Goal: Task Accomplishment & Management: Complete application form

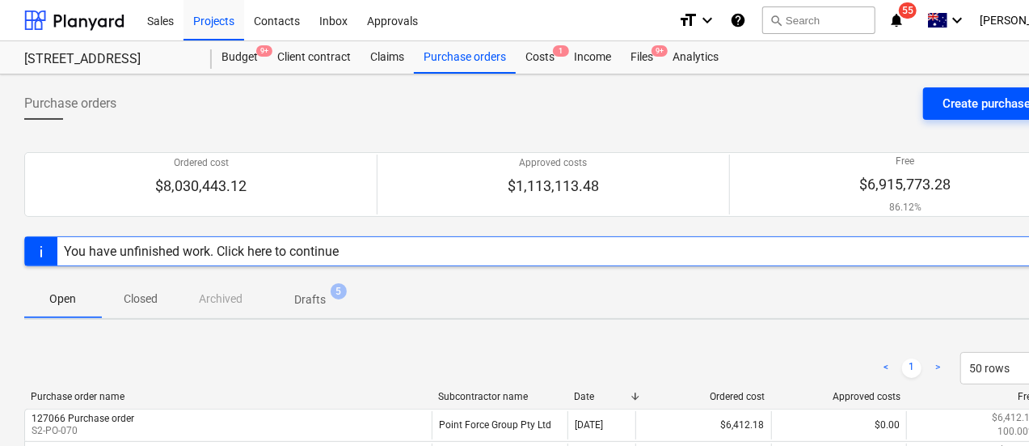
click at [969, 109] on div "Create purchase order" at bounding box center [1003, 103] width 120 height 21
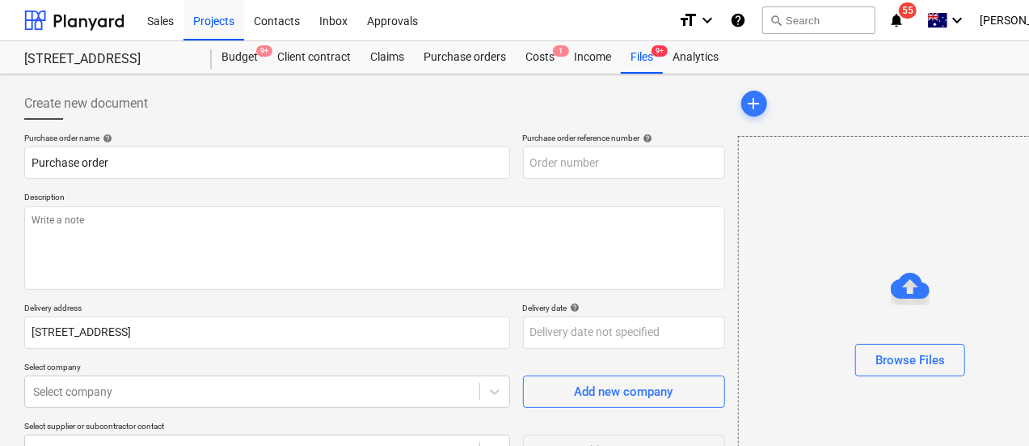
click at [641, 75] on div "Create new document Purchase order name help Purchase order Purchase order refe…" at bounding box center [553, 374] width 1106 height 601
type textarea "x"
type input "S2-PO-072"
click at [644, 62] on div "Files 9+" at bounding box center [642, 57] width 42 height 32
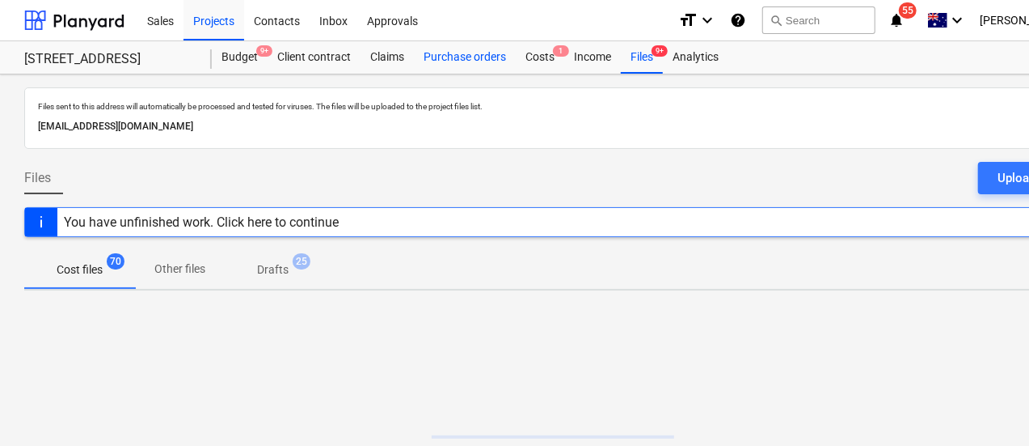
click at [477, 67] on div "Purchase orders" at bounding box center [465, 57] width 102 height 32
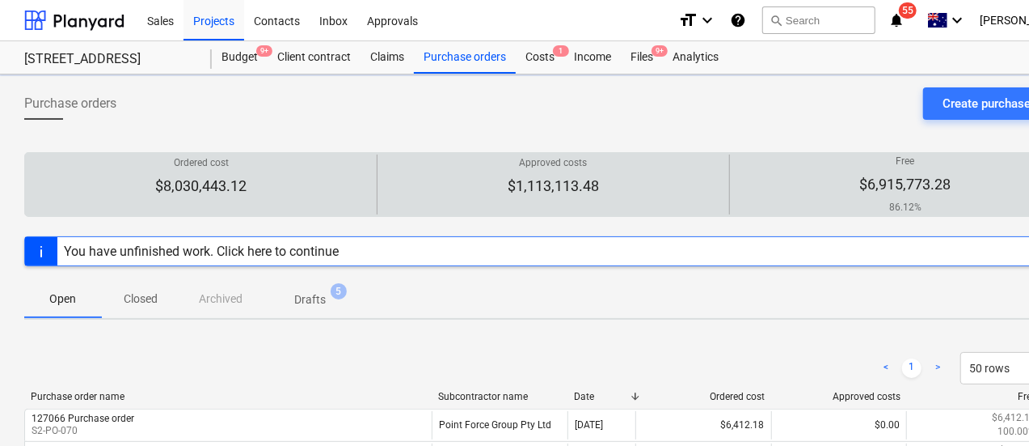
scroll to position [65, 0]
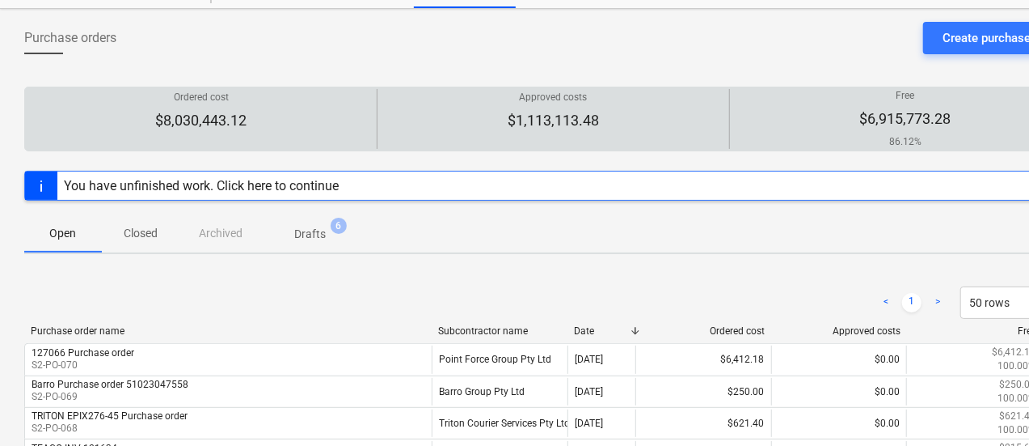
click at [324, 230] on p "Drafts" at bounding box center [310, 234] width 32 height 17
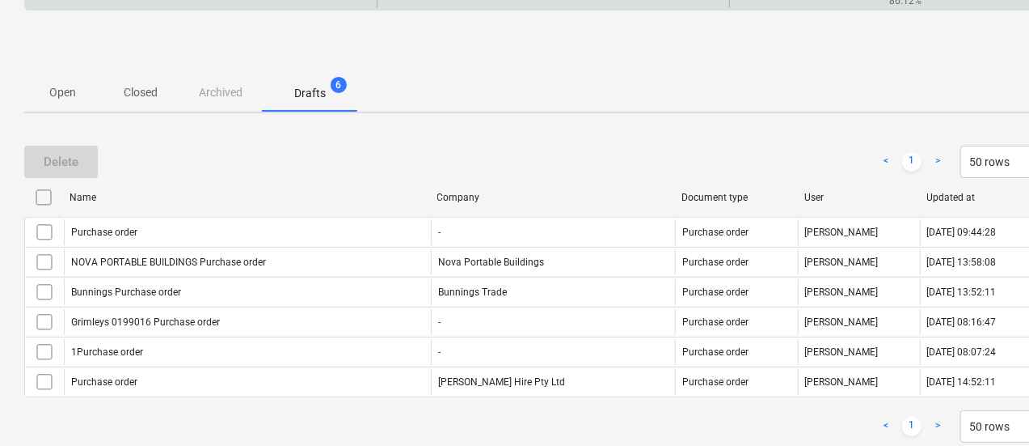
scroll to position [206, 1]
click at [148, 91] on p "Closed" at bounding box center [139, 92] width 39 height 17
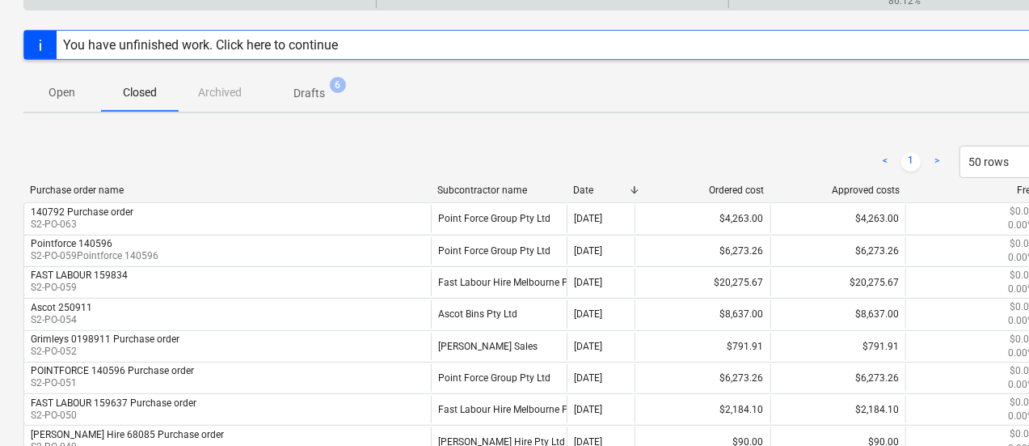
click at [63, 88] on p "Open" at bounding box center [62, 92] width 39 height 17
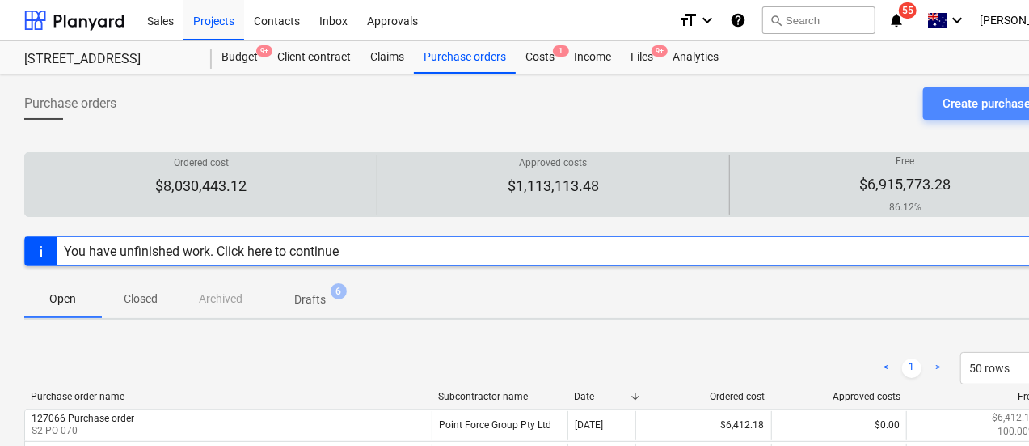
click at [981, 103] on div "Create purchase order" at bounding box center [1003, 103] width 120 height 21
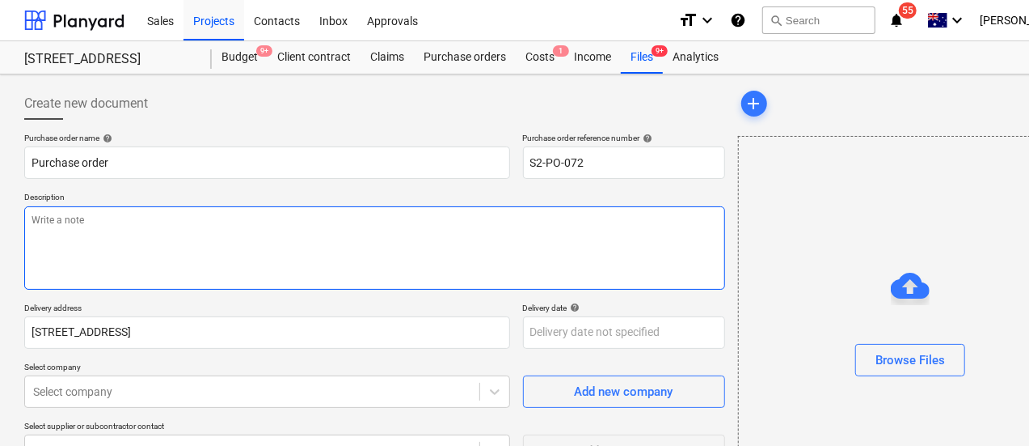
click at [189, 222] on textarea at bounding box center [374, 247] width 701 height 83
paste textarea "140792"
type textarea "x"
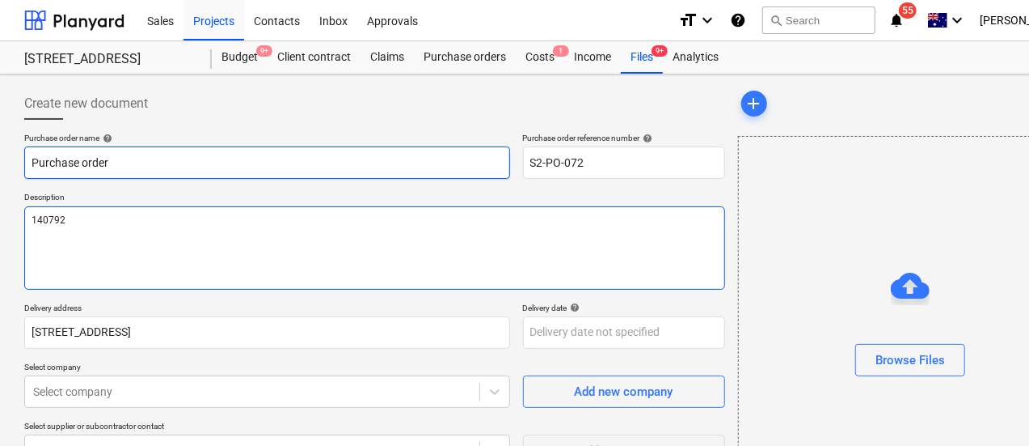
type textarea "140792"
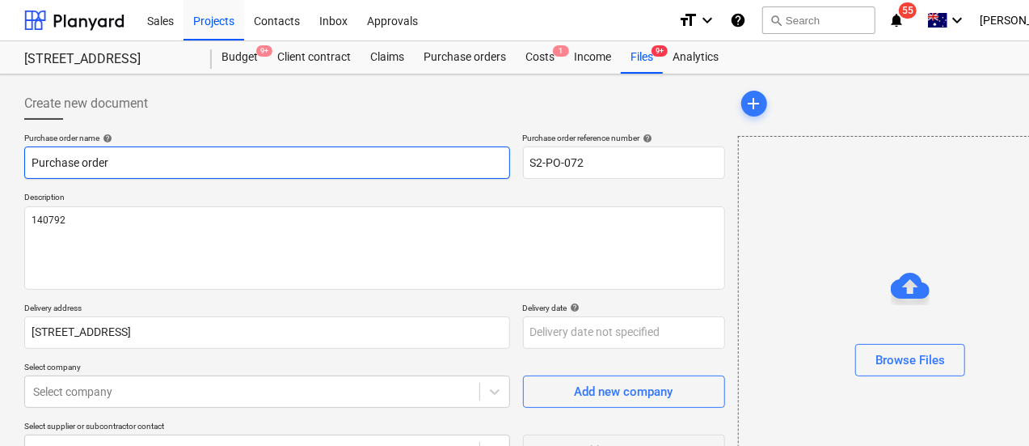
click at [32, 163] on input "Purchase order" at bounding box center [267, 162] width 486 height 32
type textarea "x"
type input "PPurchase order"
type textarea "x"
type input "PoPurchase order"
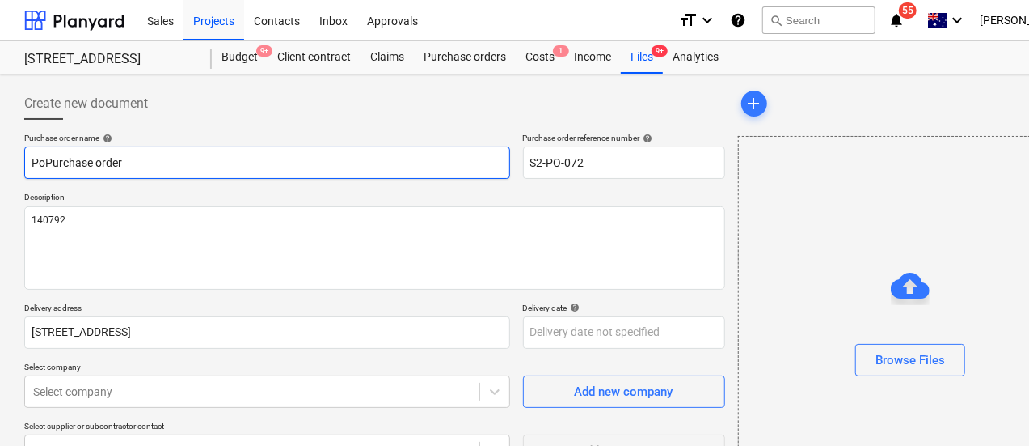
type textarea "x"
type input "PoiPurchase order"
type textarea "x"
type input "PoinPurchase order"
type textarea "x"
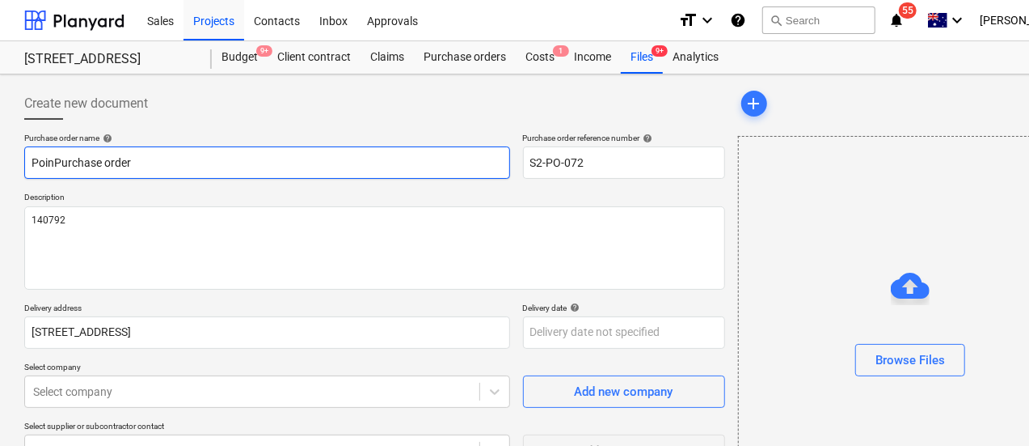
type input "PointPurchase order"
type textarea "x"
type input "PointfoPurchase order"
type textarea "x"
type input "PointforPurchase order"
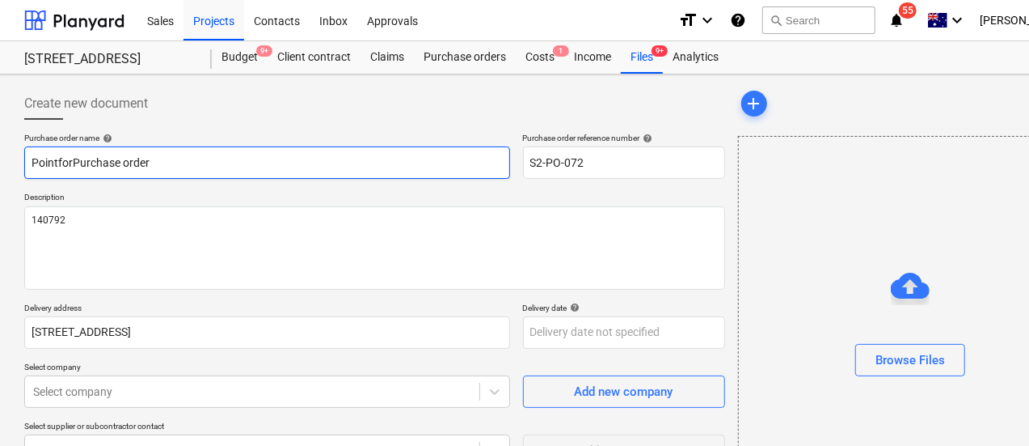
type textarea "x"
type input "PointforcPurchase order"
type textarea "x"
type input "PointforcePurchase order"
type textarea "x"
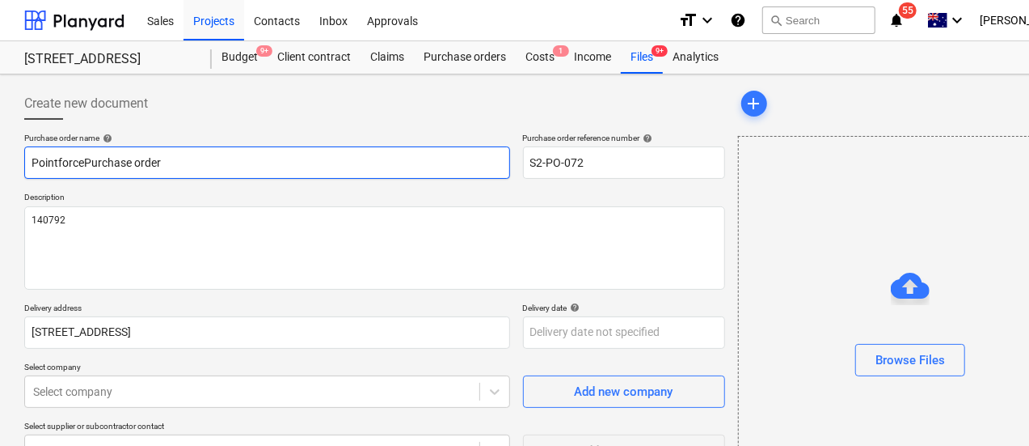
type input "Pointforce Purchase order"
paste input "140792"
type textarea "x"
type input "Pointforce 140792Purchase order"
type textarea "x"
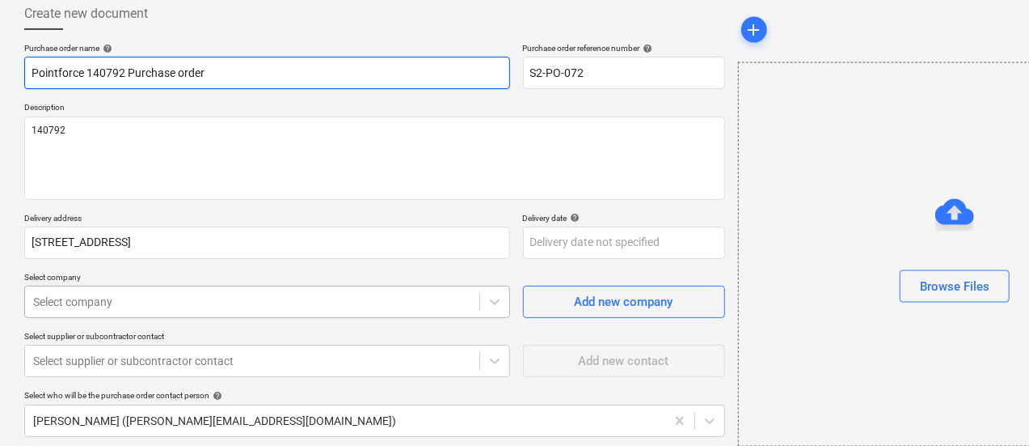
type input "Pointforce 140792 Purchase order"
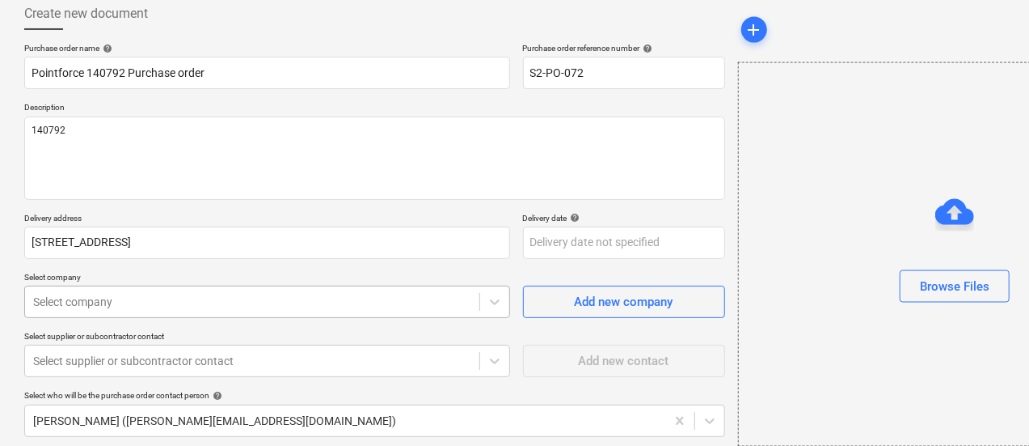
click at [140, 306] on body "Sales Projects Contacts Inbox Approvals format_size keyboard_arrow_down help se…" at bounding box center [514, 133] width 1029 height 446
type textarea "x"
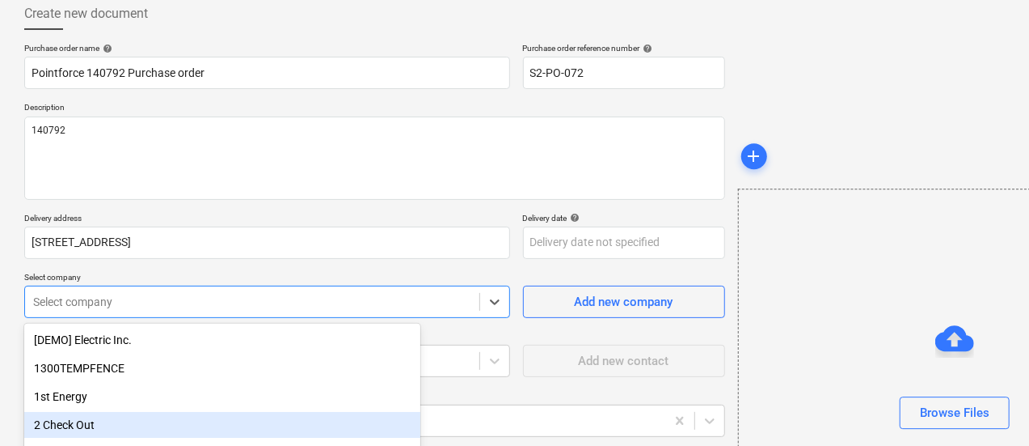
scroll to position [220, 0]
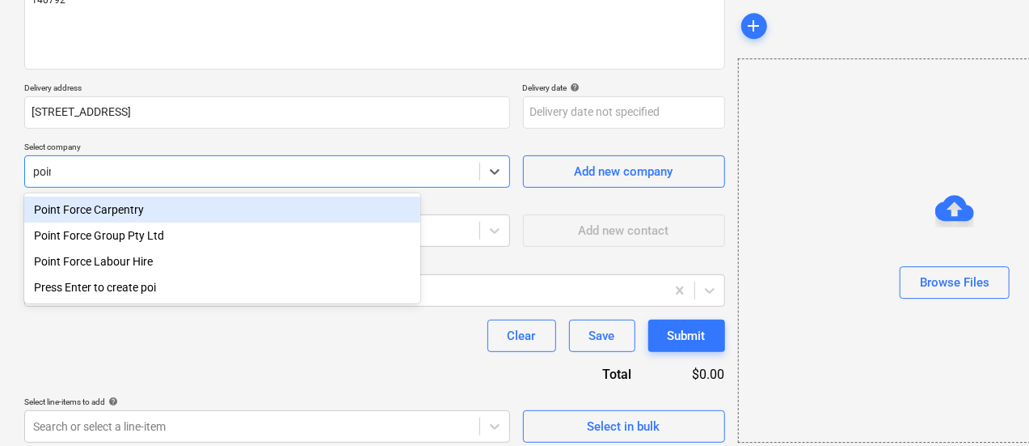
type input "point"
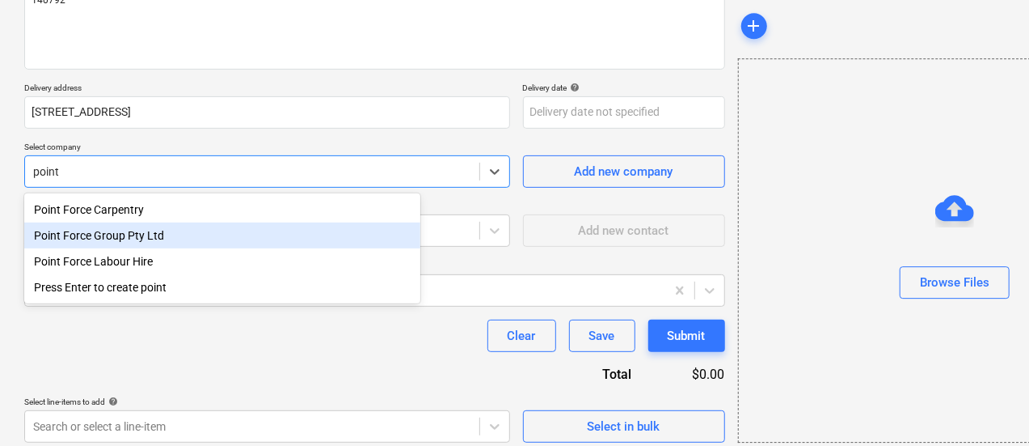
click at [147, 226] on div "Point Force Group Pty Ltd" at bounding box center [222, 235] width 396 height 26
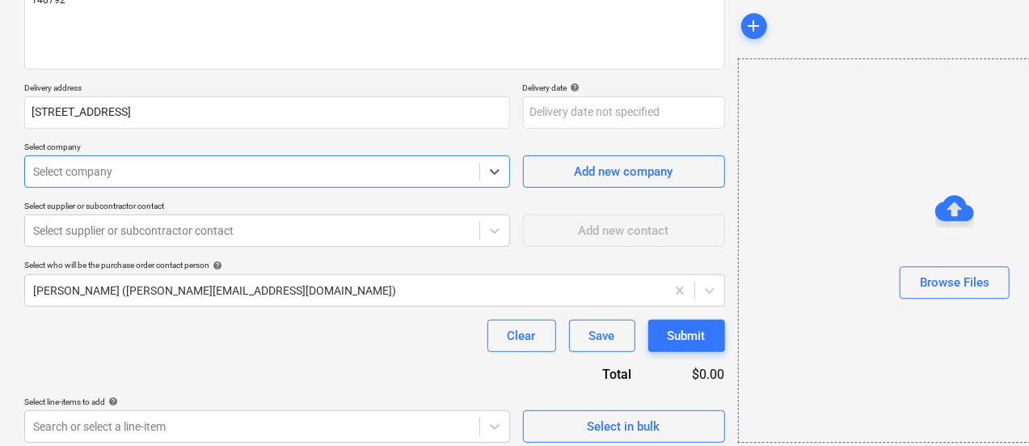
type textarea "x"
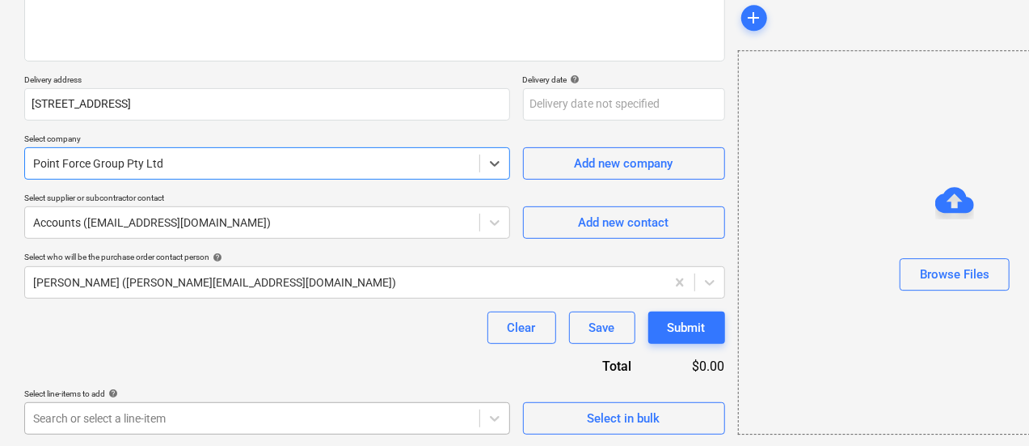
type textarea "x"
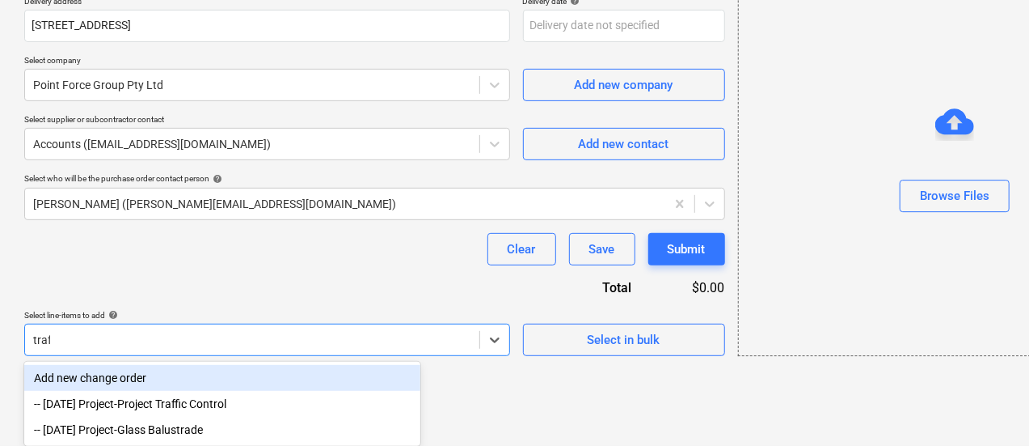
scroll to position [255, 0]
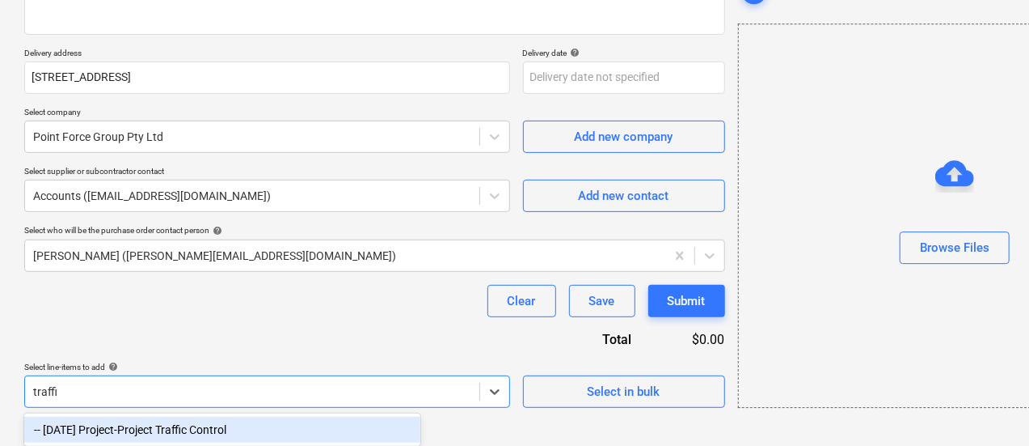
type input "traffic"
type textarea "x"
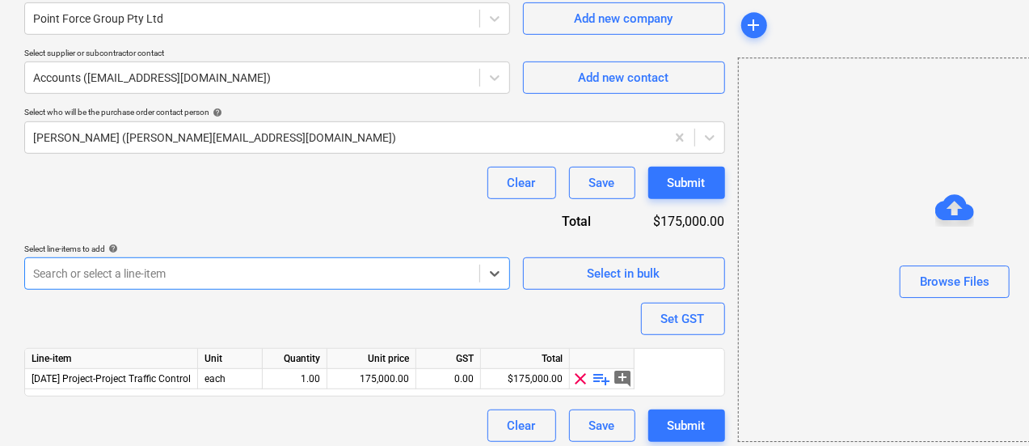
scroll to position [380, 0]
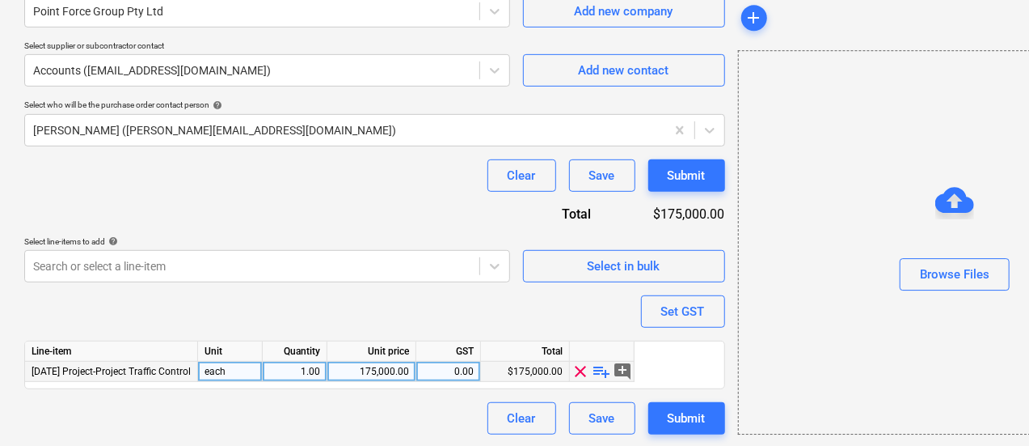
click at [600, 371] on span "playlist_add" at bounding box center [602, 370] width 19 height 19
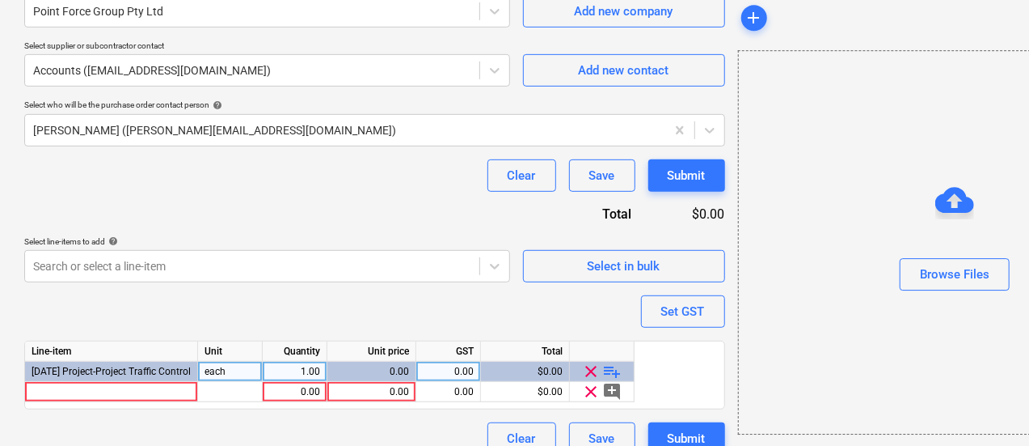
type textarea "x"
click at [129, 391] on div at bounding box center [111, 392] width 173 height 20
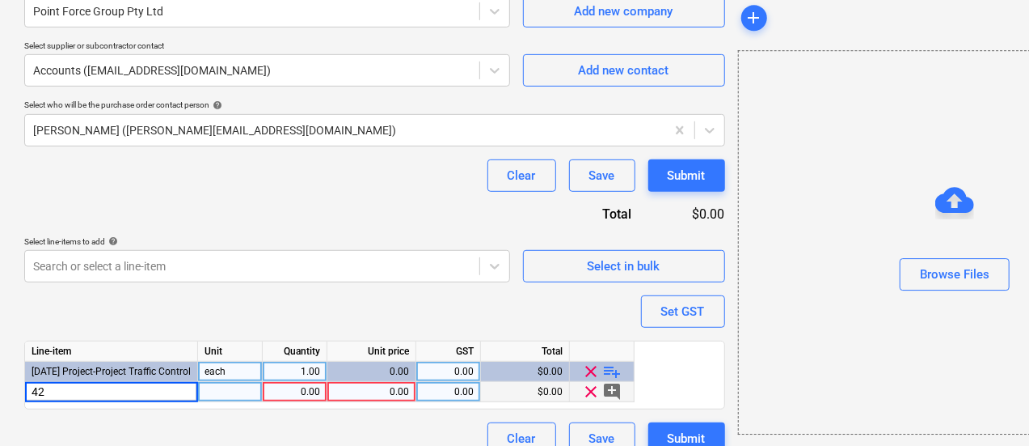
type input "4"
type input "140792"
type textarea "x"
click at [406, 386] on div "0.00" at bounding box center [371, 392] width 75 height 20
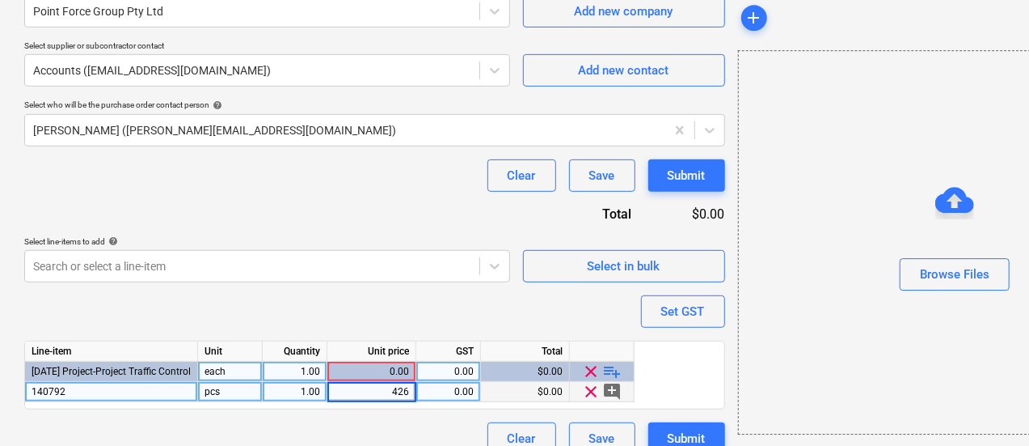
type input "4263"
click at [338, 303] on div "Purchase order name help Pointforce 140792 Purchase order Purchase order refere…" at bounding box center [374, 104] width 701 height 702
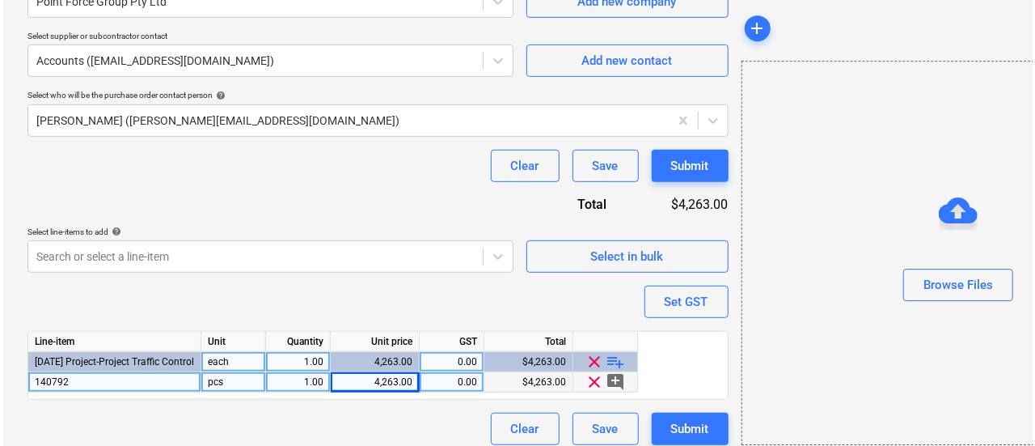
scroll to position [401, 0]
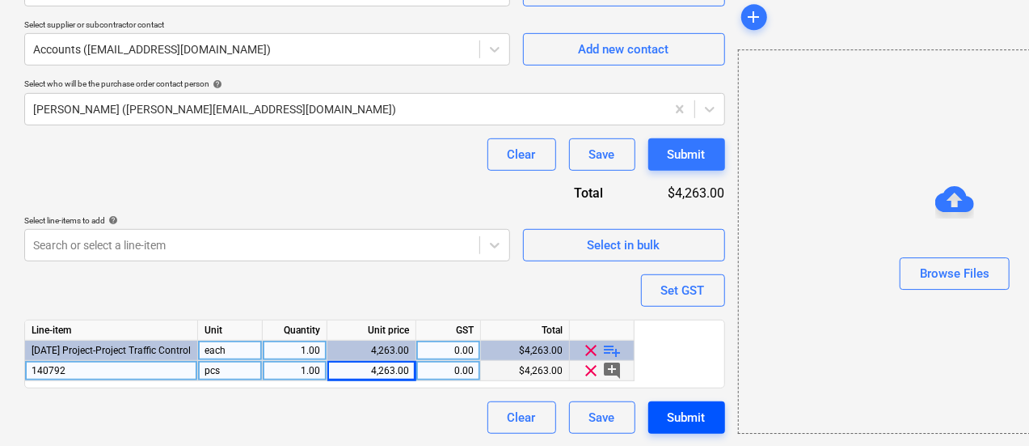
click at [668, 412] on div "Submit" at bounding box center [687, 417] width 38 height 21
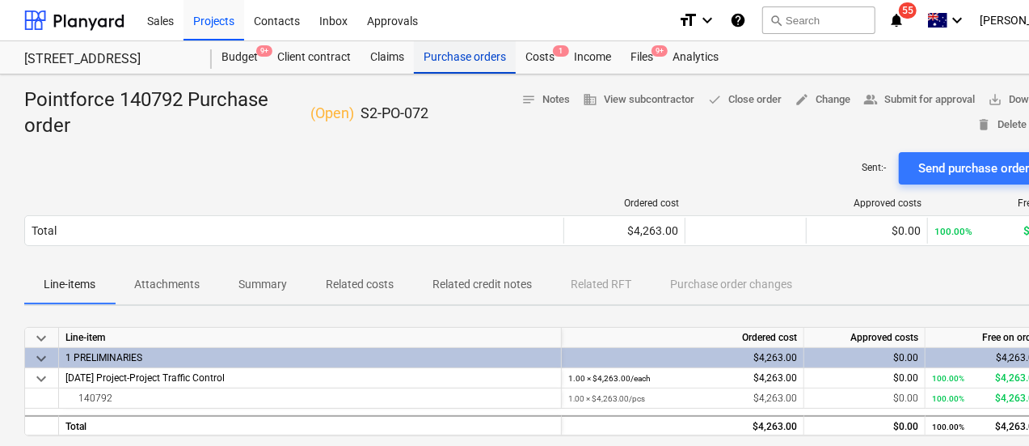
click at [471, 58] on div "Purchase orders" at bounding box center [465, 57] width 102 height 32
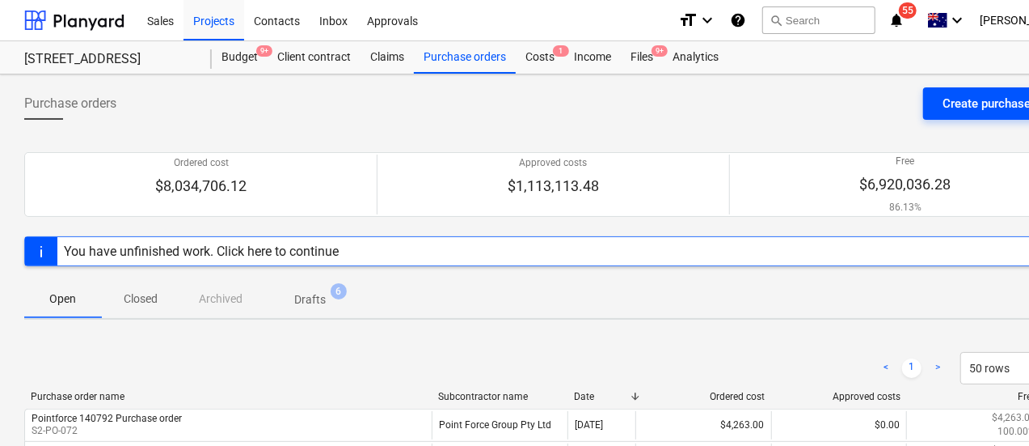
click at [949, 98] on div "Create purchase order" at bounding box center [1003, 103] width 120 height 21
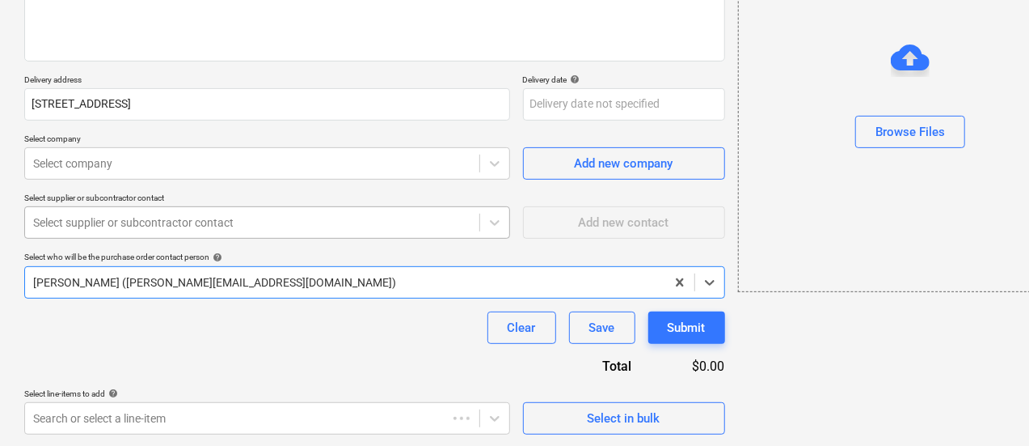
scroll to position [0, 2]
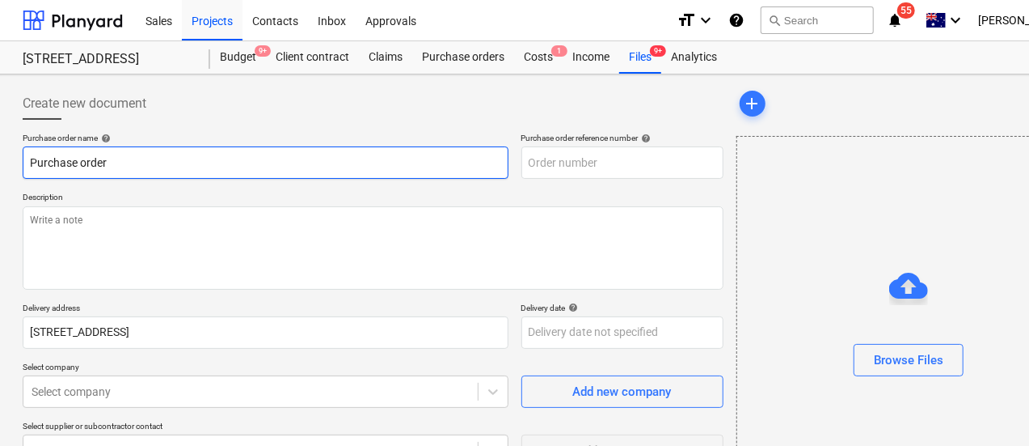
click at [130, 163] on input "Purchase order" at bounding box center [266, 162] width 486 height 32
click at [26, 164] on input "Purchase order" at bounding box center [266, 162] width 486 height 32
type textarea "x"
type input "SPurchase order"
type textarea "x"
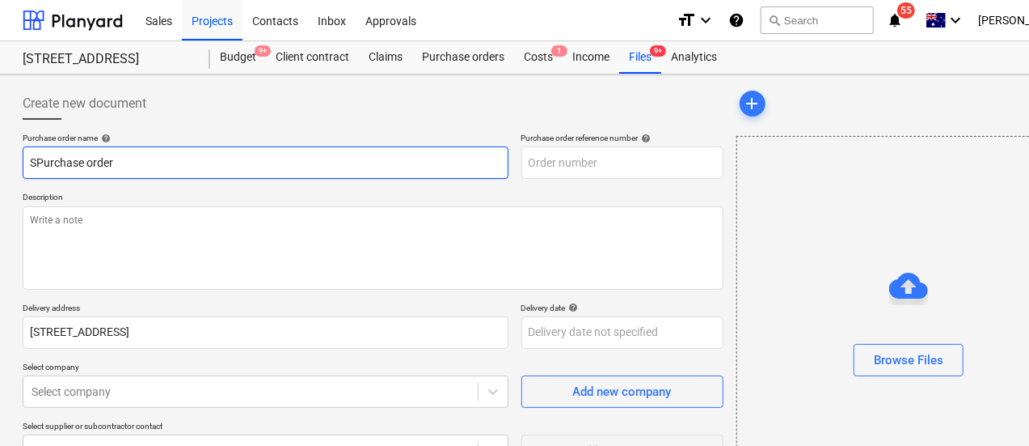
type input "SIPurchase order"
type textarea "x"
type input "SITPurchase order"
type textarea "x"
type input "SITEPurchase order"
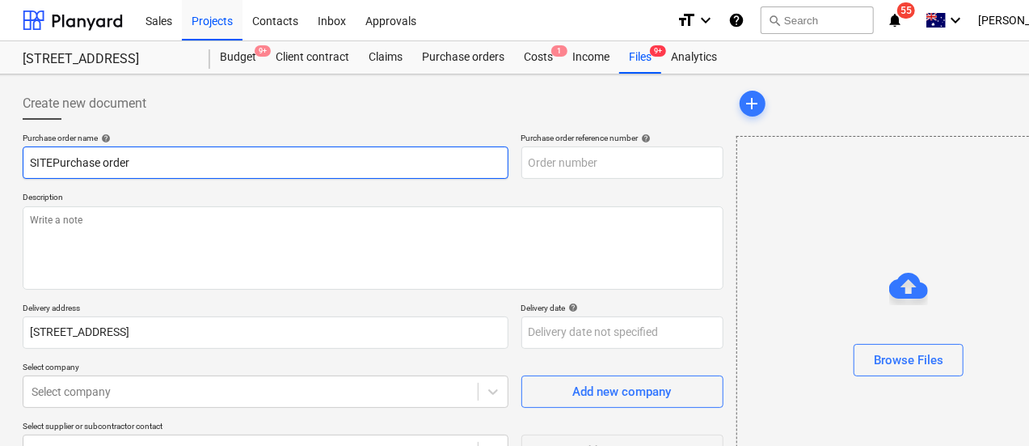
type textarea "x"
type input "SITE Purchase order"
type textarea "x"
type input "SITE SPurchase order"
type textarea "x"
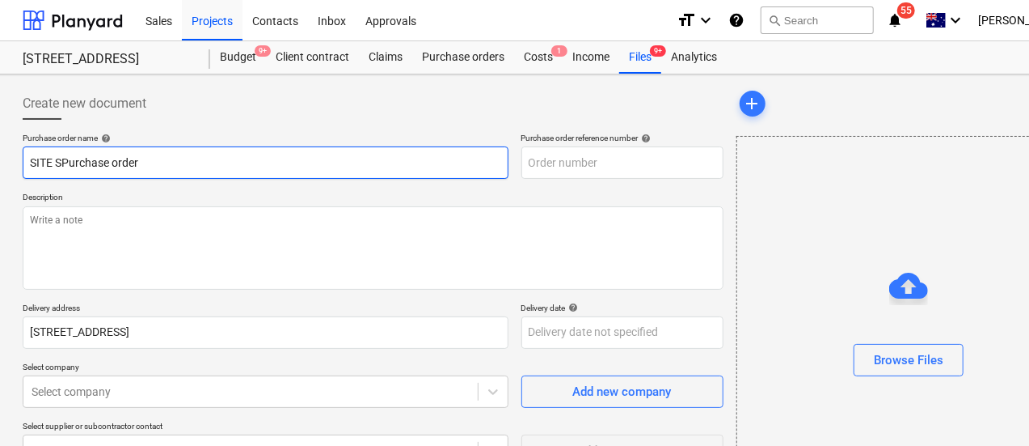
type input "SITE SAPurchase order"
type textarea "x"
type input "SITE SAFPurchase order"
type textarea "x"
type input "SITE SAFEPurchase order"
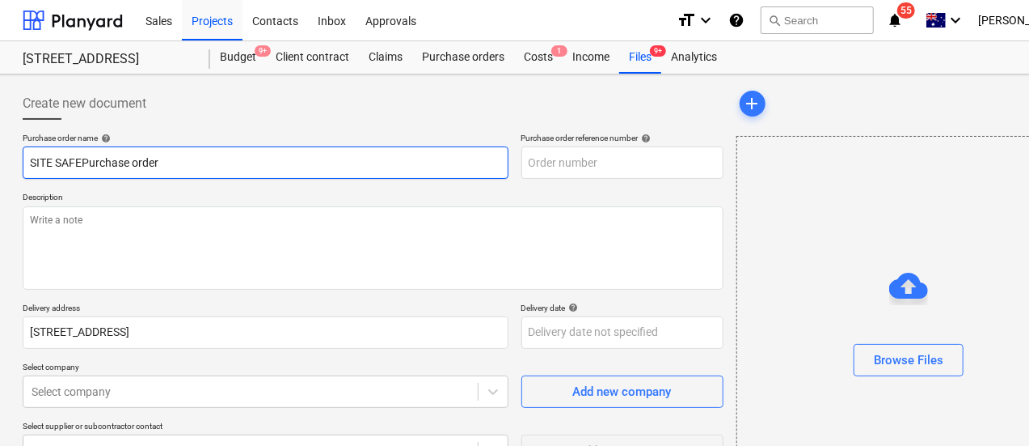
type textarea "x"
type input "SITE SAFE Purchase order"
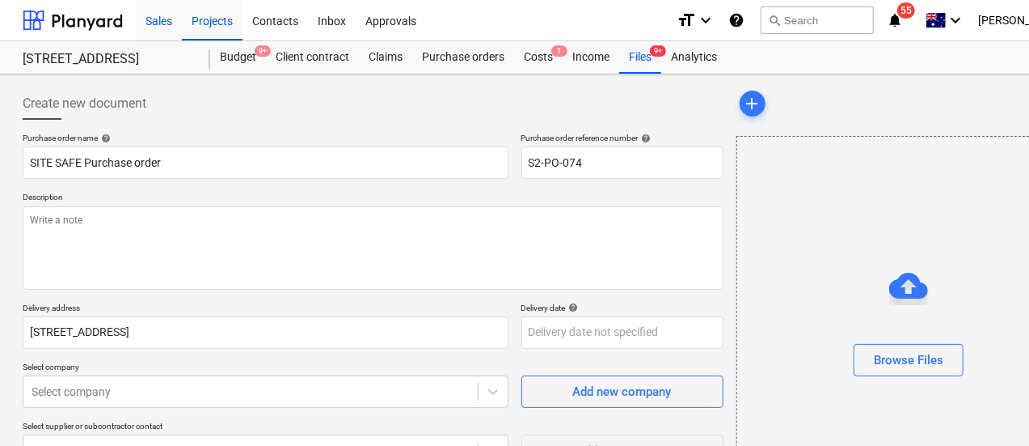
type textarea "x"
type input "S2-PO-074"
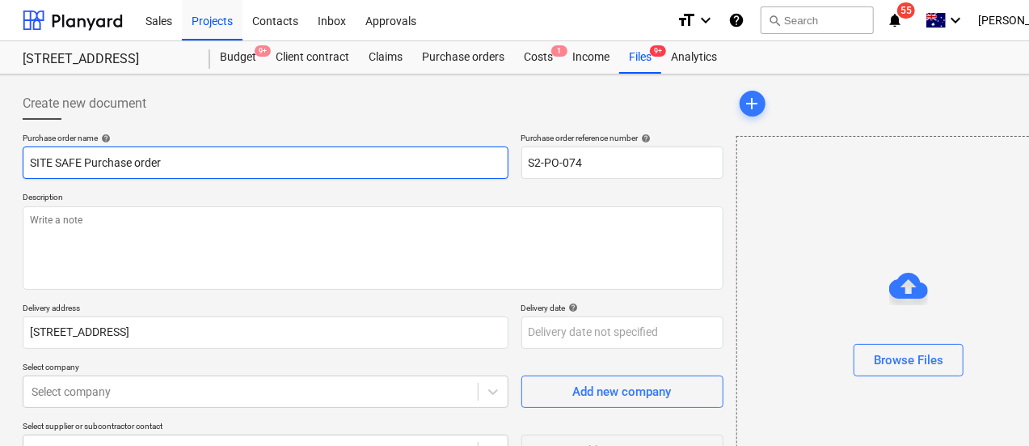
click at [231, 172] on input "SITE SAFE Purchase order" at bounding box center [266, 162] width 486 height 32
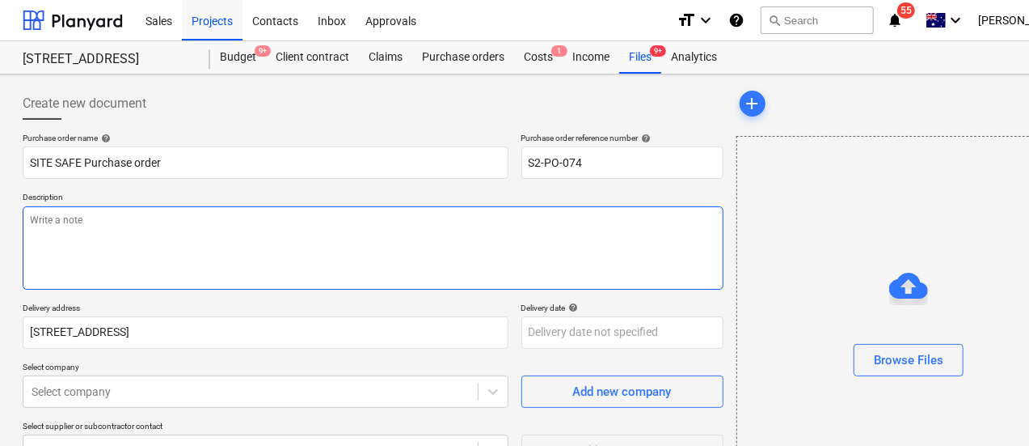
click at [213, 236] on textarea at bounding box center [373, 247] width 701 height 83
paste textarea "140792"
type textarea "x"
type textarea "140792"
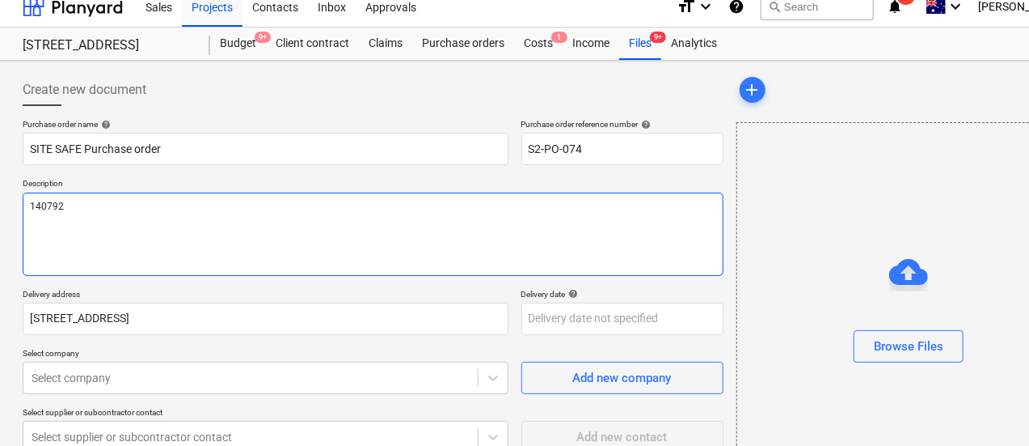
scroll to position [17, 2]
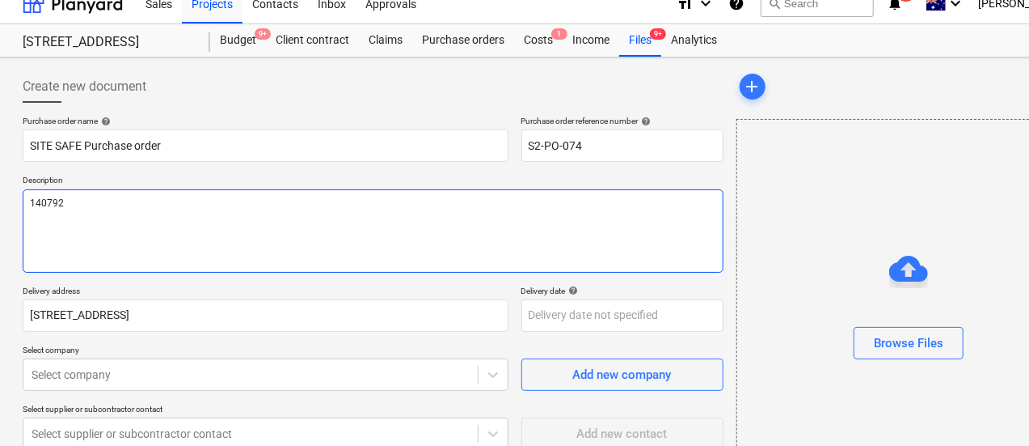
click at [213, 236] on textarea "140792" at bounding box center [373, 230] width 701 height 83
type textarea "x"
type textarea "1"
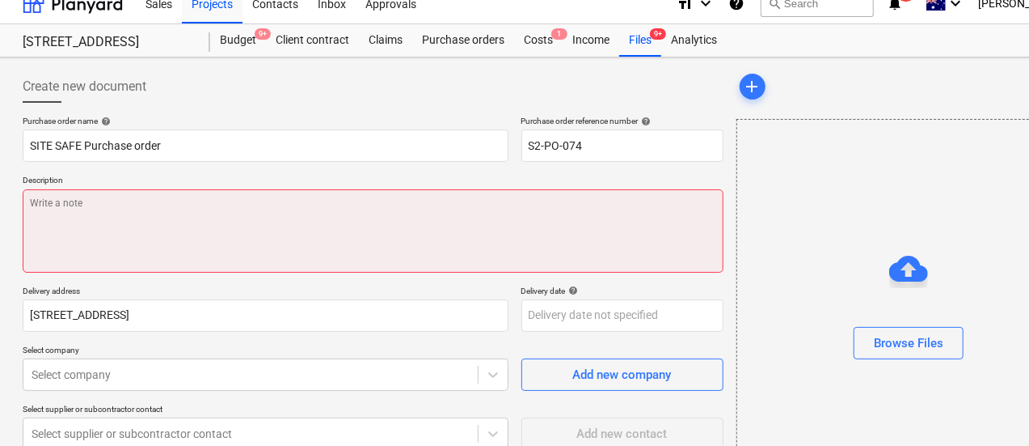
click at [194, 250] on textarea at bounding box center [373, 230] width 701 height 83
paste textarea "43558"
type textarea "x"
type textarea "43558"
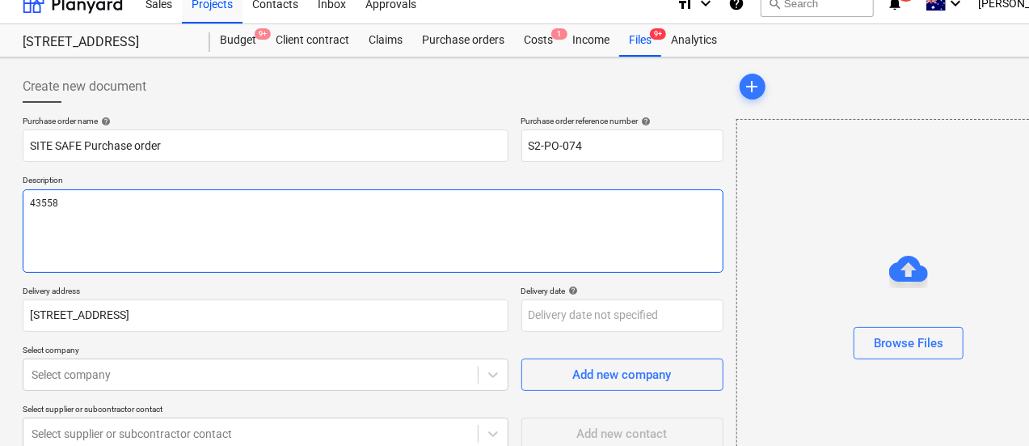
type textarea "x"
type textarea "435589"
type textarea "x"
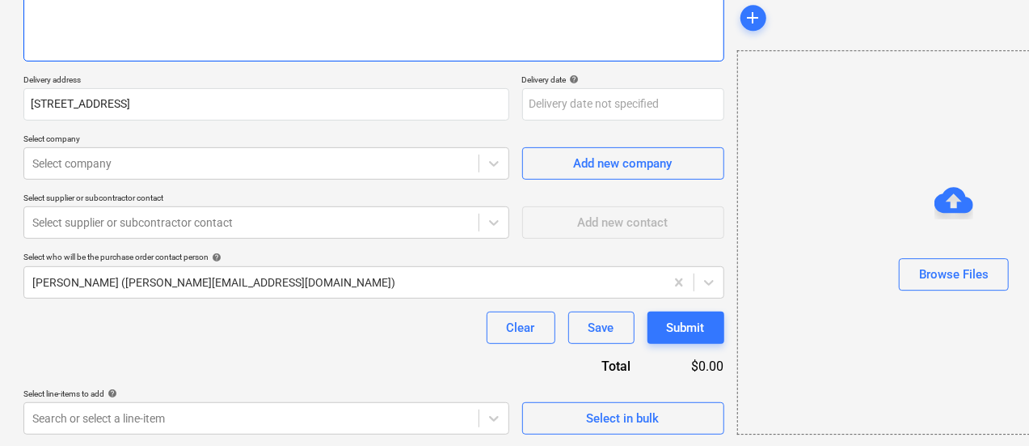
scroll to position [228, 1]
type textarea "435589"
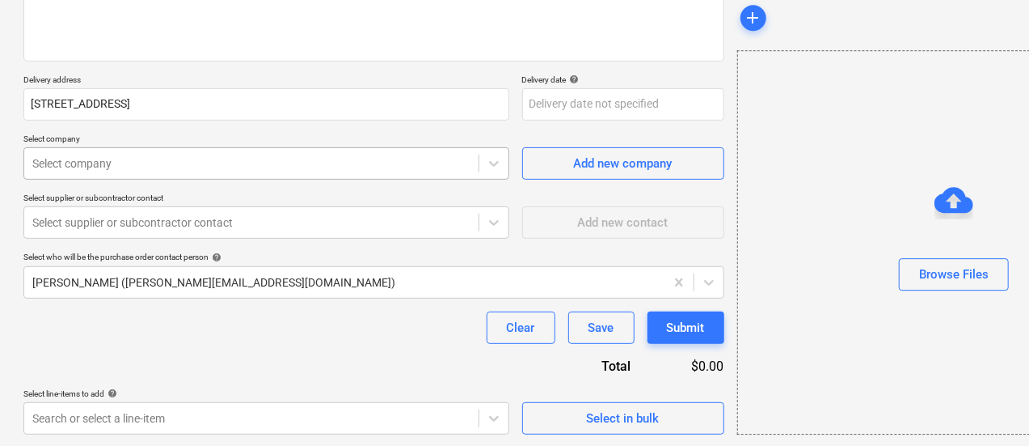
click at [205, 147] on div "Select company" at bounding box center [266, 163] width 486 height 32
type textarea "x"
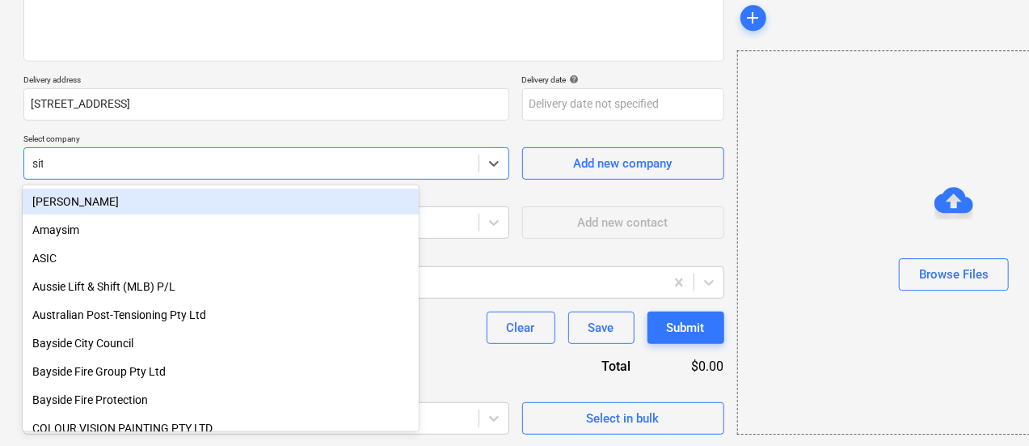
type input "site"
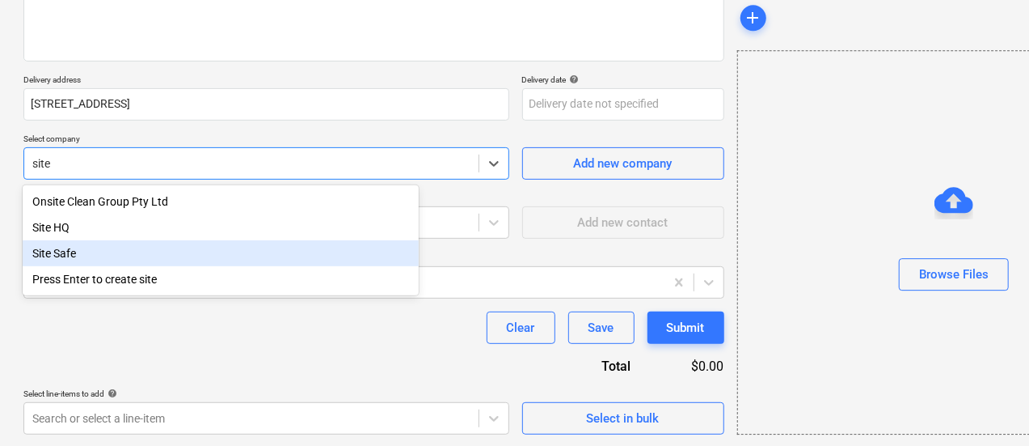
click at [206, 262] on div "Site Safe" at bounding box center [221, 253] width 396 height 26
type textarea "x"
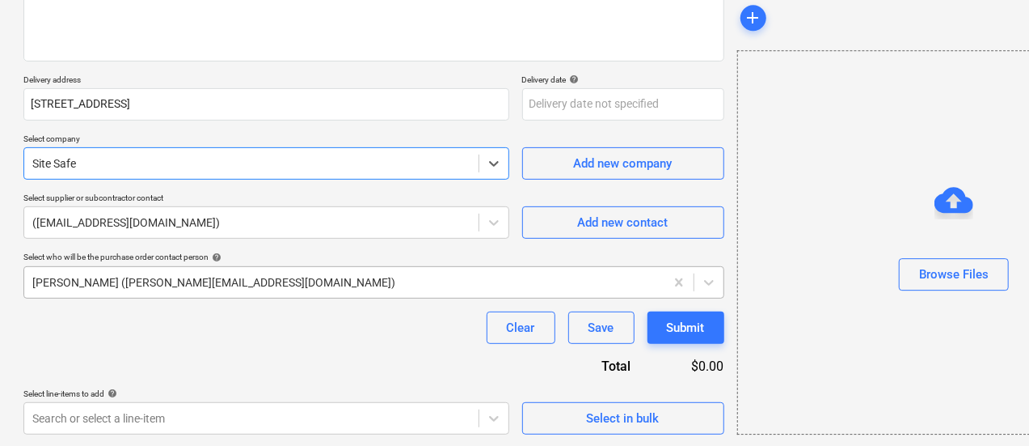
scroll to position [228, 1]
type textarea "x"
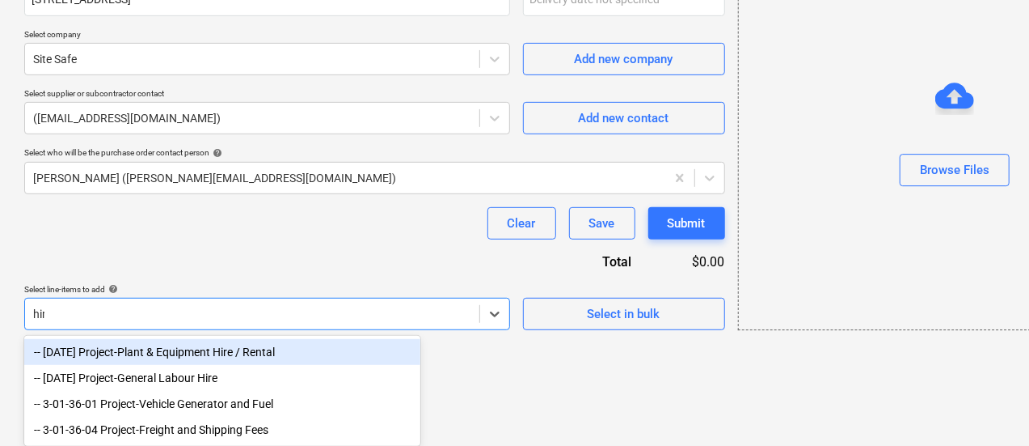
scroll to position [281, 0]
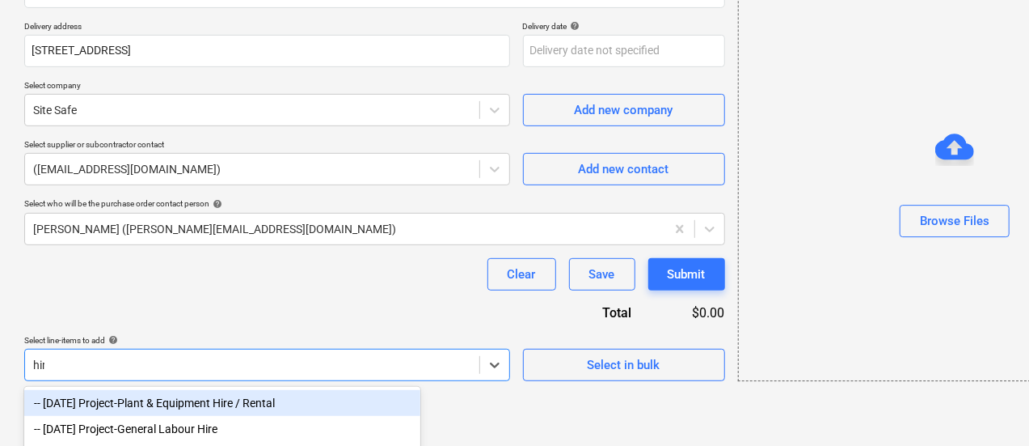
type input "hire"
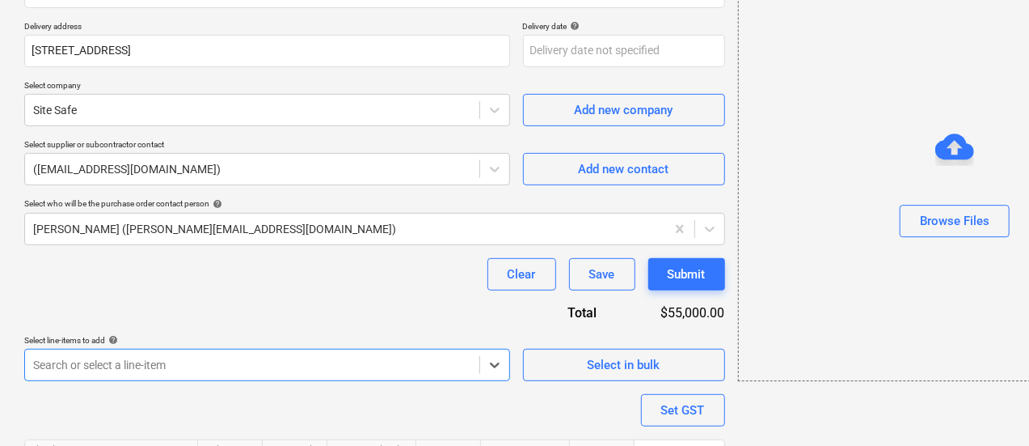
type textarea "x"
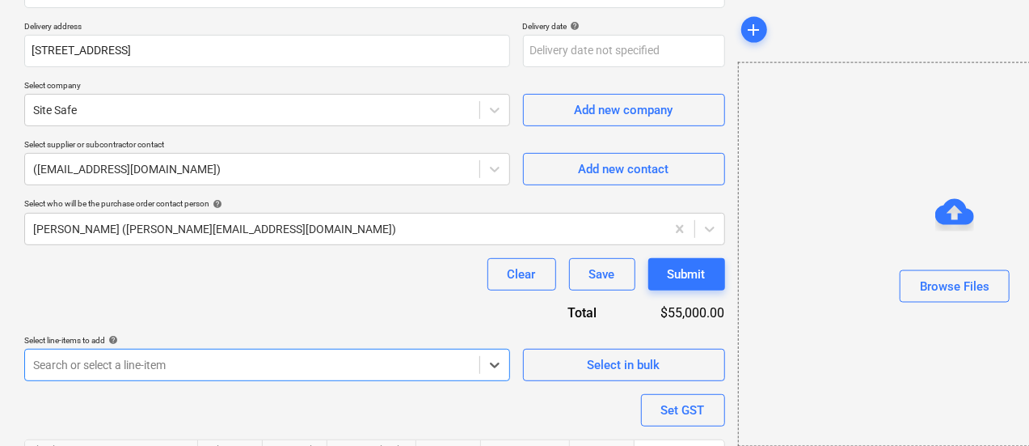
scroll to position [380, 0]
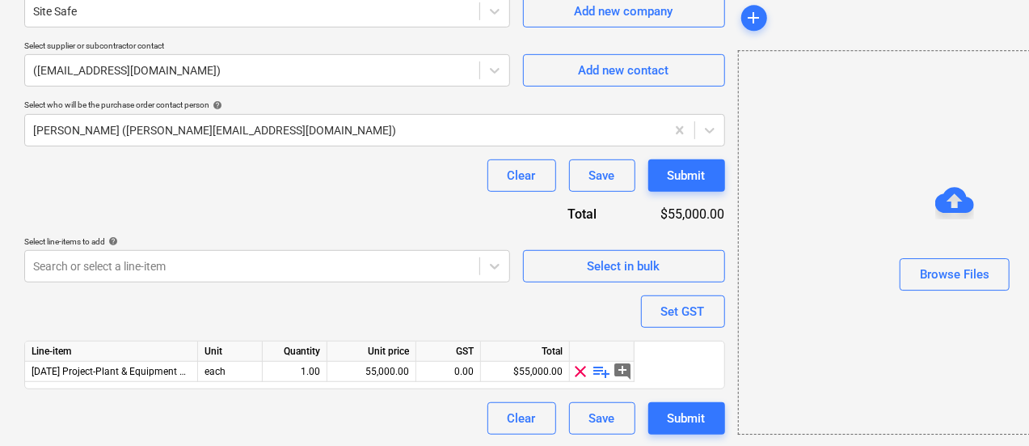
drag, startPoint x: 323, startPoint y: 421, endPoint x: 595, endPoint y: 373, distance: 276.8
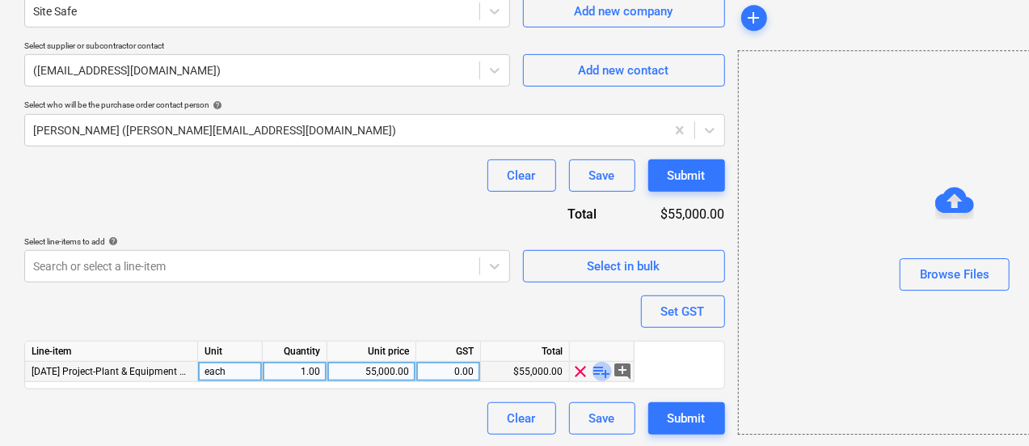
click at [603, 373] on span "playlist_add" at bounding box center [602, 370] width 19 height 19
type textarea "x"
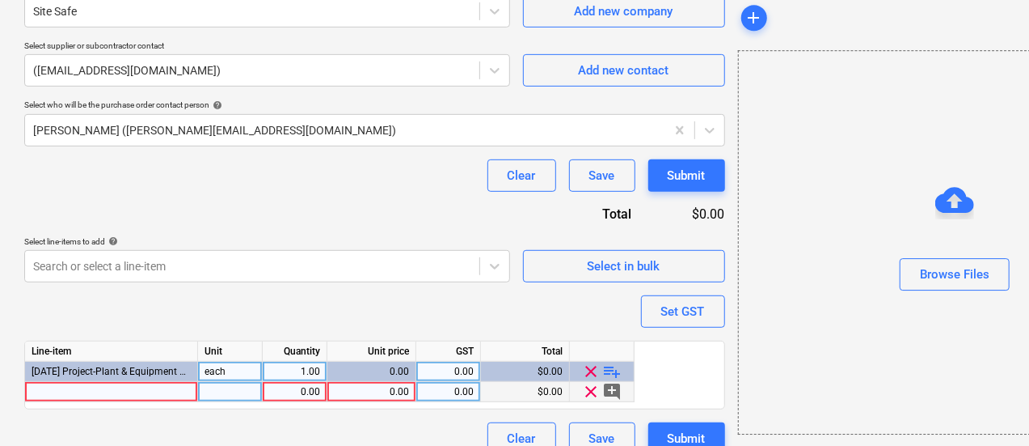
click at [367, 392] on div "0.00" at bounding box center [371, 392] width 75 height 20
type input "267.94"
click at [296, 398] on div "0.00" at bounding box center [294, 392] width 51 height 20
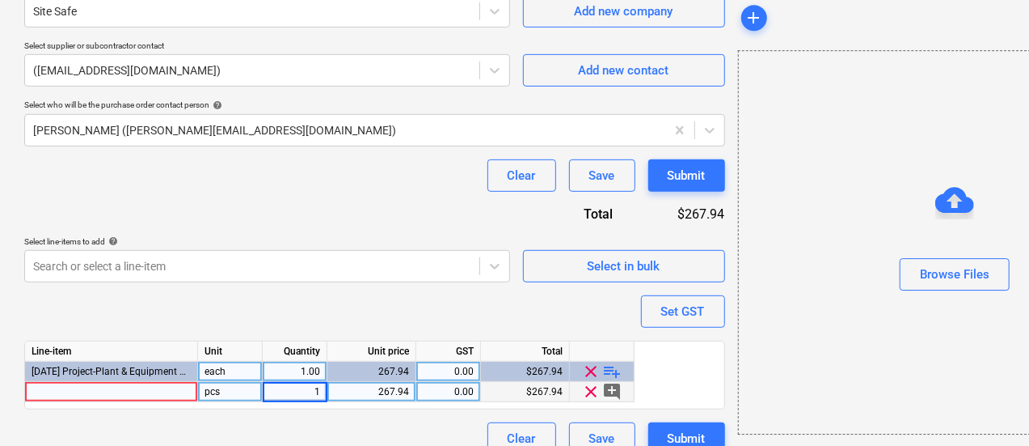
click at [302, 350] on div "Quantity" at bounding box center [295, 351] width 65 height 20
click at [298, 292] on div "Purchase order name help SITE SAFE Purchase order Purchase order reference numb…" at bounding box center [374, 104] width 701 height 702
click at [145, 394] on div at bounding box center [111, 392] width 173 height 20
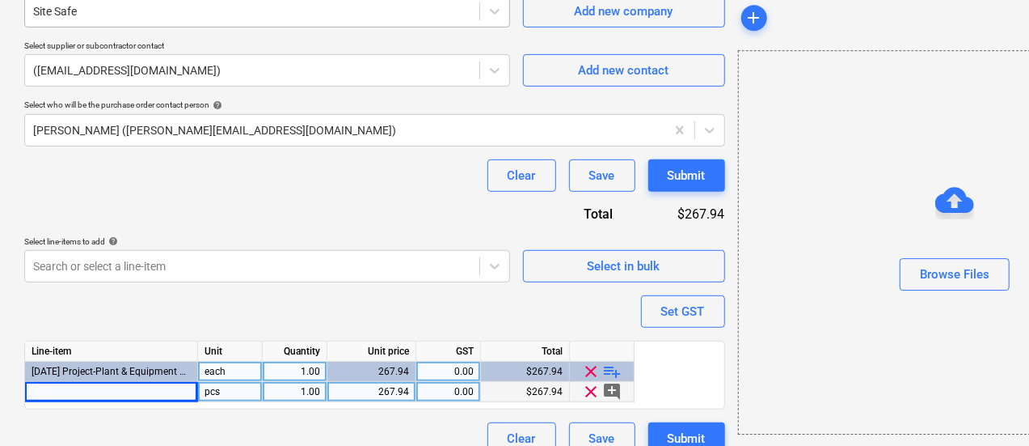
type textarea "x"
click at [107, 391] on div at bounding box center [111, 392] width 173 height 20
type input "Su"
type textarea "x"
type input "Size 4 site safe"
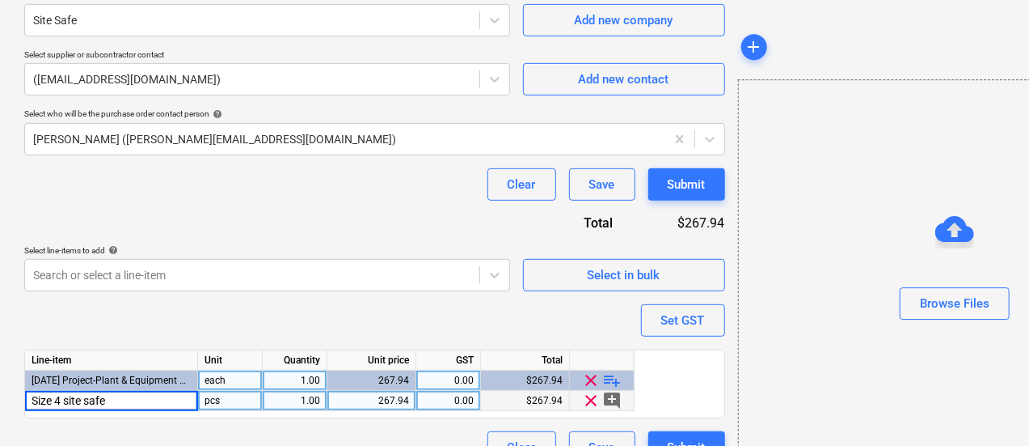
scroll to position [370, 0]
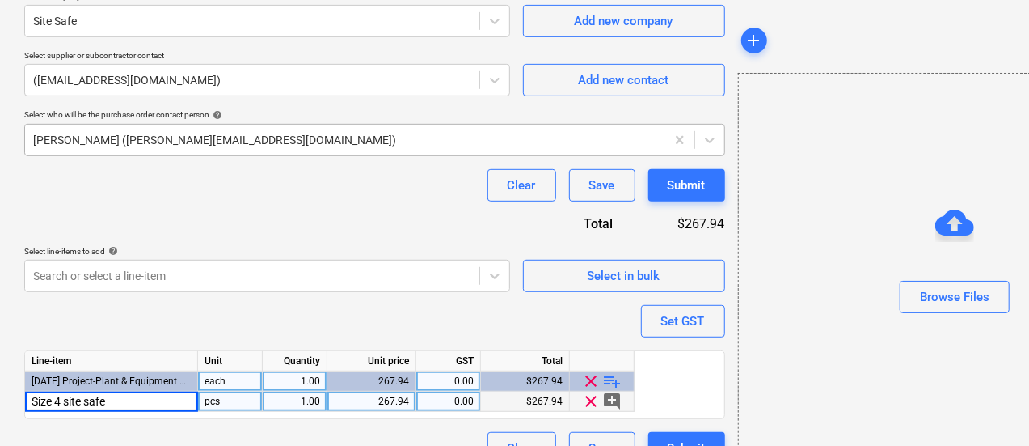
click at [462, 137] on div at bounding box center [345, 140] width 624 height 16
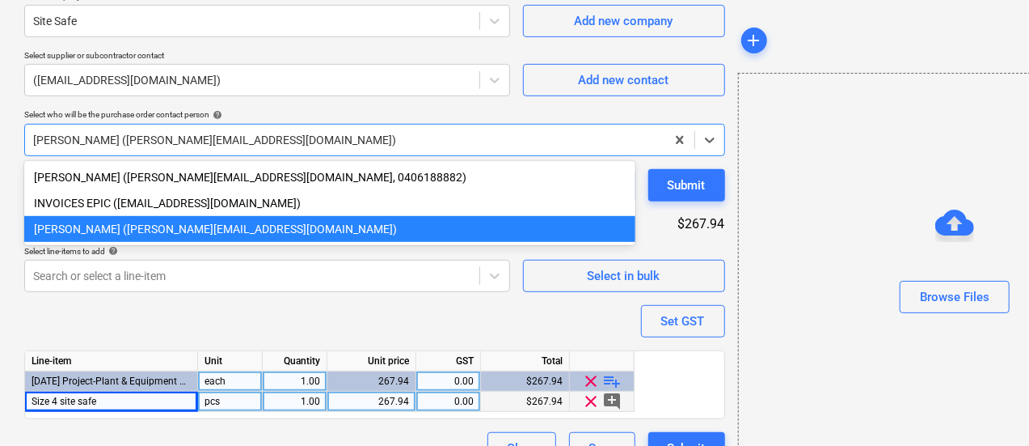
click at [385, 141] on div at bounding box center [345, 140] width 624 height 16
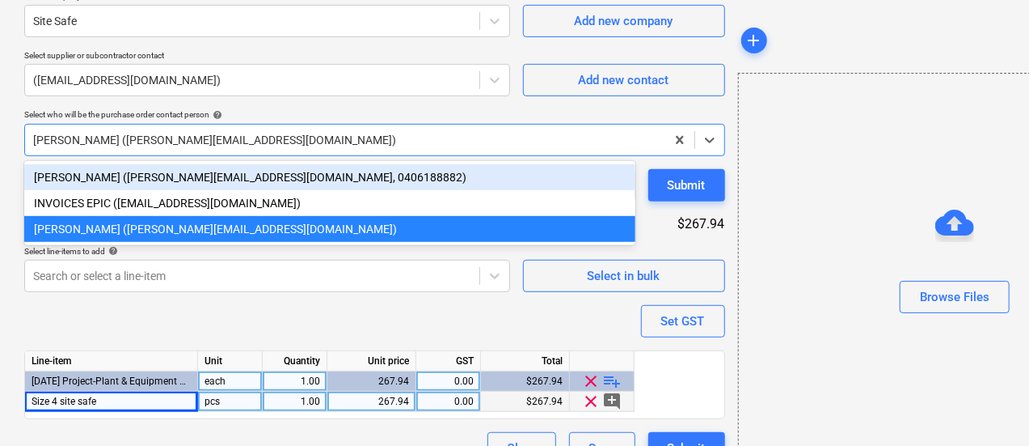
click at [336, 162] on div "[PERSON_NAME] ([PERSON_NAME][EMAIL_ADDRESS][DOMAIN_NAME], 0406188882) INVOICES …" at bounding box center [329, 203] width 611 height 84
click at [339, 177] on div "[PERSON_NAME] ([PERSON_NAME][EMAIL_ADDRESS][DOMAIN_NAME], 0406188882)" at bounding box center [329, 177] width 611 height 26
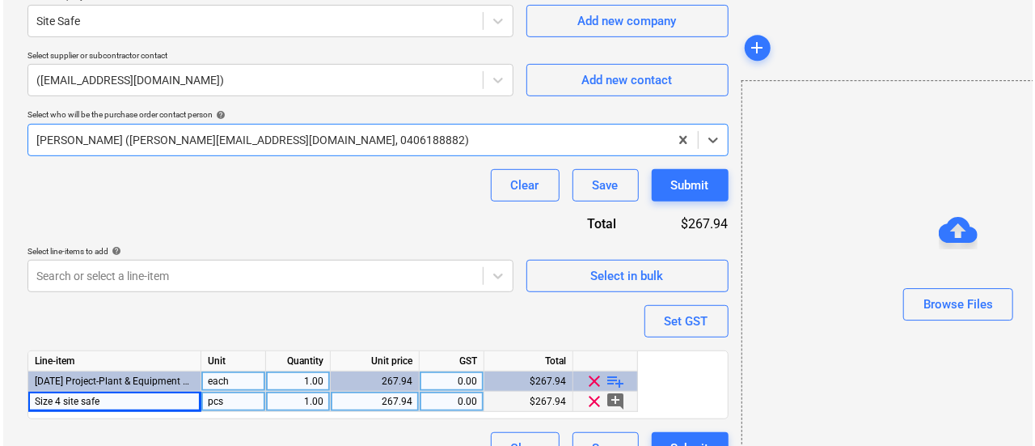
scroll to position [401, 0]
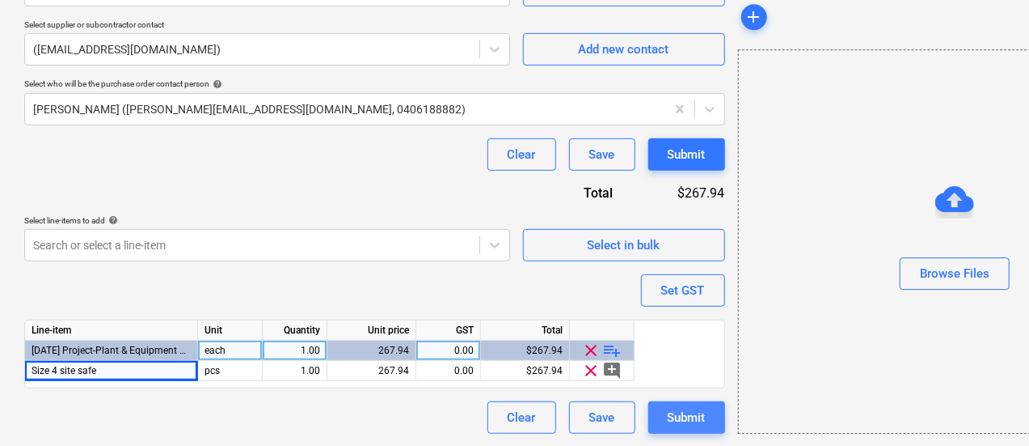
click at [668, 415] on div "Submit" at bounding box center [687, 417] width 38 height 21
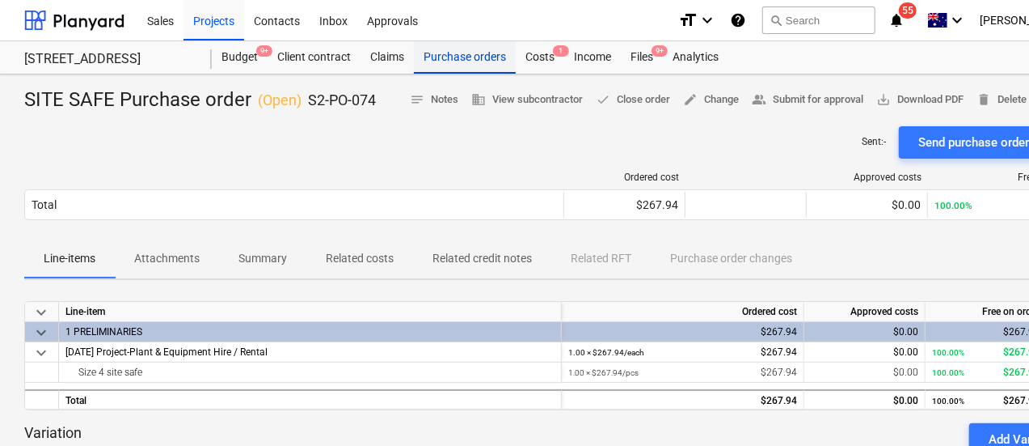
click at [475, 49] on div "Purchase orders" at bounding box center [465, 57] width 102 height 32
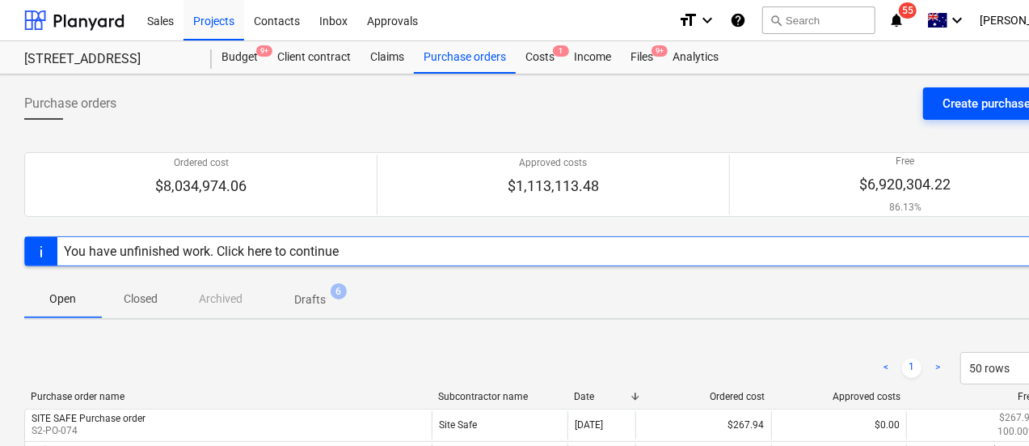
click at [949, 99] on div "Create purchase order" at bounding box center [1003, 103] width 120 height 21
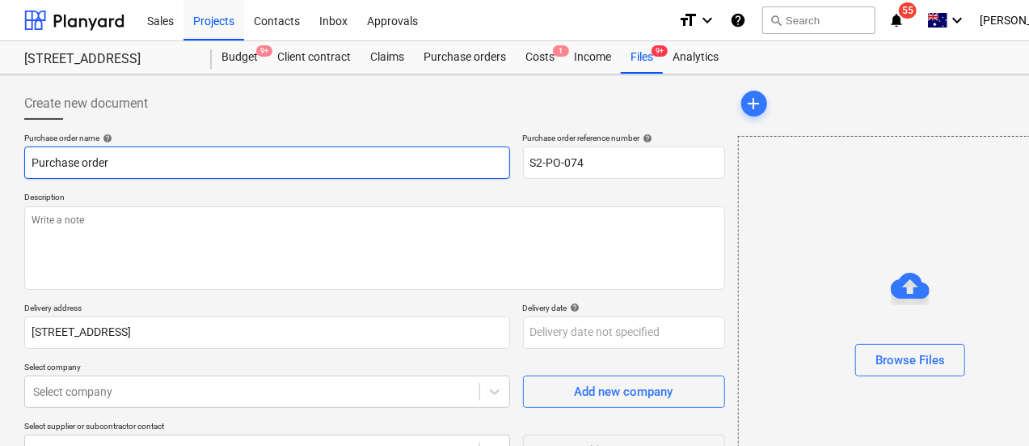
click at [24, 166] on input "Purchase order" at bounding box center [267, 162] width 486 height 32
type textarea "x"
type input "TPurchase order"
type textarea "x"
type input "TePurchase order"
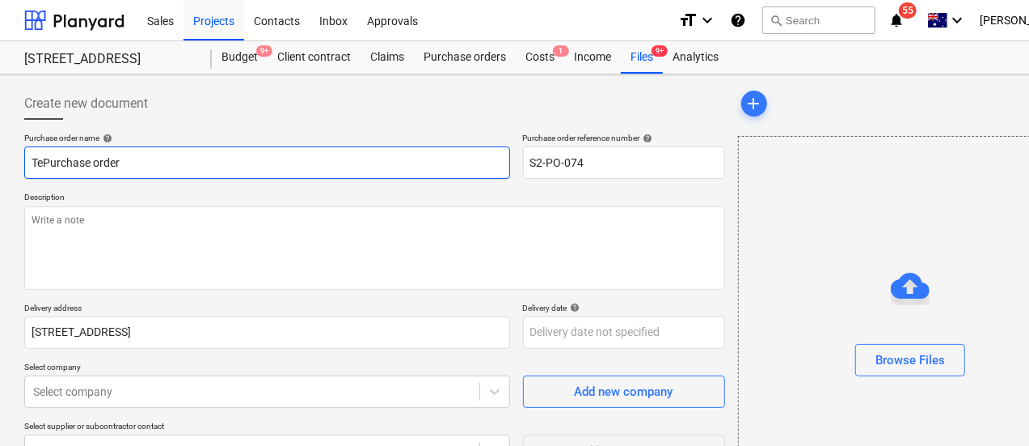
type textarea "x"
type input "TeaPurchase order"
type textarea "x"
type input "TeacoPurchase order"
type textarea "x"
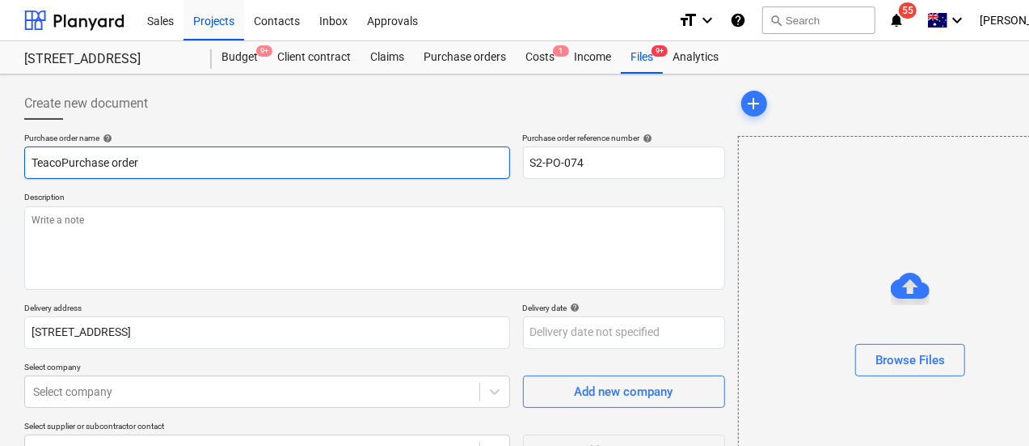
type input "Teaco Purchase order"
paste input "121713"
type textarea "x"
type input "Teaco 121713Purchase order"
type textarea "x"
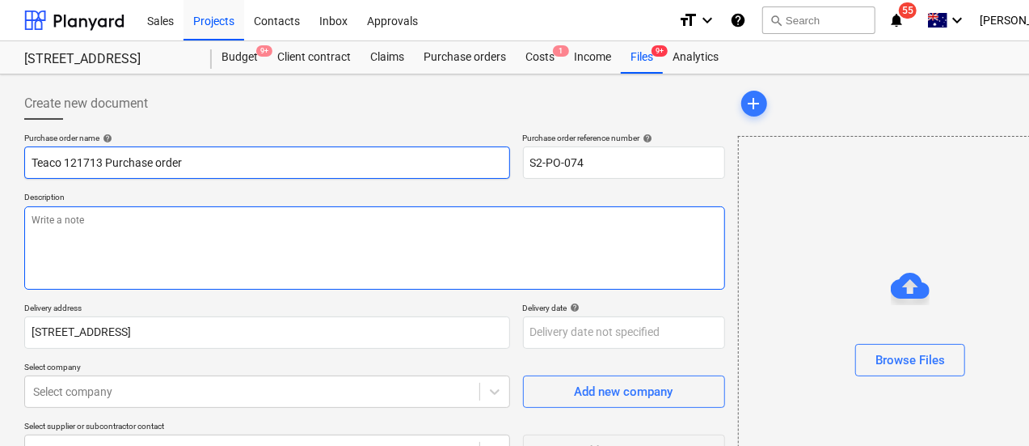
type input "Teaco 121713 Purchase order"
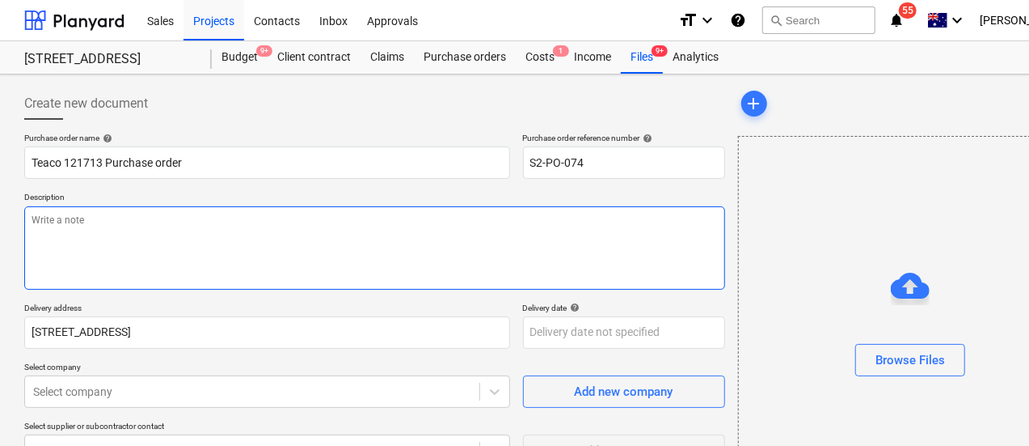
click at [62, 215] on textarea at bounding box center [374, 247] width 701 height 83
paste textarea "121713"
type textarea "x"
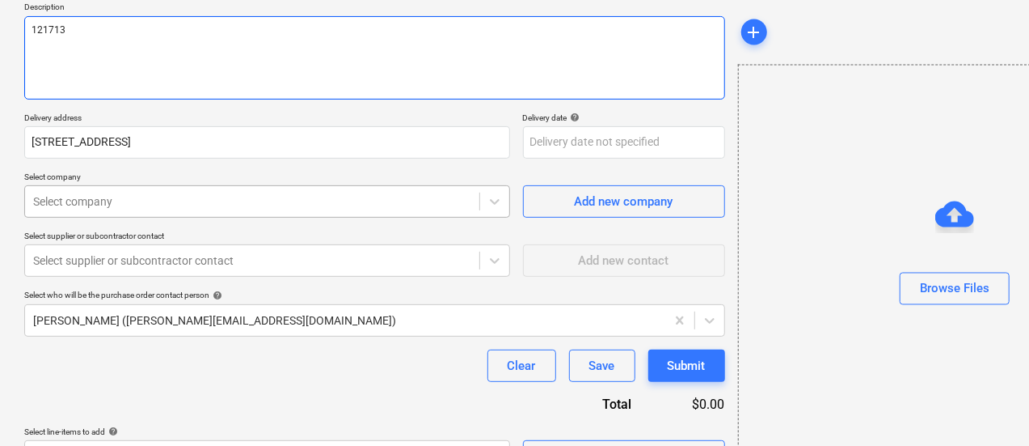
type textarea "121713"
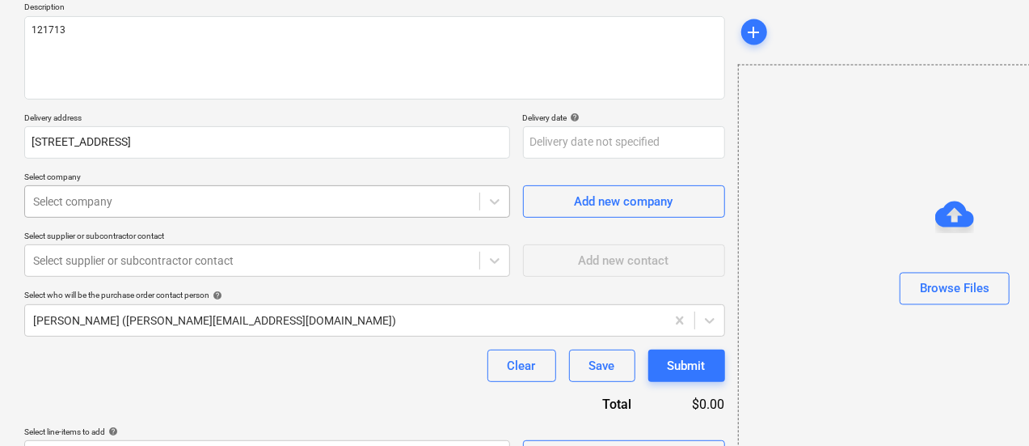
click at [120, 199] on body "Sales Projects Contacts Inbox Approvals format_size keyboard_arrow_down help se…" at bounding box center [514, 33] width 1029 height 446
type textarea "x"
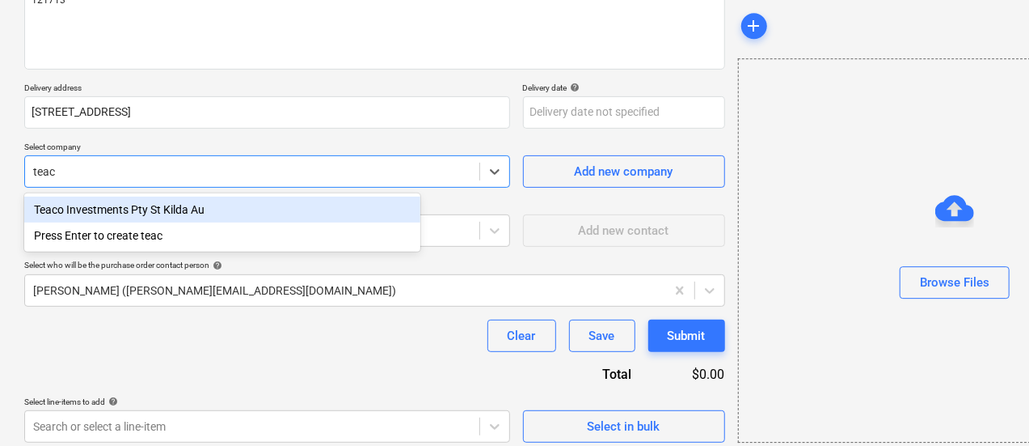
type input "teaco"
click at [120, 199] on div "Teaco Investments Pty St Kilda Au" at bounding box center [222, 209] width 396 height 26
type textarea "x"
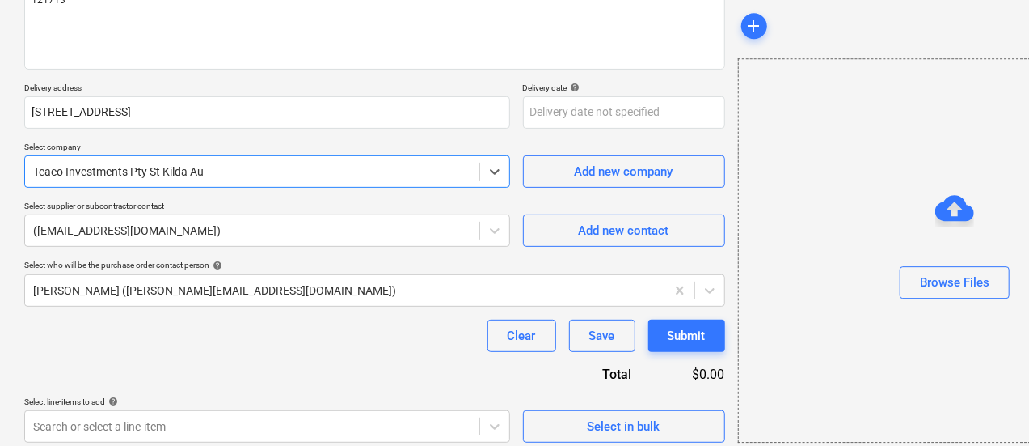
scroll to position [228, 0]
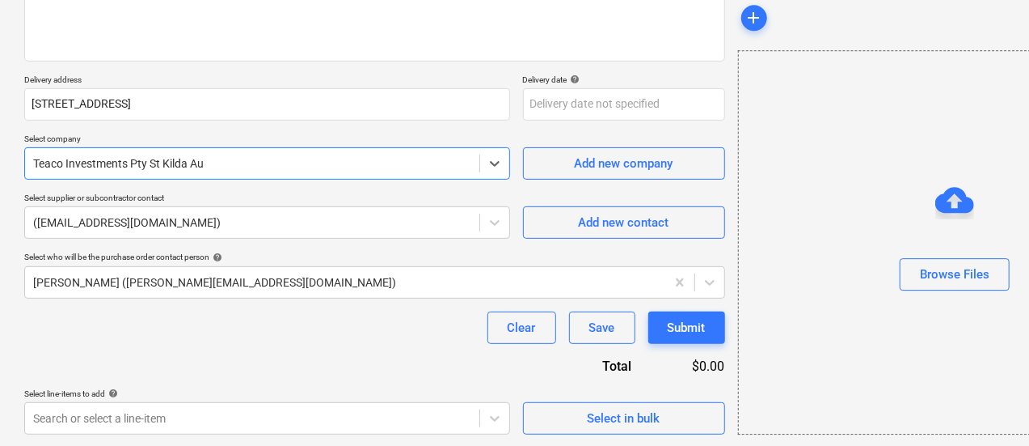
type textarea "x"
click at [234, 439] on div "Create new document Purchase order name help Teaco 121713 Purchase order Purcha…" at bounding box center [375, 147] width 714 height 588
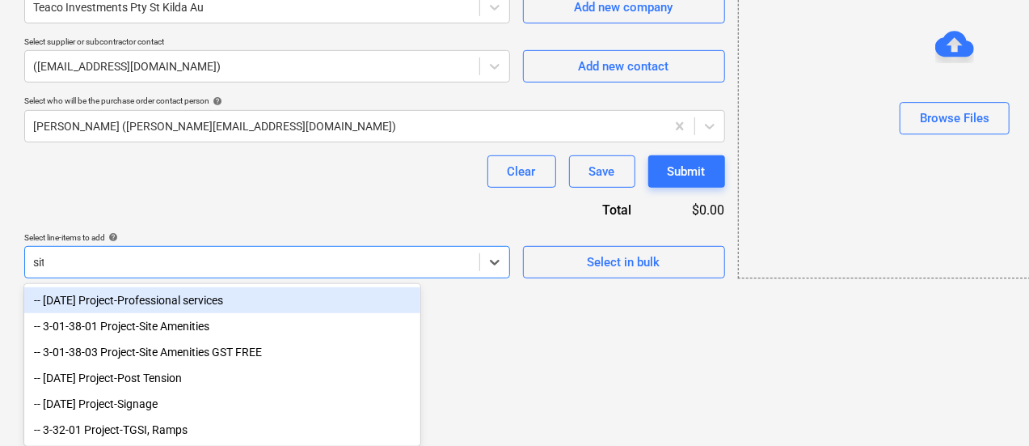
scroll to position [281, 0]
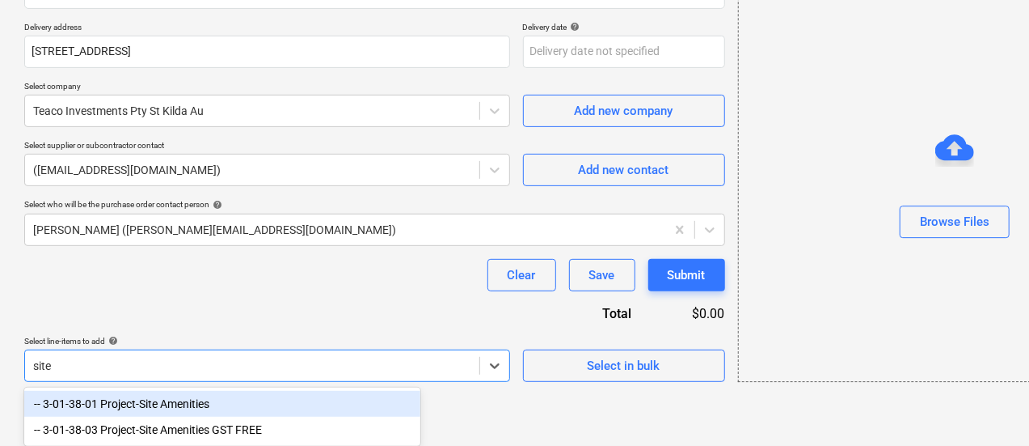
type input "site"
click at [225, 410] on div "-- 3-01-38-01 Project-Site Amenities" at bounding box center [222, 404] width 396 height 26
type textarea "x"
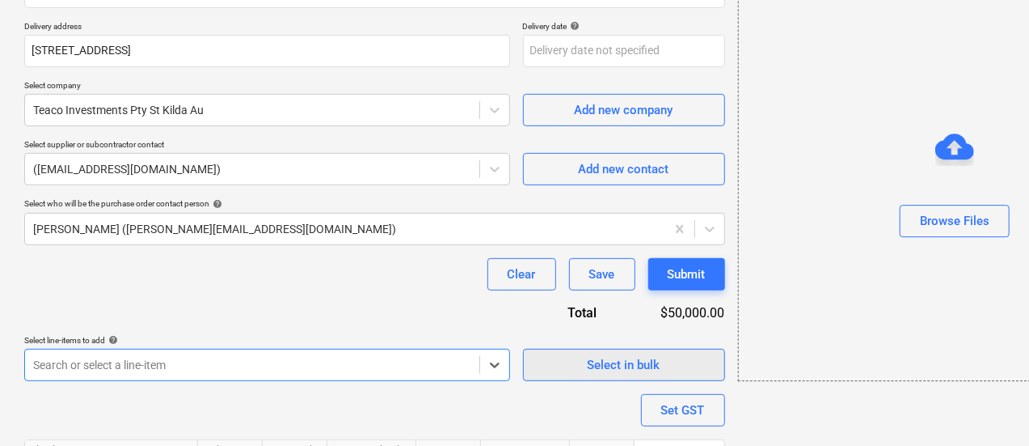
scroll to position [380, 0]
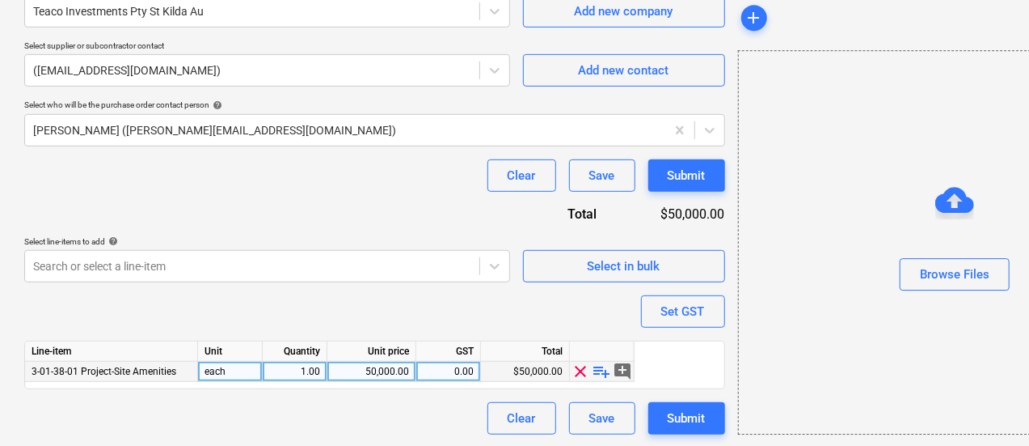
type textarea "x"
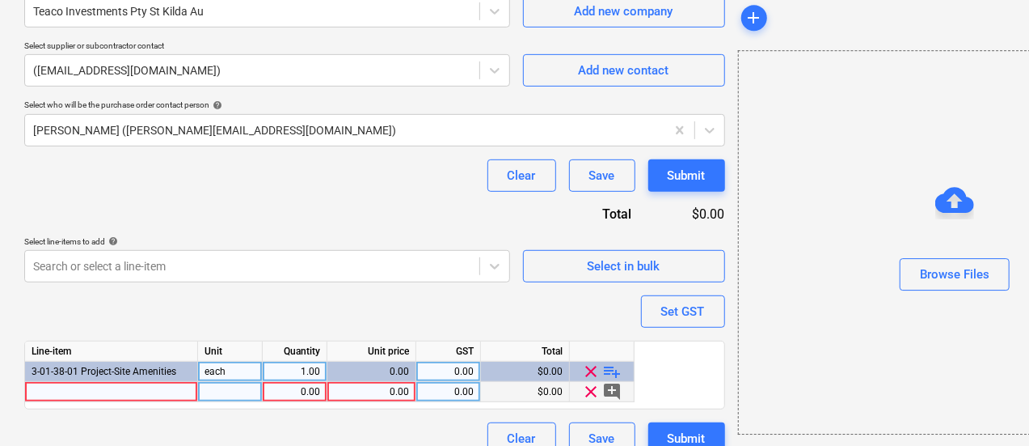
click at [150, 382] on div at bounding box center [111, 392] width 173 height 20
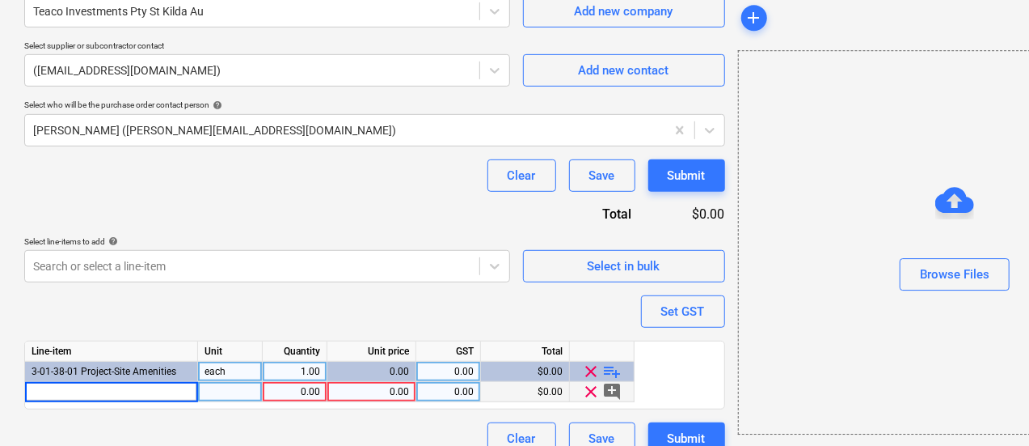
type input "121713"
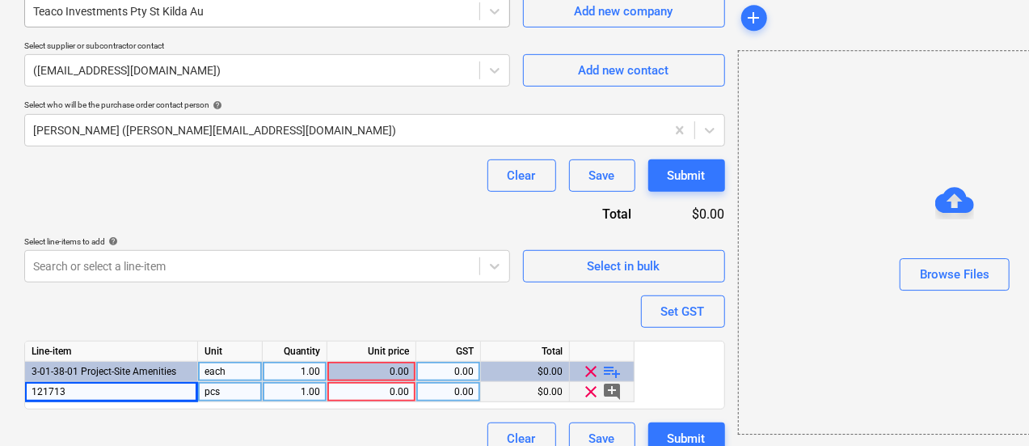
type textarea "x"
click at [403, 386] on div "0.00" at bounding box center [371, 392] width 75 height 20
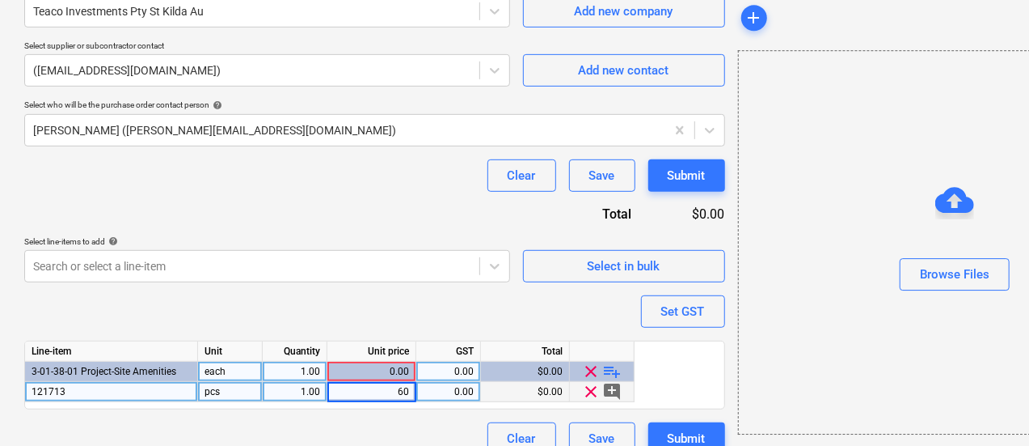
type input "604"
type textarea "x"
type input "604.80"
click at [328, 290] on div "Purchase order name help Teaco 121713 Purchase order Purchase order reference n…" at bounding box center [374, 104] width 701 height 702
click at [615, 370] on span "playlist_add" at bounding box center [612, 370] width 19 height 19
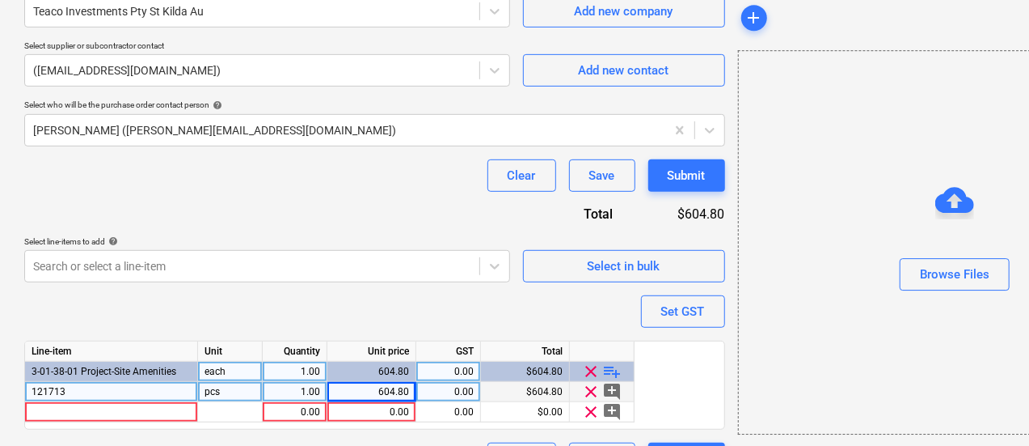
scroll to position [420, 0]
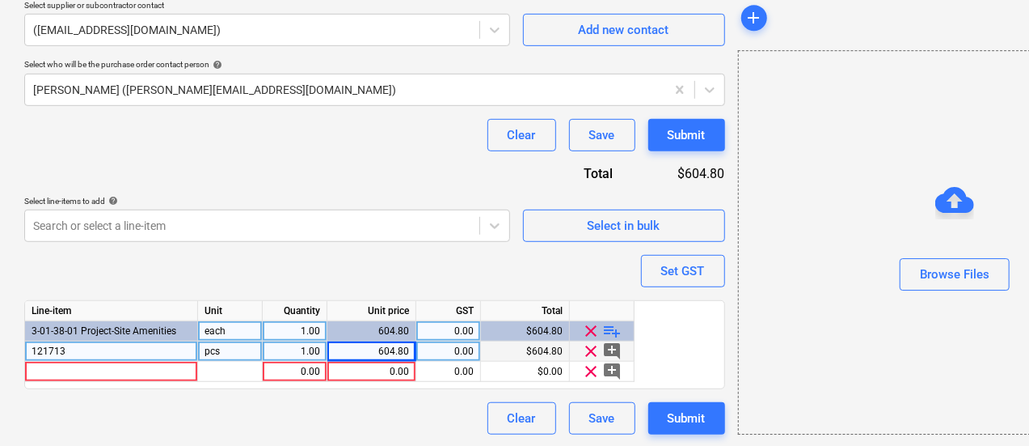
click at [393, 352] on div "604.80" at bounding box center [371, 351] width 75 height 20
click at [393, 352] on input "604.8" at bounding box center [371, 350] width 88 height 19
type textarea "x"
click at [372, 368] on div "0.00" at bounding box center [371, 371] width 75 height 20
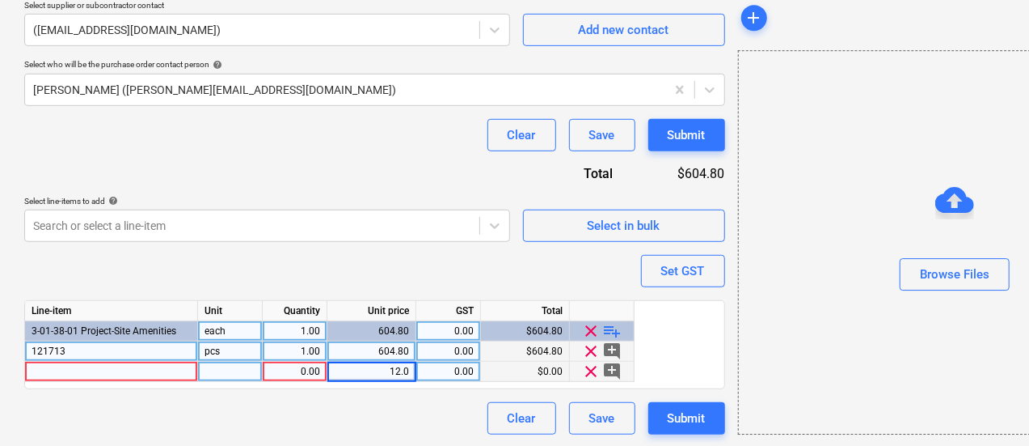
type input "12.06"
type textarea "x"
click at [404, 371] on div "12.06" at bounding box center [371, 371] width 75 height 20
type input "12.0"
type textarea "x"
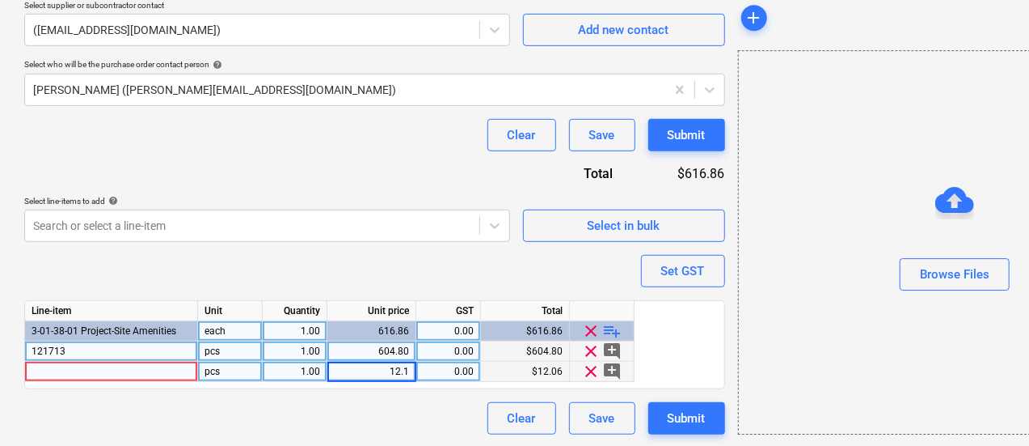
type input "12.10"
click at [157, 371] on div at bounding box center [111, 371] width 173 height 20
type textarea "x"
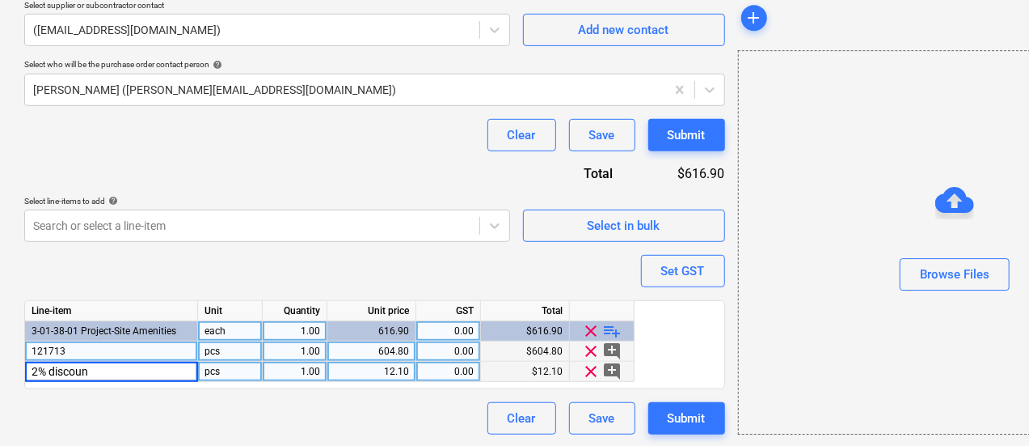
type input "2% discount"
click at [298, 372] on div "1.00" at bounding box center [294, 371] width 51 height 20
type textarea "x"
type input "-1"
click at [307, 395] on div "Purchase order name help Teaco 121713 Purchase order Purchase order reference n…" at bounding box center [374, 73] width 701 height 722
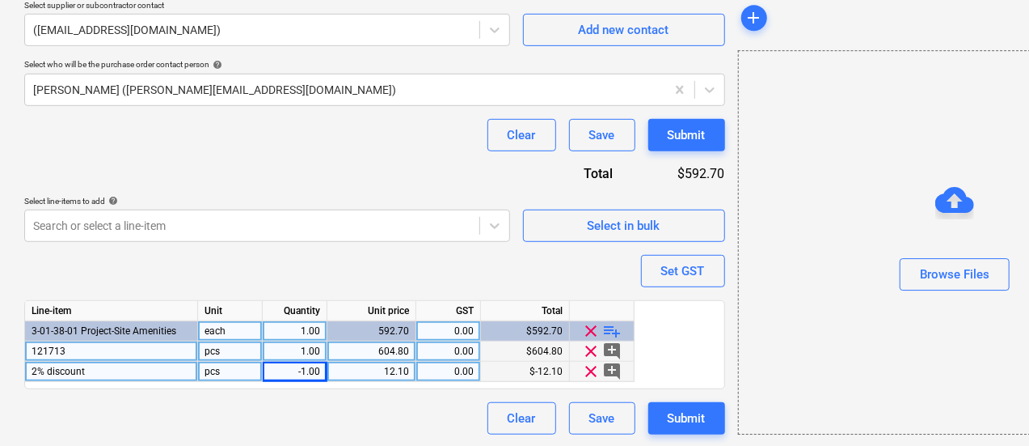
click at [303, 408] on div "Clear Save Submit" at bounding box center [374, 418] width 701 height 32
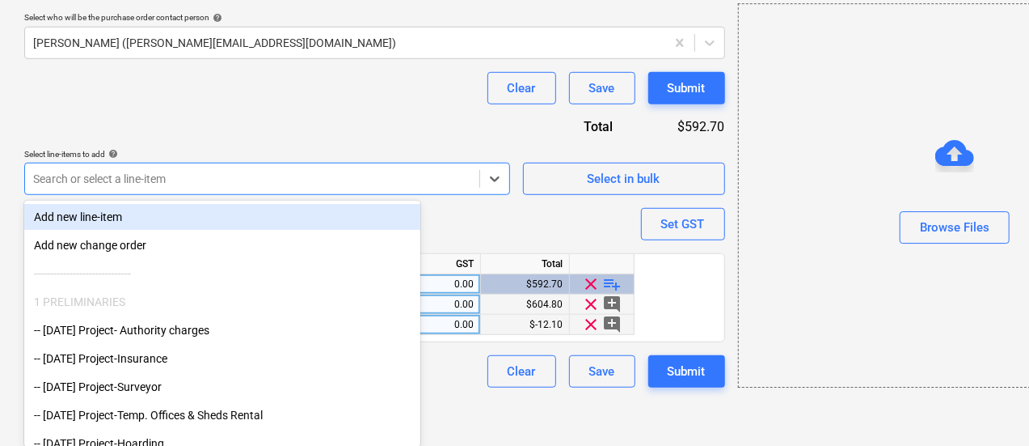
type textarea "x"
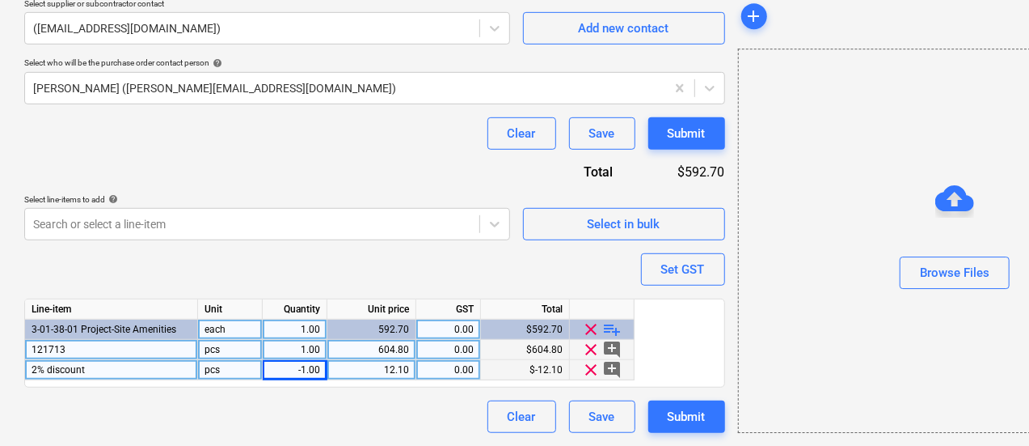
click at [482, 224] on div "Purchase order name help Teaco 121713 Purchase order Purchase order reference n…" at bounding box center [374, 72] width 701 height 722
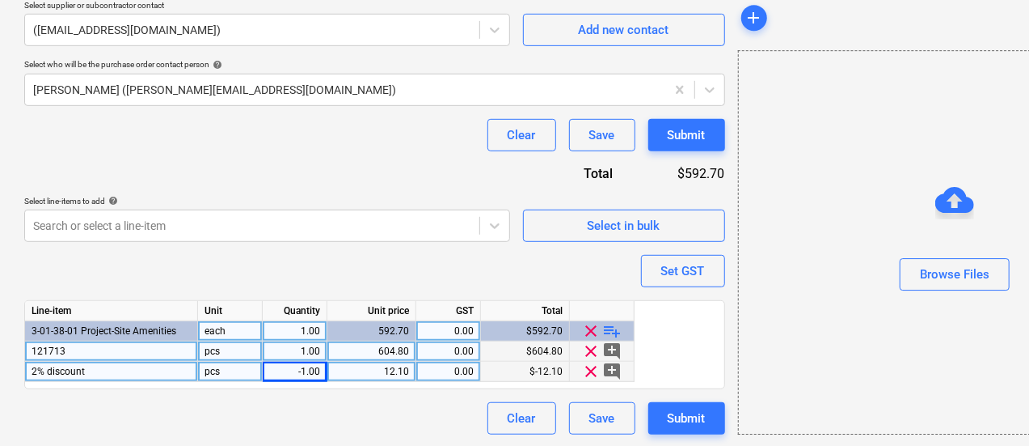
click at [308, 371] on div "-1.00" at bounding box center [294, 371] width 51 height 20
type input "1"
type textarea "x"
click at [379, 268] on div "Purchase order name help Teaco 121713 Purchase order Purchase order reference n…" at bounding box center [374, 73] width 701 height 722
click at [289, 377] on div "1.00" at bounding box center [294, 371] width 51 height 20
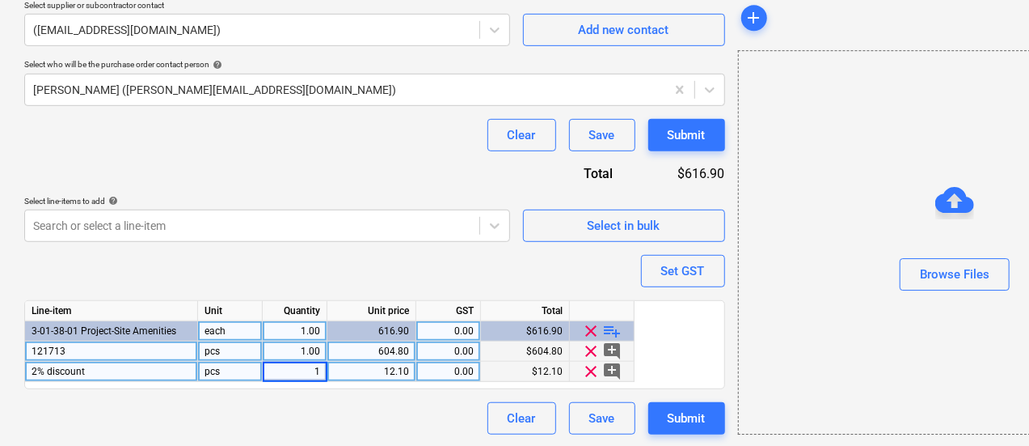
type input "-1"
click at [296, 251] on div "Purchase order name help Teaco 121713 Purchase order Purchase order reference n…" at bounding box center [374, 73] width 701 height 722
click at [668, 416] on div "Submit" at bounding box center [687, 418] width 38 height 21
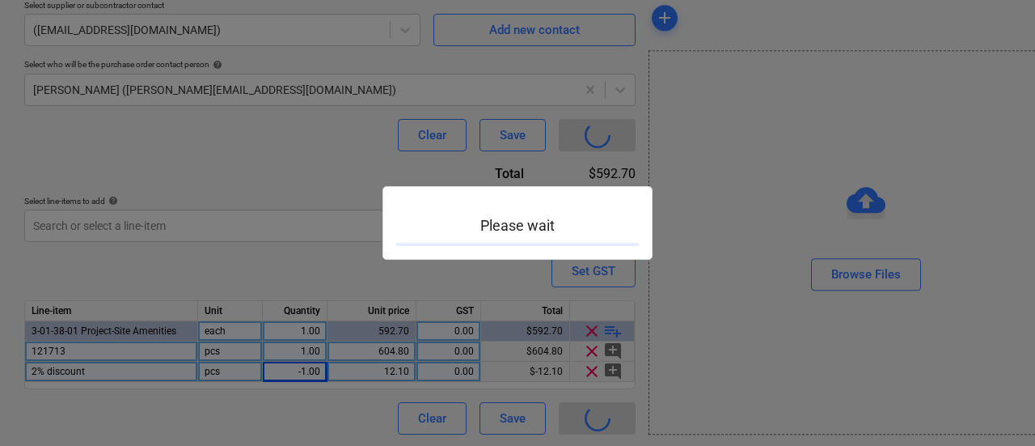
type textarea "x"
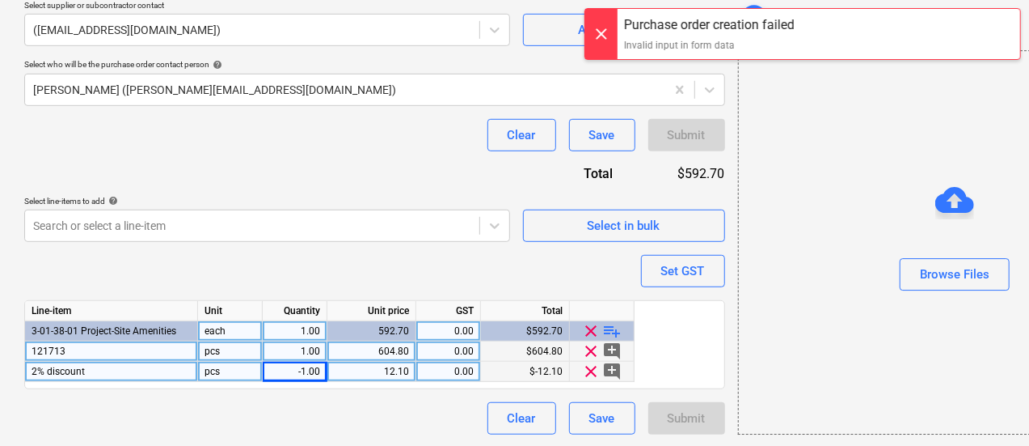
click at [312, 370] on div "-1.00" at bounding box center [294, 371] width 51 height 20
type input "1"
click at [294, 258] on div "Purchase order name help Teaco 121713 Purchase order Purchase order reference n…" at bounding box center [374, 73] width 701 height 722
click at [777, 298] on div at bounding box center [955, 297] width 433 height 13
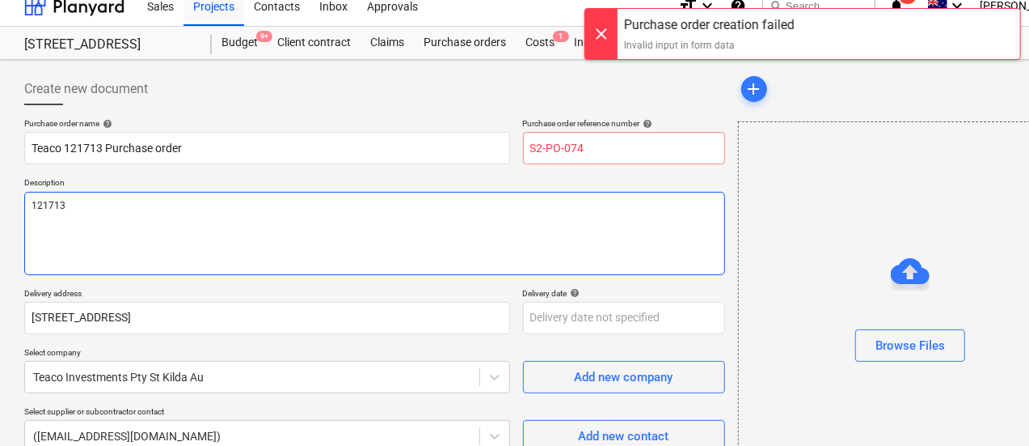
scroll to position [5, 0]
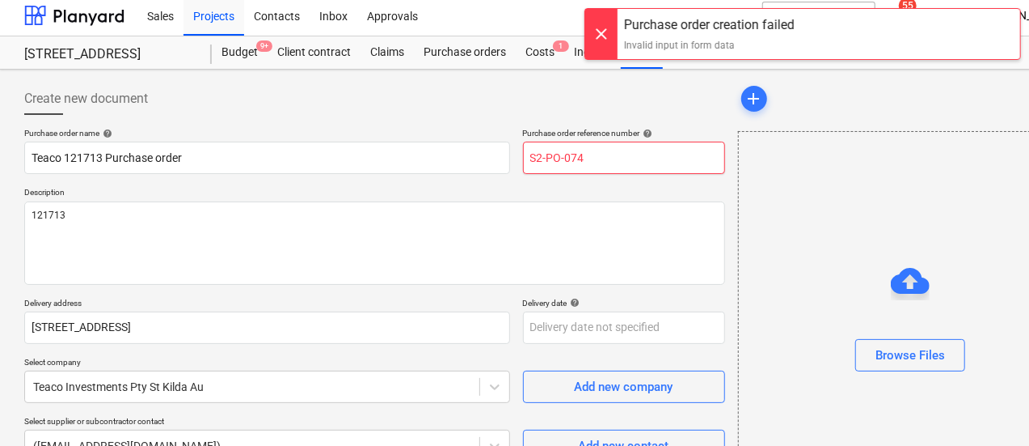
click at [523, 161] on input "S2-PO-074" at bounding box center [624, 157] width 202 height 32
type textarea "x"
type input "S2-PO-074"
type textarea "x"
type input "S2-PO-074 T"
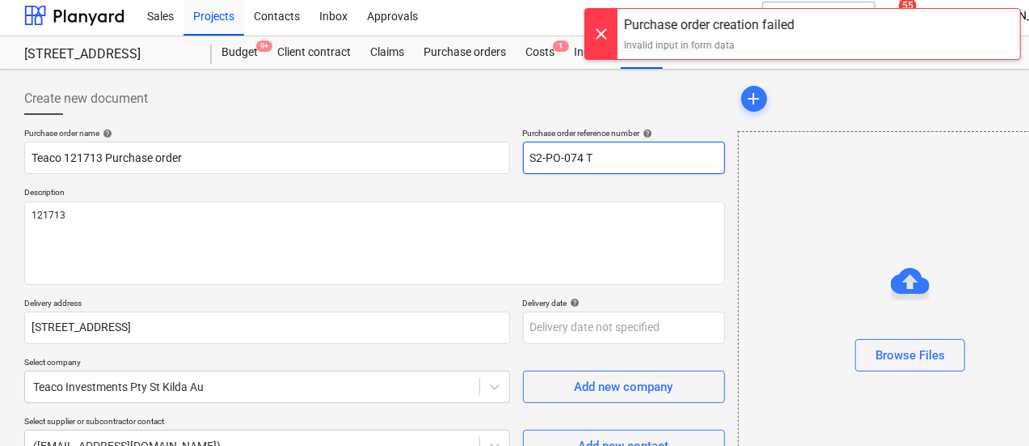
type textarea "x"
type input "S2-PO-074 TE"
type textarea "x"
type input "S2-PO-074 TEA"
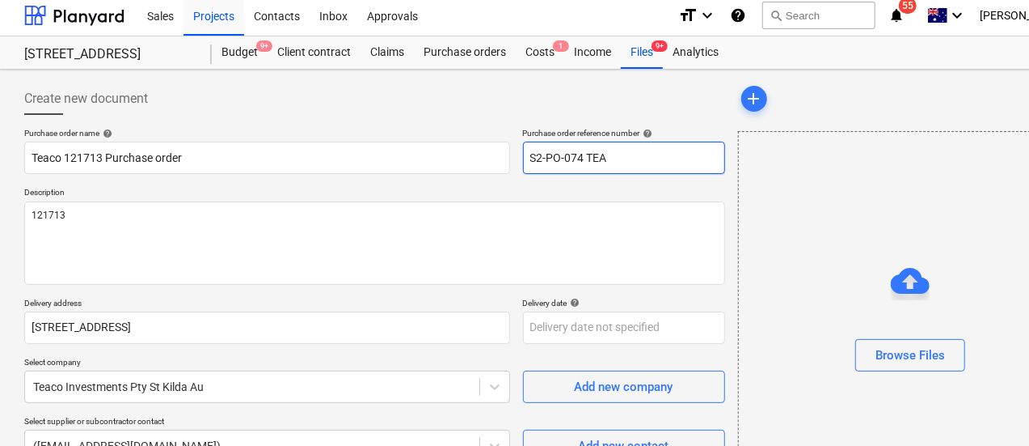
type textarea "x"
type input "S2-PO-074 TEAC"
type textarea "x"
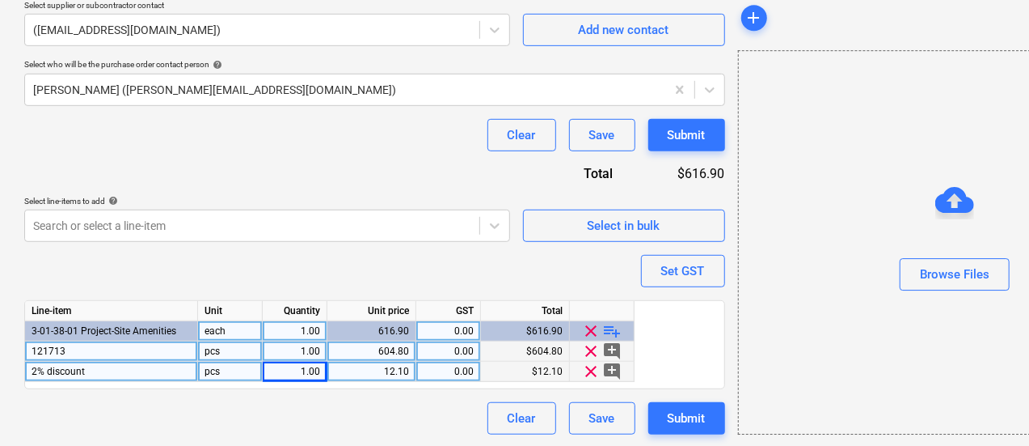
type input "S2-PO-074 TEACO"
type textarea "x"
click at [297, 365] on div "1.00" at bounding box center [294, 371] width 51 height 20
type input "-1"
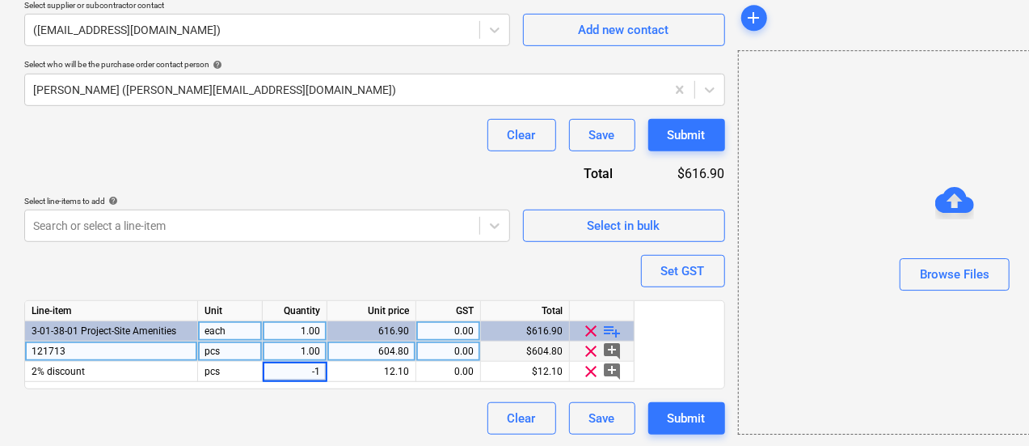
click at [308, 293] on div "Purchase order name help Teaco 121713 Purchase order Purchase order reference n…" at bounding box center [374, 73] width 701 height 722
click at [668, 420] on div "Submit" at bounding box center [687, 418] width 38 height 21
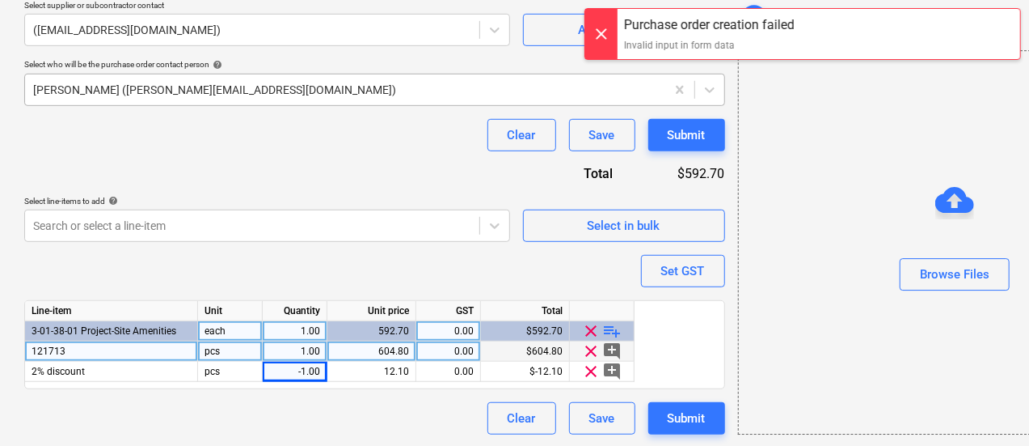
click at [309, 96] on div "[PERSON_NAME] ([PERSON_NAME][EMAIL_ADDRESS][DOMAIN_NAME])" at bounding box center [345, 89] width 640 height 23
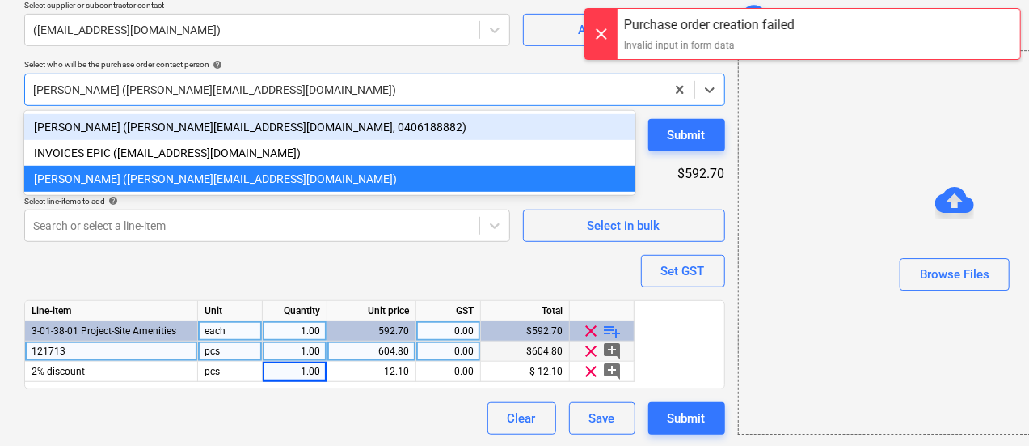
click at [309, 117] on div "[PERSON_NAME] ([PERSON_NAME][EMAIL_ADDRESS][DOMAIN_NAME], 0406188882)" at bounding box center [329, 127] width 611 height 26
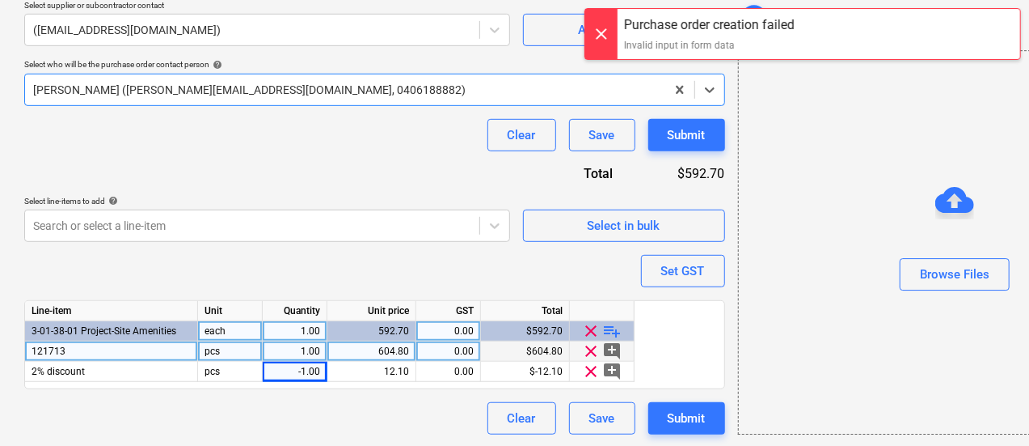
type textarea "x"
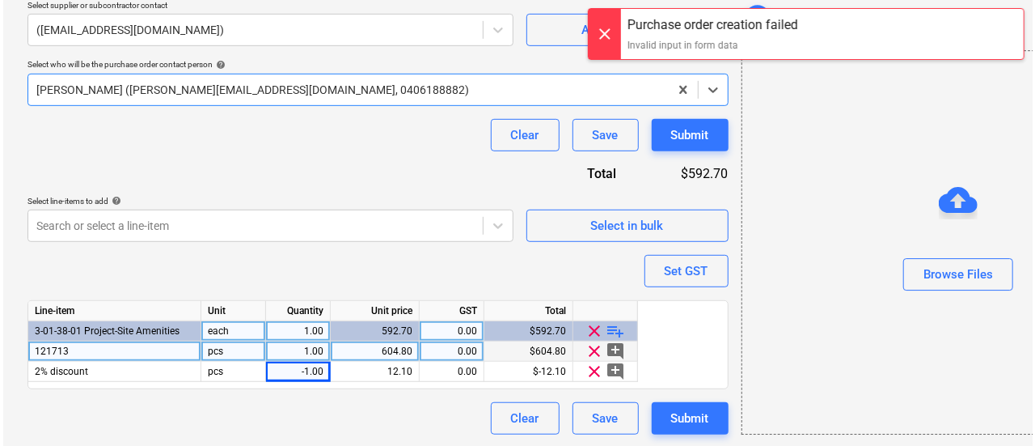
scroll to position [419, 0]
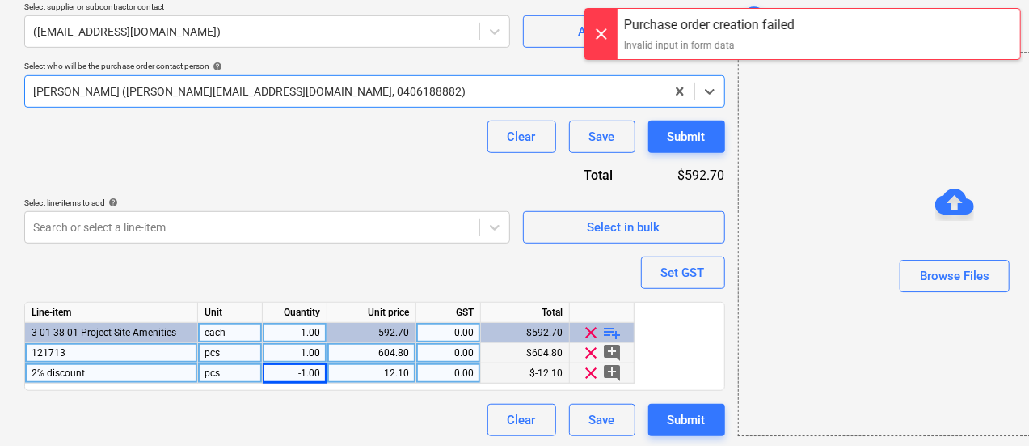
click at [303, 378] on div "-1.00" at bounding box center [294, 373] width 51 height 20
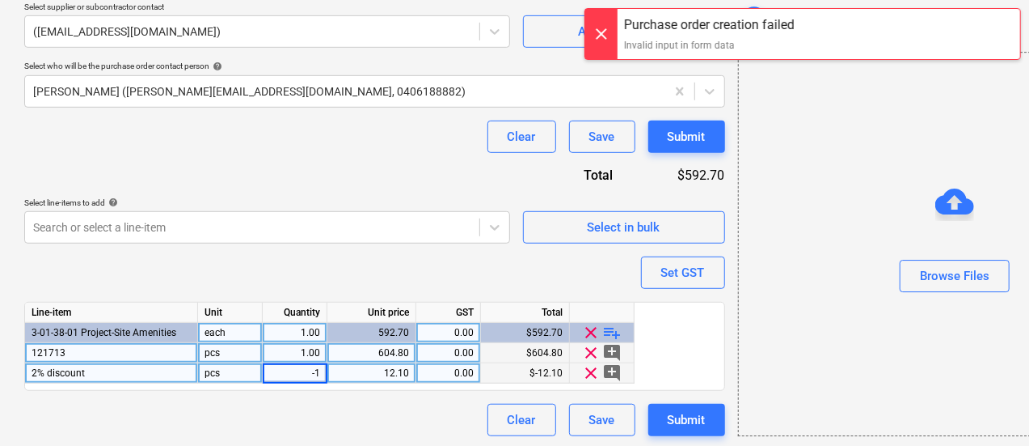
type input "1"
click at [348, 261] on div "Purchase order name help Teaco 121713 Purchase order Purchase order reference n…" at bounding box center [374, 75] width 701 height 722
click at [668, 413] on div "Submit" at bounding box center [687, 419] width 38 height 21
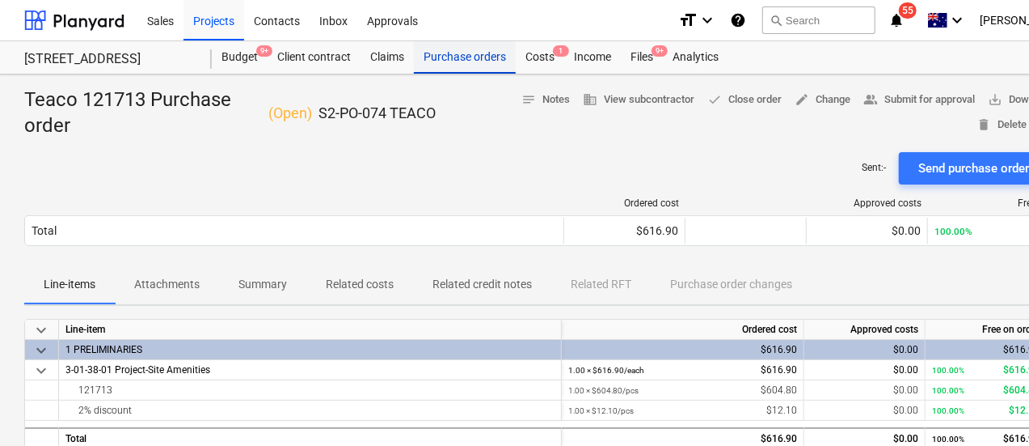
click at [480, 63] on div "Purchase orders" at bounding box center [465, 57] width 102 height 32
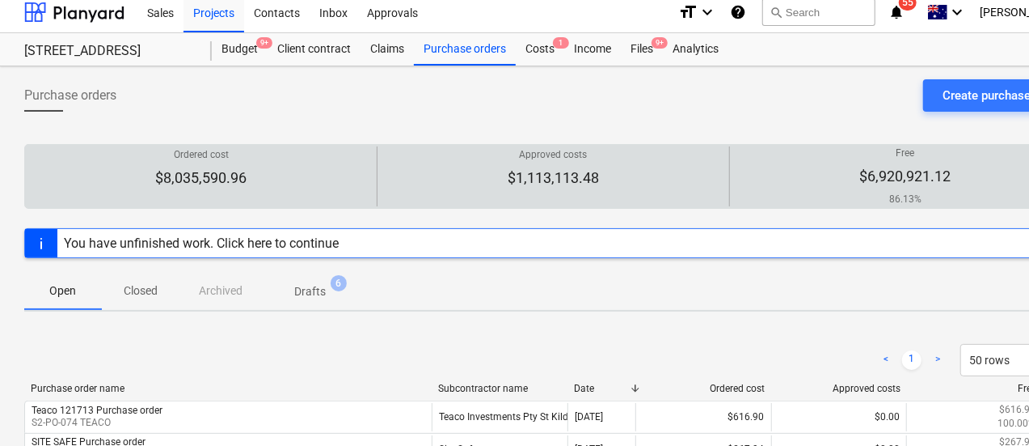
scroll to position [4, 0]
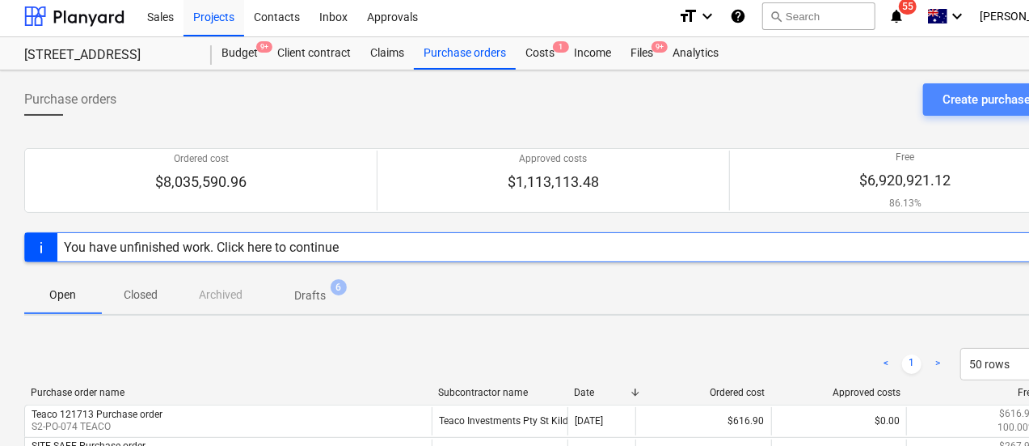
click at [959, 99] on div "Create purchase order" at bounding box center [1003, 99] width 120 height 21
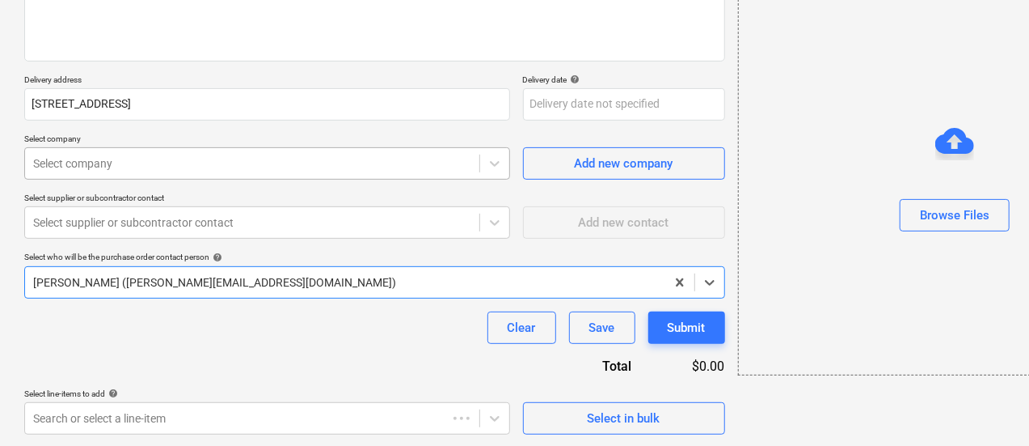
click at [111, 171] on div "Select company" at bounding box center [252, 163] width 454 height 23
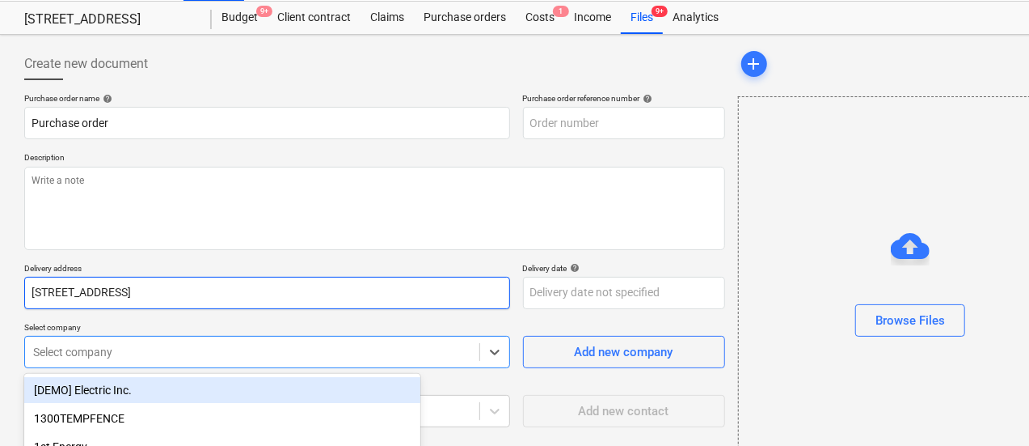
scroll to position [39, 0]
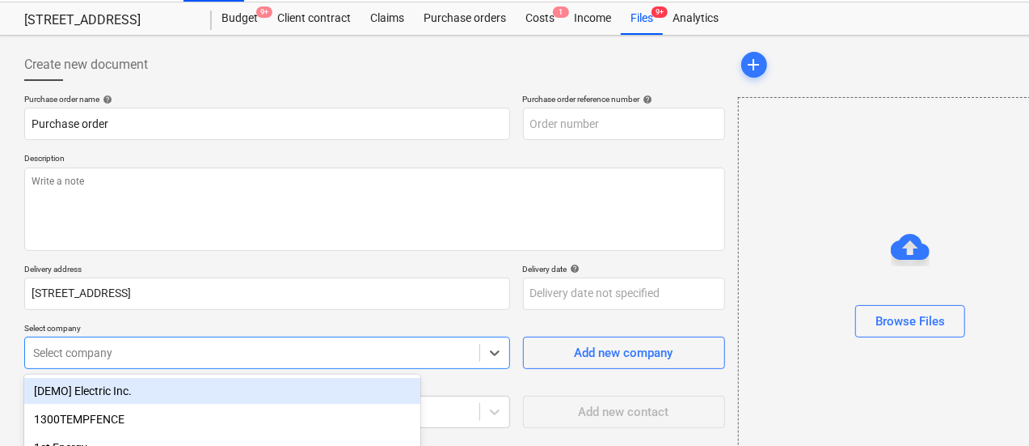
type textarea "x"
type input "S2-PO-076"
type textarea "x"
type input "a"
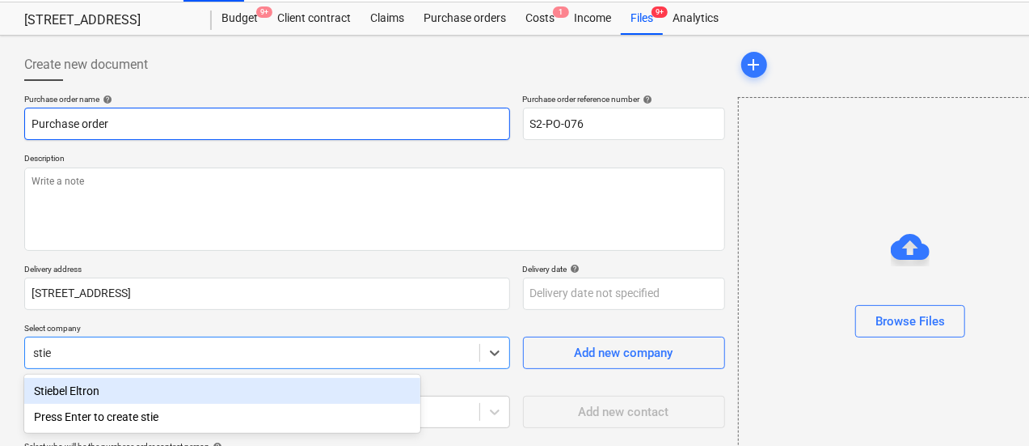
type input "[PERSON_NAME]"
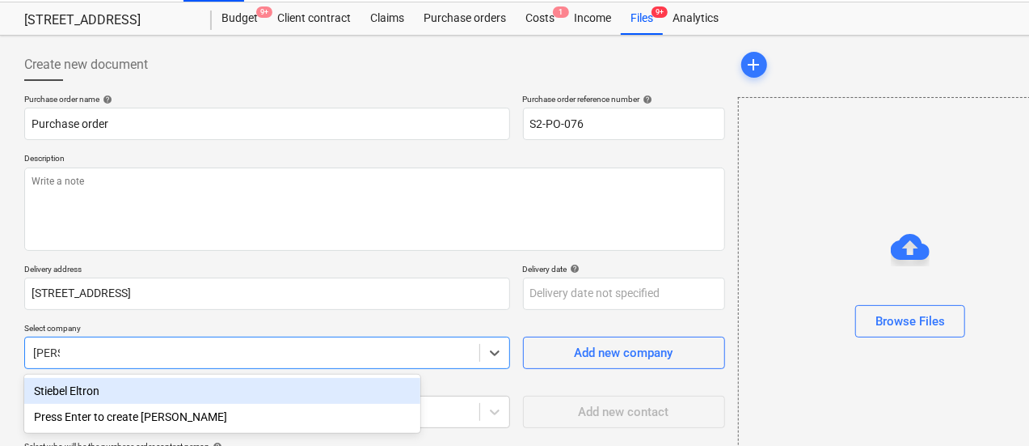
click at [204, 395] on div "Stiebel Eltron" at bounding box center [222, 391] width 396 height 26
type textarea "x"
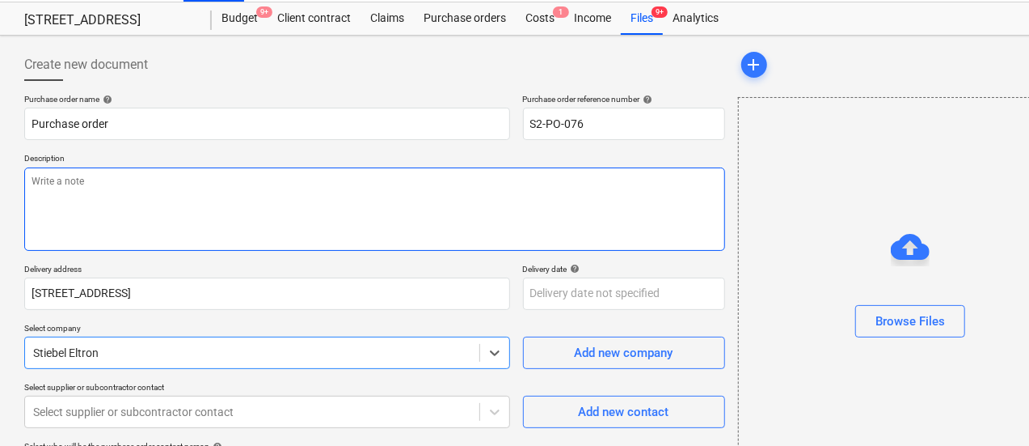
scroll to position [228, 0]
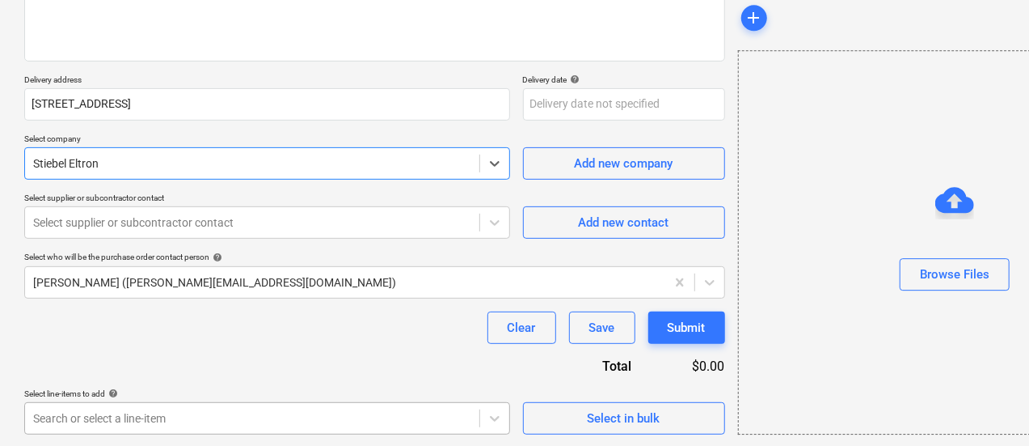
type textarea "x"
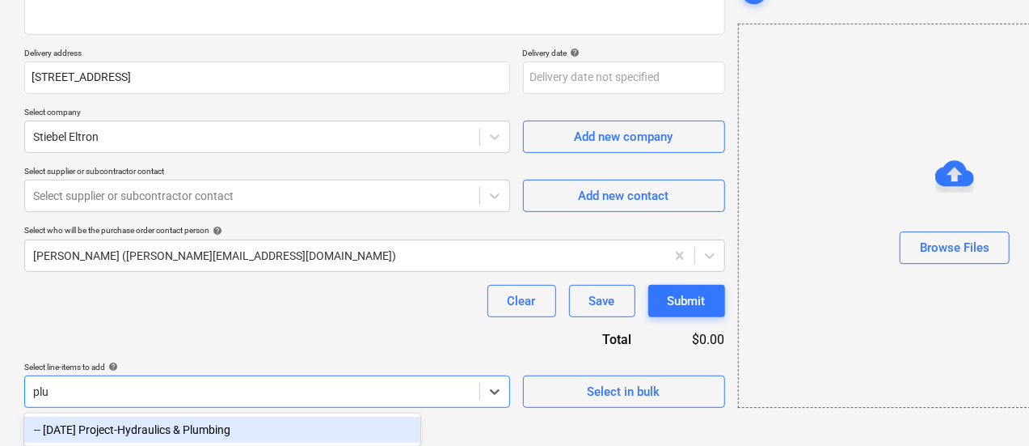
scroll to position [255, 0]
type input "plum"
click at [218, 426] on div "-- [DATE] Project-Hydraulics & Plumbing" at bounding box center [222, 429] width 396 height 26
type textarea "x"
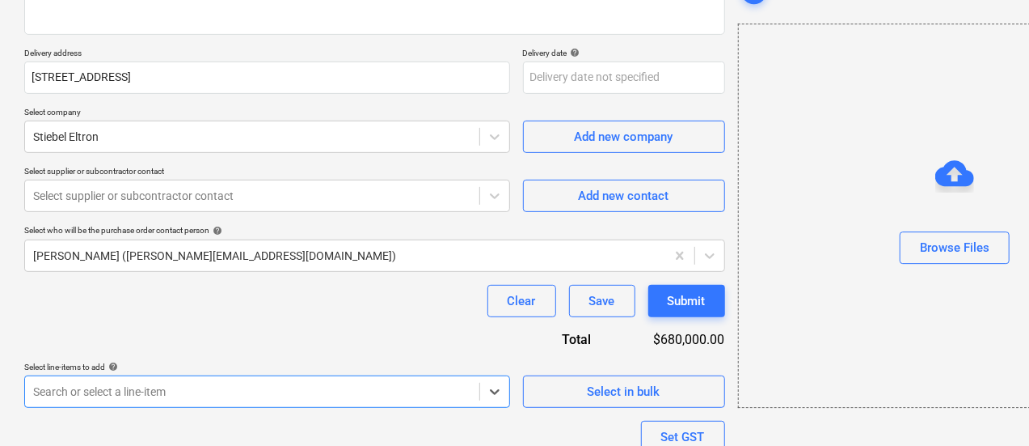
scroll to position [380, 0]
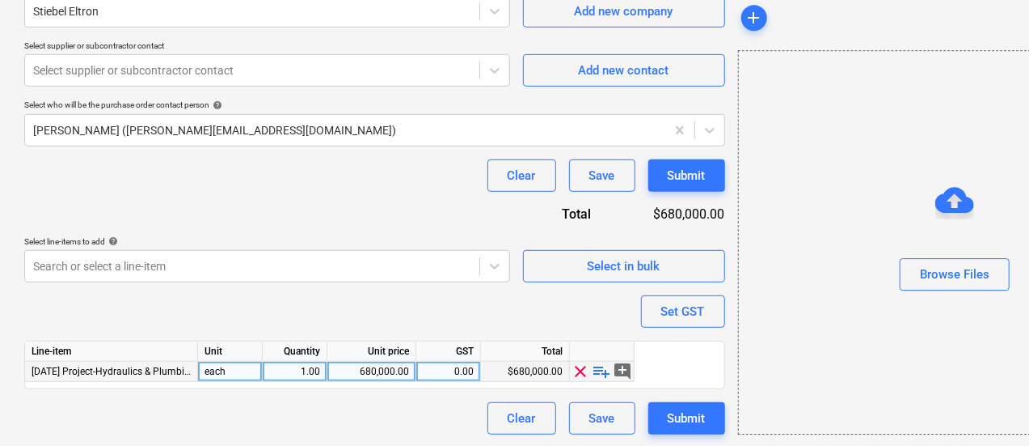
click at [598, 372] on span "playlist_add" at bounding box center [602, 370] width 19 height 19
type textarea "x"
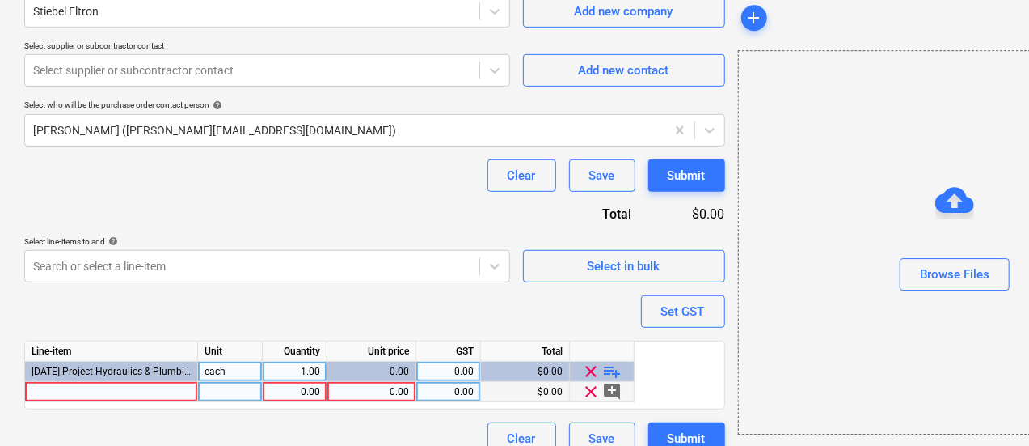
click at [102, 393] on div at bounding box center [111, 392] width 173 height 20
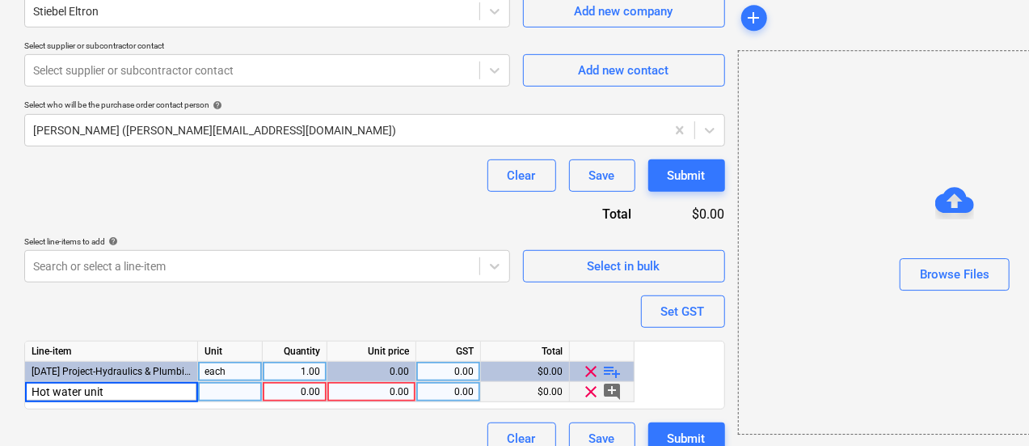
type input "Hot water unit 53662743"
click at [316, 391] on div "0.00" at bounding box center [294, 392] width 51 height 20
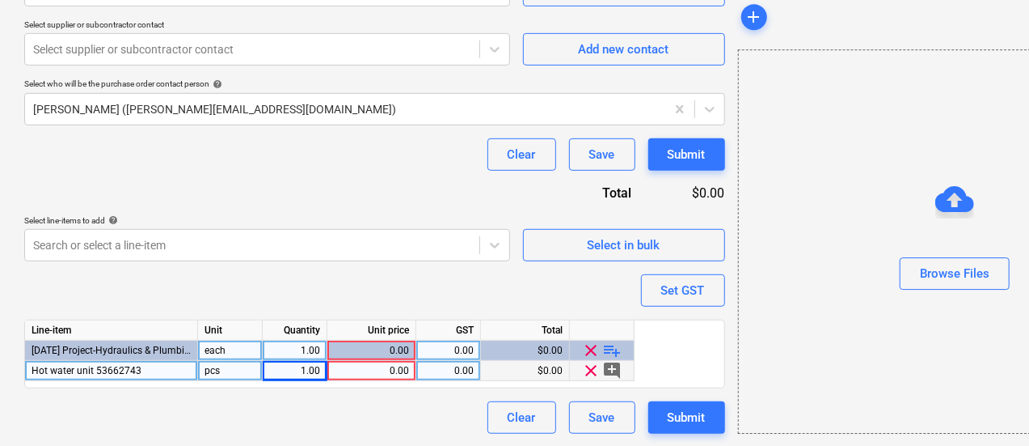
scroll to position [401, 0]
type textarea "x"
click at [396, 369] on div "0.00" at bounding box center [371, 371] width 75 height 20
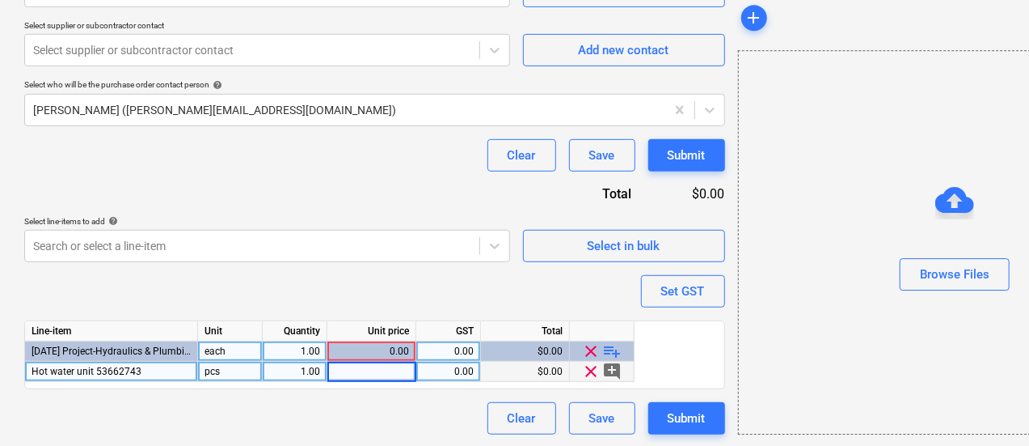
type input "$58,151.88"
click at [668, 416] on div "Submit" at bounding box center [687, 418] width 38 height 21
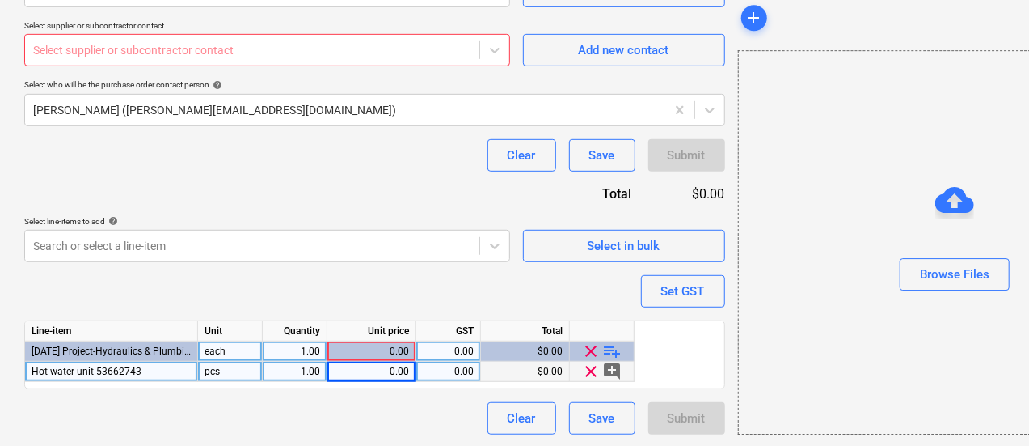
type textarea "x"
click at [399, 378] on div "0.00" at bounding box center [371, 371] width 75 height 20
type input "$58,151.88"
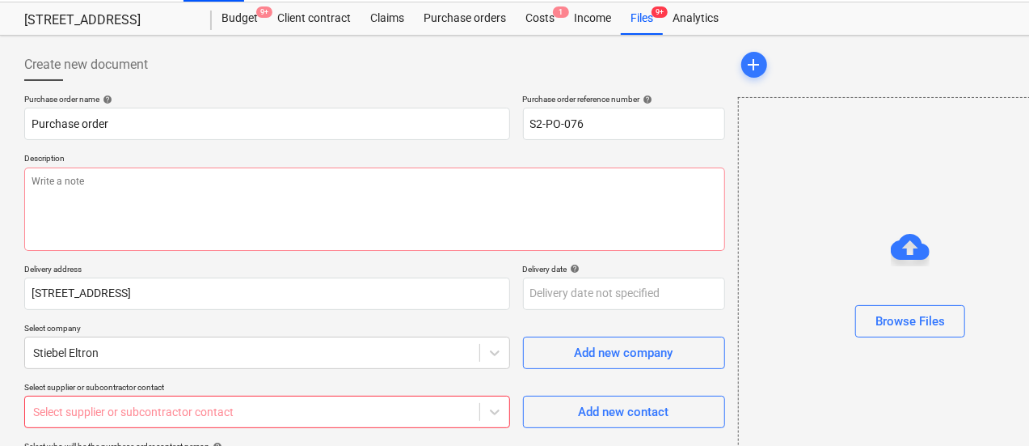
scroll to position [35, 0]
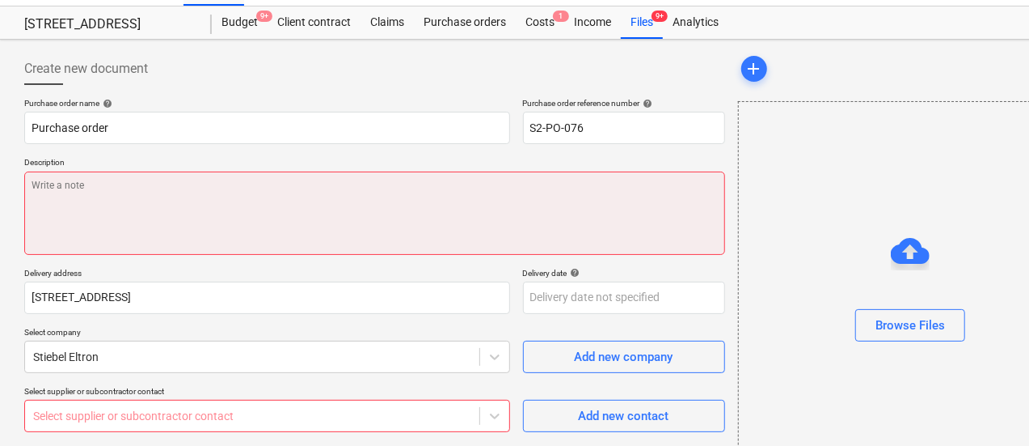
click at [396, 226] on textarea at bounding box center [374, 212] width 701 height 83
type textarea "x"
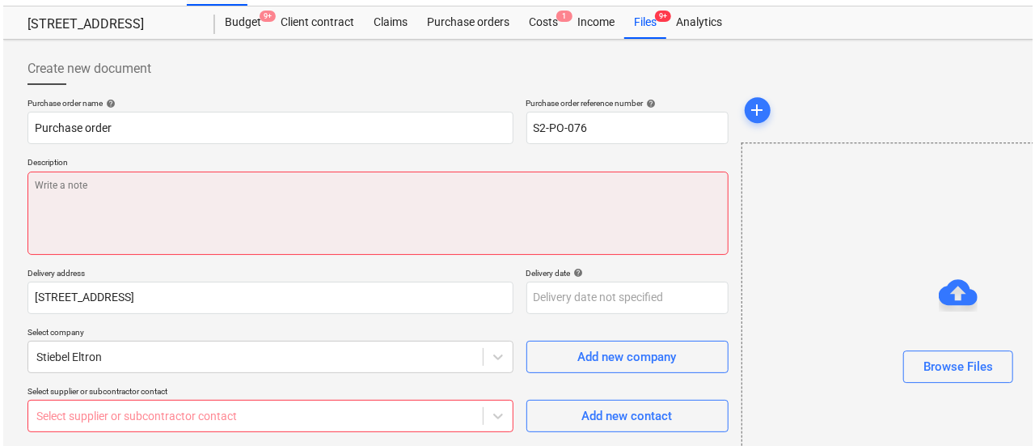
scroll to position [113, 0]
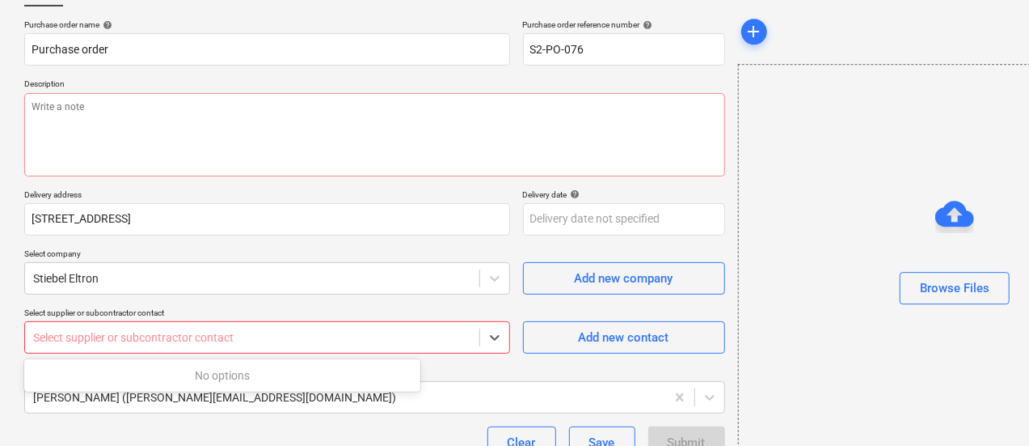
click at [192, 335] on div at bounding box center [252, 337] width 438 height 16
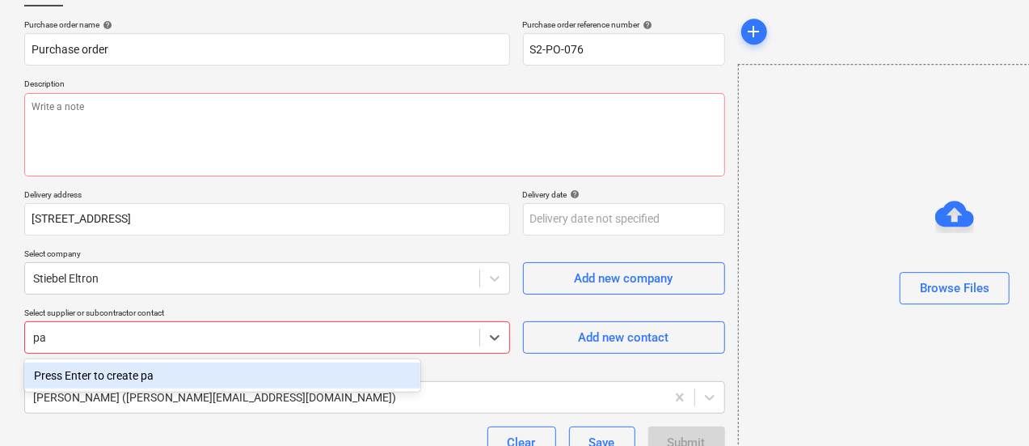
type input "p"
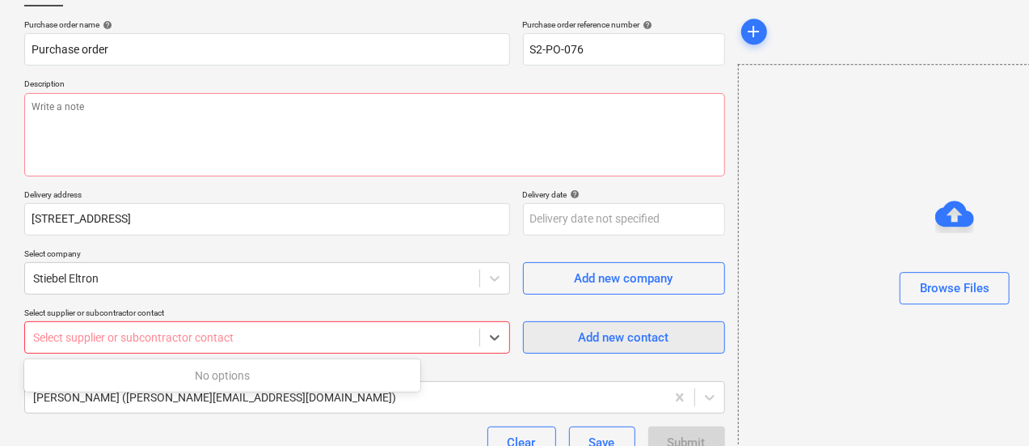
click at [579, 341] on div "Add new contact" at bounding box center [624, 337] width 91 height 21
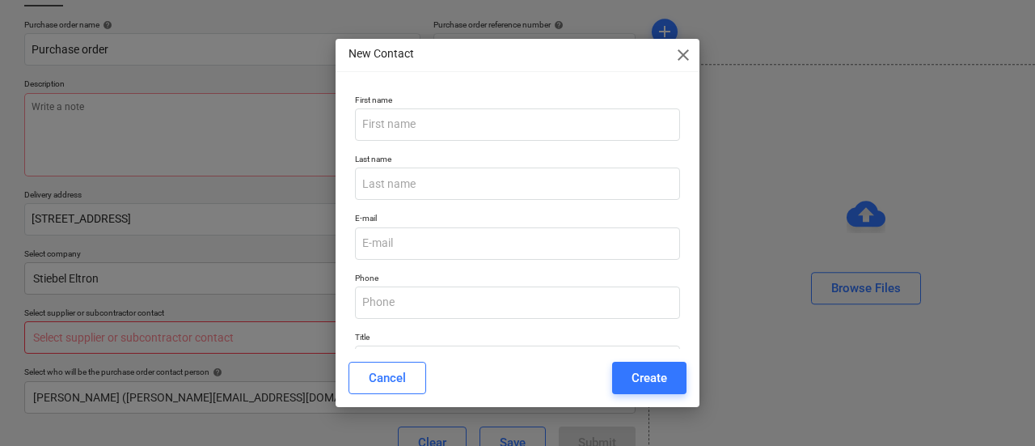
type textarea "x"
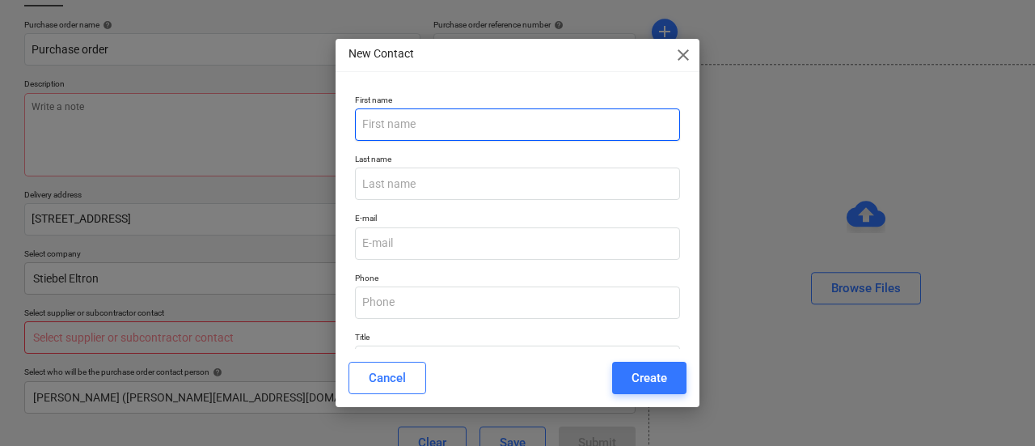
click at [429, 125] on input "text" at bounding box center [517, 124] width 325 height 32
type input "[PERSON_NAME]"
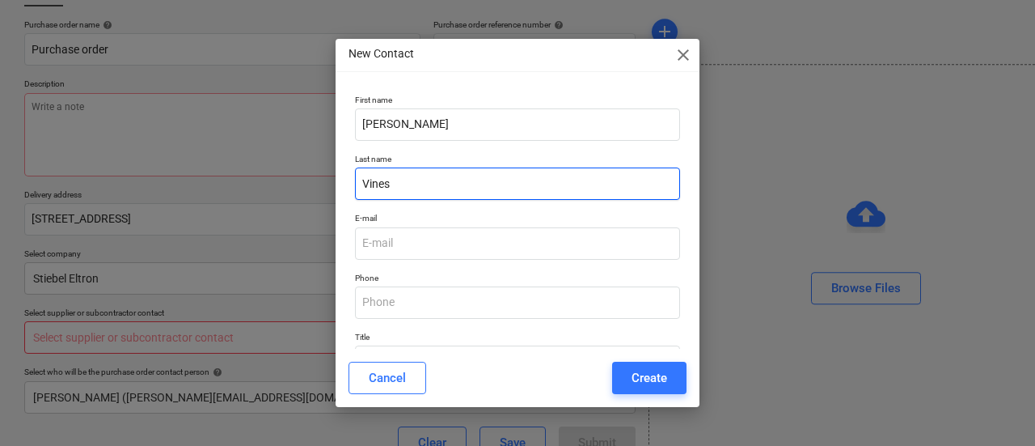
type input "Vines"
type textarea "x"
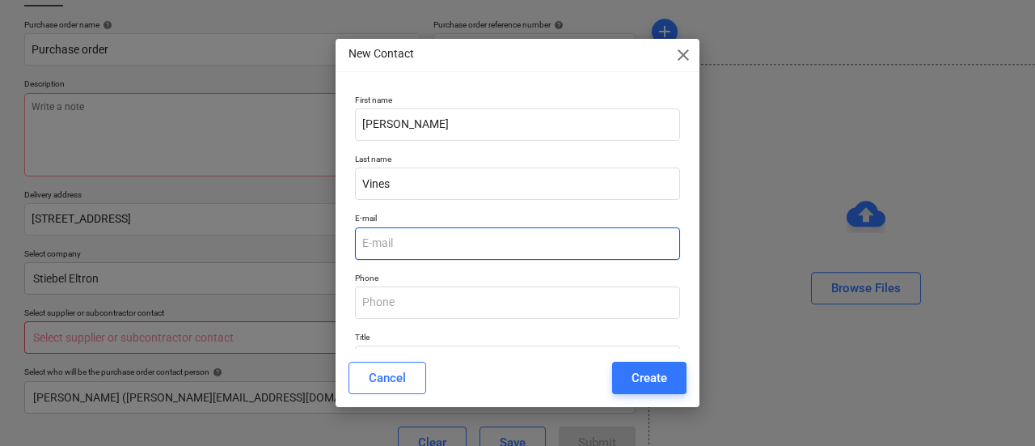
click at [438, 230] on input "email" at bounding box center [517, 243] width 325 height 32
paste input "[PERSON_NAME][EMAIL_ADDRESS][PERSON_NAME][PERSON_NAME][DOMAIN_NAME]>"
type input "[PERSON_NAME][EMAIL_ADDRESS][PERSON_NAME][PERSON_NAME][DOMAIN_NAME]>"
type textarea "x"
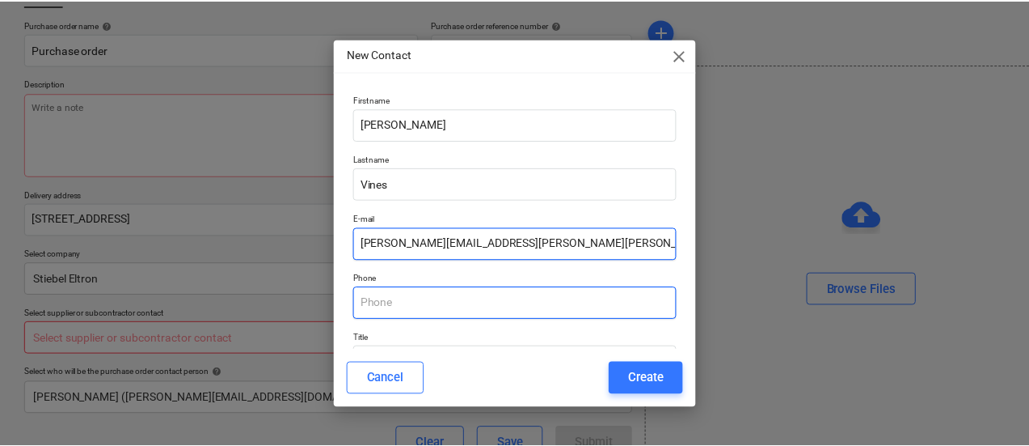
scroll to position [108, 0]
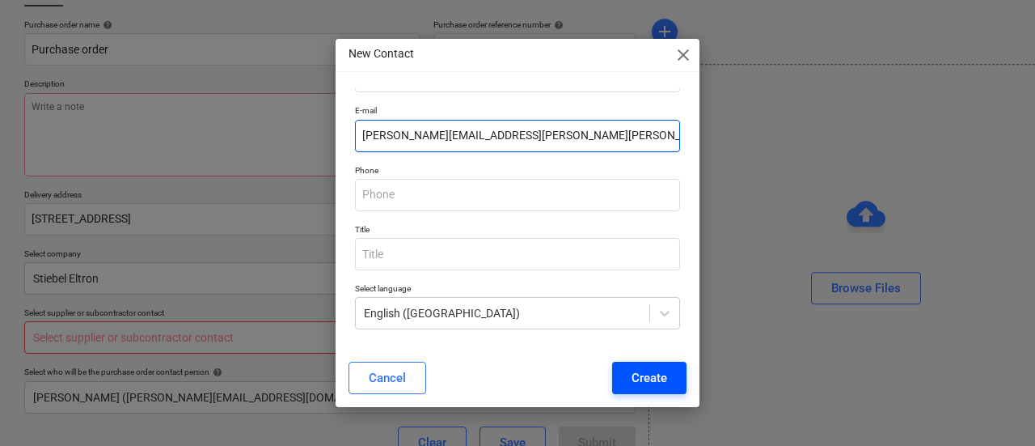
type input "[PERSON_NAME][EMAIL_ADDRESS][PERSON_NAME][PERSON_NAME][DOMAIN_NAME]"
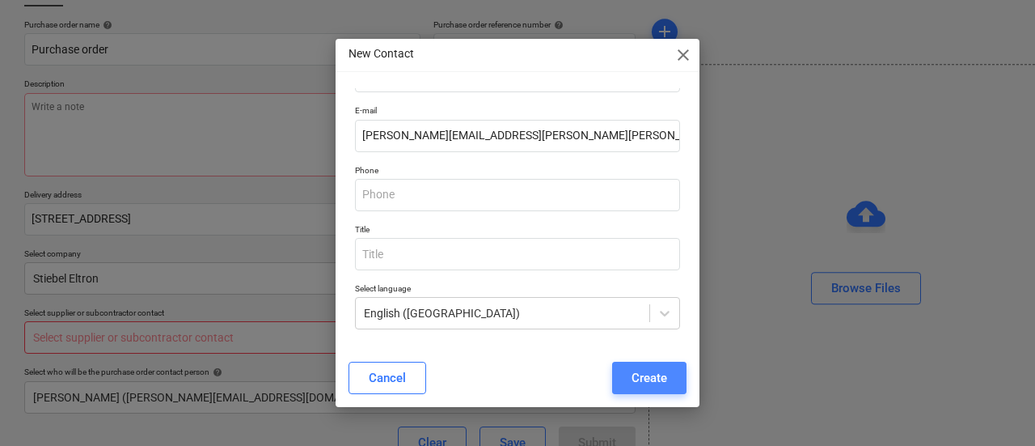
click at [641, 369] on div "Create" at bounding box center [649, 377] width 36 height 21
type textarea "x"
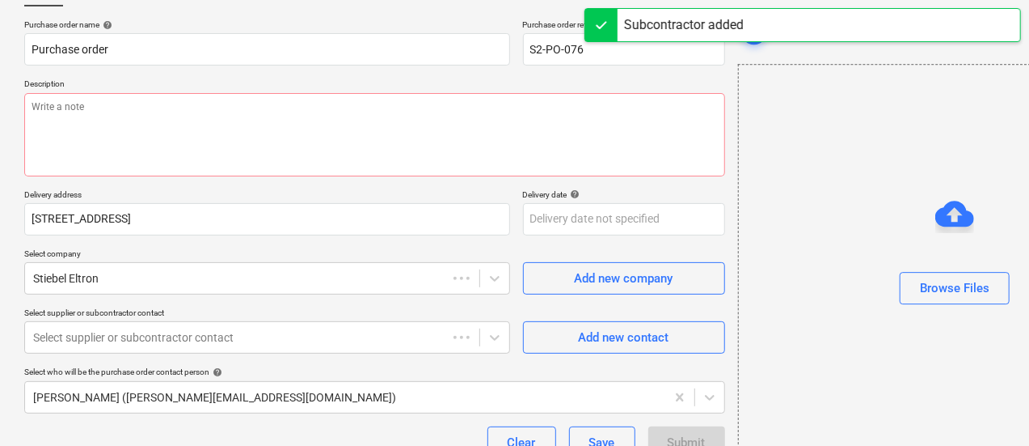
click at [639, 374] on div "Create new document Purchase order name help Purchase order Purchase order refe…" at bounding box center [375, 348] width 714 height 760
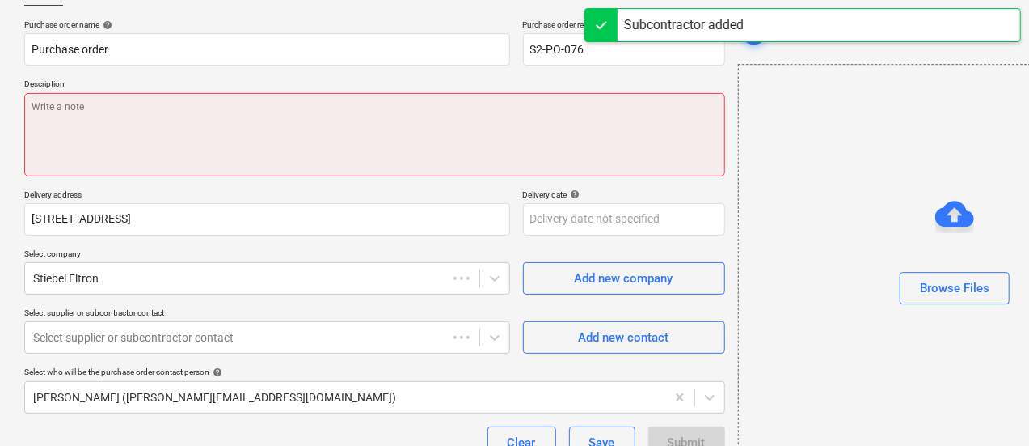
click at [474, 148] on textarea at bounding box center [374, 134] width 701 height 83
paste textarea "[PERSON_NAME][EMAIL_ADDRESS][PERSON_NAME][PERSON_NAME][DOMAIN_NAME]>"
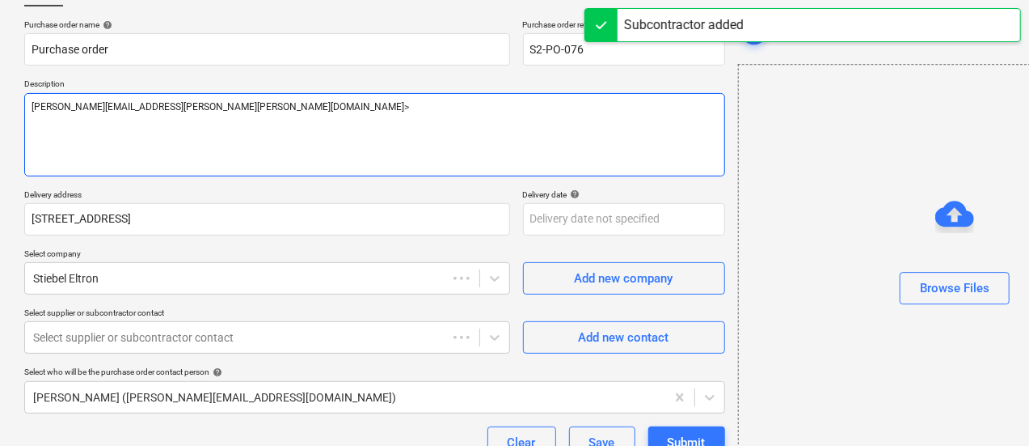
type textarea "x"
type textarea "[PERSON_NAME][EMAIL_ADDRESS][PERSON_NAME][PERSON_NAME][DOMAIN_NAME]>"
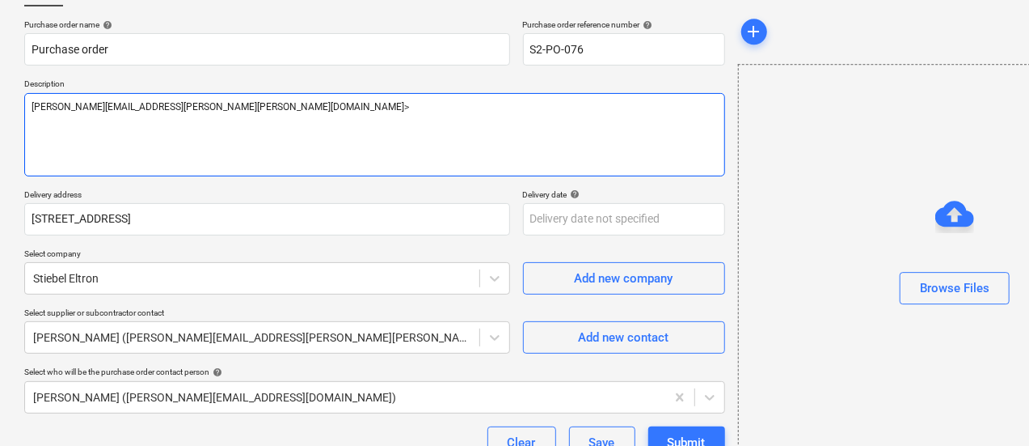
type textarea "x"
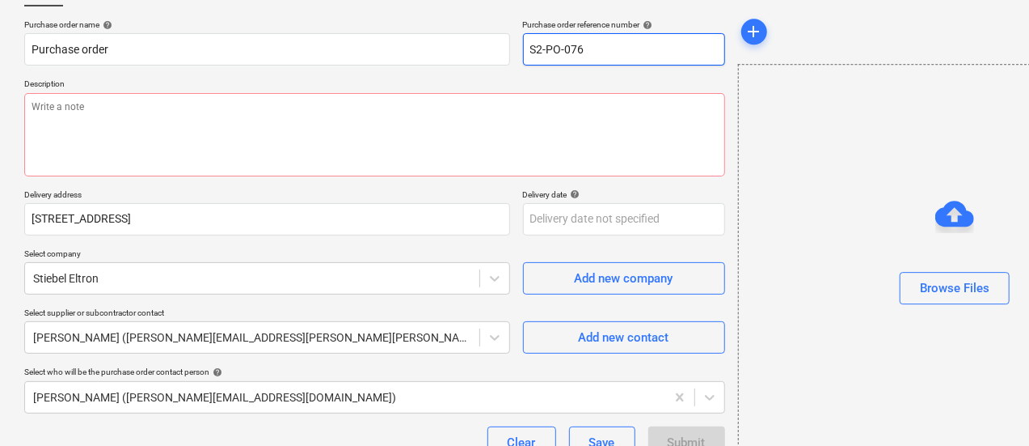
click at [526, 57] on input "S2-PO-076" at bounding box center [624, 49] width 202 height 32
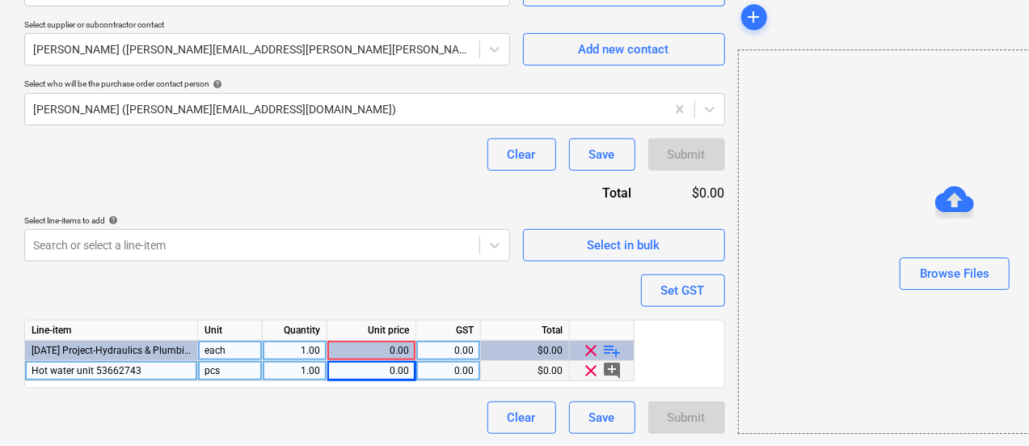
scroll to position [400, 0]
click at [110, 369] on span "Hot water unit 53662743" at bounding box center [87, 370] width 110 height 11
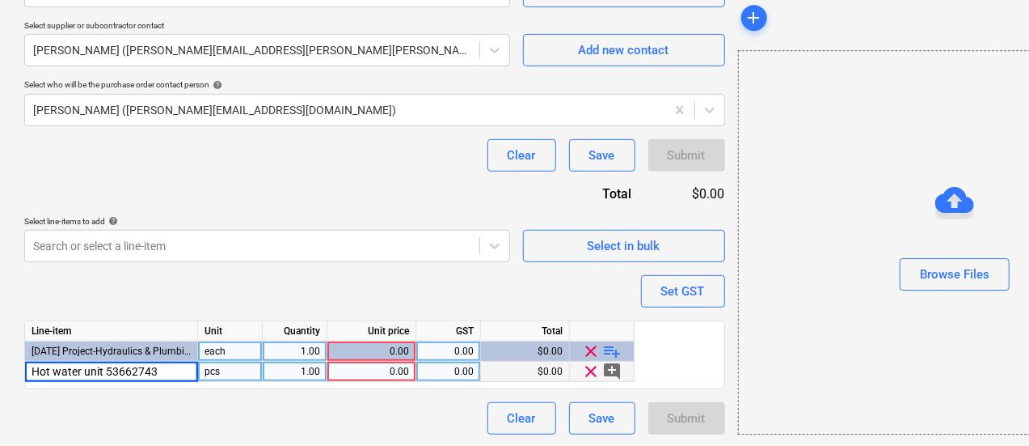
click at [110, 369] on input "Hot water unit 53662743" at bounding box center [111, 370] width 172 height 19
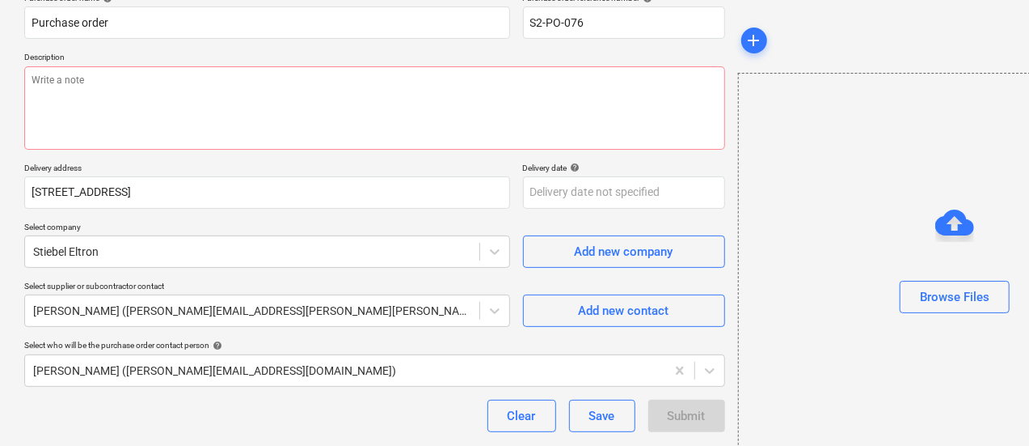
scroll to position [128, 0]
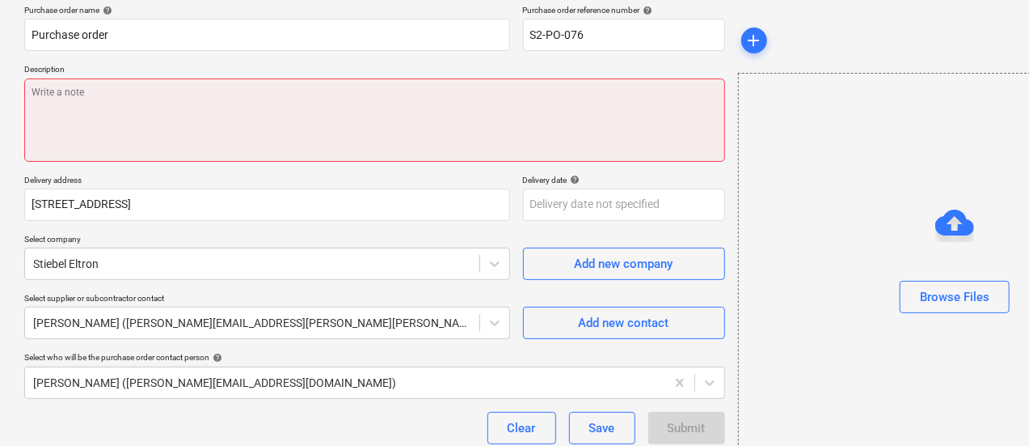
click at [144, 159] on textarea at bounding box center [374, 119] width 701 height 83
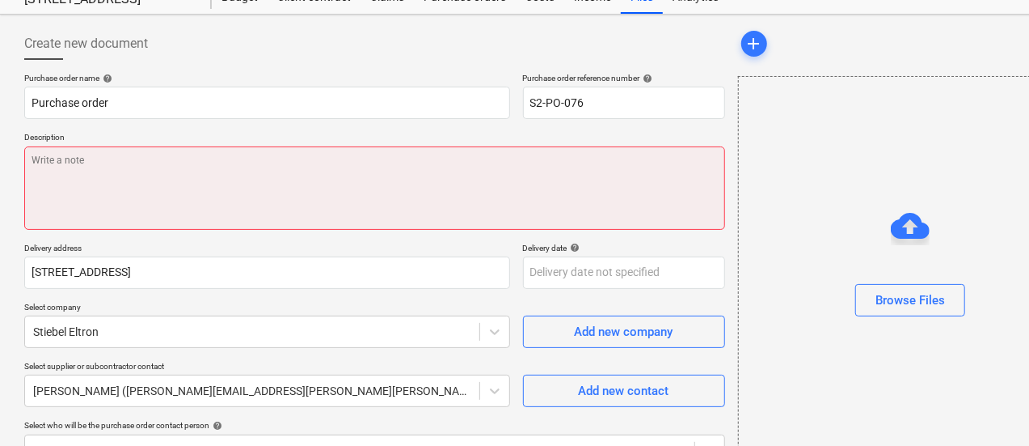
click at [148, 175] on textarea at bounding box center [374, 187] width 701 height 83
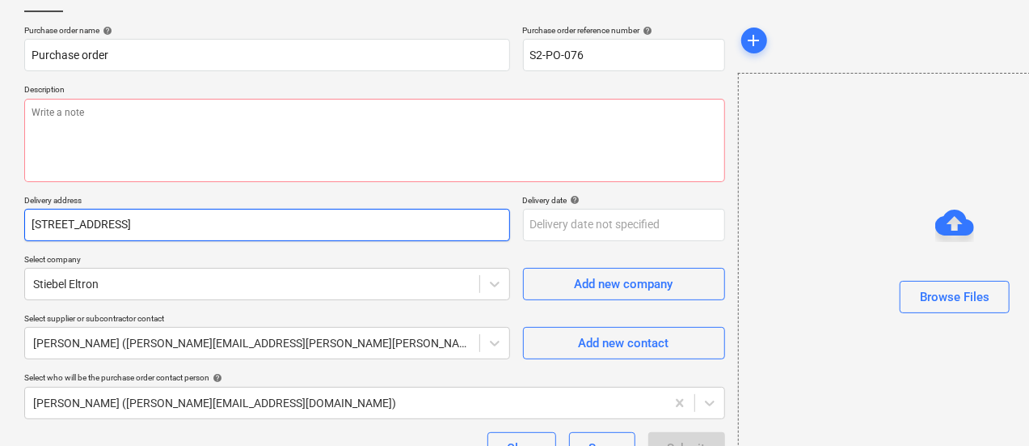
scroll to position [94, 0]
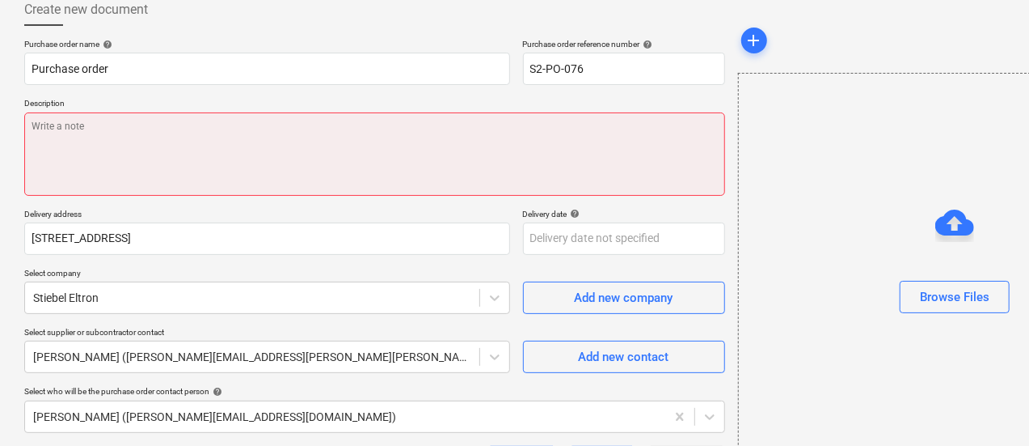
click at [146, 170] on textarea at bounding box center [374, 153] width 701 height 83
paste textarea "Hot water unit 53662743"
type textarea "x"
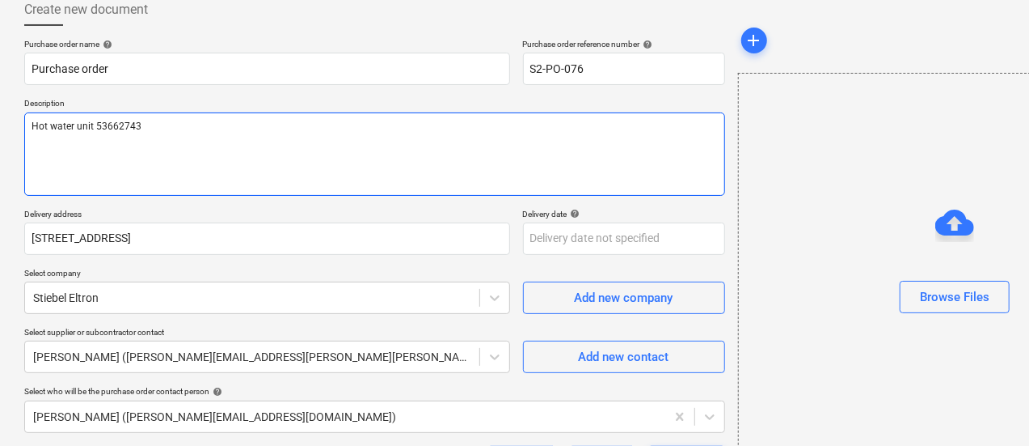
drag, startPoint x: 92, startPoint y: 125, endPoint x: 76, endPoint y: 125, distance: 16.2
click at [76, 125] on textarea "Hot water unit 53662743" at bounding box center [374, 153] width 701 height 83
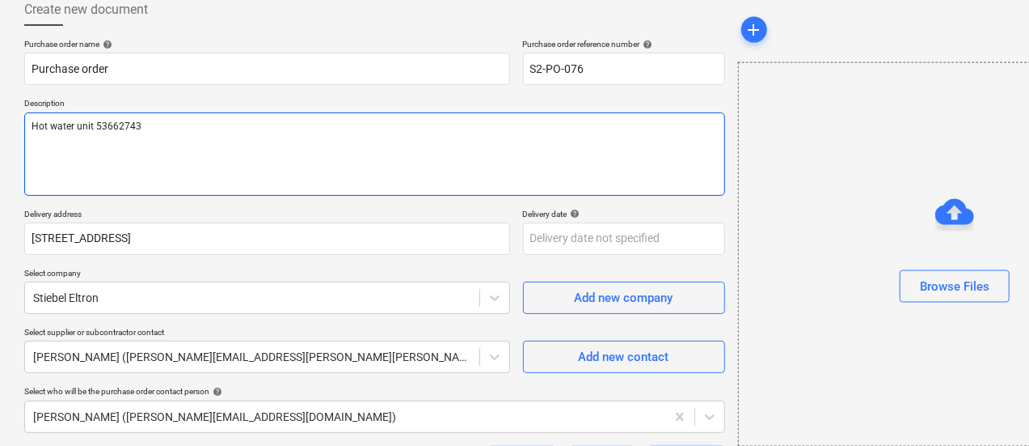
scroll to position [110, 0]
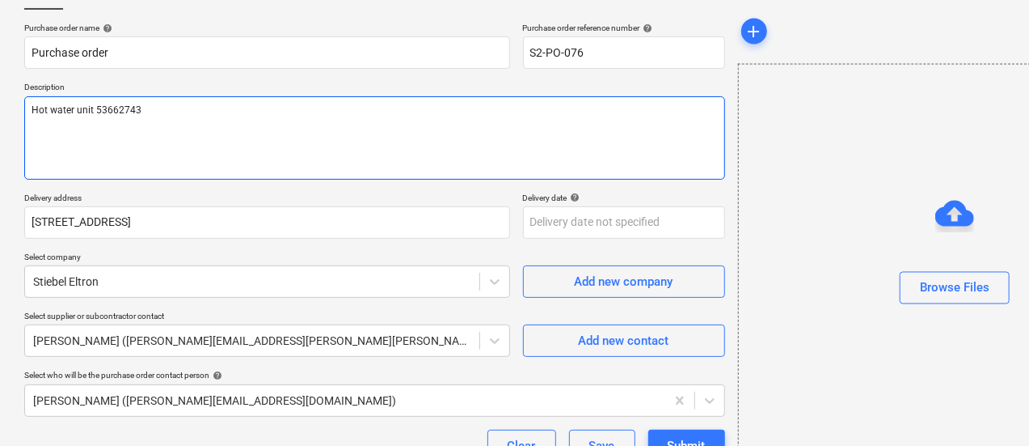
type textarea "Hot water unit 53662743"
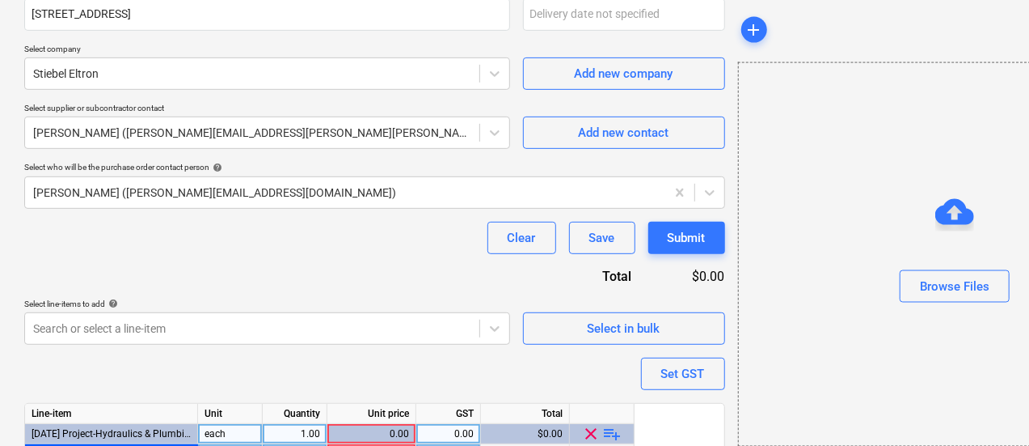
scroll to position [367, 0]
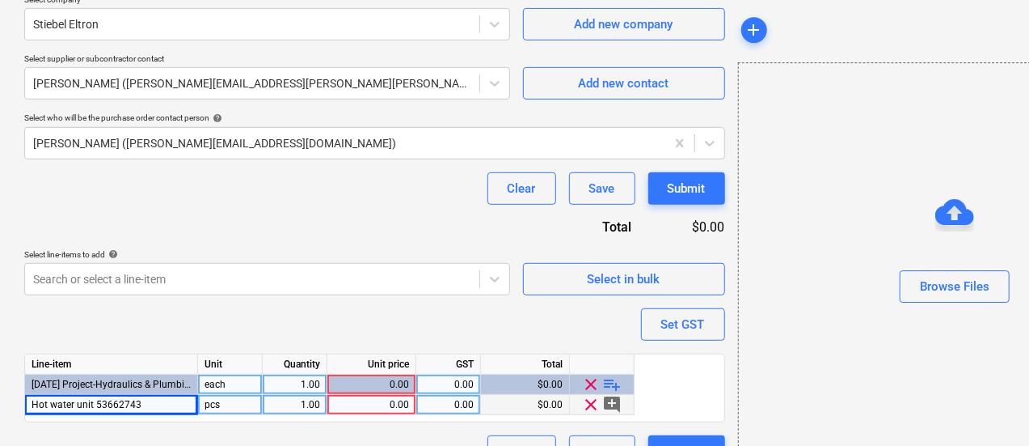
type textarea "x"
click at [395, 381] on div "0.00" at bounding box center [371, 384] width 75 height 20
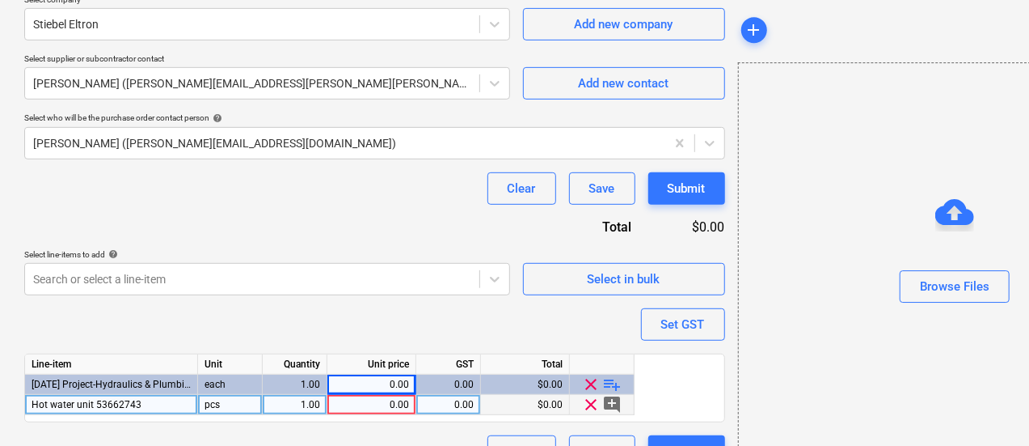
click at [395, 406] on div "0.00" at bounding box center [371, 405] width 75 height 20
type input "$58,151.88"
type textarea "x"
click at [344, 318] on div "Purchase order name help Purchase order Purchase order reference number help S2…" at bounding box center [374, 117] width 701 height 702
click at [390, 410] on div "0.00" at bounding box center [371, 405] width 75 height 20
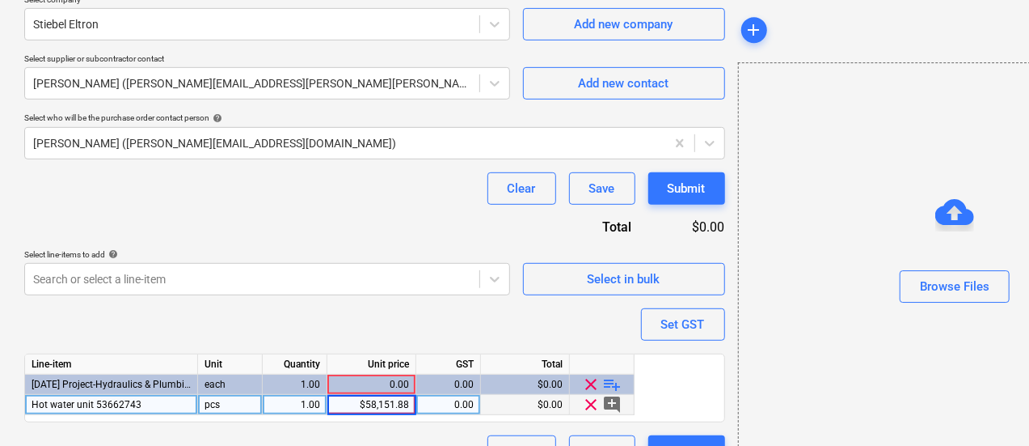
click at [362, 407] on input "$58,151.88" at bounding box center [371, 404] width 88 height 19
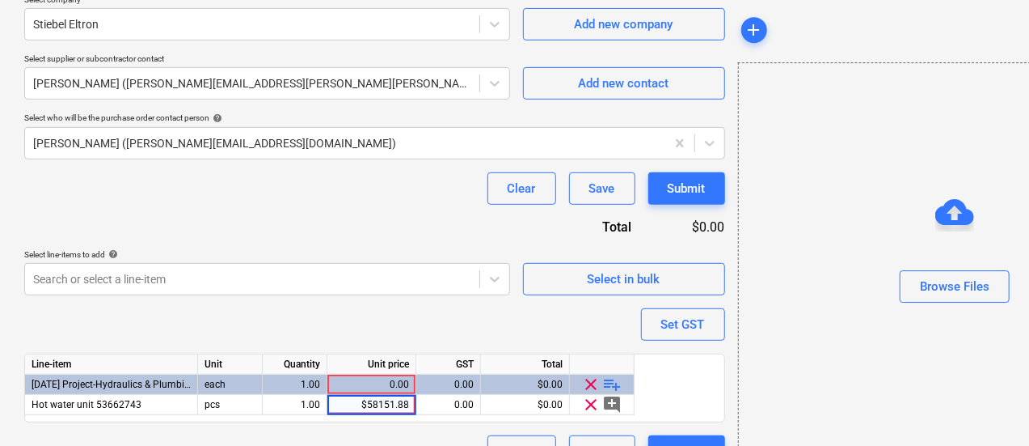
type input "58151.88"
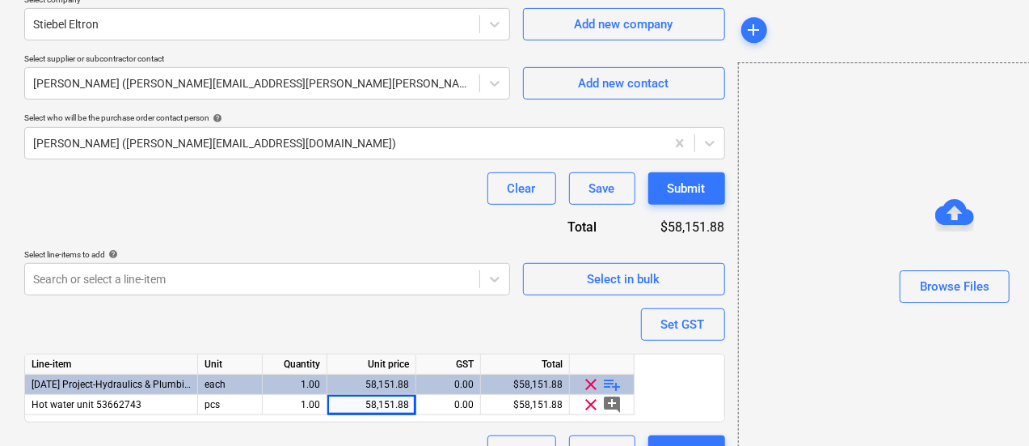
click at [364, 295] on div "Purchase order name help Purchase order Purchase order reference number help S2…" at bounding box center [374, 117] width 701 height 702
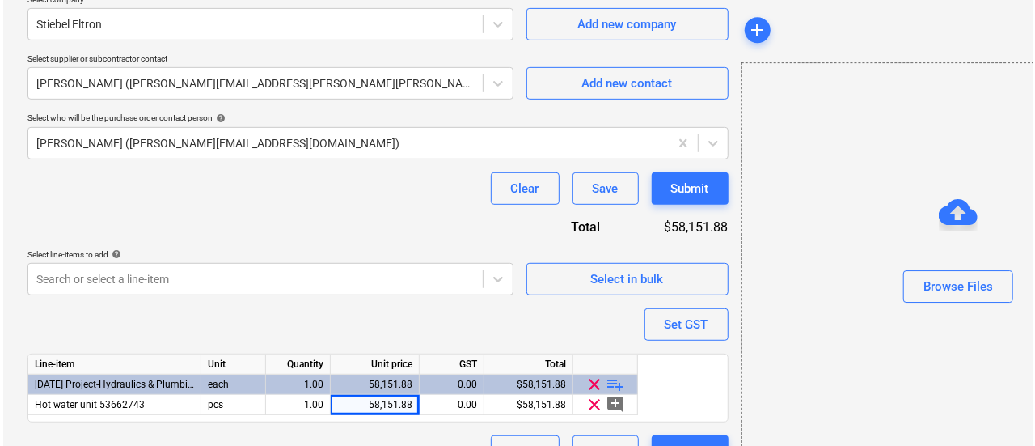
scroll to position [401, 0]
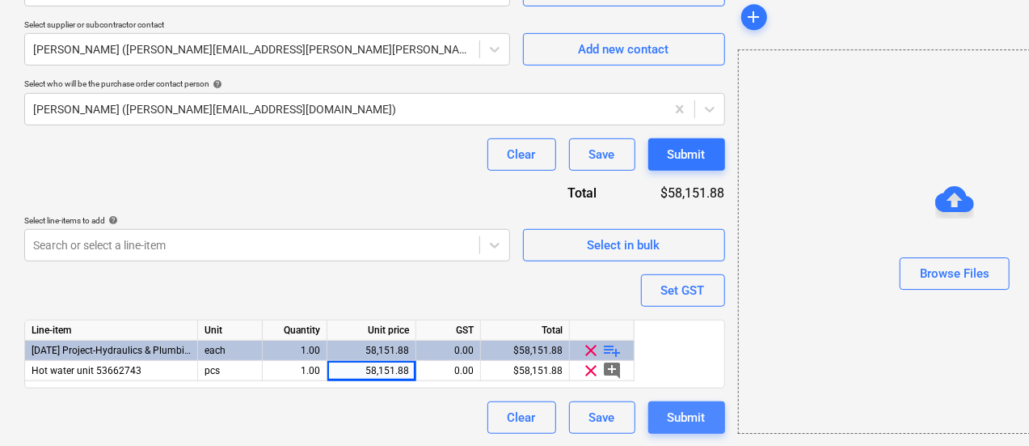
click at [668, 416] on div "Submit" at bounding box center [687, 417] width 38 height 21
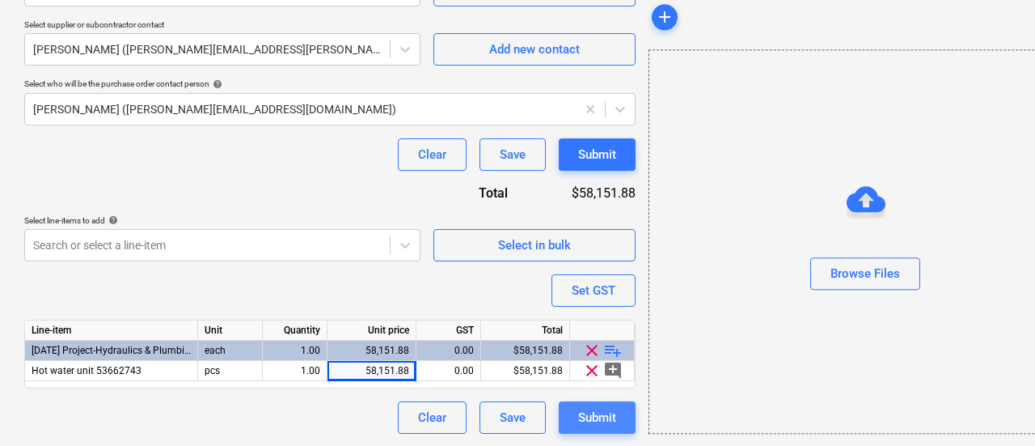
type textarea "x"
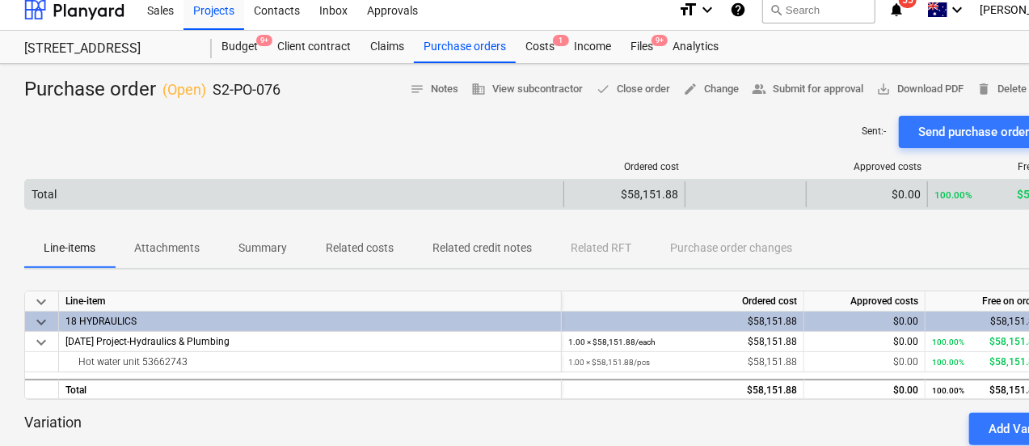
scroll to position [11, 0]
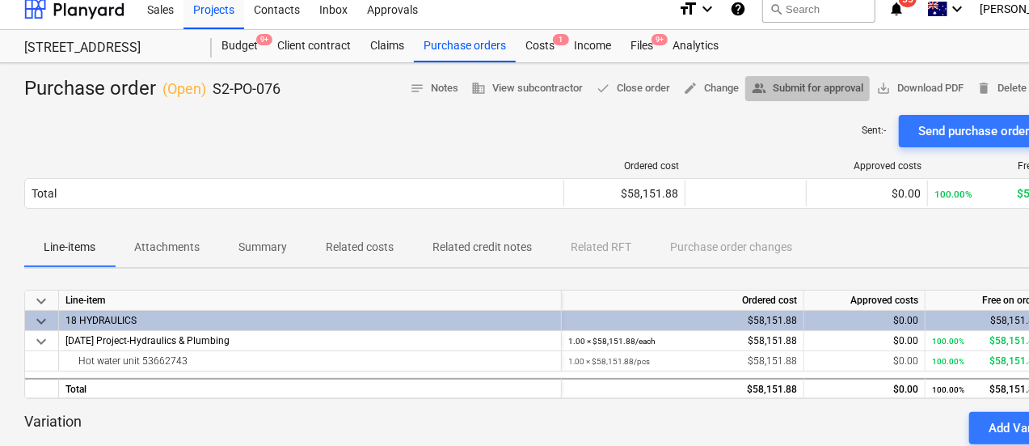
click at [772, 95] on span "people_alt Submit for approval" at bounding box center [808, 88] width 112 height 19
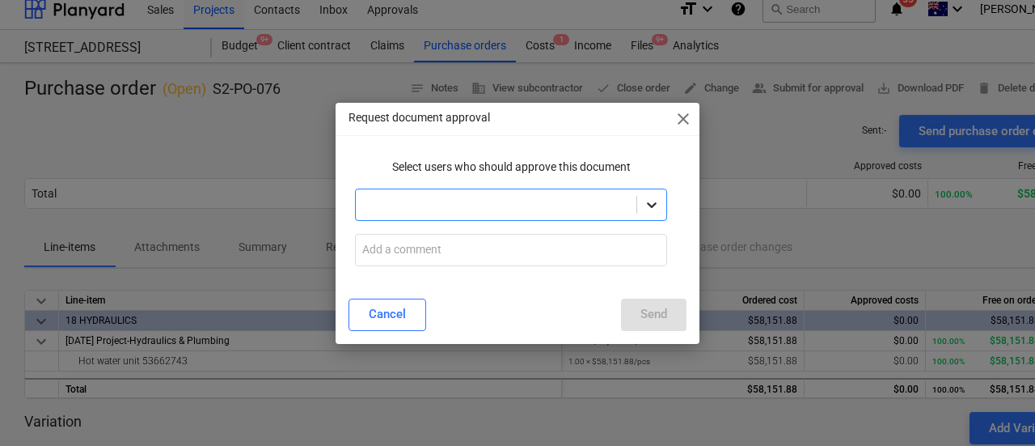
click at [645, 217] on div at bounding box center [651, 204] width 29 height 29
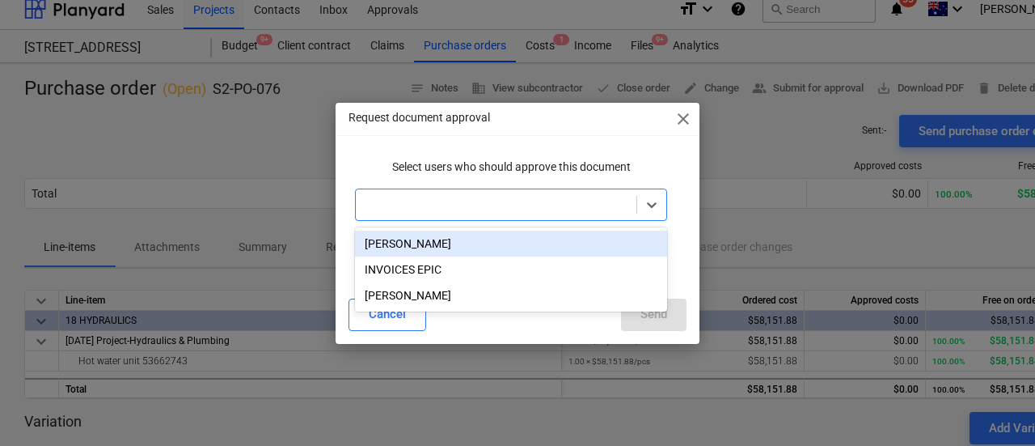
click at [611, 243] on div "[PERSON_NAME]" at bounding box center [511, 243] width 312 height 26
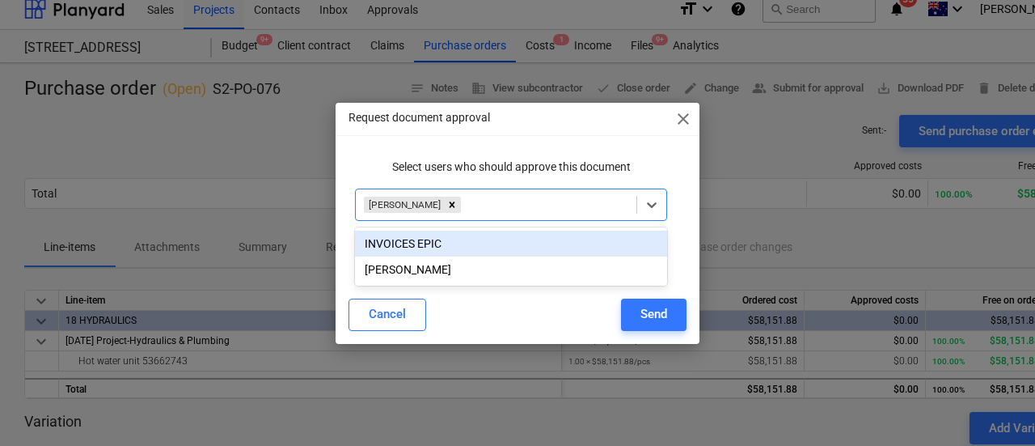
click at [689, 228] on div "Select users who should approve this document option [PERSON_NAME], selected. o…" at bounding box center [518, 218] width 364 height 133
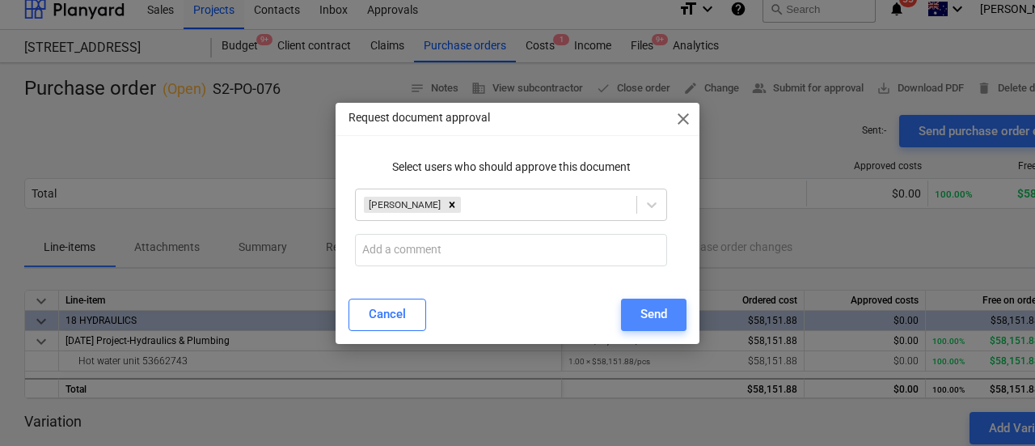
click at [651, 318] on div "Send" at bounding box center [653, 313] width 27 height 21
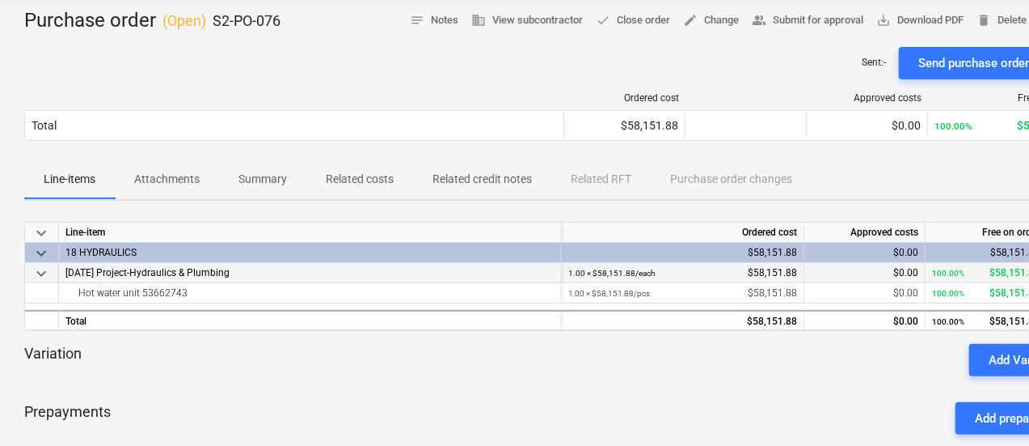
scroll to position [0, 0]
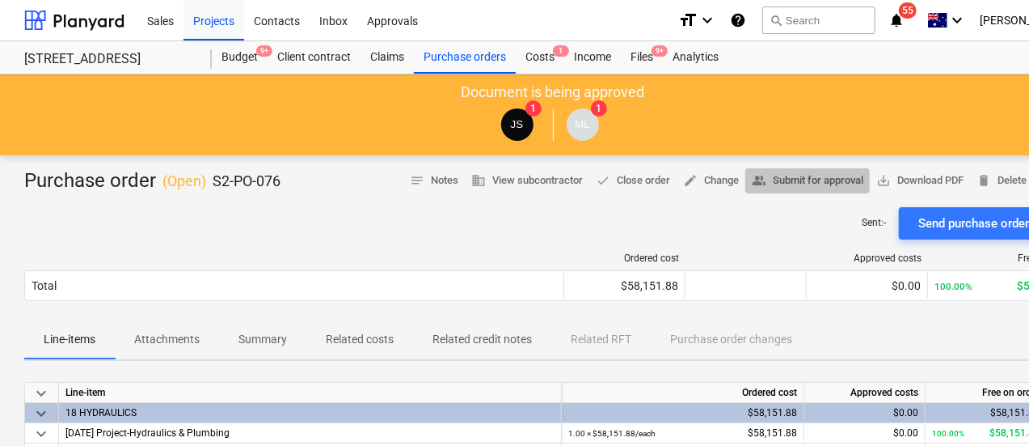
click at [791, 180] on span "people_alt Submit for approval" at bounding box center [808, 180] width 112 height 19
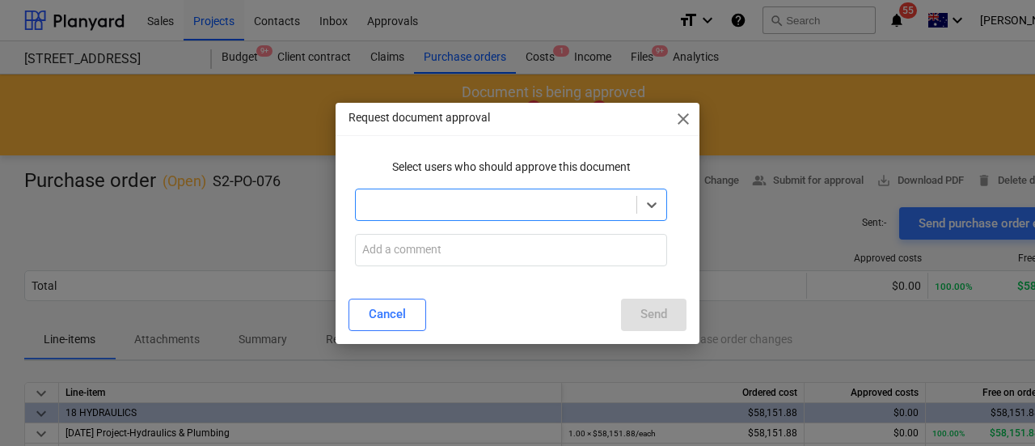
click at [576, 220] on div at bounding box center [511, 204] width 312 height 32
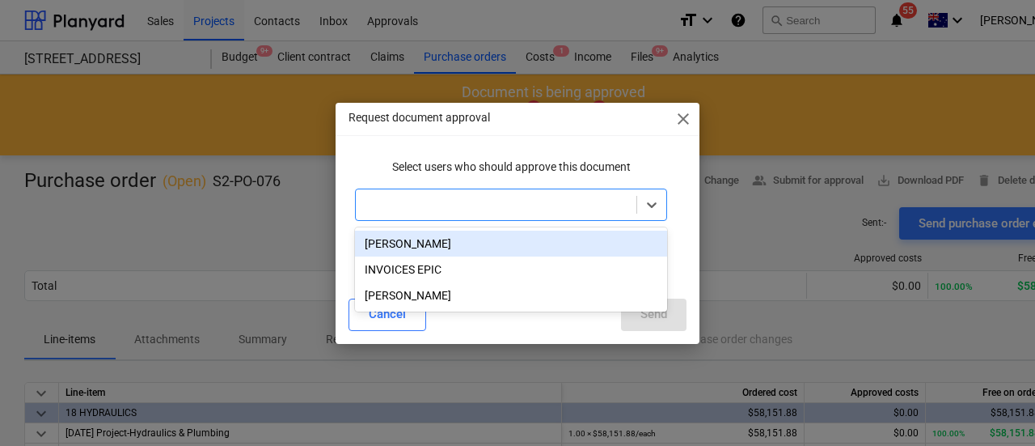
click at [537, 248] on div "[PERSON_NAME]" at bounding box center [511, 243] width 312 height 26
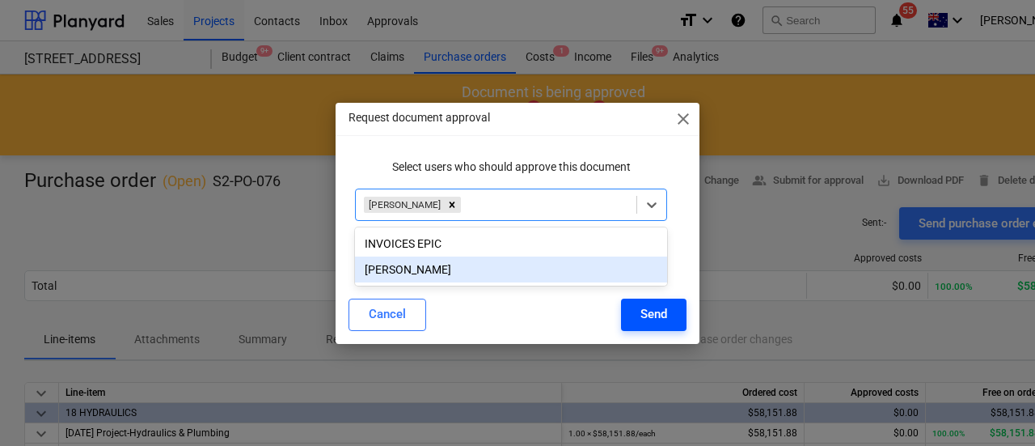
click at [636, 310] on button "Send" at bounding box center [653, 314] width 65 height 32
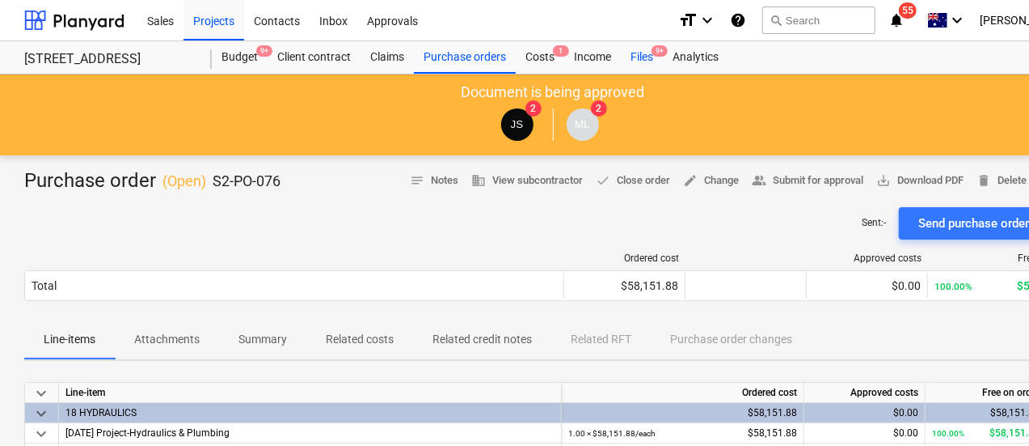
click at [639, 61] on div "Files 9+" at bounding box center [642, 57] width 42 height 32
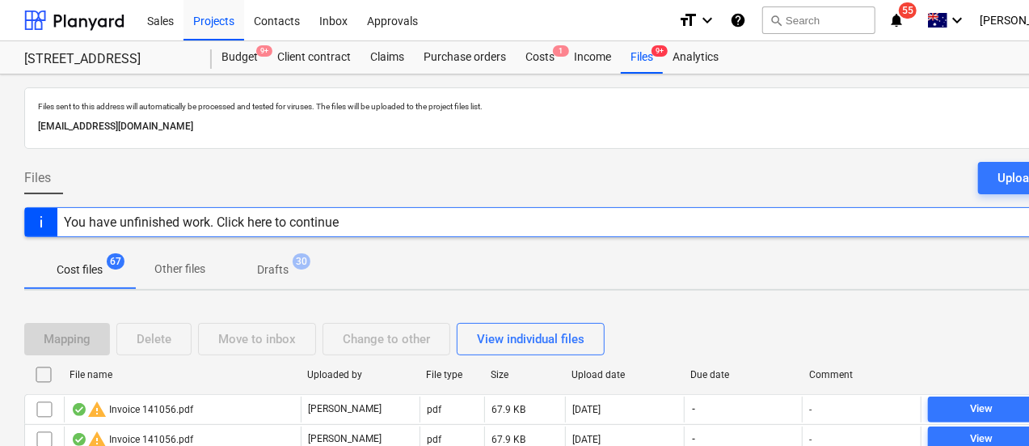
scroll to position [311, 0]
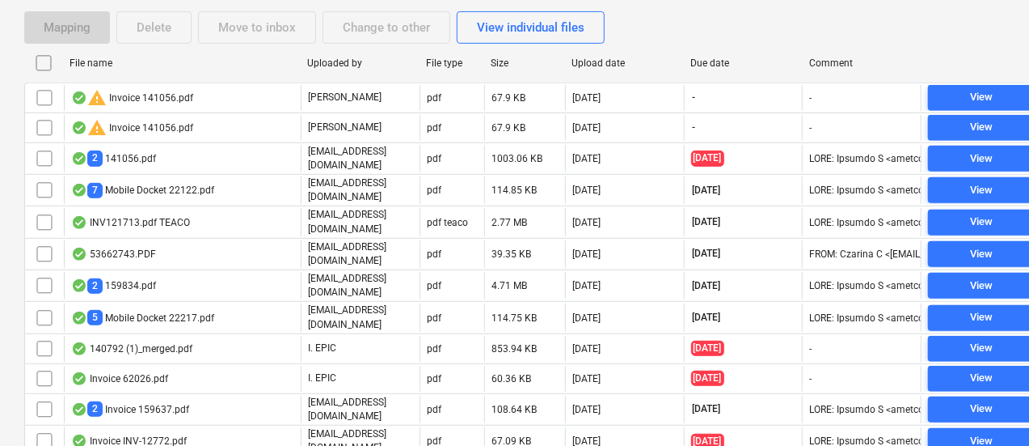
click at [716, 66] on div "Due date" at bounding box center [744, 62] width 106 height 11
checkbox input "false"
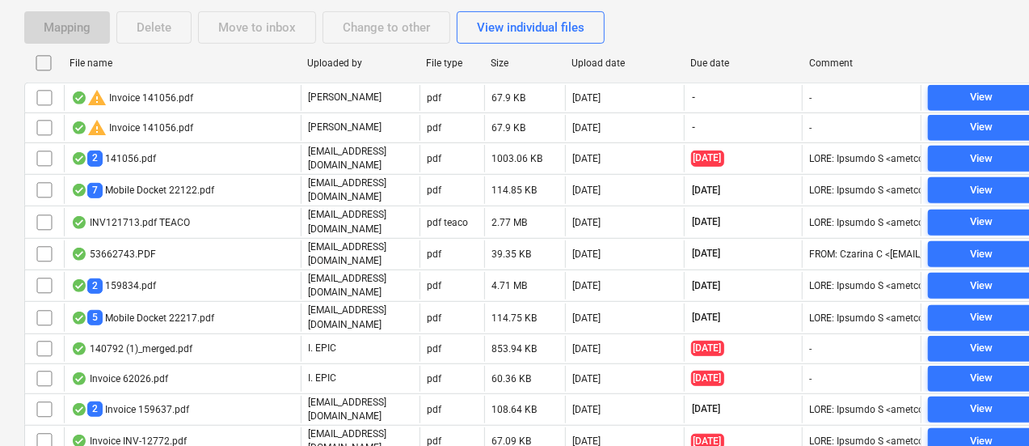
checkbox input "false"
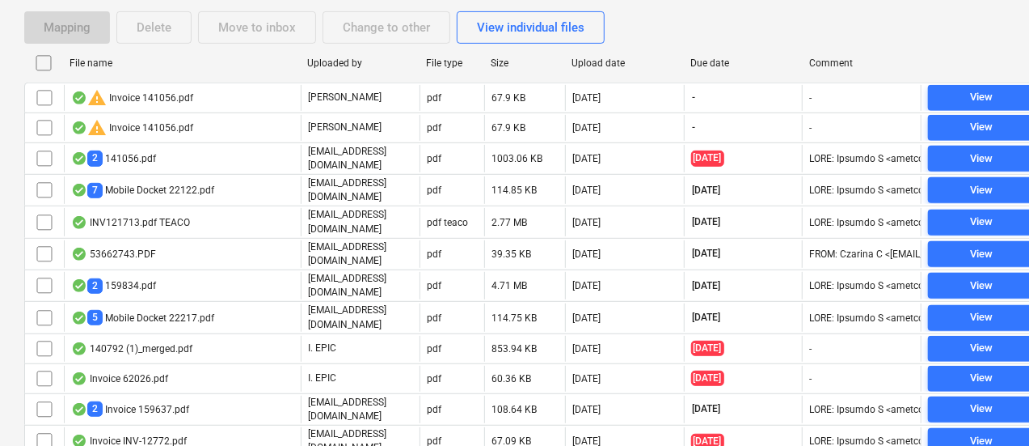
checkbox input "false"
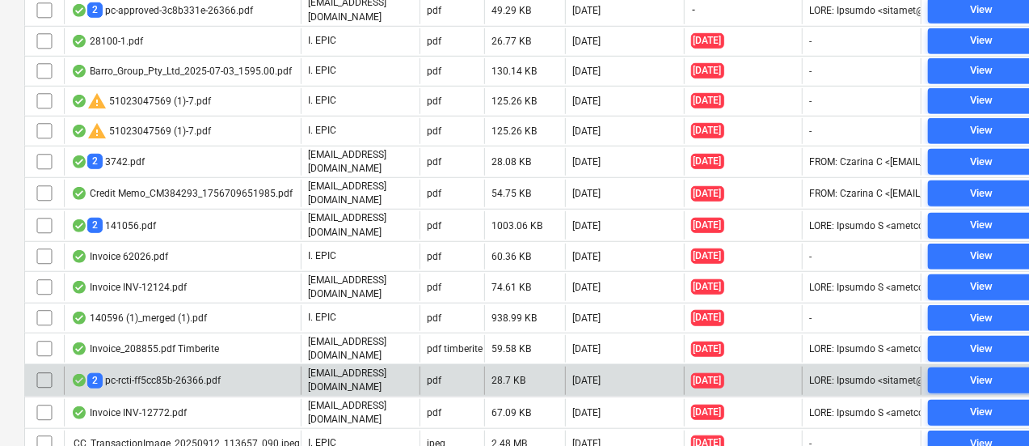
scroll to position [576, 0]
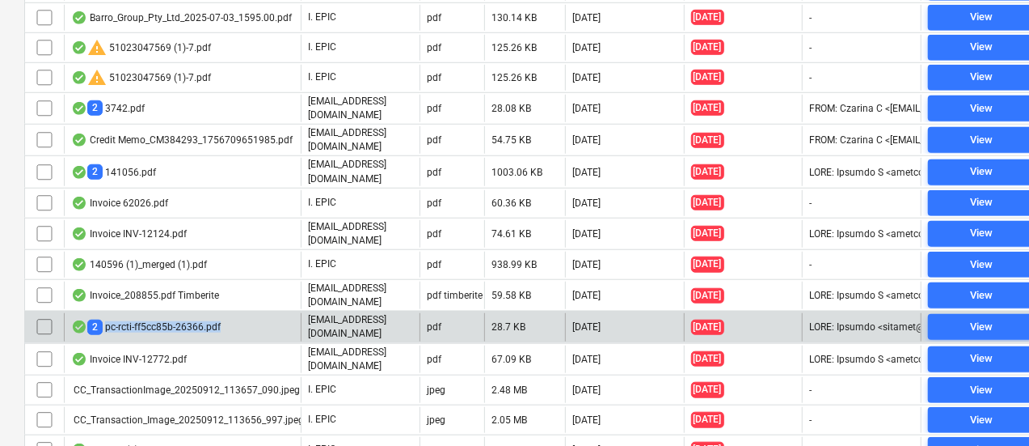
drag, startPoint x: 231, startPoint y: 305, endPoint x: 105, endPoint y: 308, distance: 126.2
click at [105, 313] on div "2 pc-rcti-ff5cc85b-26366.pdf" at bounding box center [182, 326] width 237 height 27
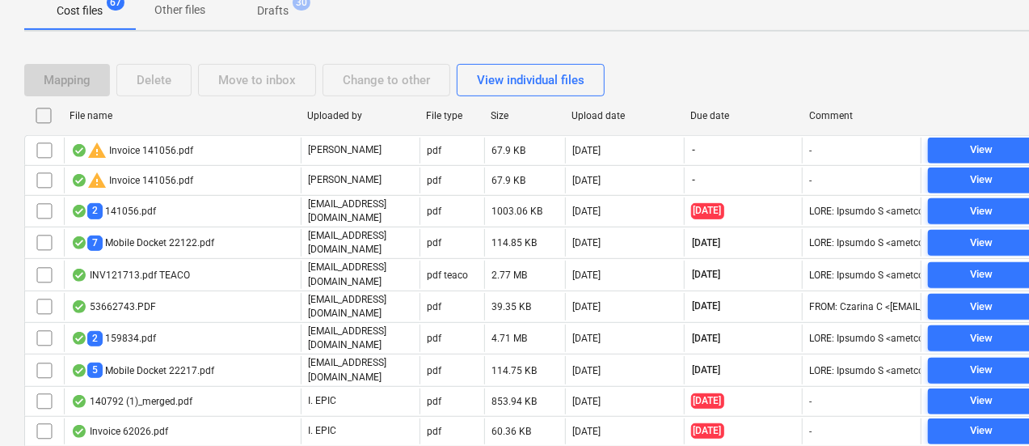
scroll to position [113, 0]
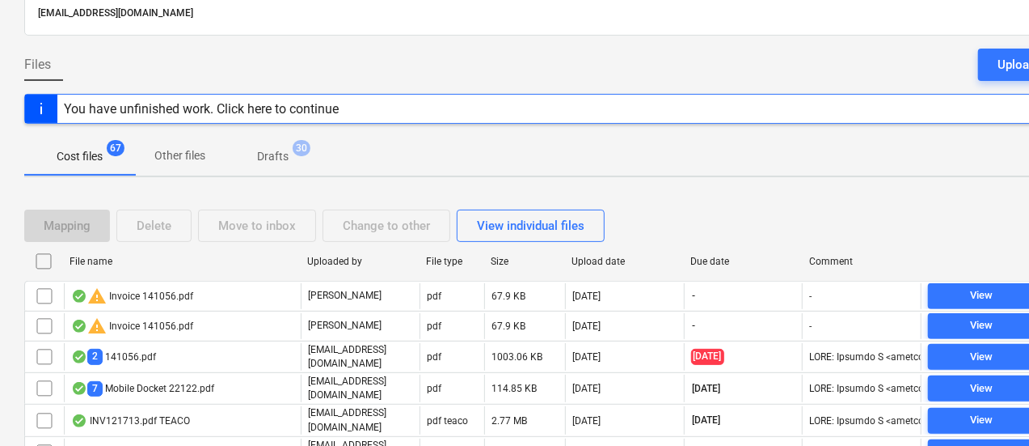
click at [734, 264] on div "Due date" at bounding box center [744, 261] width 106 height 11
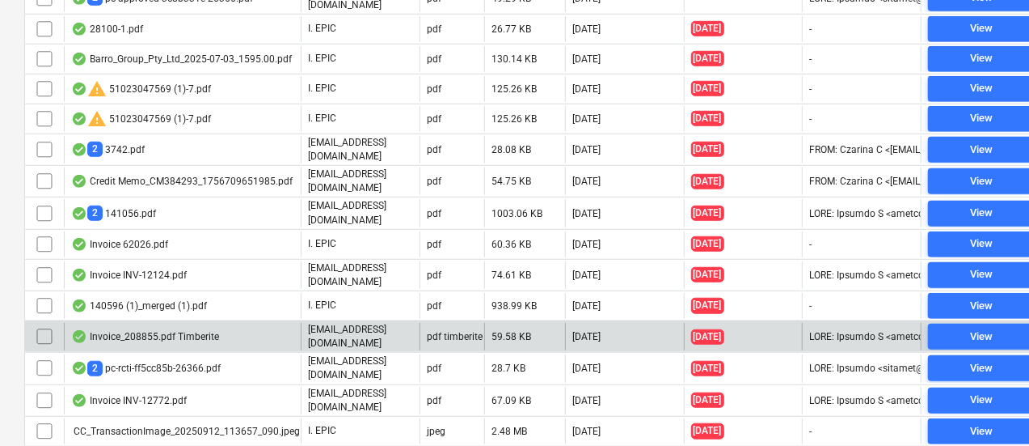
scroll to position [536, 0]
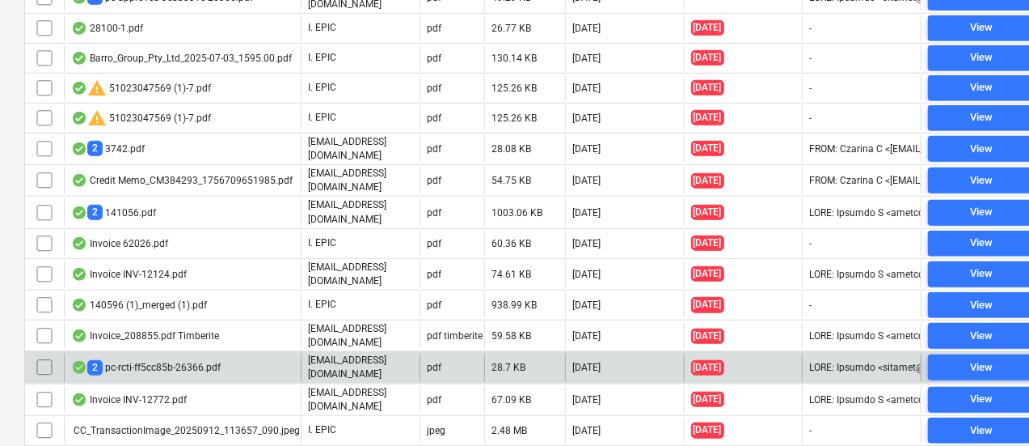
click at [248, 353] on div "2 pc-rcti-ff5cc85b-26366.pdf" at bounding box center [182, 366] width 237 height 27
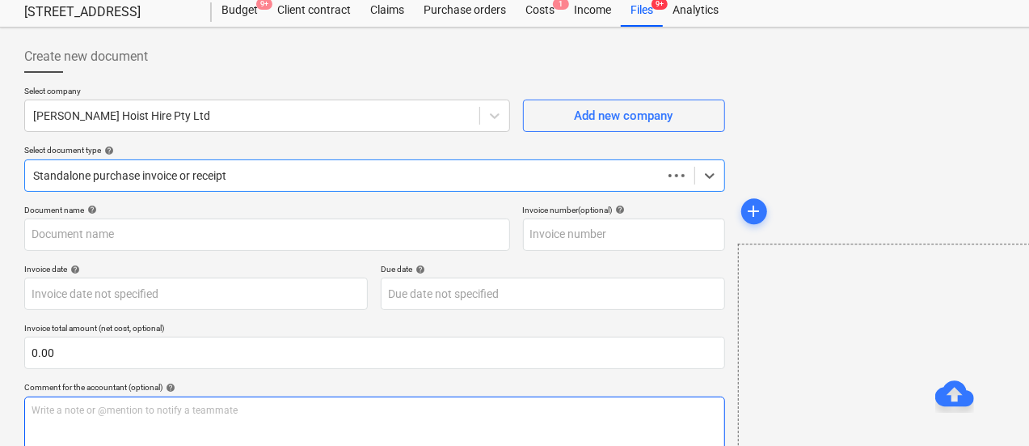
scroll to position [37, 0]
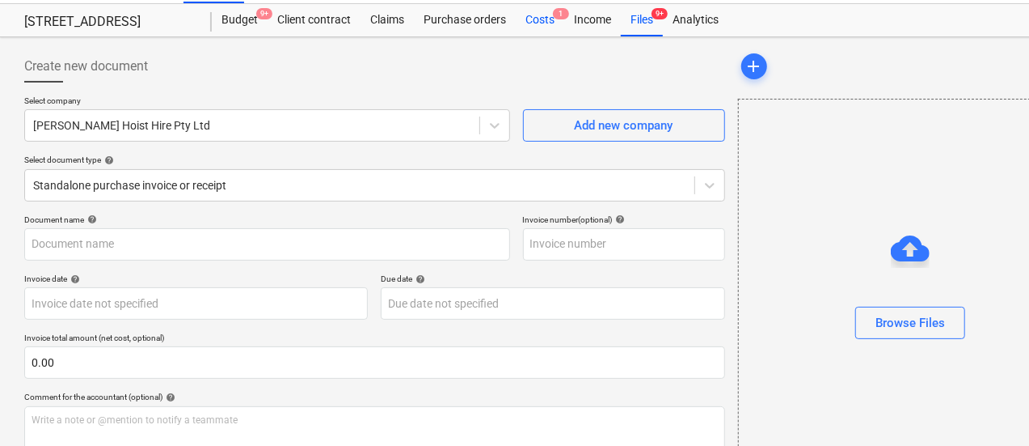
click at [542, 30] on div "Costs 1" at bounding box center [540, 20] width 49 height 32
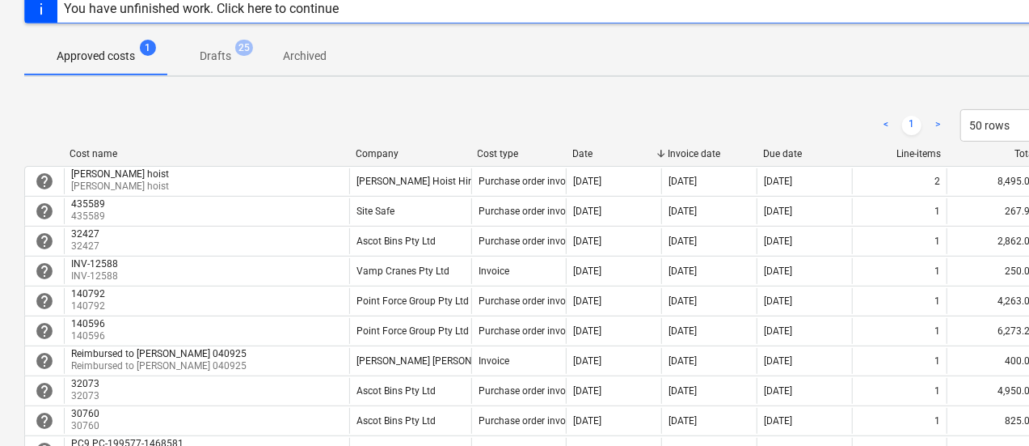
scroll to position [139, 0]
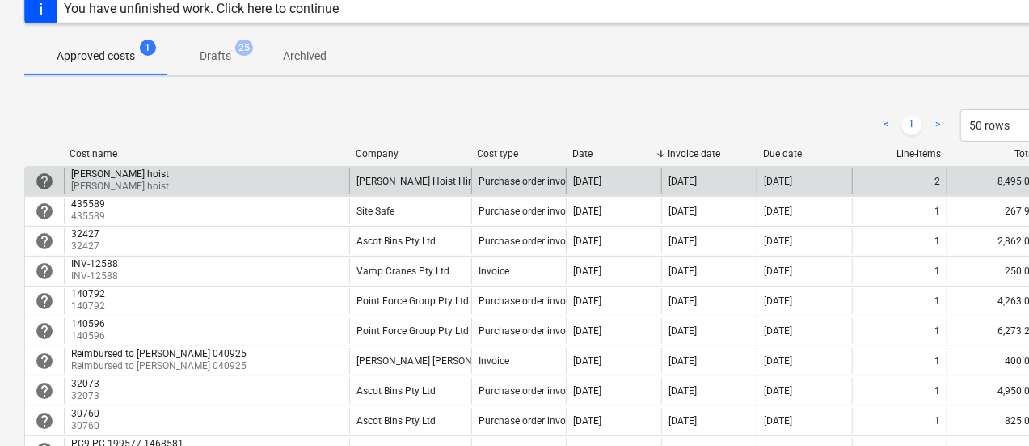
click at [349, 185] on div "[PERSON_NAME] Hoist Hire Pty Ltd" at bounding box center [410, 181] width 122 height 26
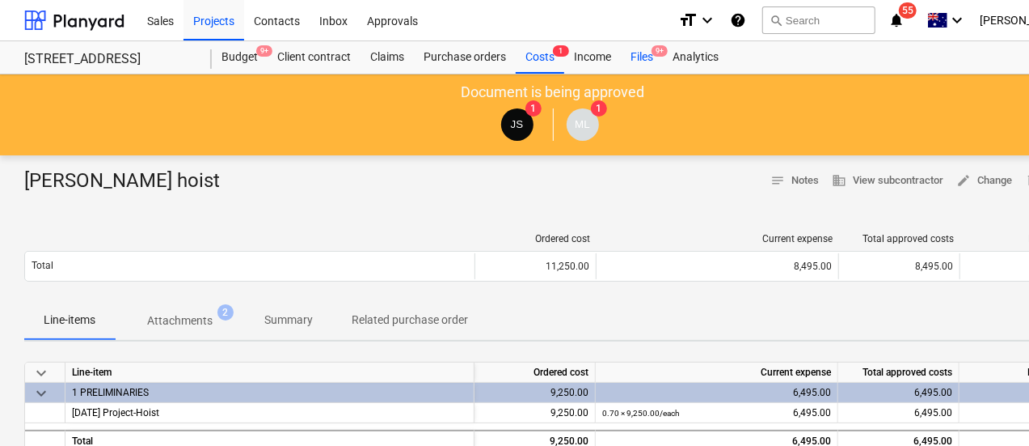
click at [652, 54] on div "Files 9+" at bounding box center [642, 57] width 42 height 32
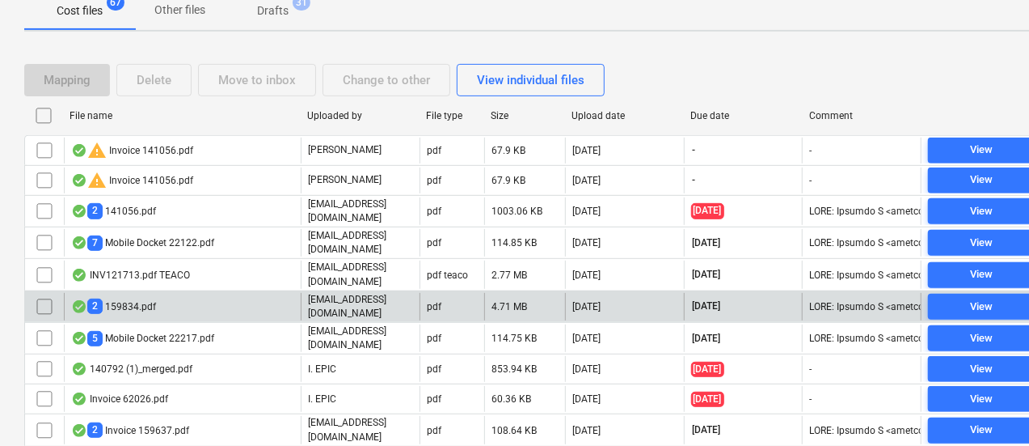
scroll to position [302, 0]
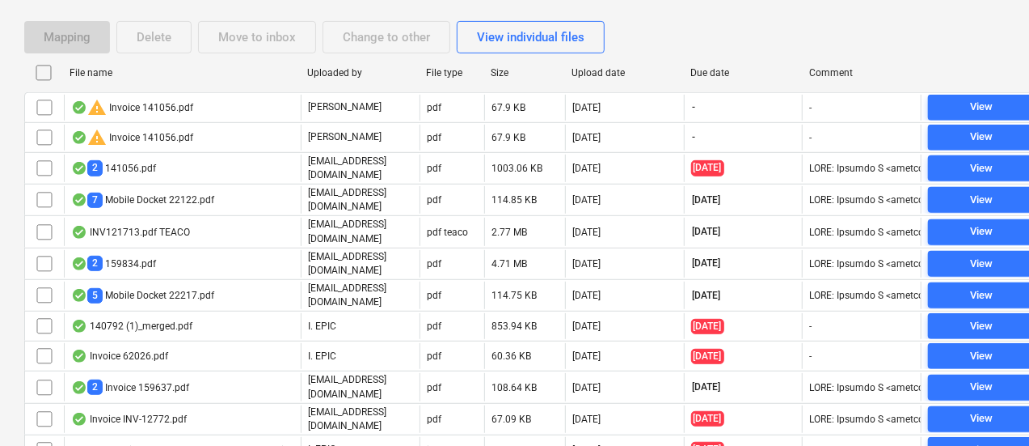
click at [691, 67] on div at bounding box center [683, 73] width 29 height 26
click at [707, 73] on div "Due date" at bounding box center [744, 72] width 106 height 11
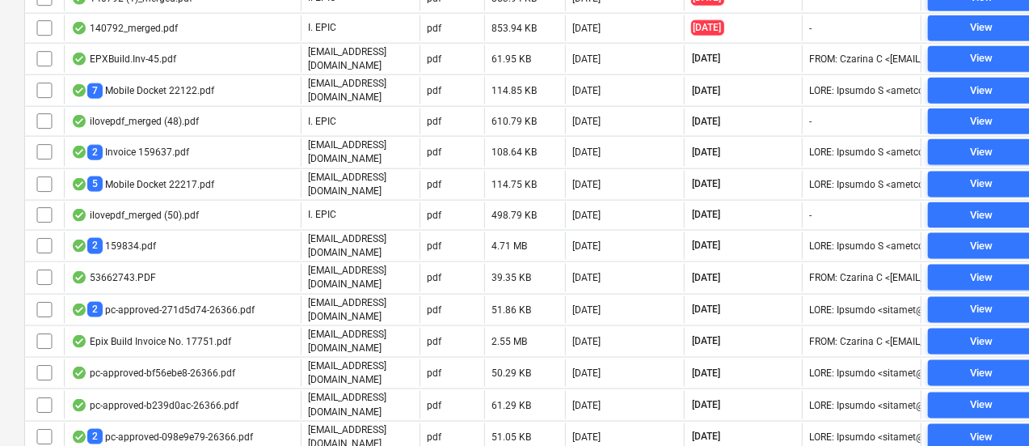
scroll to position [1021, 0]
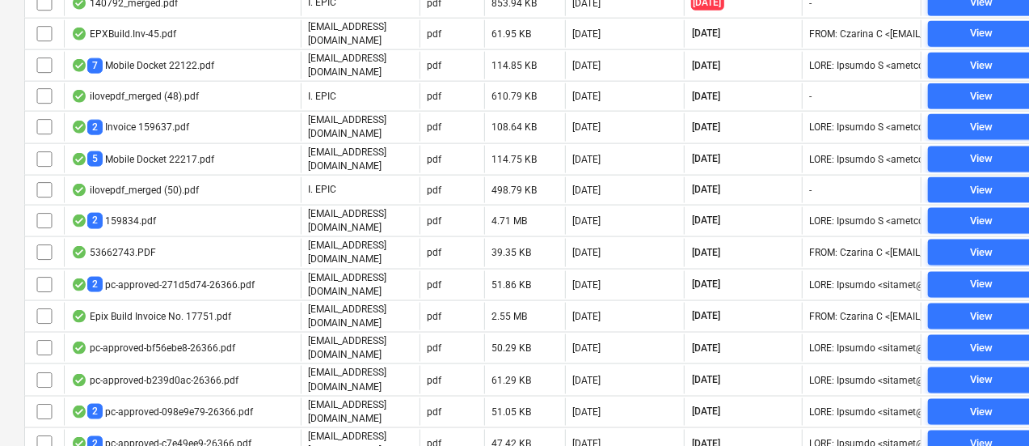
drag, startPoint x: 228, startPoint y: 249, endPoint x: 2, endPoint y: 178, distance: 237.3
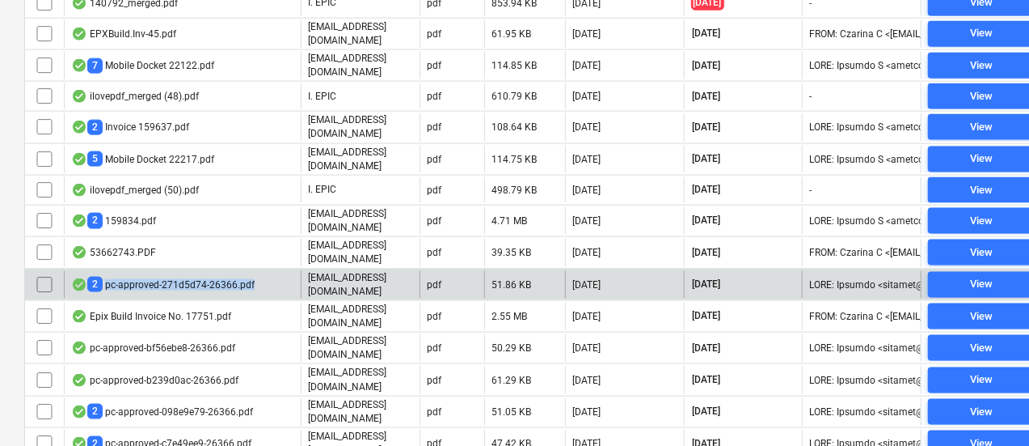
copy div "pc-approved-271d5d74-26366.pdf"
drag, startPoint x: 257, startPoint y: 237, endPoint x: 105, endPoint y: 243, distance: 152.1
click at [105, 271] on div "2 pc-approved-271d5d74-26366.pdf" at bounding box center [182, 284] width 237 height 27
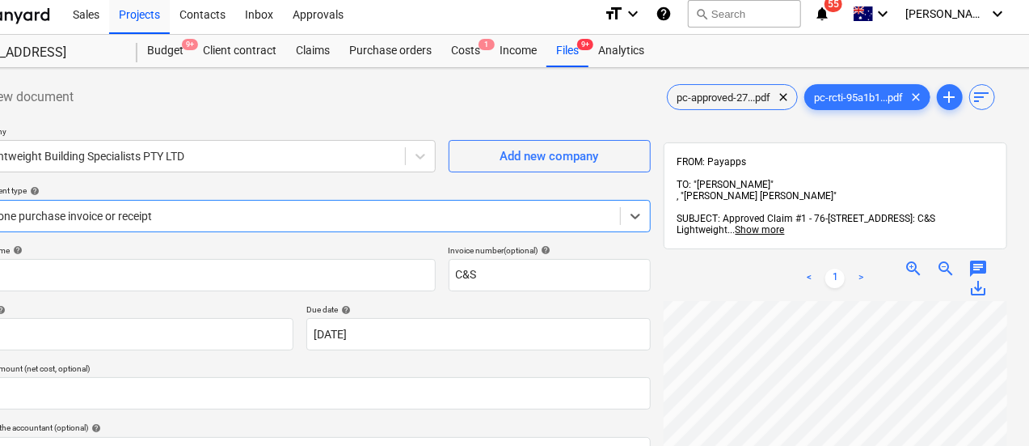
scroll to position [6, 0]
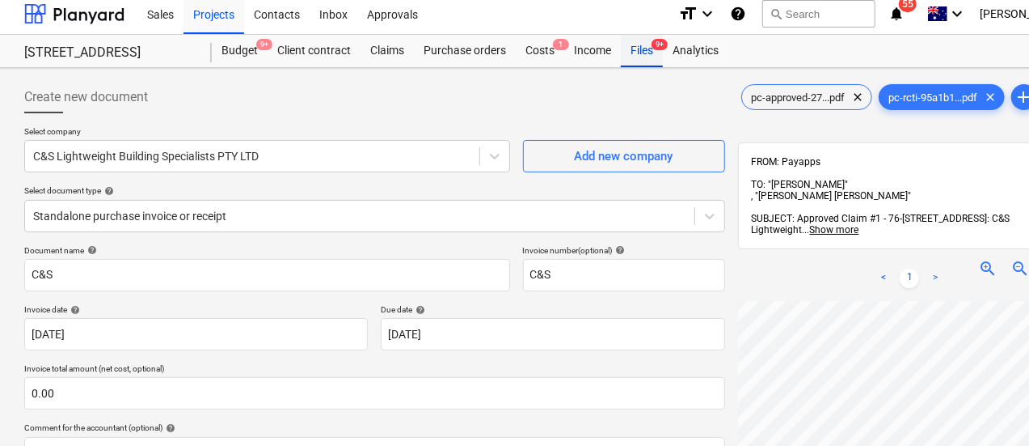
click at [650, 49] on div "Files 9+" at bounding box center [642, 51] width 42 height 32
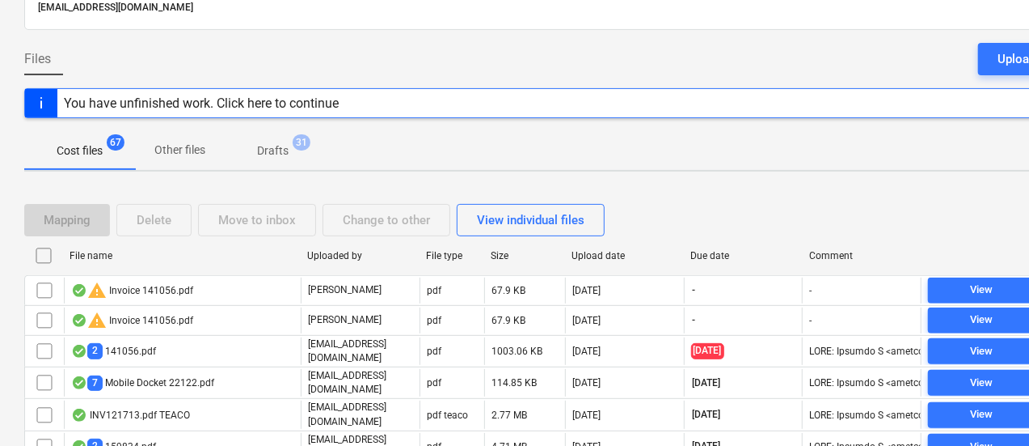
scroll to position [128, 0]
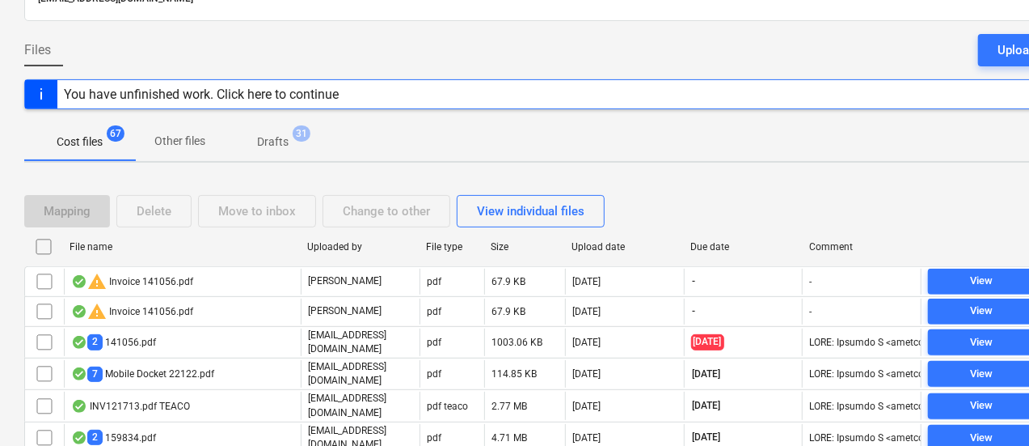
click at [703, 248] on div "Due date" at bounding box center [744, 246] width 106 height 11
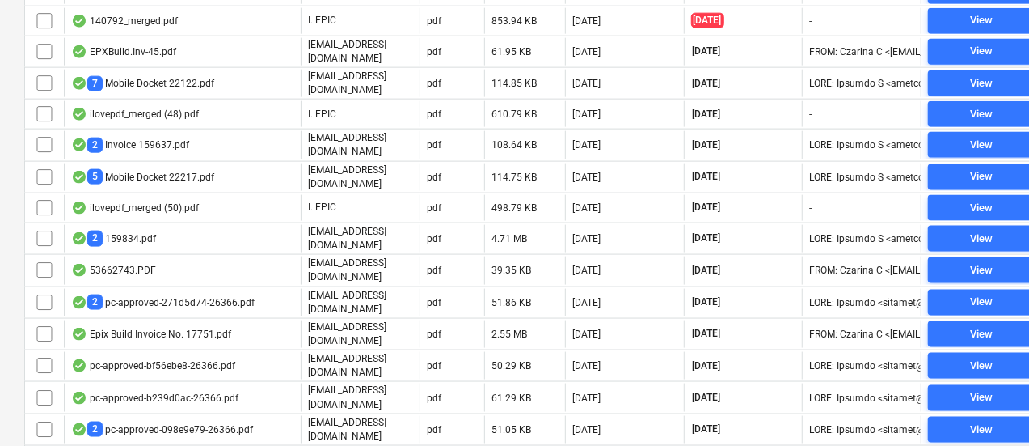
scroll to position [1029, 0]
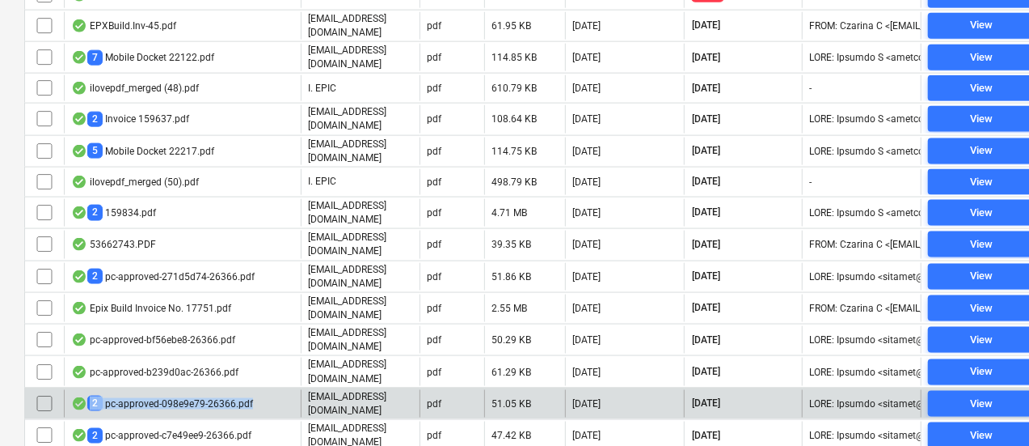
drag, startPoint x: 264, startPoint y: 363, endPoint x: 258, endPoint y: 355, distance: 10.4
click at [258, 390] on div "2 pc-approved-098e9e79-26366.pdf" at bounding box center [182, 403] width 237 height 27
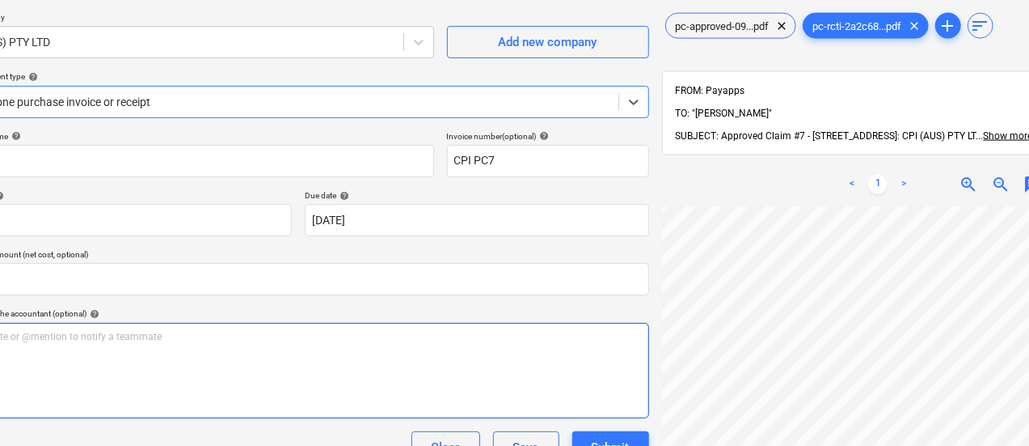
scroll to position [120, 0]
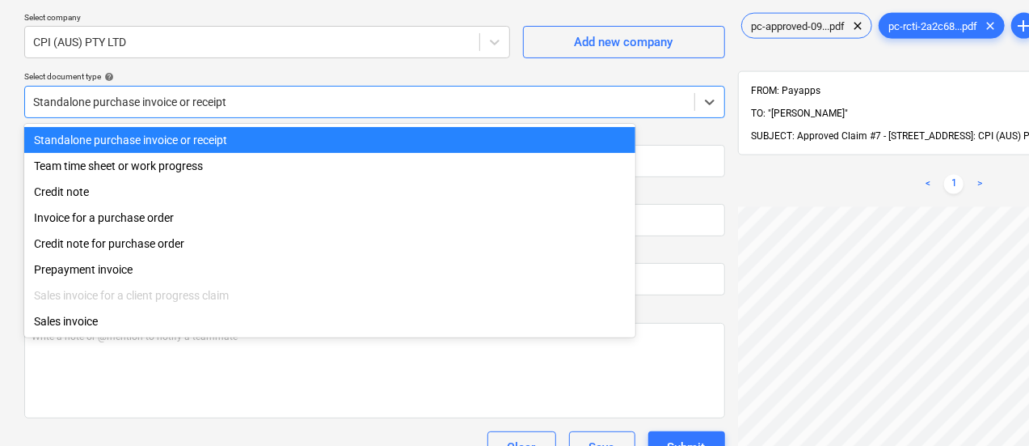
click at [157, 99] on div at bounding box center [359, 102] width 653 height 16
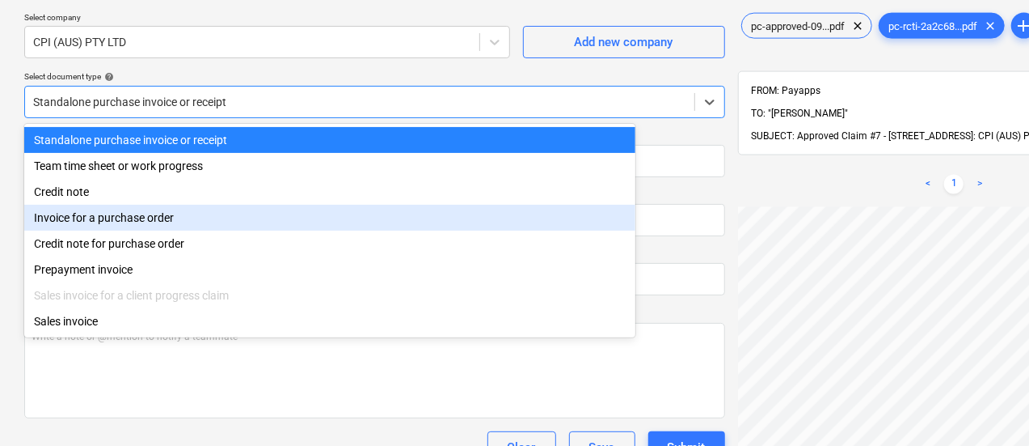
click at [163, 211] on div "Invoice for a purchase order" at bounding box center [329, 218] width 611 height 26
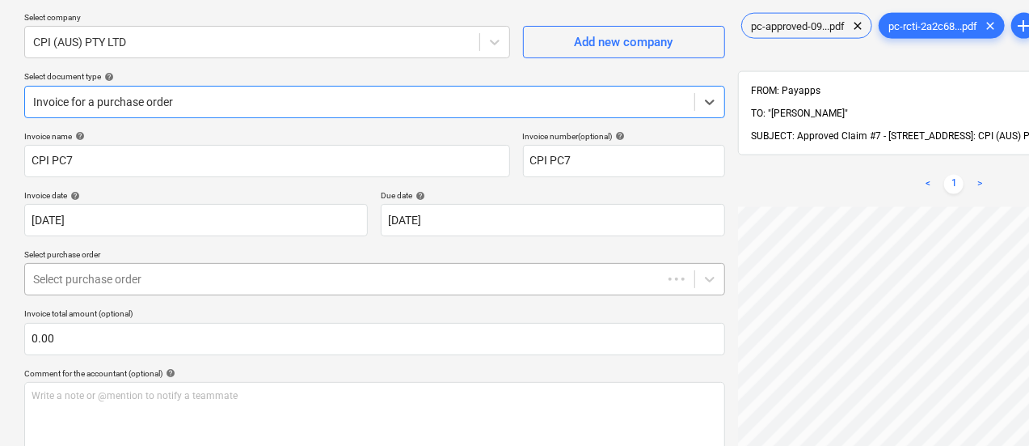
click at [158, 271] on div at bounding box center [343, 279] width 621 height 16
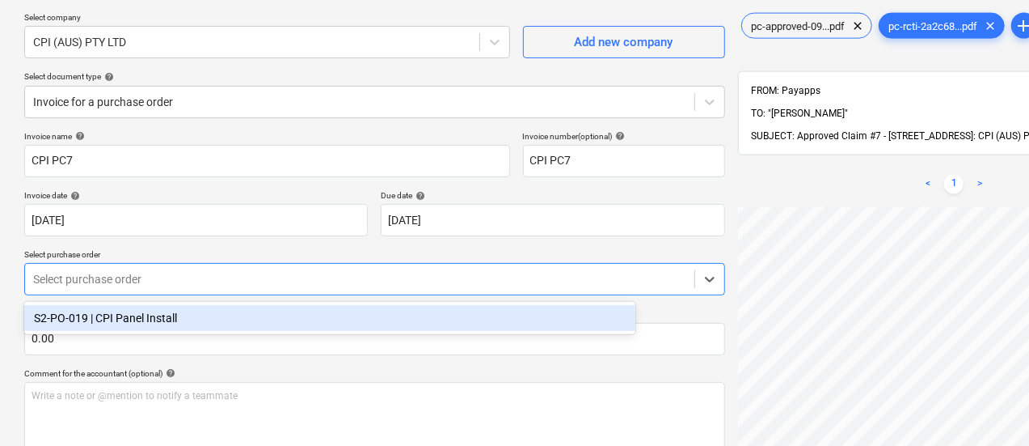
click at [159, 315] on div "S2-PO-019 | CPI Panel Install" at bounding box center [329, 318] width 611 height 26
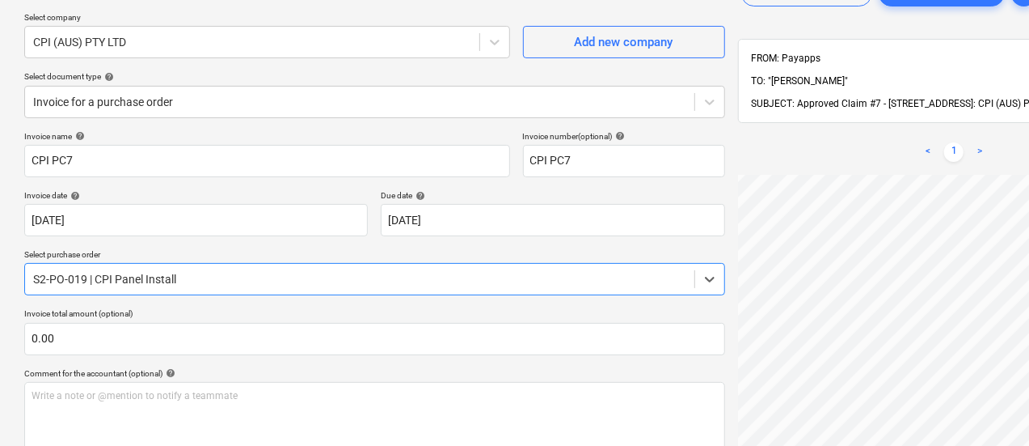
scroll to position [241, 0]
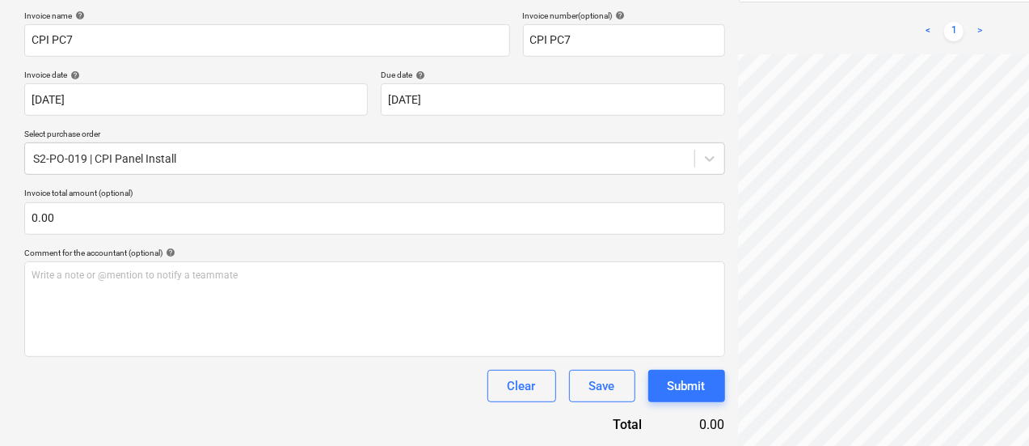
drag, startPoint x: 242, startPoint y: 403, endPoint x: 161, endPoint y: 397, distance: 81.1
click at [161, 397] on div "Clear Save Submit" at bounding box center [374, 386] width 701 height 32
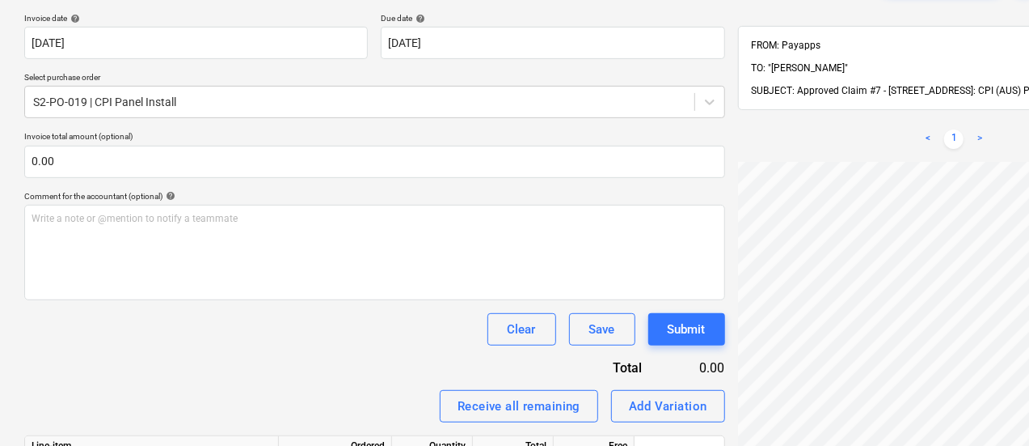
scroll to position [293, 0]
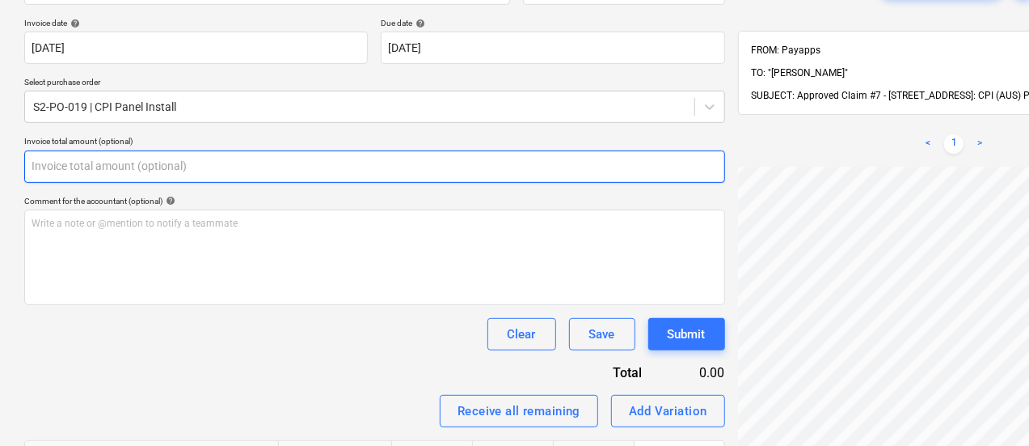
click at [95, 179] on input "text" at bounding box center [374, 166] width 701 height 32
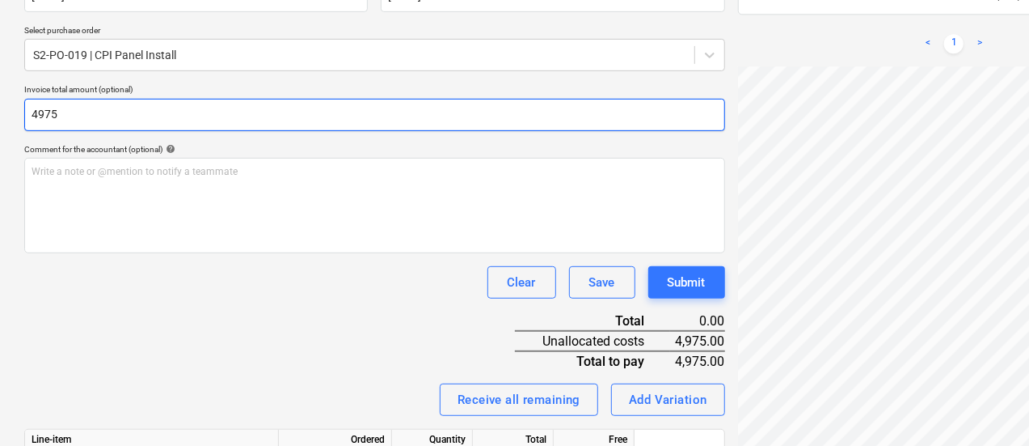
scroll to position [446, 0]
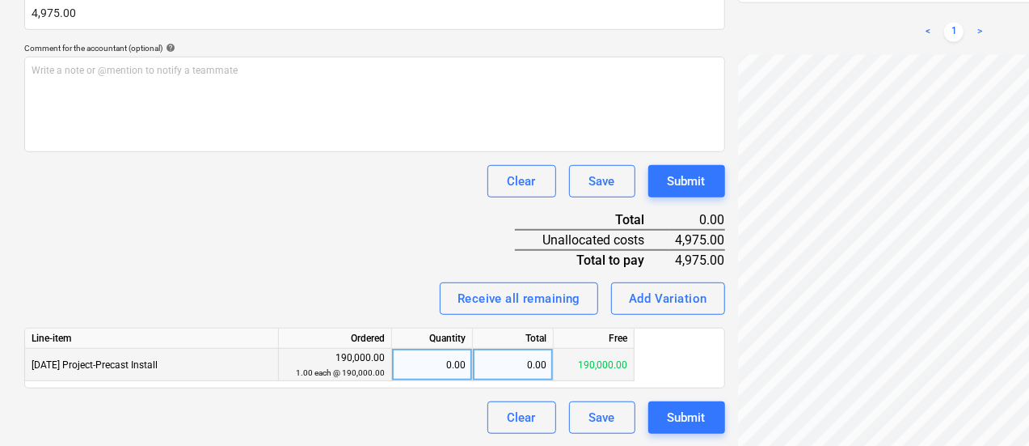
click at [488, 374] on div "0.00" at bounding box center [513, 364] width 81 height 32
click at [251, 279] on div "Invoice name help CPI PC7 Invoice number (optional) help CPI PC7 Invoice date h…" at bounding box center [374, 119] width 701 height 627
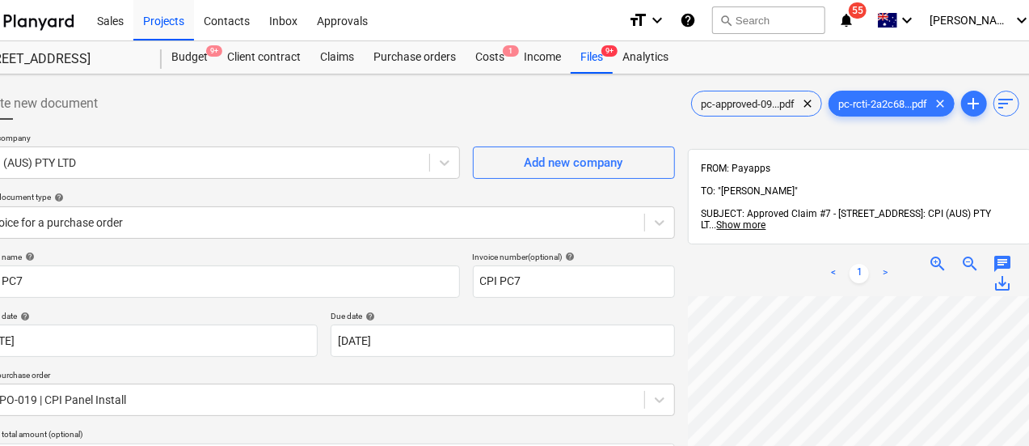
scroll to position [0, 76]
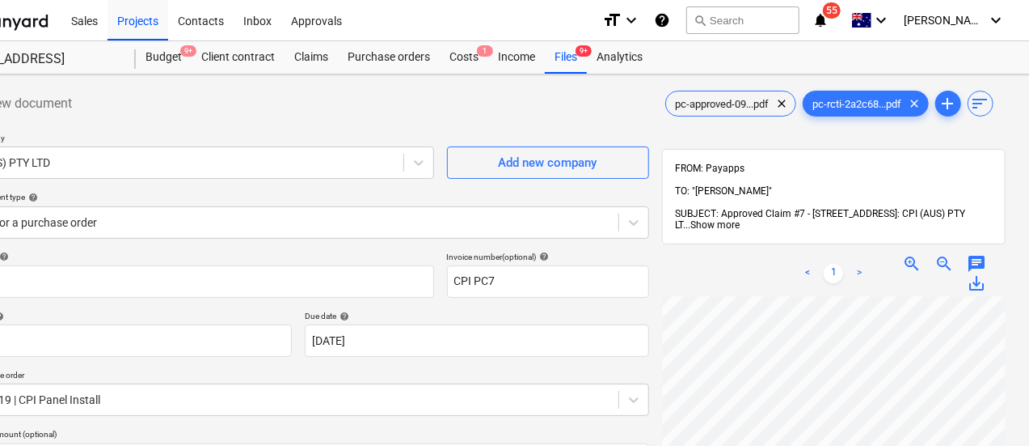
click at [741, 219] on span "Show more" at bounding box center [715, 224] width 49 height 11
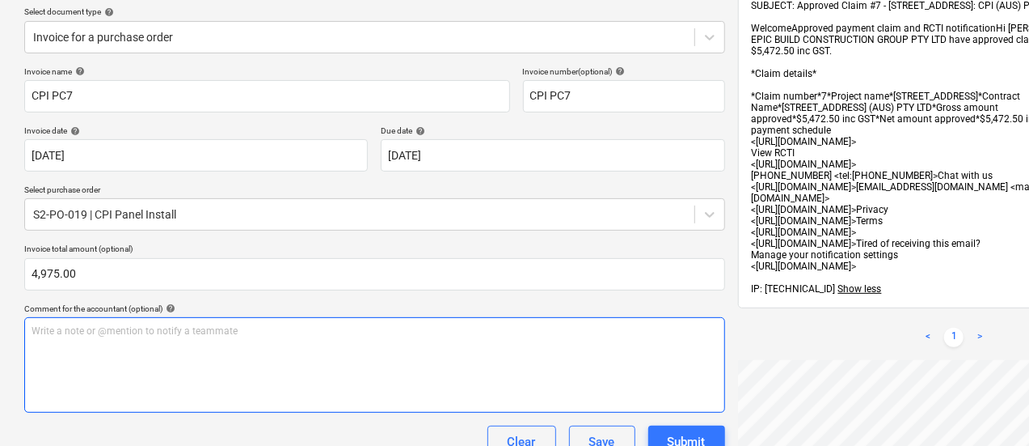
scroll to position [77, 0]
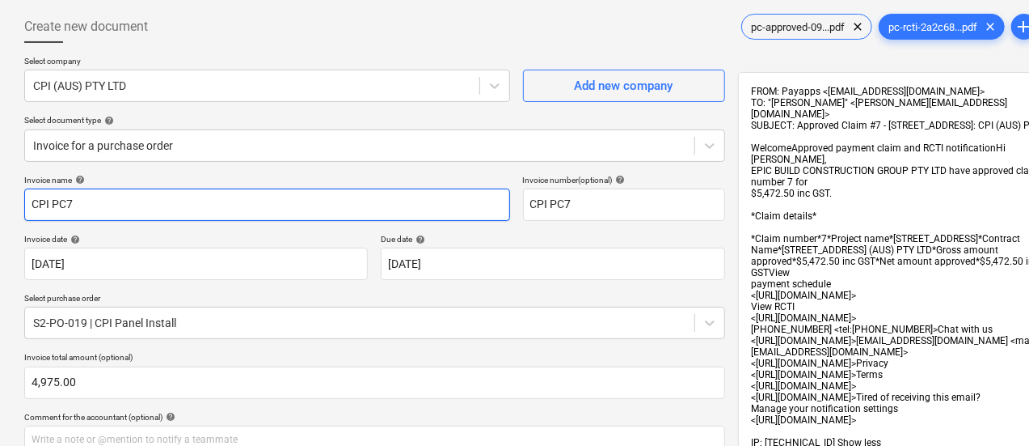
click at [196, 203] on input "CPI PC7" at bounding box center [267, 204] width 486 height 32
paste input "PC-207970-1451910"
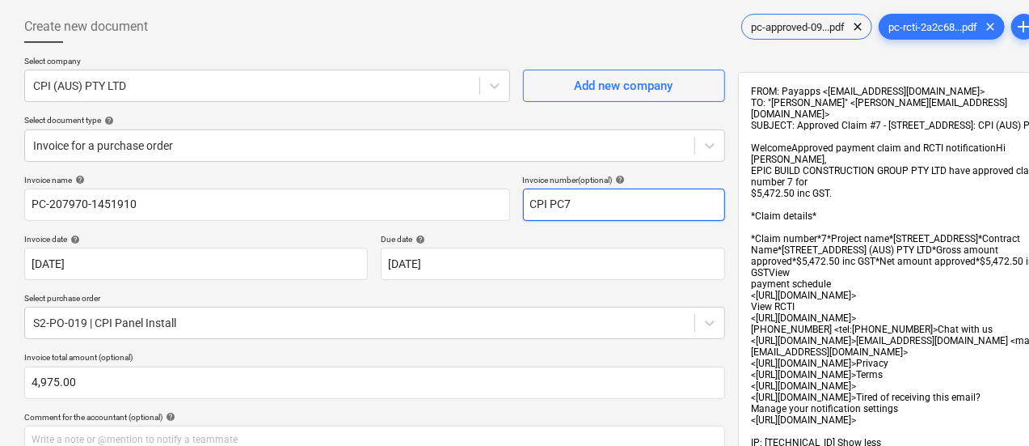
click at [577, 196] on input "CPI PC7" at bounding box center [624, 204] width 202 height 32
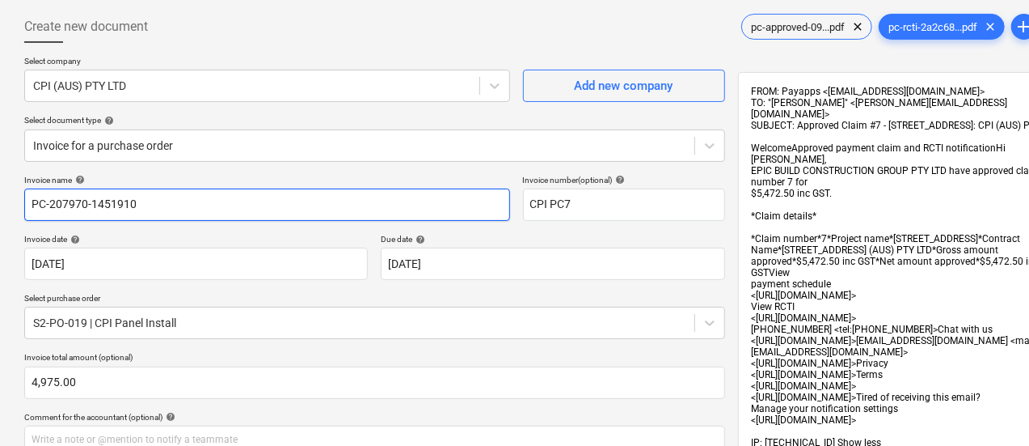
click at [299, 205] on input "PC-207970-1451910" at bounding box center [267, 204] width 486 height 32
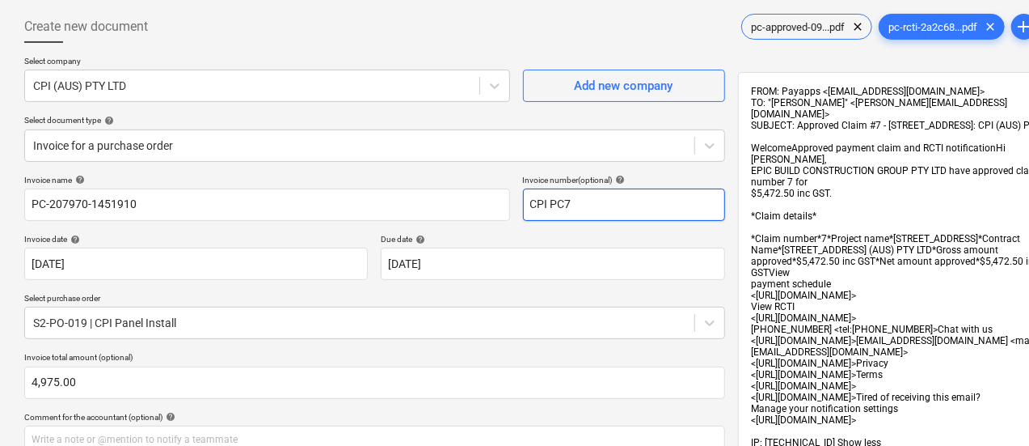
click at [568, 193] on input "CPI PC7" at bounding box center [624, 204] width 202 height 32
paste input "PC-207970-1451910"
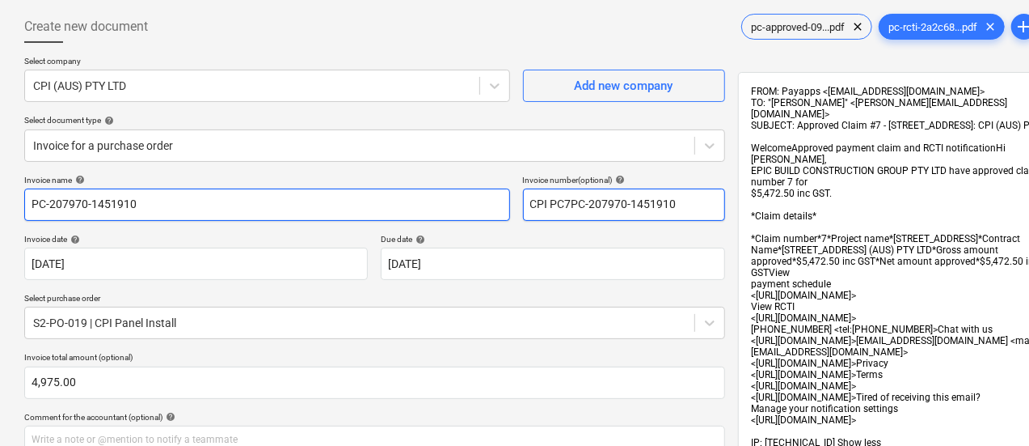
drag, startPoint x: 479, startPoint y: 208, endPoint x: 367, endPoint y: 196, distance: 113.0
click at [367, 196] on div "Invoice name help PC-207970-1451910 Invoice number (optional) help CPI PC7PC-20…" at bounding box center [374, 198] width 701 height 46
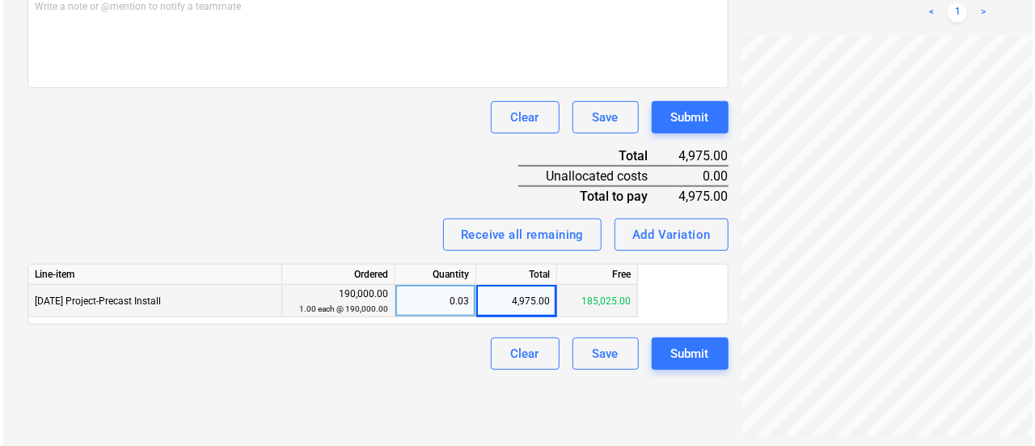
scroll to position [509, 0]
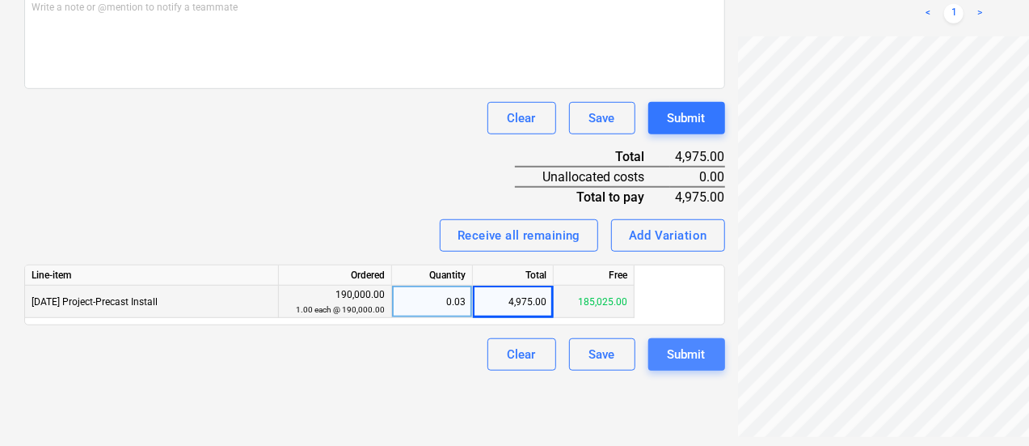
click at [668, 345] on div "Submit" at bounding box center [687, 354] width 38 height 21
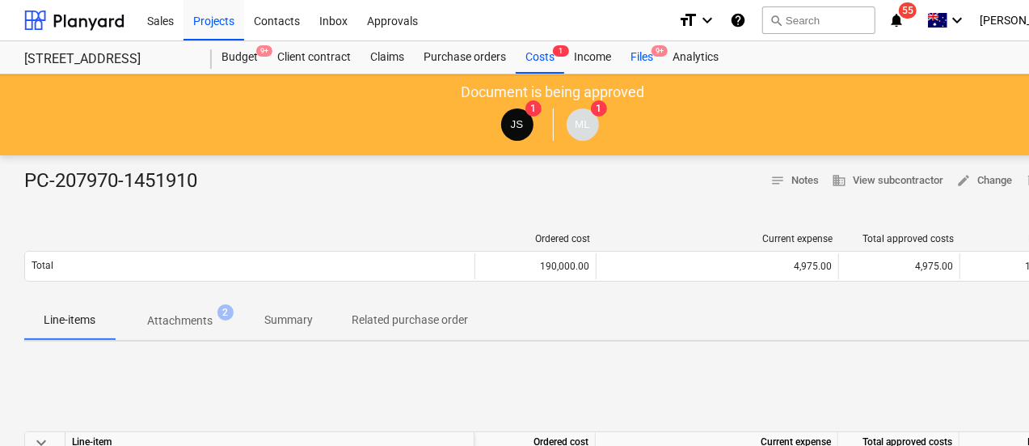
click at [649, 58] on div "Files 9+" at bounding box center [642, 57] width 42 height 32
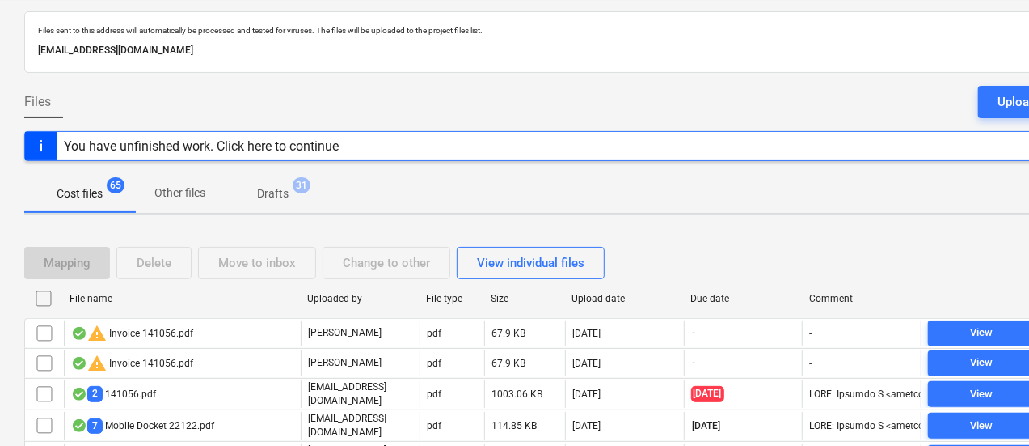
scroll to position [57, 0]
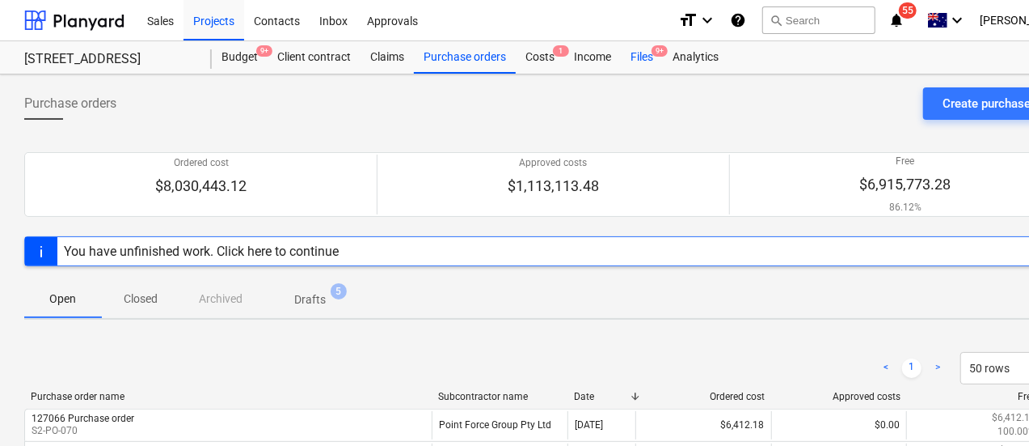
click at [633, 58] on div "Files 9+" at bounding box center [642, 57] width 42 height 32
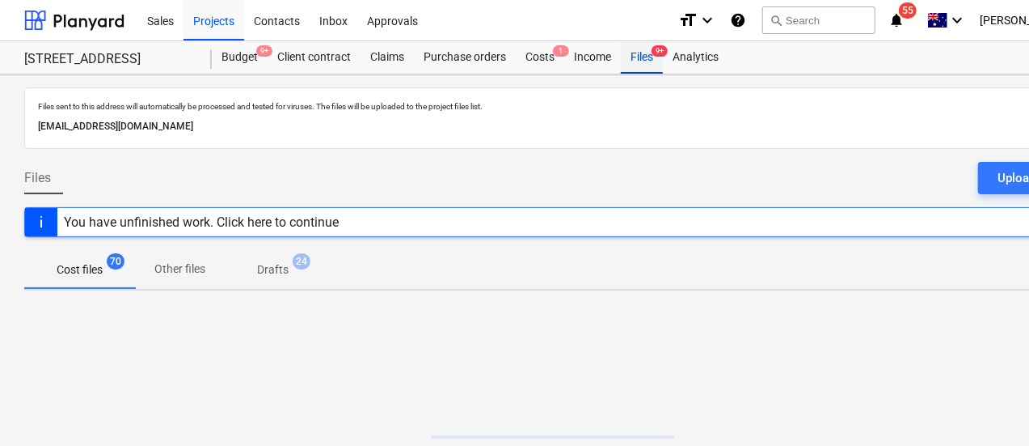
click at [633, 58] on div "Files 9+" at bounding box center [642, 57] width 42 height 32
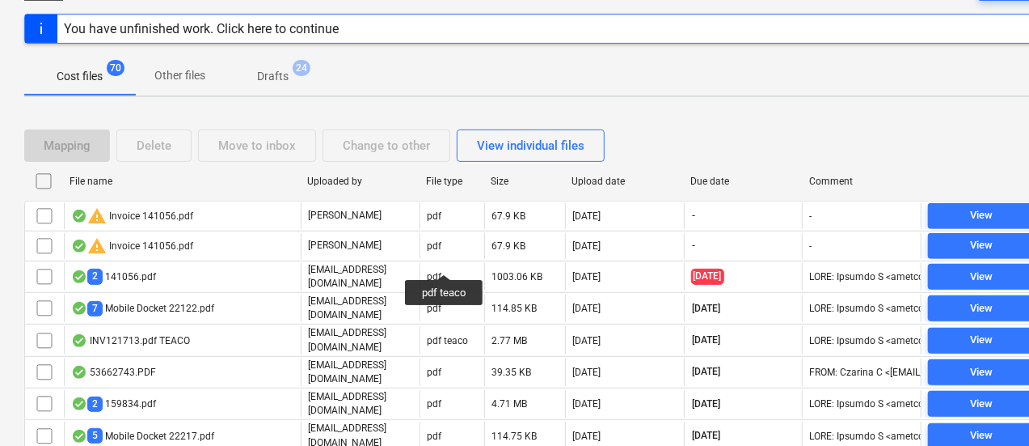
scroll to position [188, 0]
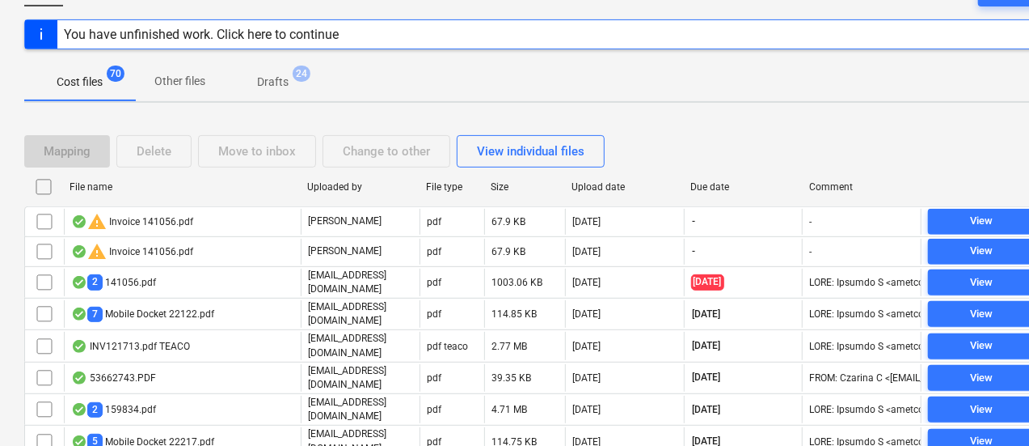
click at [726, 181] on div "Due date" at bounding box center [744, 186] width 106 height 11
checkbox input "false"
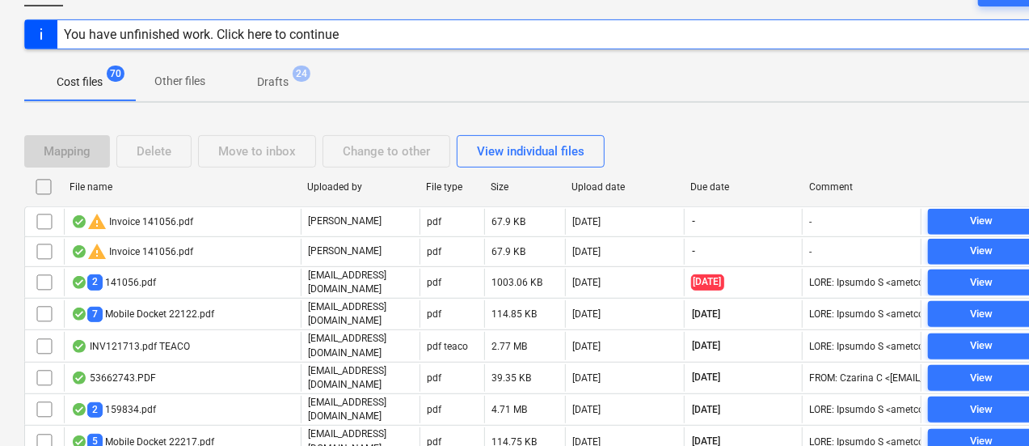
checkbox input "false"
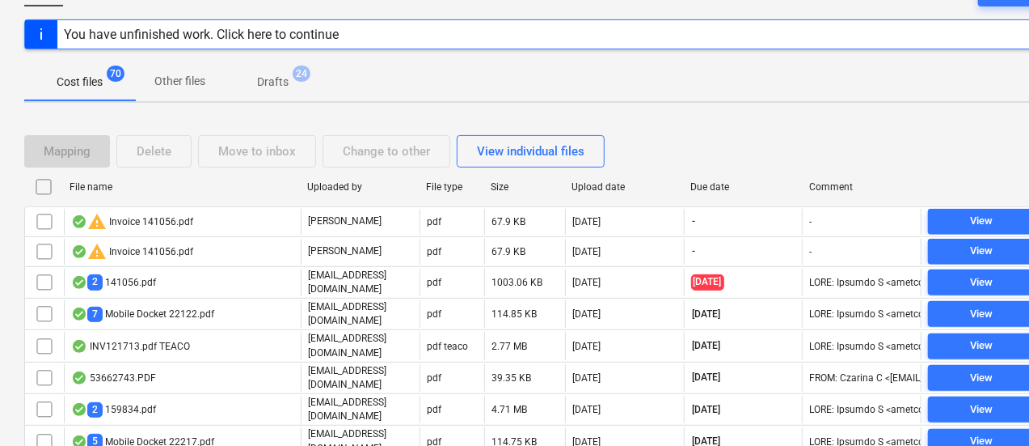
checkbox input "false"
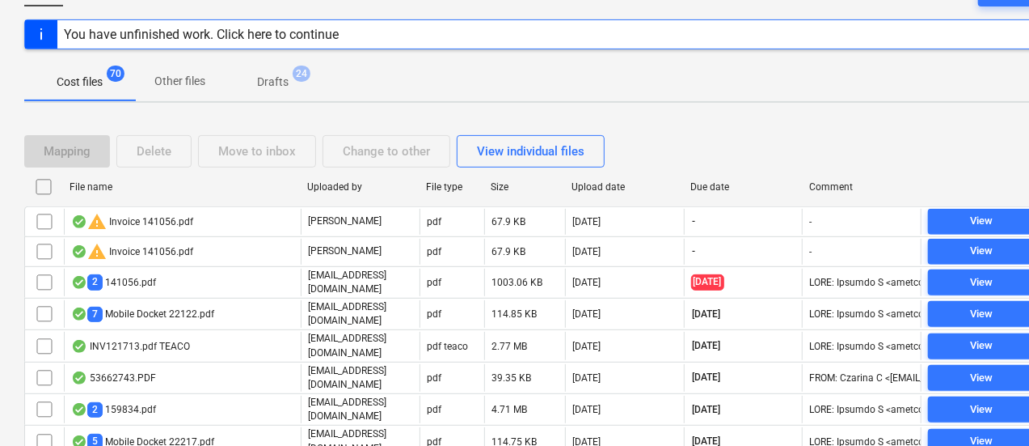
checkbox input "false"
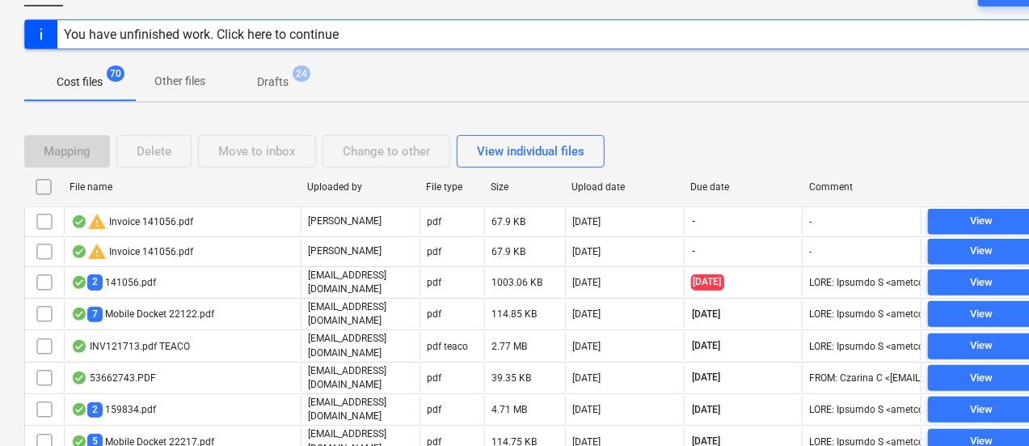
checkbox input "false"
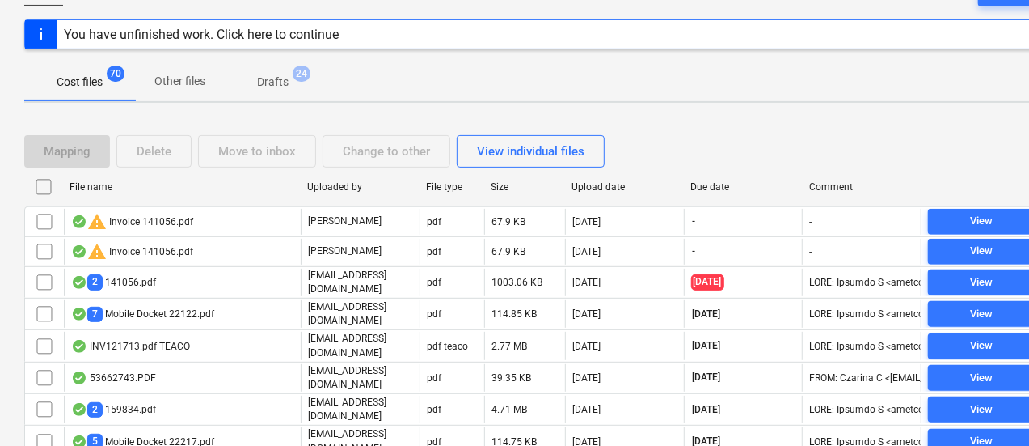
checkbox input "false"
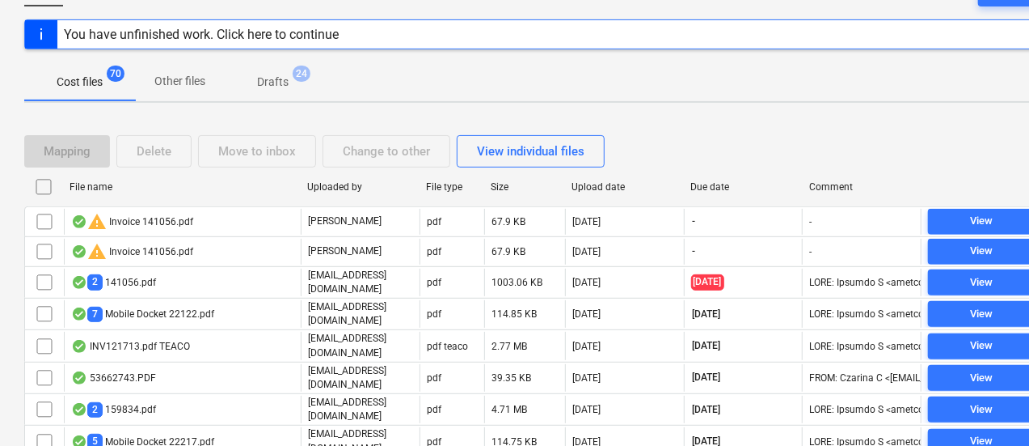
checkbox input "false"
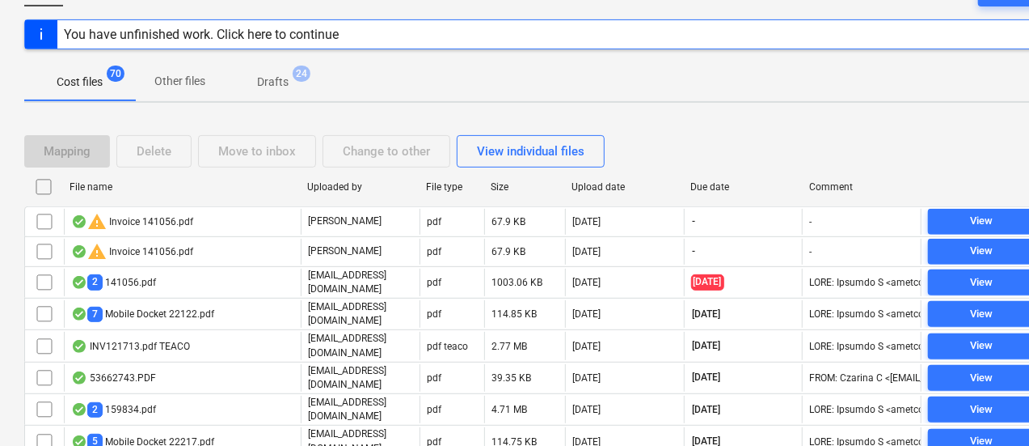
checkbox input "false"
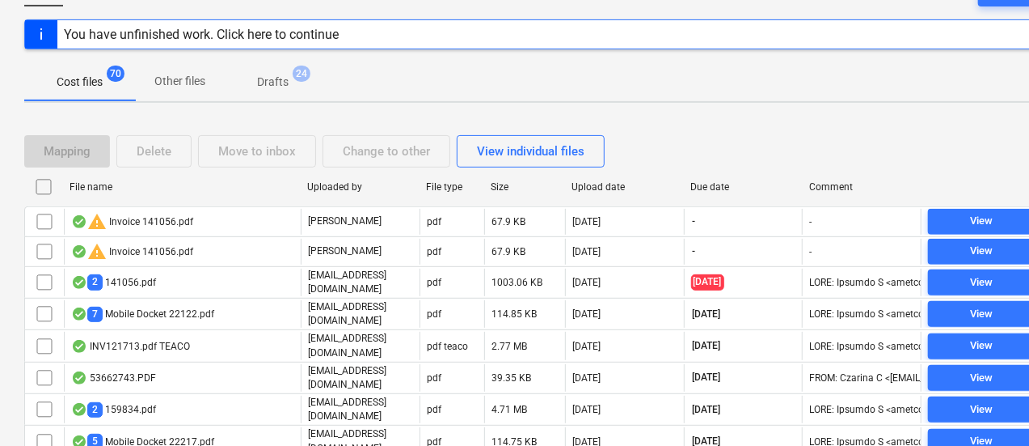
checkbox input "false"
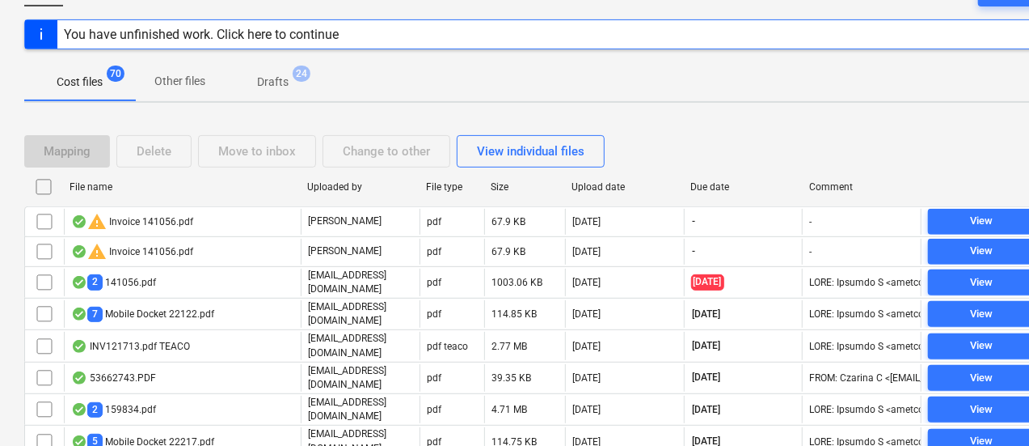
checkbox input "false"
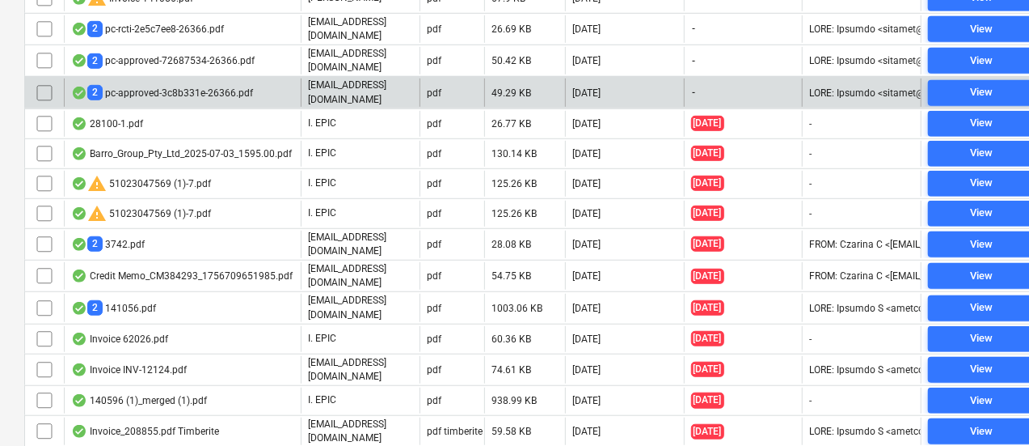
scroll to position [546, 0]
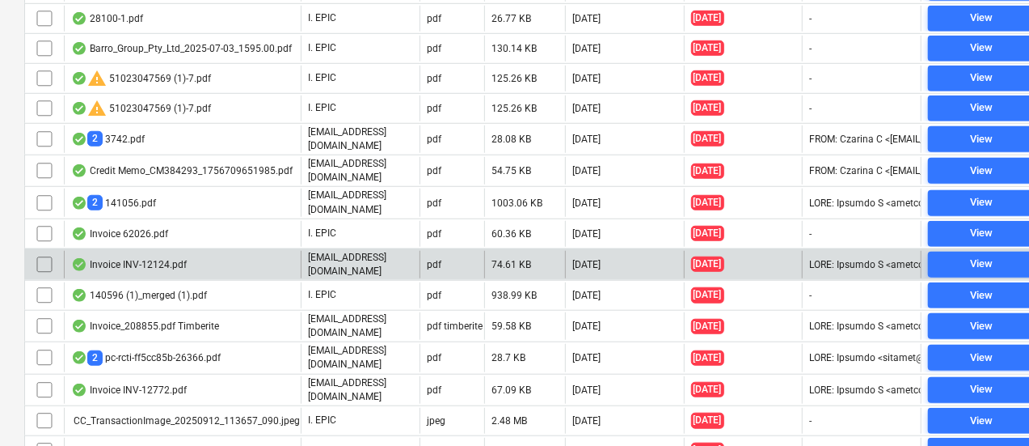
click at [262, 251] on div "Invoice INV-12124.pdf" at bounding box center [182, 264] width 237 height 27
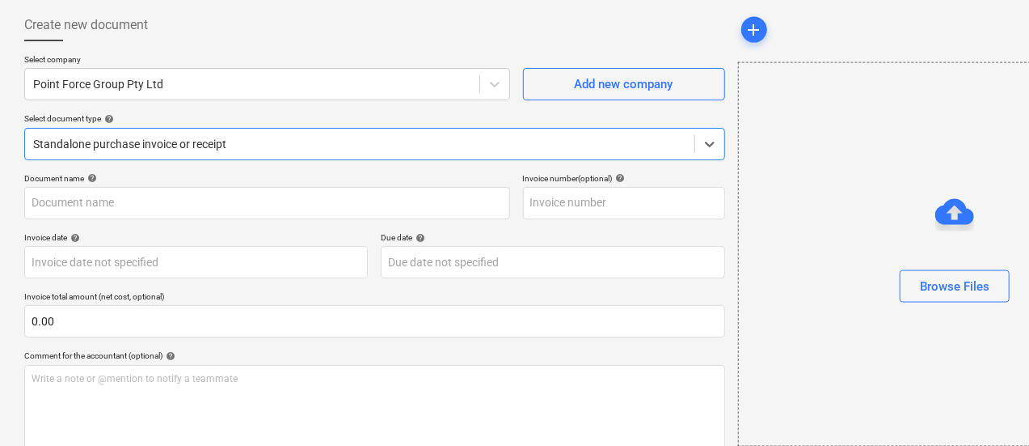
scroll to position [79, 0]
type input "INV-12124"
type input "28 Aug 2025"
type input "[DATE]"
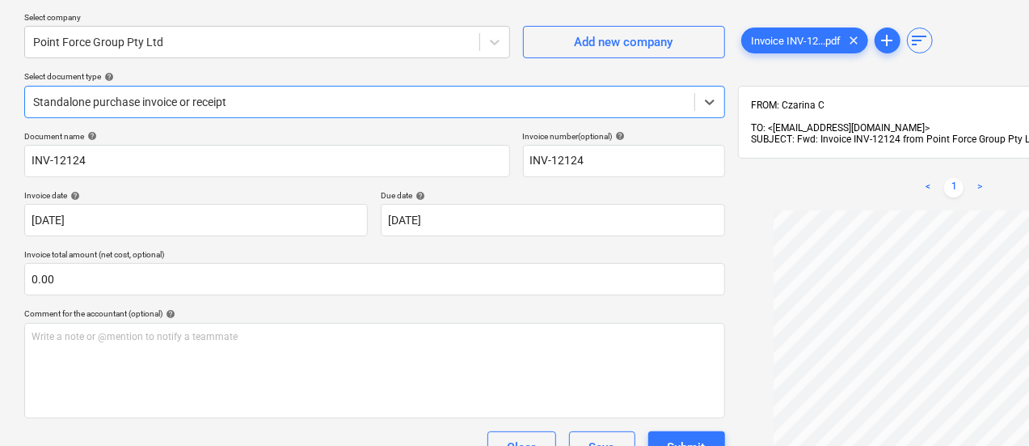
scroll to position [112, 0]
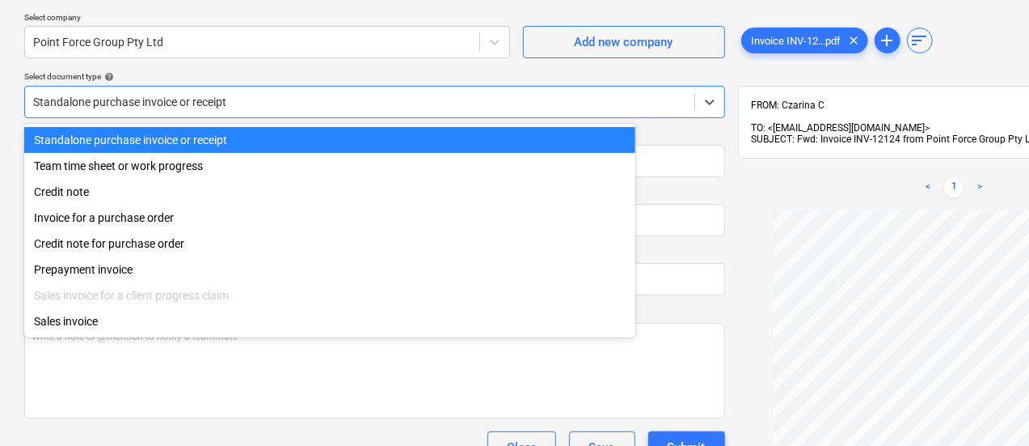
click at [298, 108] on div at bounding box center [359, 102] width 653 height 16
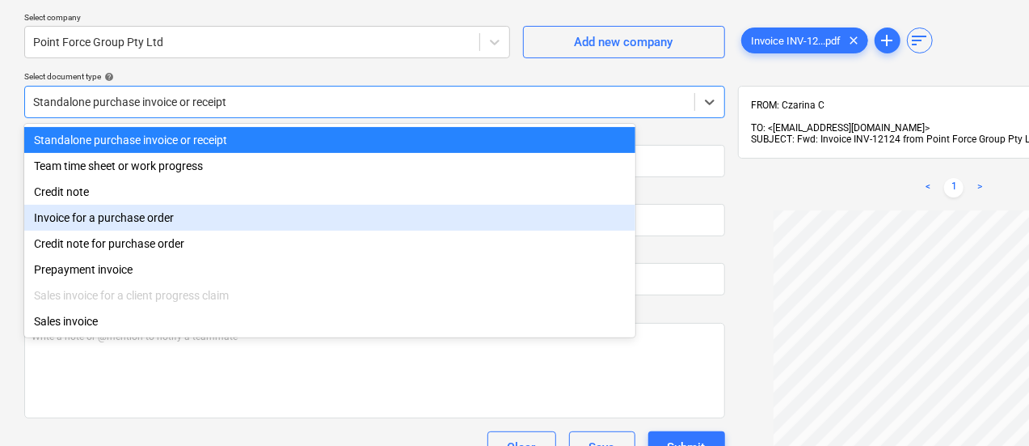
click at [272, 219] on div "Invoice for a purchase order" at bounding box center [329, 218] width 611 height 26
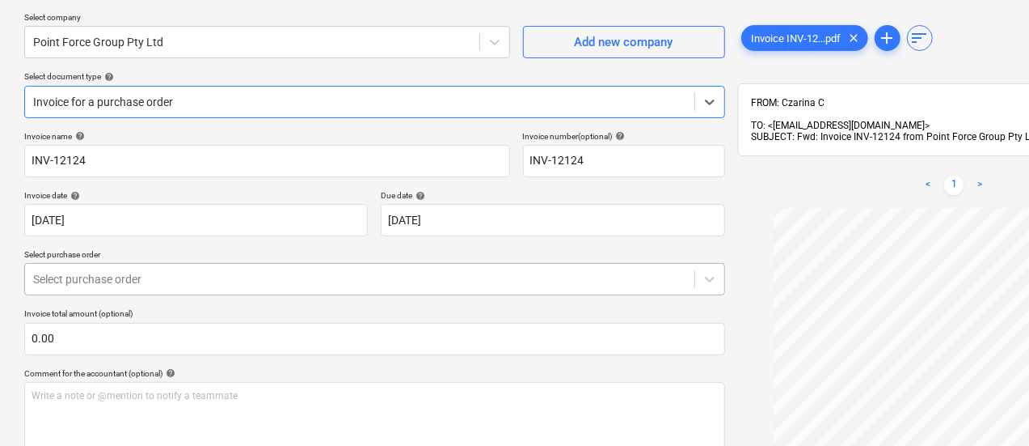
click at [247, 276] on div at bounding box center [359, 279] width 653 height 16
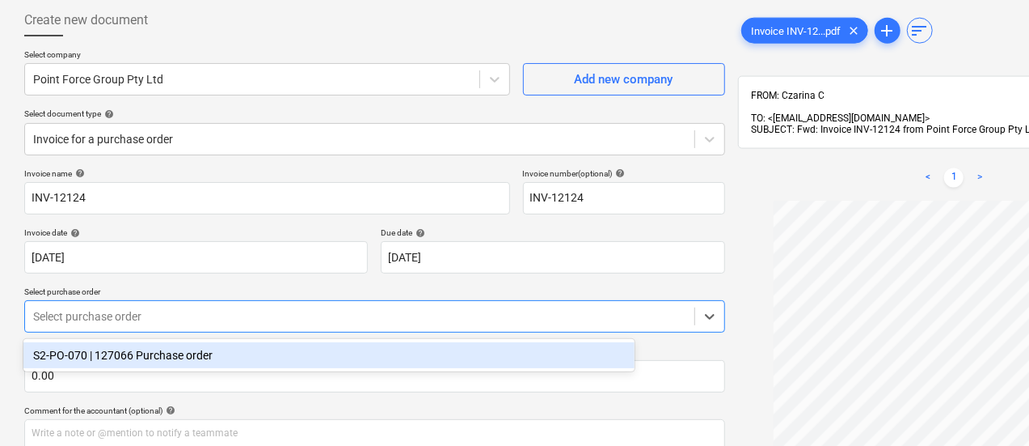
scroll to position [90, 0]
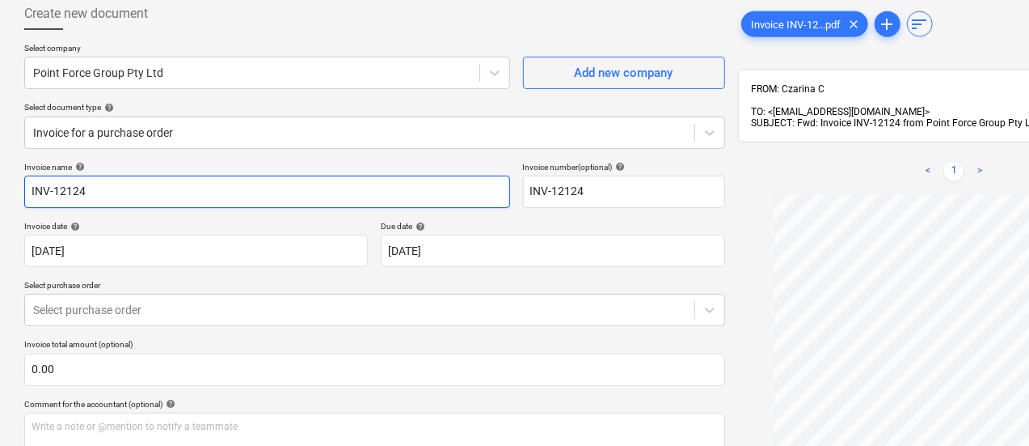
drag, startPoint x: 165, startPoint y: 180, endPoint x: 0, endPoint y: 85, distance: 190.6
click at [0, 85] on div "Create new document Select company Point Force Group Pty Ltd Add new company Se…" at bounding box center [553, 291] width 1106 height 613
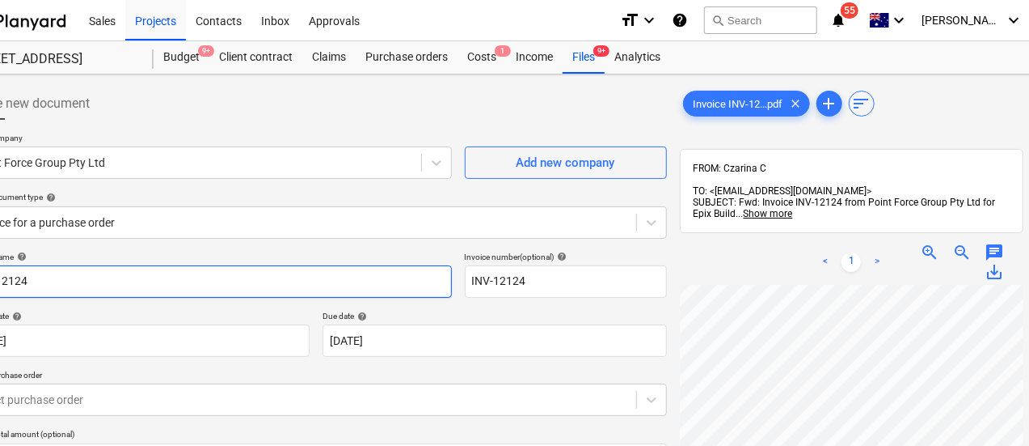
scroll to position [0, 0]
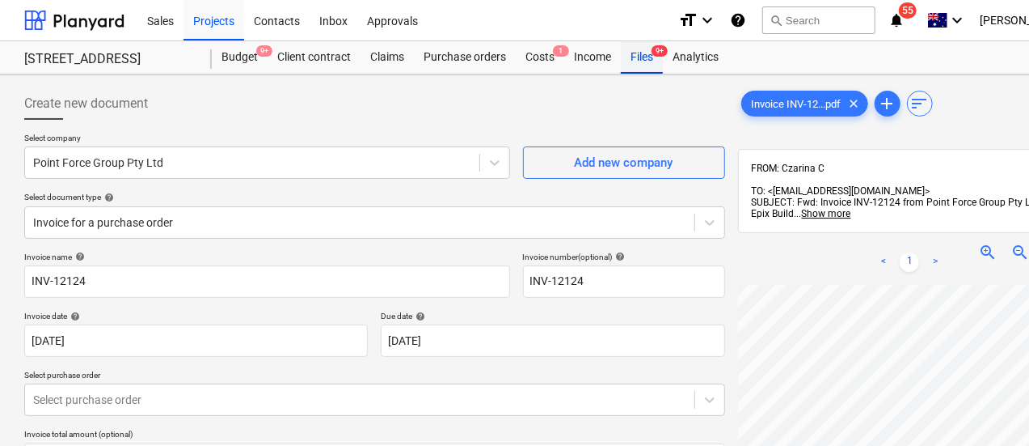
click at [637, 56] on div "Files 9+" at bounding box center [642, 57] width 42 height 32
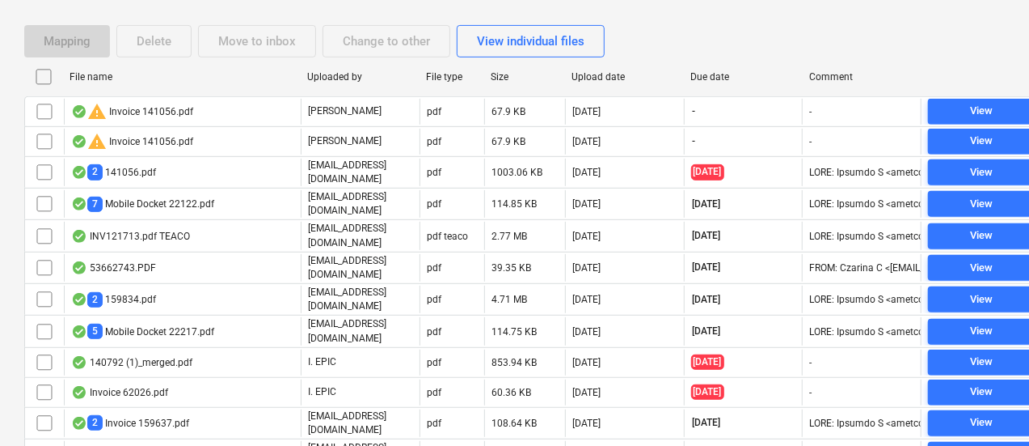
scroll to position [445, 0]
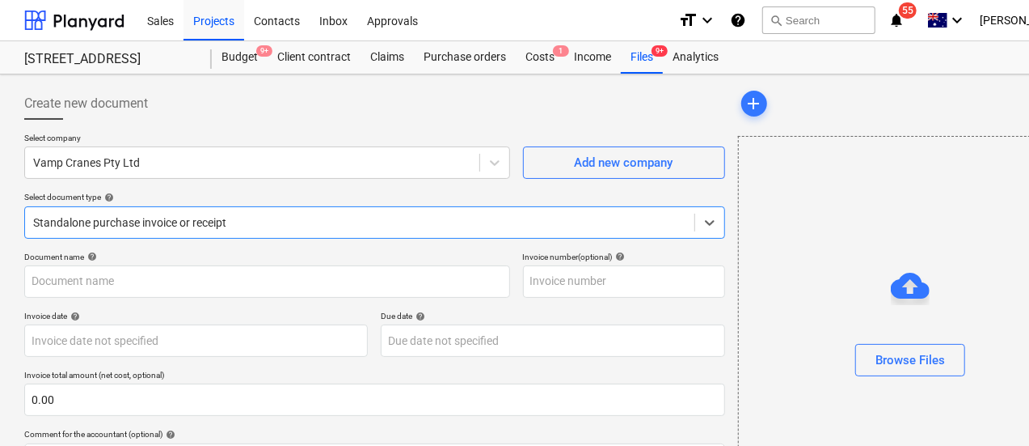
type input "12943"
type input "[DATE]"
type input "24 Sep 2025"
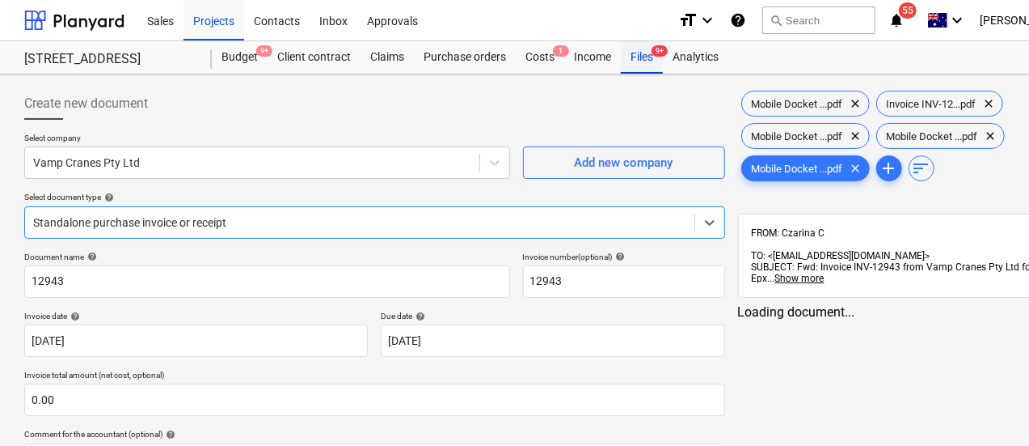
click at [642, 56] on div "Files 9+" at bounding box center [642, 57] width 42 height 32
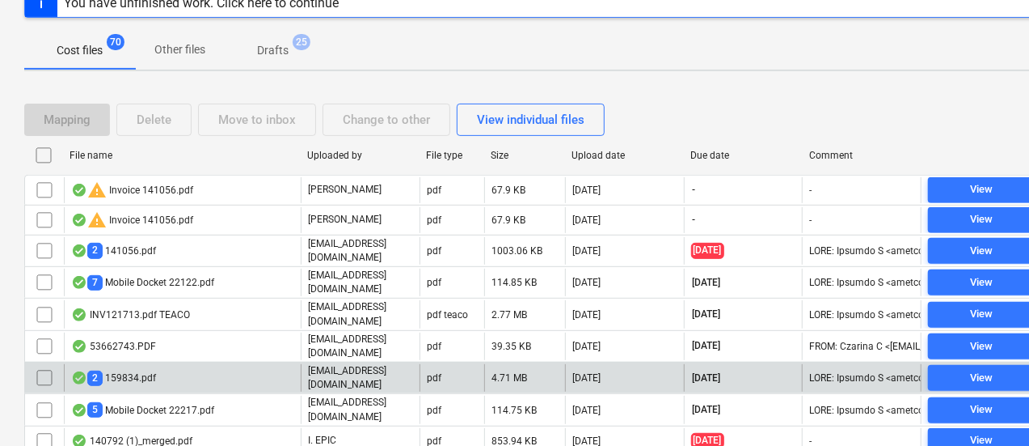
scroll to position [84, 0]
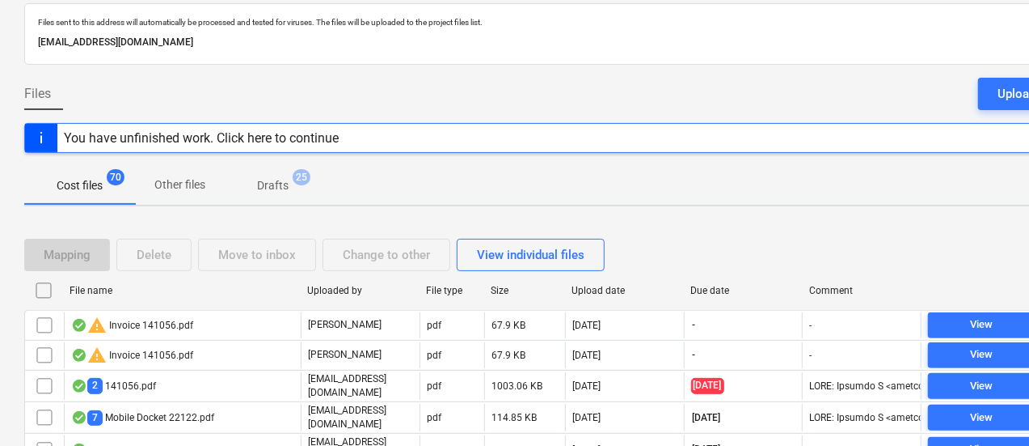
click at [725, 281] on div "Due date" at bounding box center [743, 290] width 119 height 26
checkbox input "false"
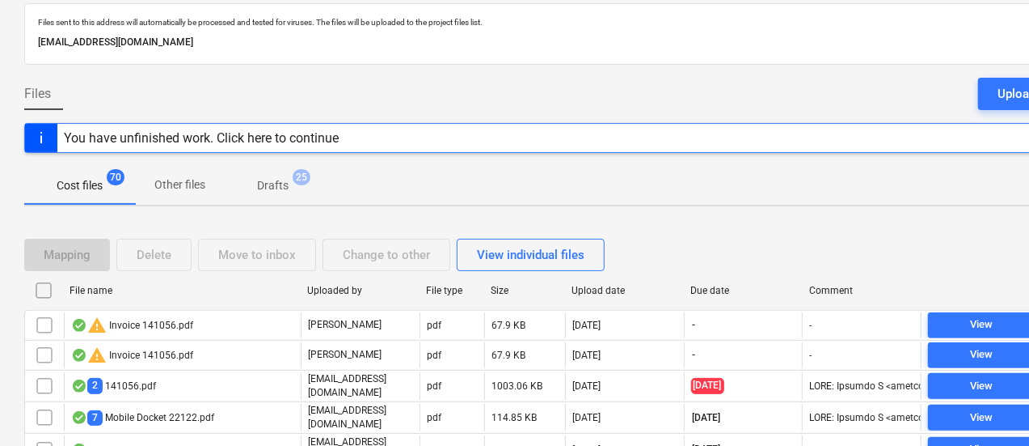
checkbox input "false"
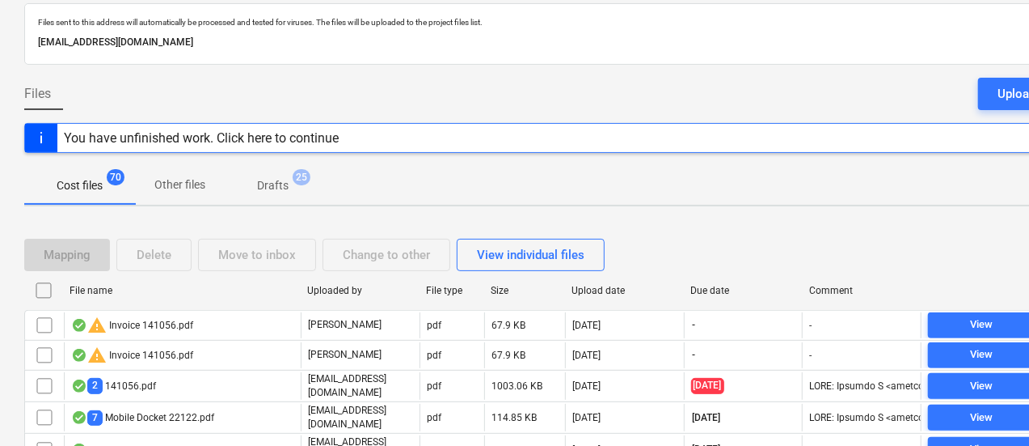
checkbox input "false"
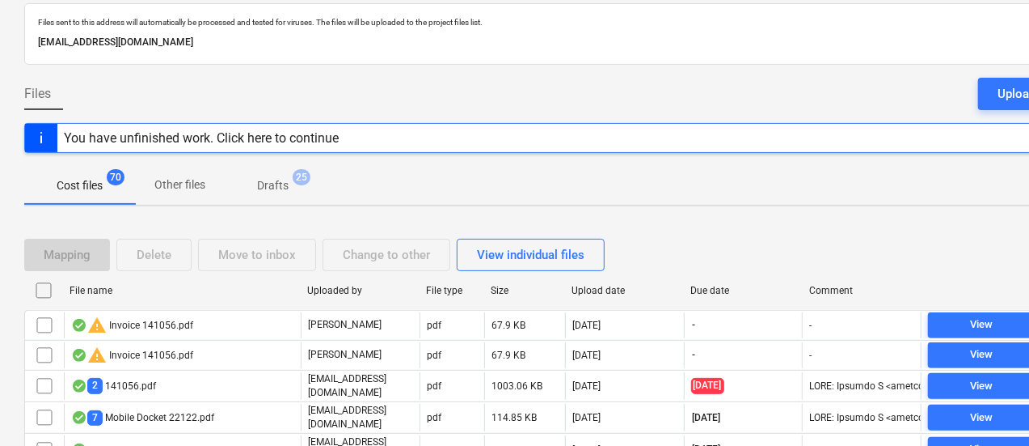
checkbox input "false"
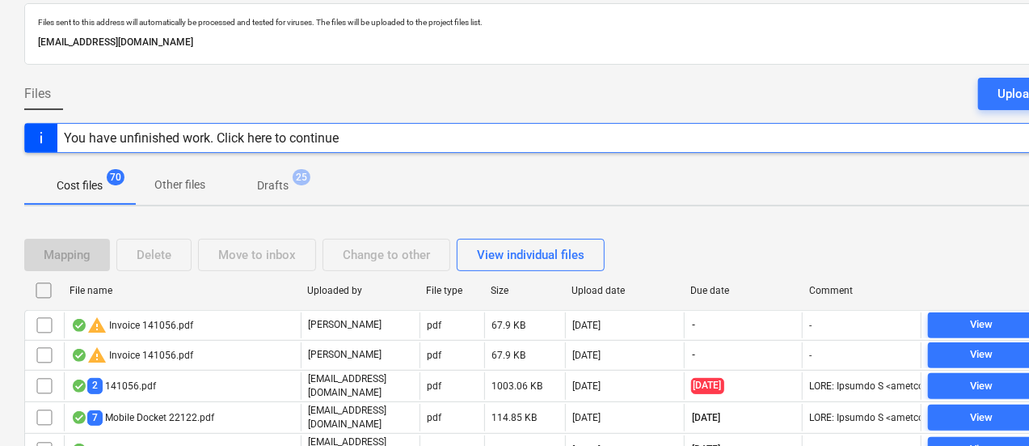
checkbox input "false"
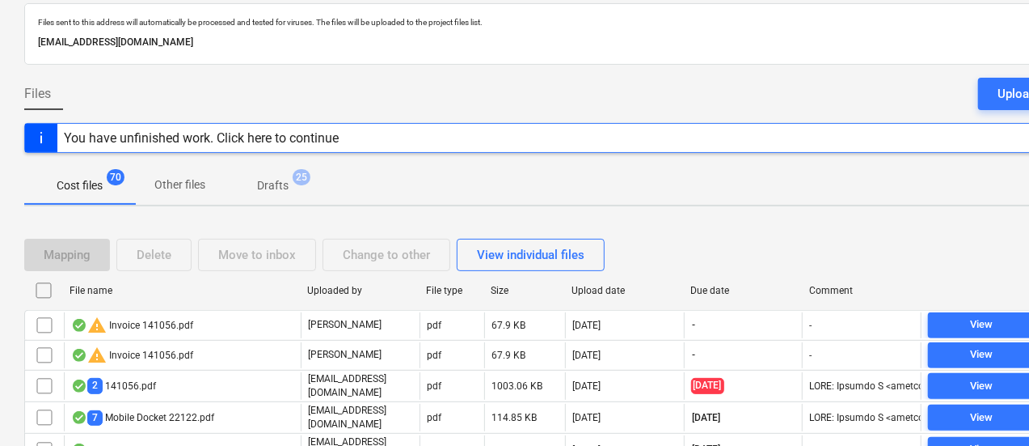
checkbox input "false"
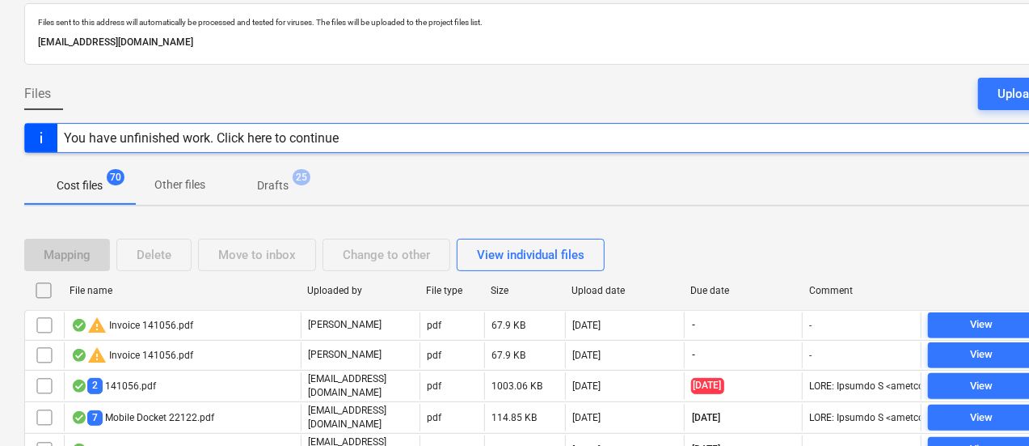
checkbox input "false"
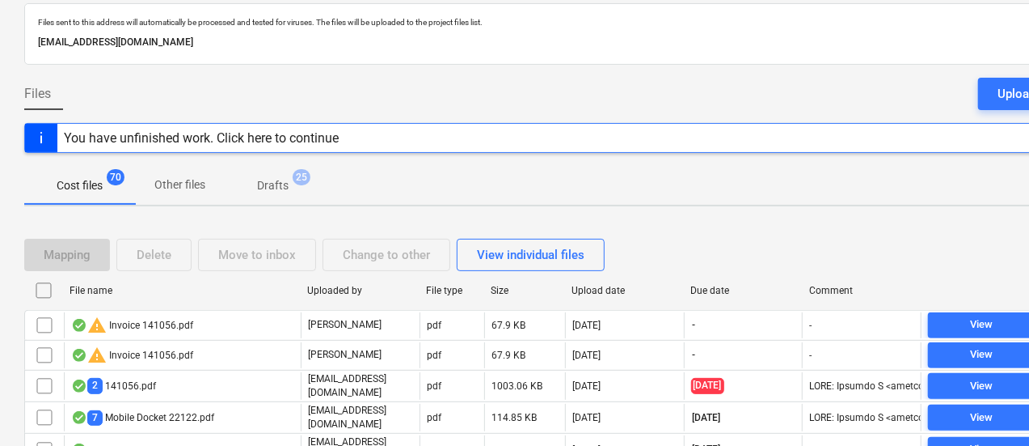
checkbox input "false"
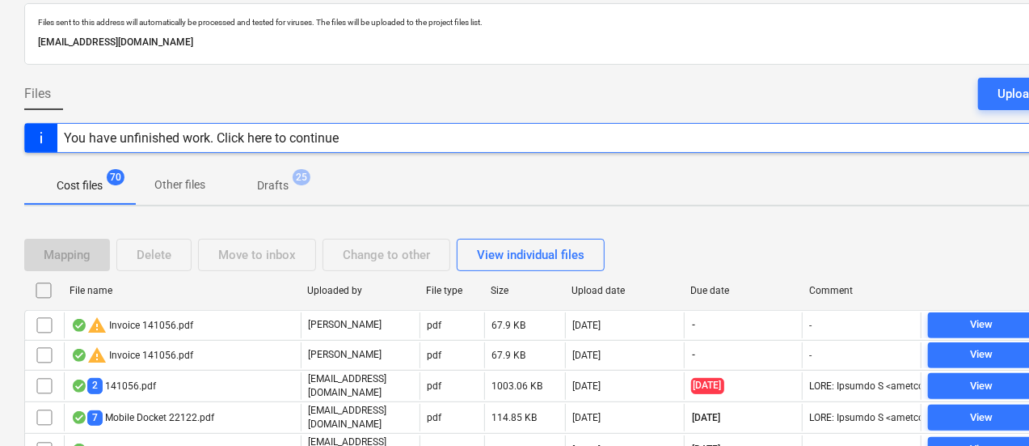
checkbox input "false"
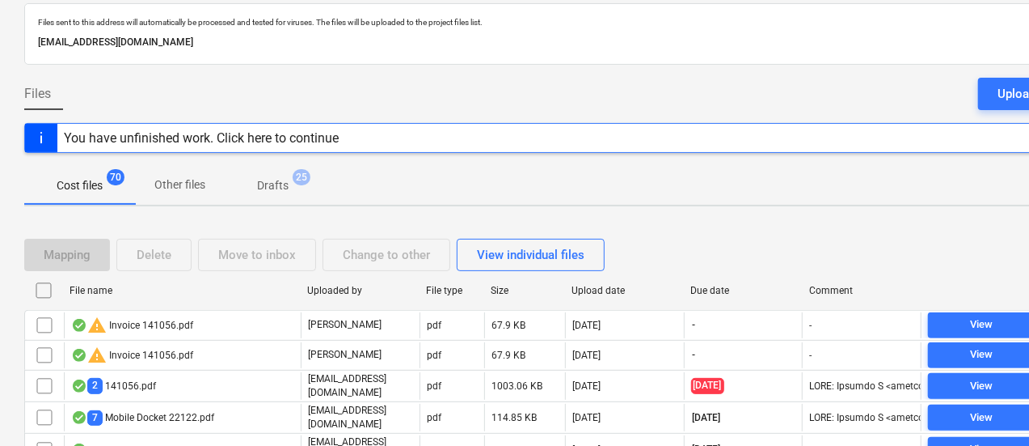
checkbox input "false"
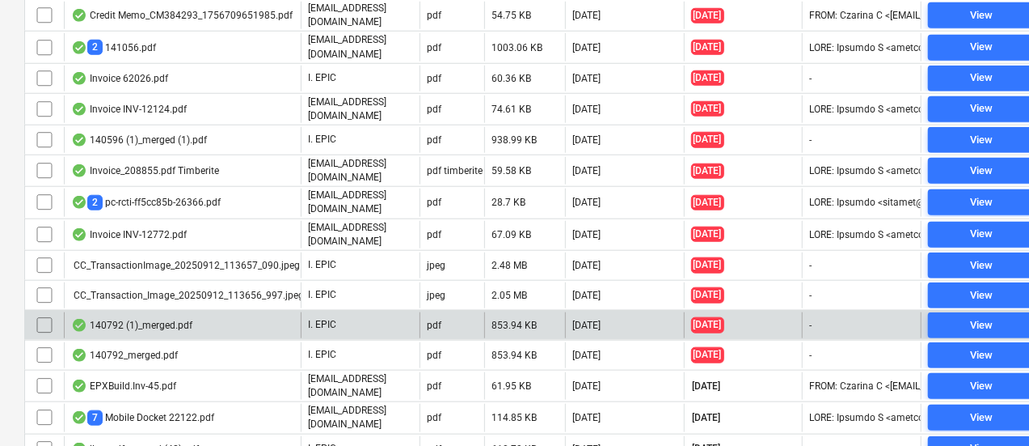
scroll to position [733, 0]
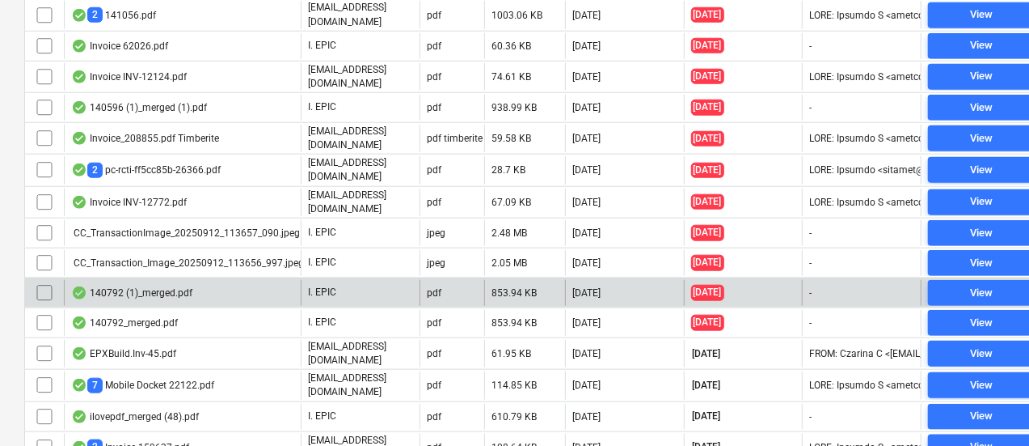
click at [149, 286] on div "140792 (1)_merged.pdf" at bounding box center [131, 292] width 121 height 13
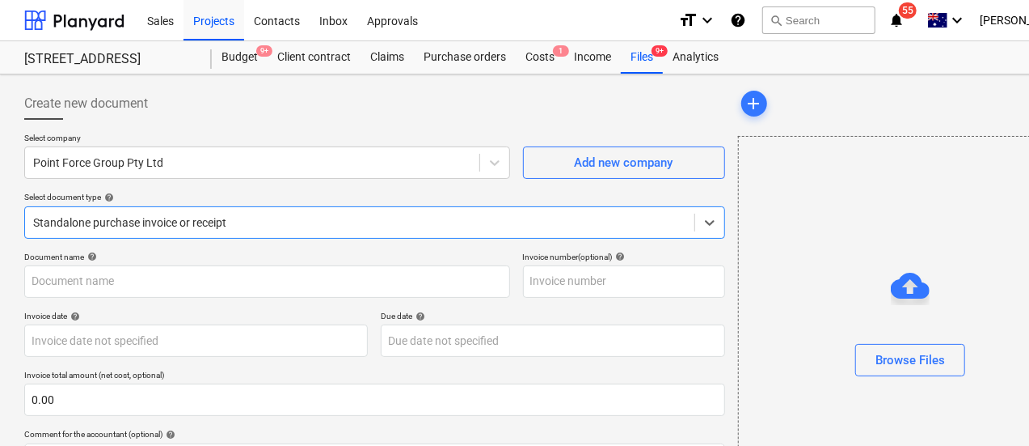
scroll to position [92, 0]
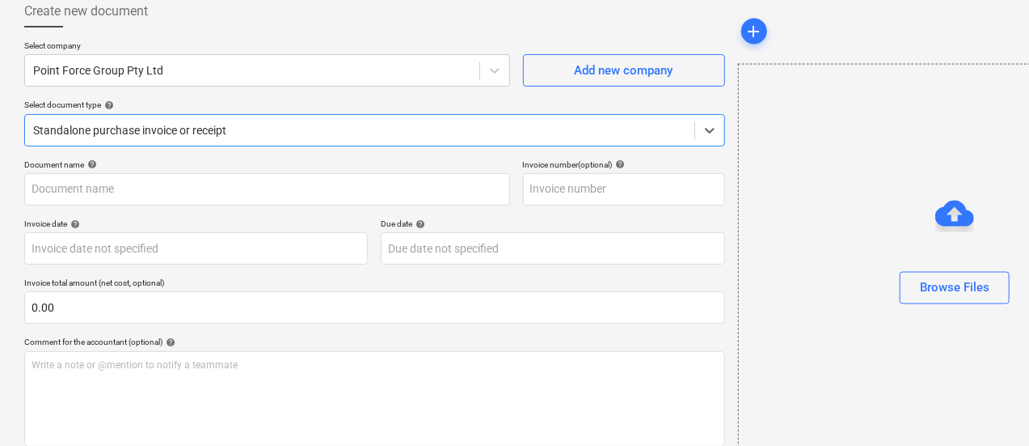
type input "140792"
type input "[DATE]"
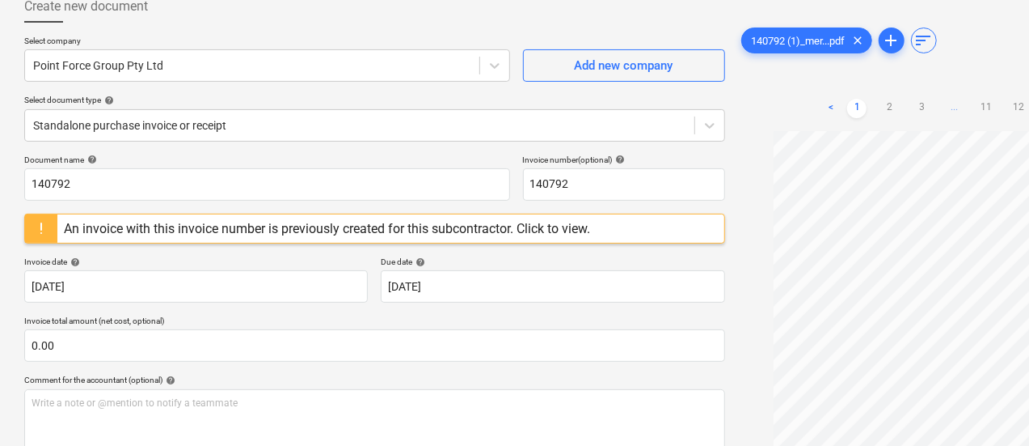
scroll to position [94, 0]
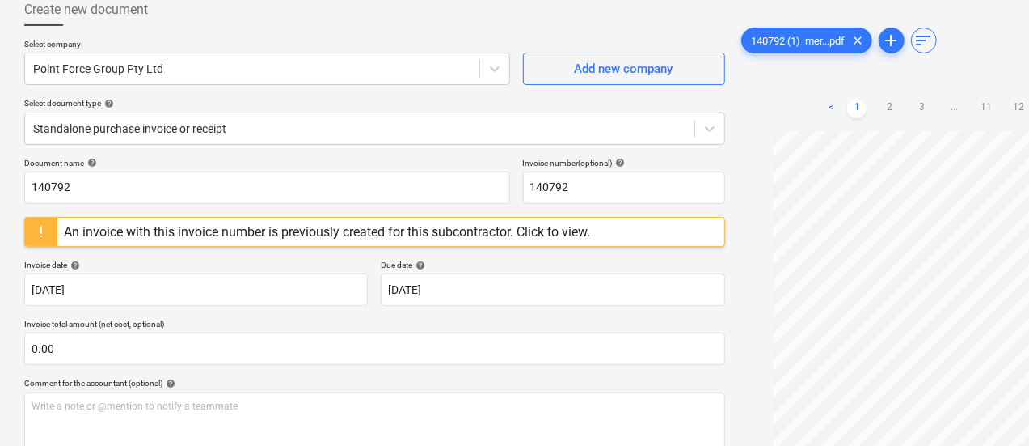
click at [191, 109] on p "Select document type help" at bounding box center [374, 105] width 701 height 14
click at [187, 126] on div at bounding box center [359, 128] width 653 height 16
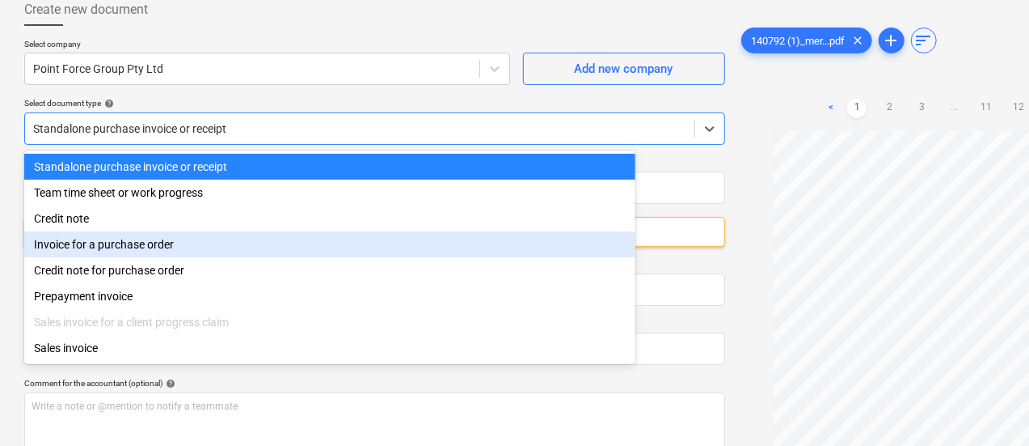
click at [169, 254] on div "Invoice for a purchase order" at bounding box center [329, 244] width 611 height 26
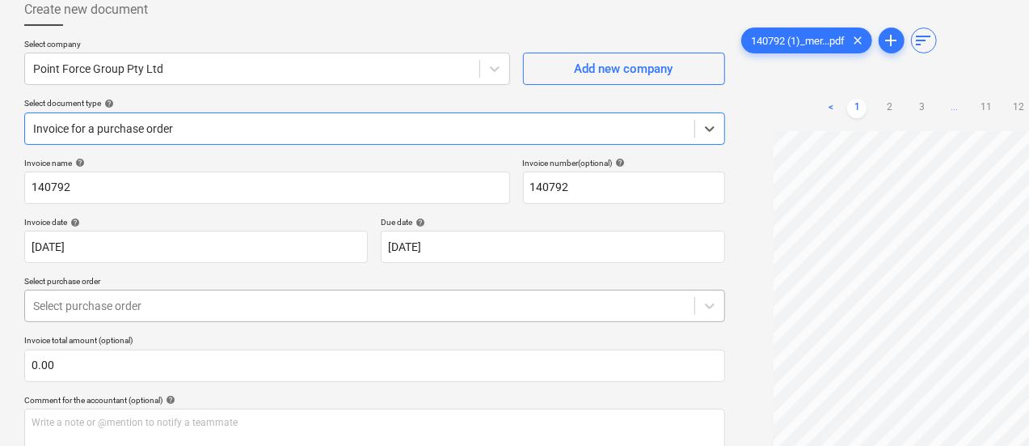
scroll to position [120, 0]
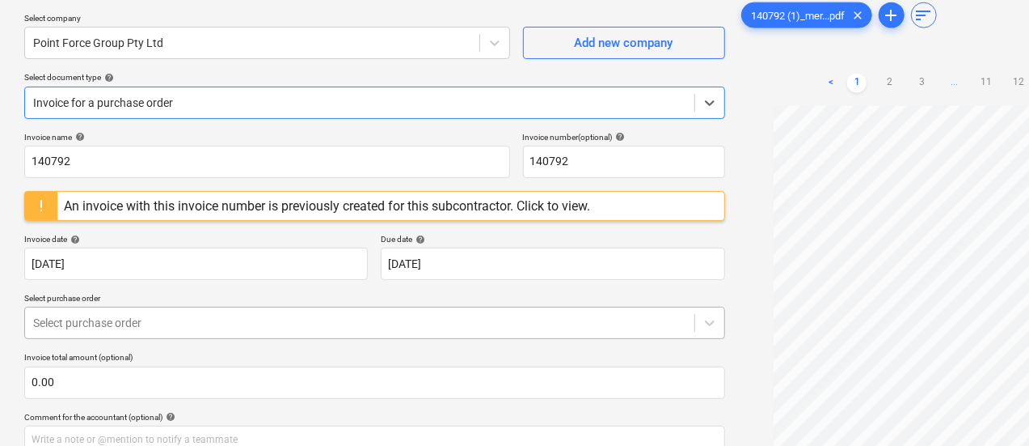
click at [157, 302] on p "Select purchase order" at bounding box center [374, 300] width 701 height 14
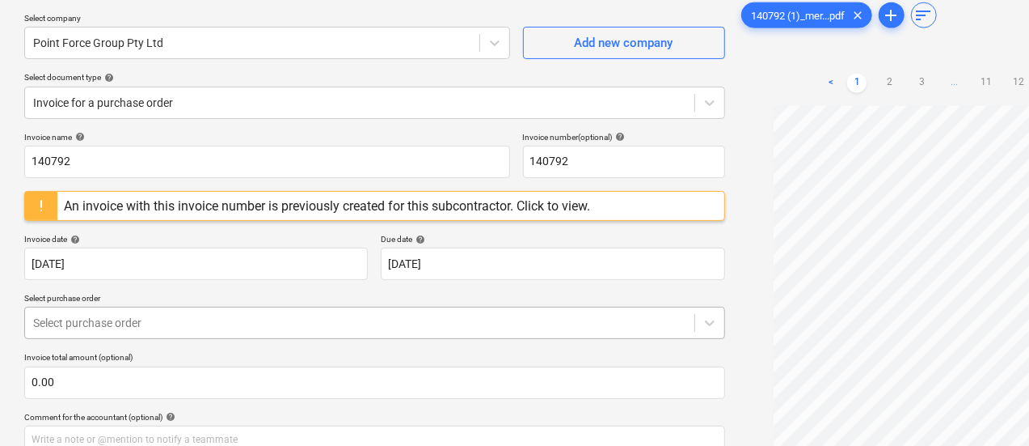
click at [135, 321] on div at bounding box center [359, 323] width 653 height 16
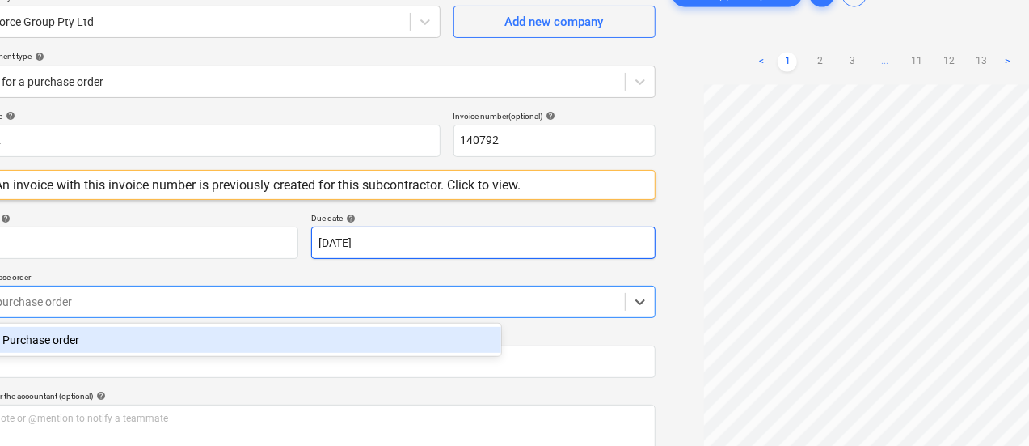
scroll to position [141, 76]
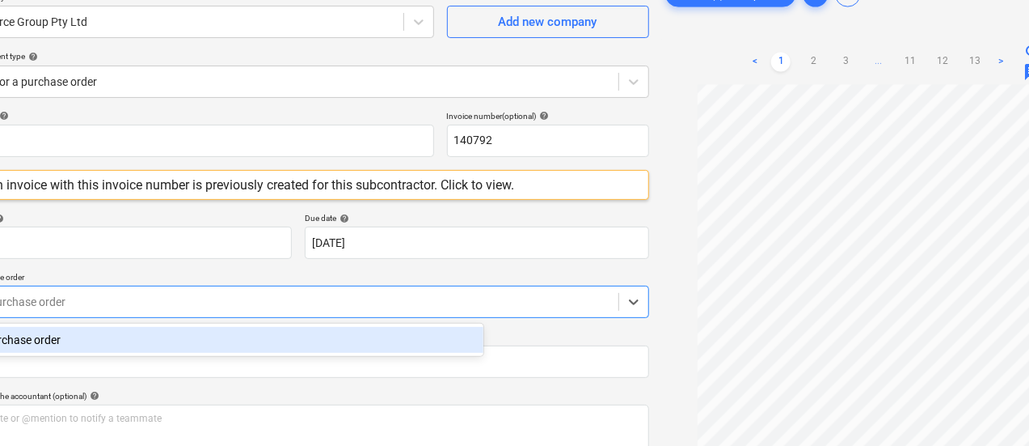
click at [1024, 77] on span "chat" at bounding box center [1033, 71] width 19 height 19
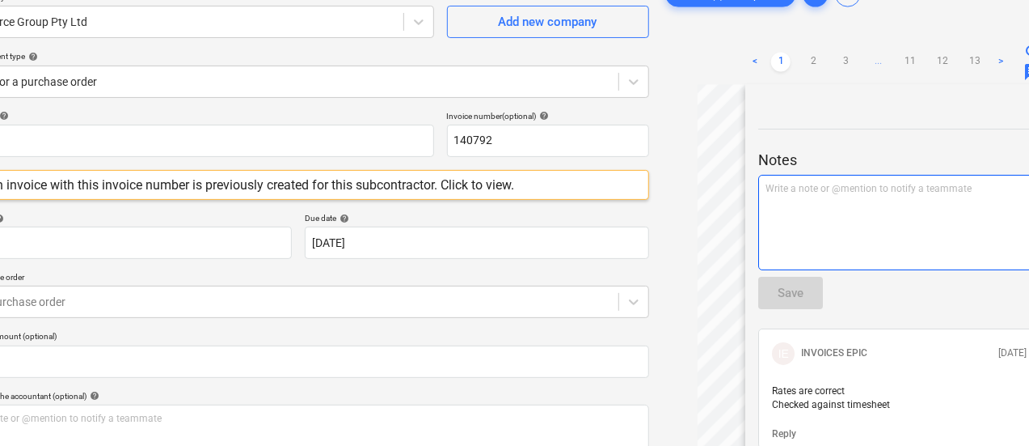
scroll to position [11, 0]
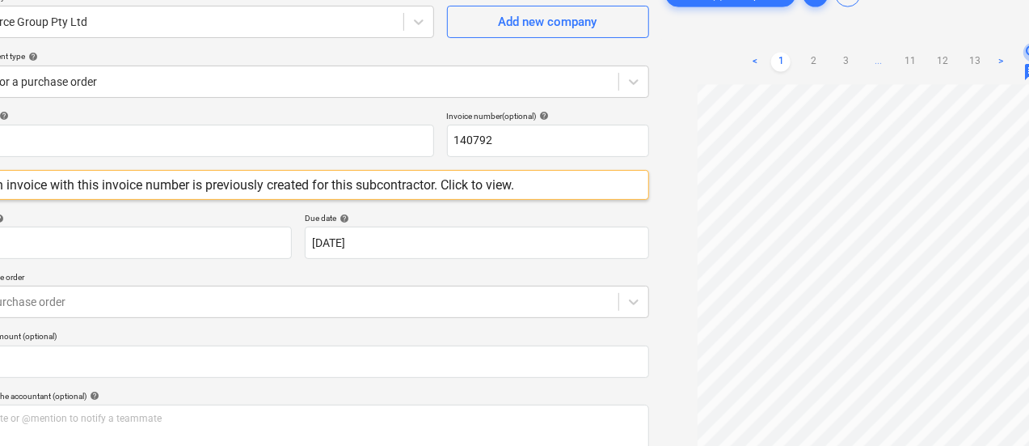
click at [1024, 45] on span "zoom_in" at bounding box center [1033, 52] width 19 height 19
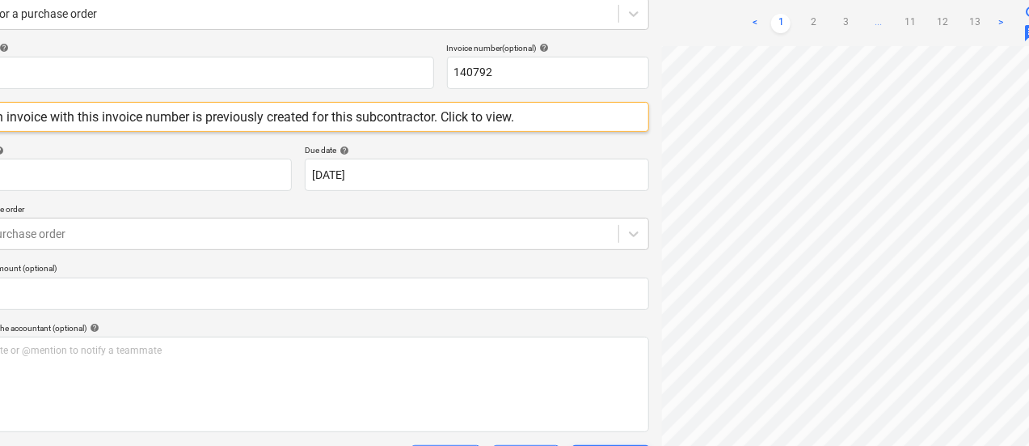
scroll to position [0, 27]
click at [804, 22] on link "2" at bounding box center [813, 23] width 19 height 19
click at [836, 14] on link "3" at bounding box center [845, 23] width 19 height 19
click at [852, 35] on link "4" at bounding box center [861, 39] width 19 height 19
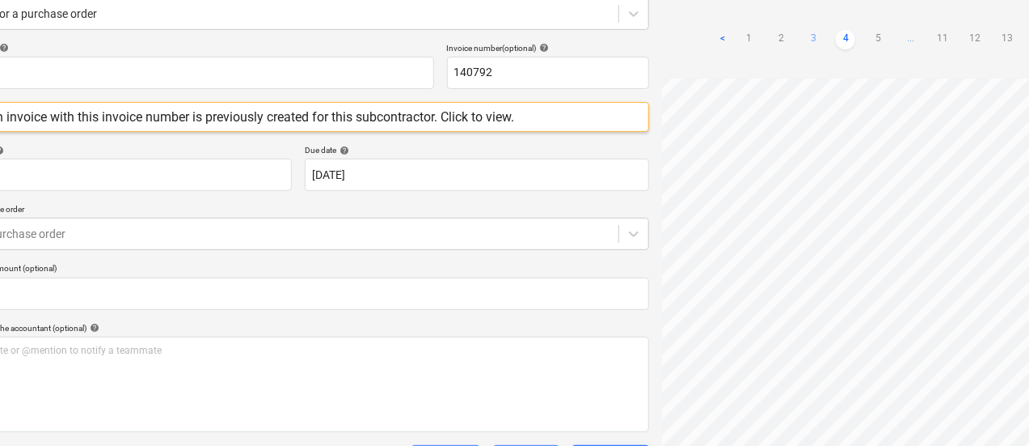
click at [804, 36] on link "3" at bounding box center [813, 39] width 19 height 19
click at [852, 40] on link "4" at bounding box center [861, 39] width 19 height 19
click at [868, 36] on link "5" at bounding box center [877, 39] width 19 height 19
click at [875, 35] on link "6" at bounding box center [884, 39] width 19 height 19
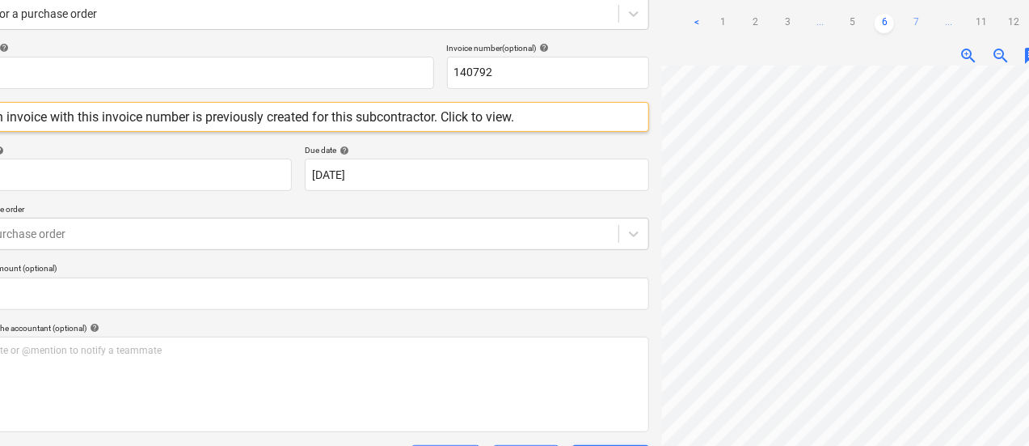
click at [907, 19] on link "7" at bounding box center [916, 23] width 19 height 19
click at [907, 20] on link "8" at bounding box center [916, 23] width 19 height 19
click at [907, 20] on link "9" at bounding box center [916, 23] width 19 height 19
click at [907, 34] on link "10" at bounding box center [916, 39] width 19 height 19
click at [901, 38] on link "10" at bounding box center [910, 39] width 19 height 19
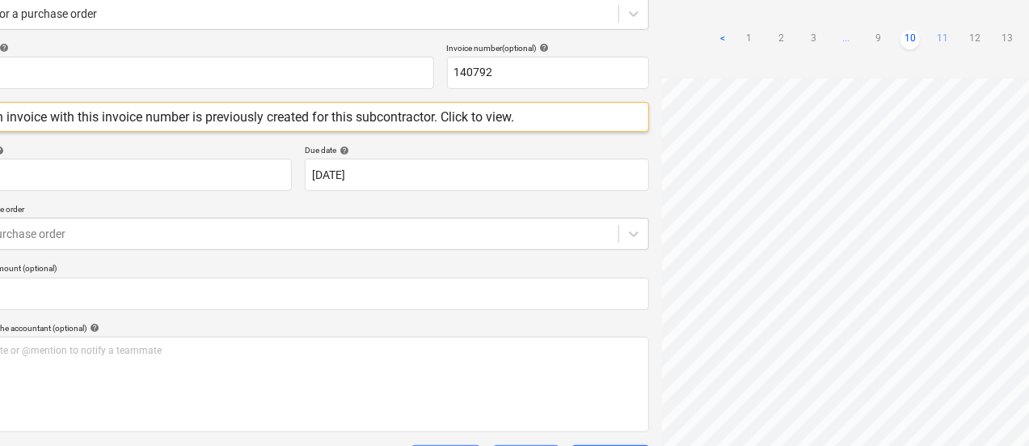
click at [933, 40] on link "11" at bounding box center [942, 39] width 19 height 19
click at [949, 43] on link "12" at bounding box center [958, 39] width 19 height 19
click at [965, 14] on link "13" at bounding box center [974, 23] width 19 height 19
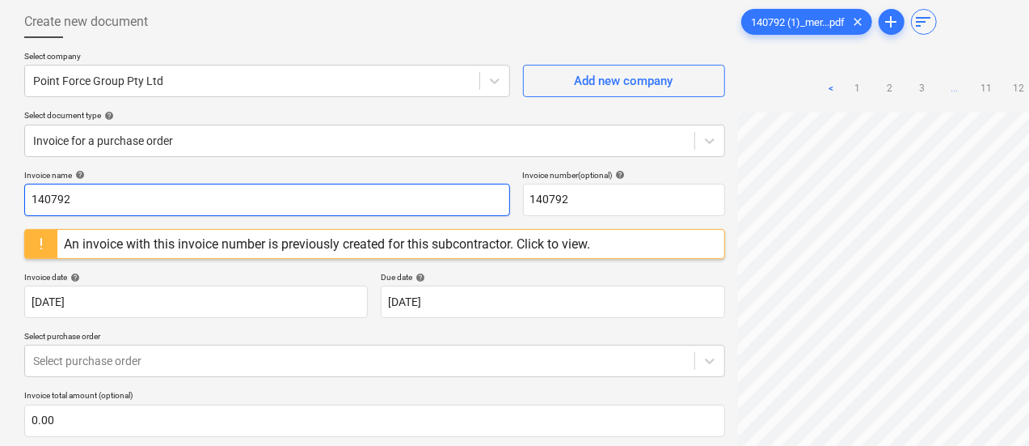
scroll to position [82, 0]
click at [169, 189] on input "140792" at bounding box center [267, 199] width 486 height 32
click at [230, 194] on input "140792" at bounding box center [267, 199] width 486 height 32
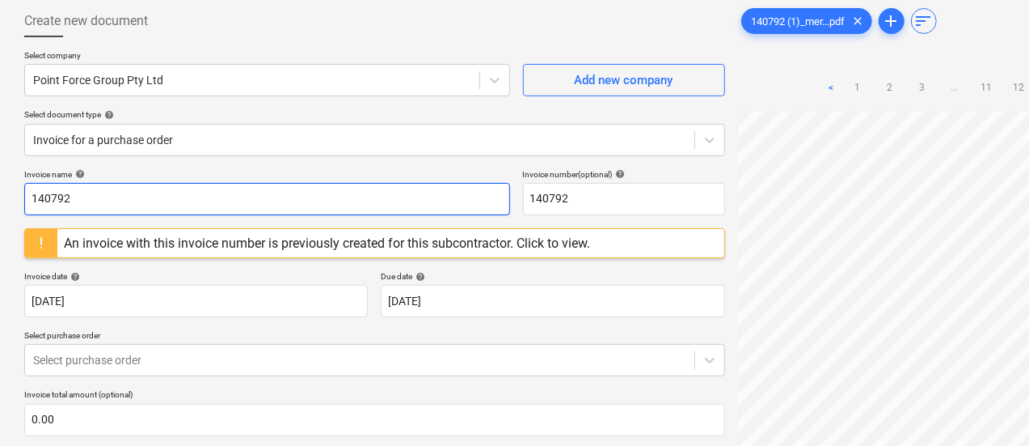
click at [230, 194] on input "140792" at bounding box center [267, 199] width 486 height 32
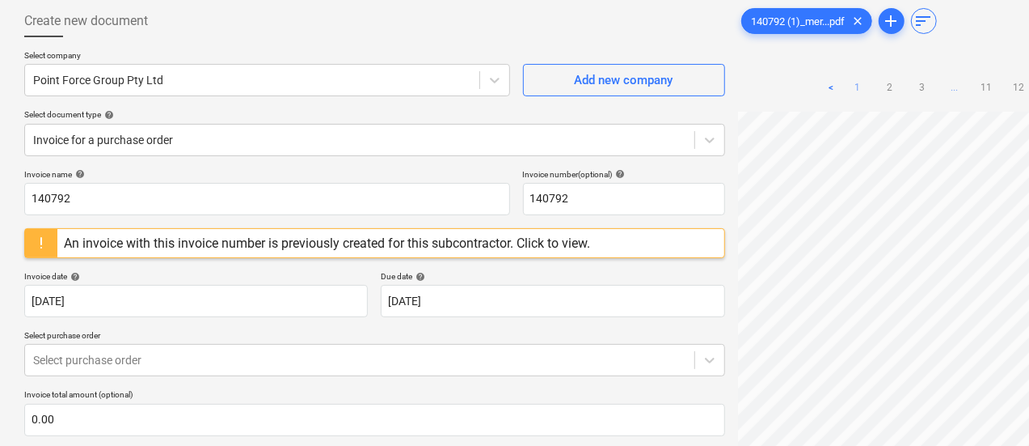
click at [847, 89] on link "1" at bounding box center [856, 88] width 19 height 19
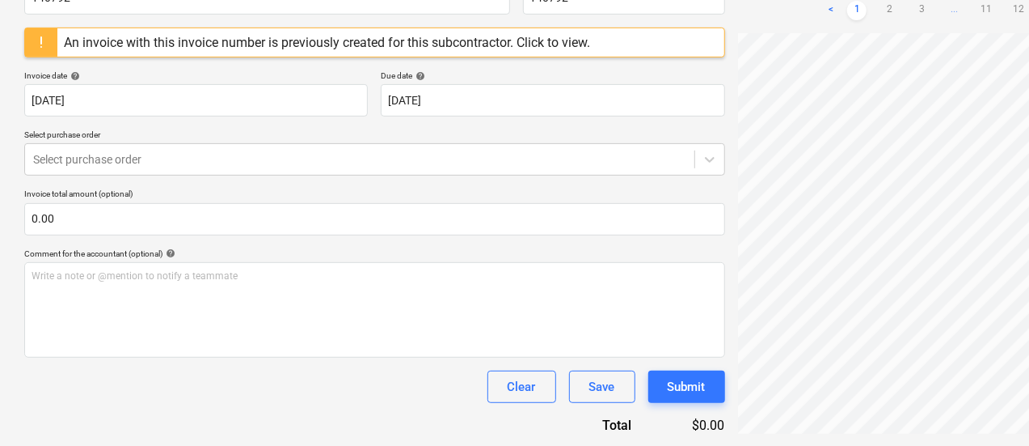
scroll to position [90, 0]
click at [880, 15] on link "2" at bounding box center [889, 10] width 19 height 19
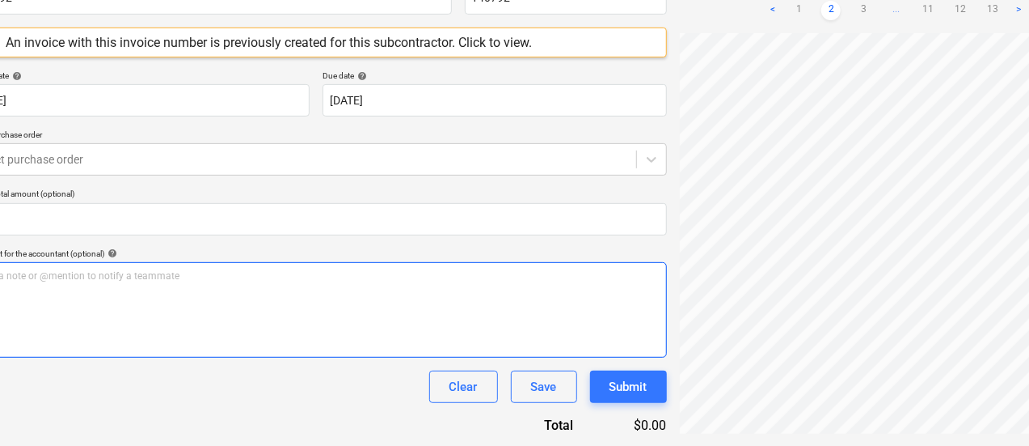
scroll to position [283, 0]
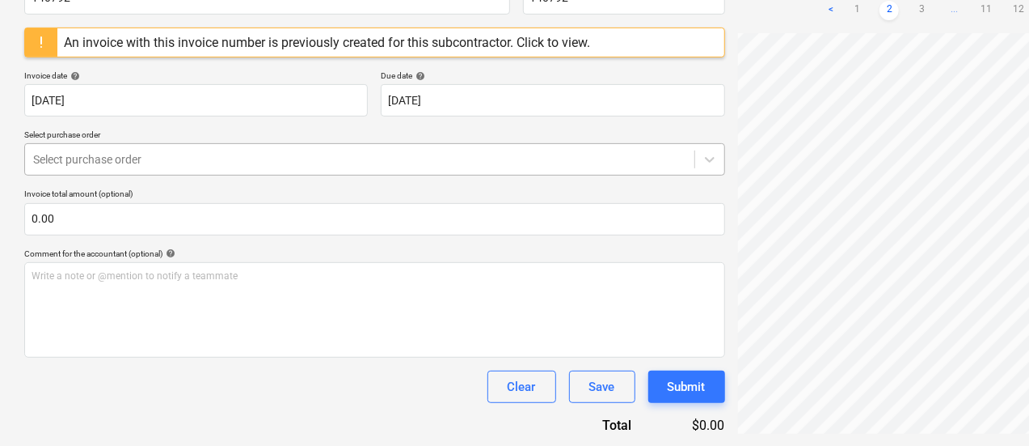
click at [460, 151] on div at bounding box center [359, 159] width 653 height 16
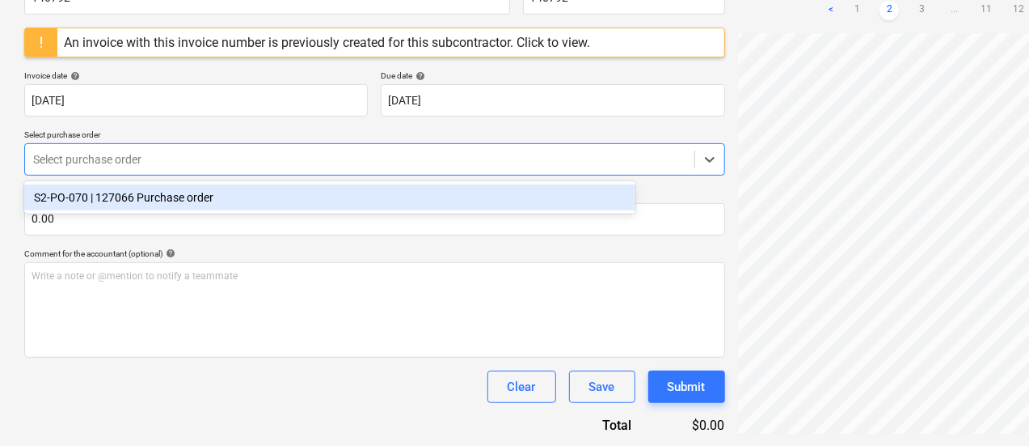
click at [463, 154] on div at bounding box center [359, 159] width 653 height 16
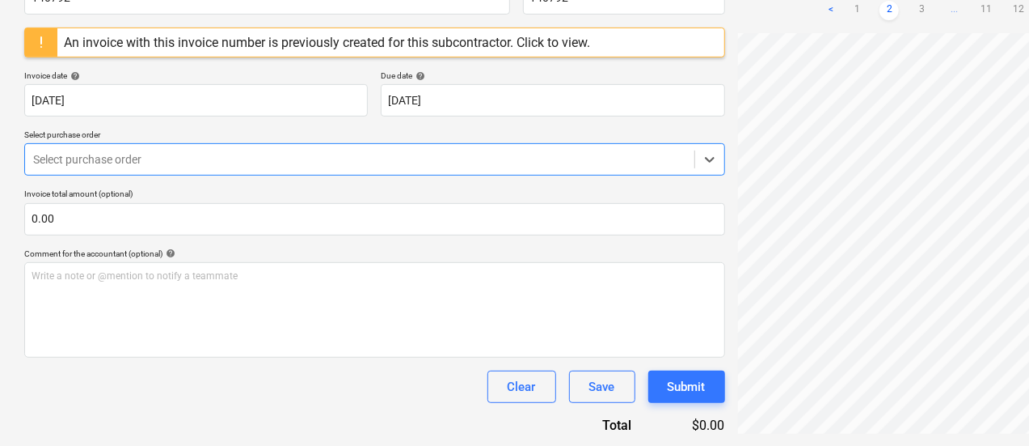
scroll to position [0, 0]
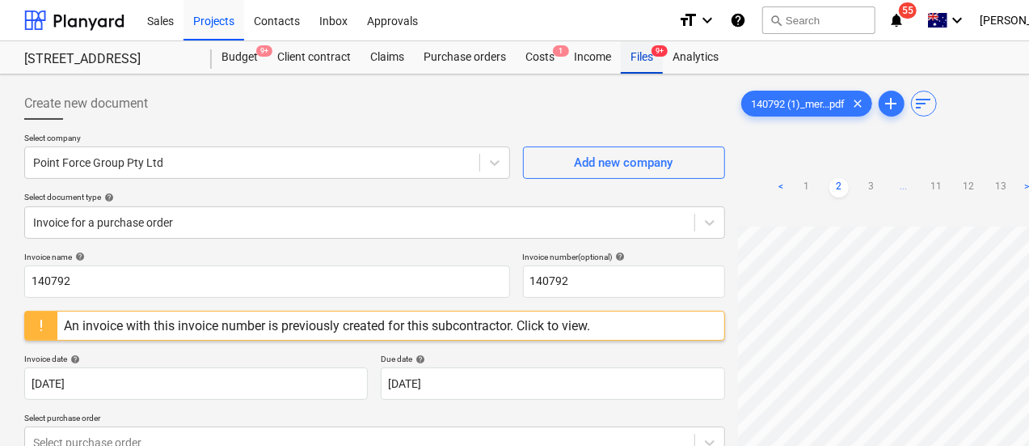
click at [657, 63] on div "Files 9+" at bounding box center [642, 57] width 42 height 32
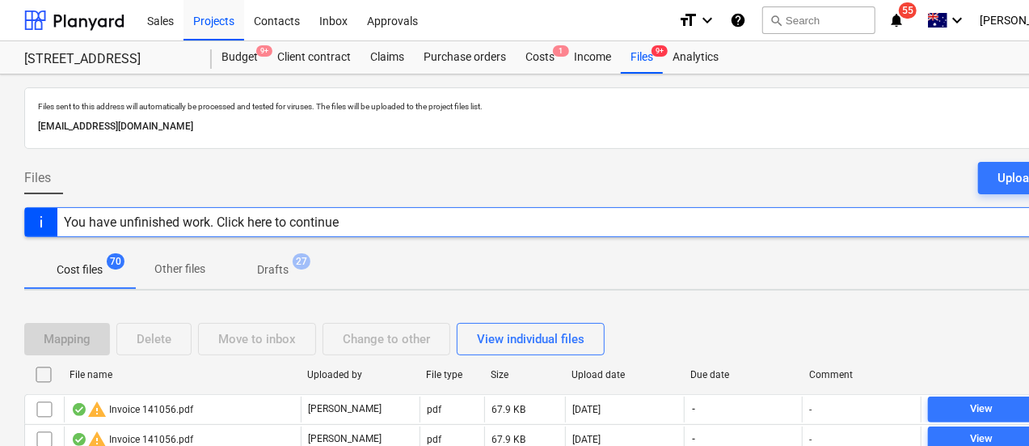
scroll to position [107, 0]
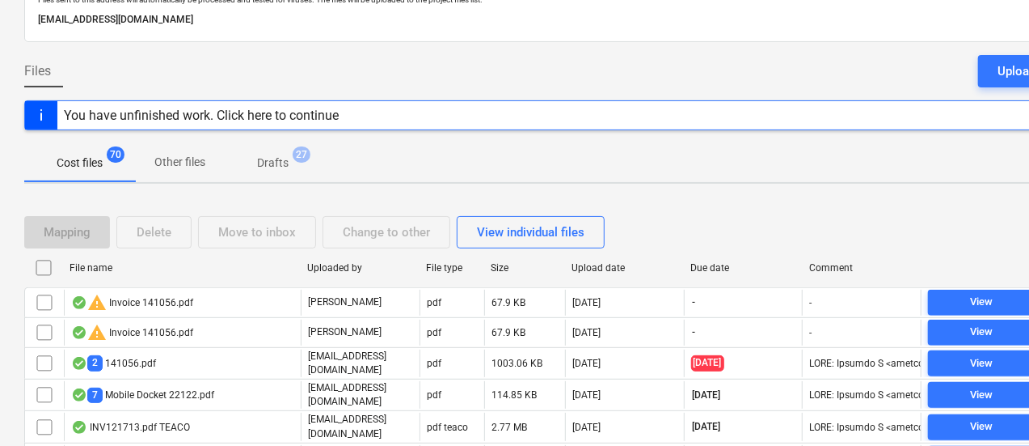
click at [727, 269] on div "Due date" at bounding box center [744, 267] width 106 height 11
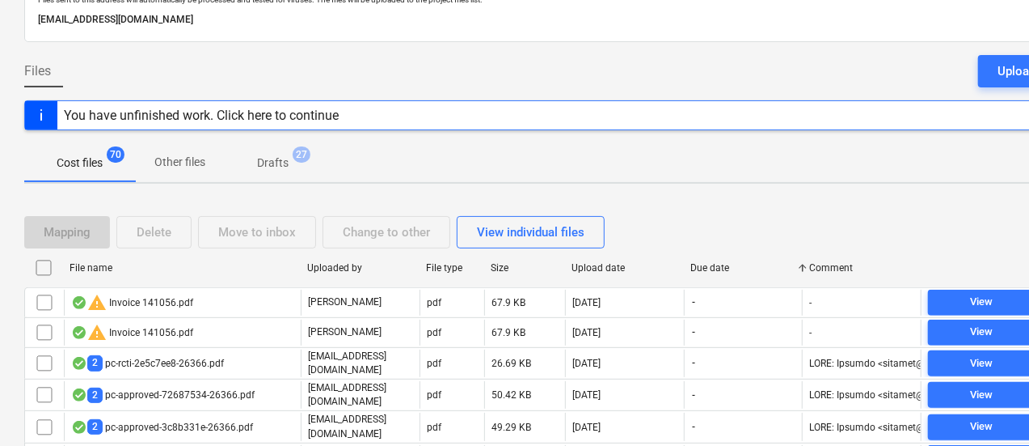
click at [603, 130] on div at bounding box center [553, 136] width 1058 height 13
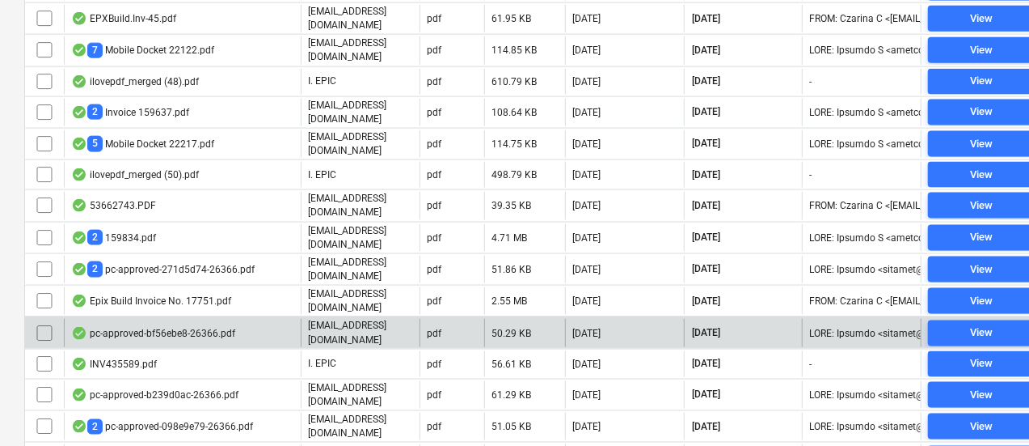
scroll to position [1204, 0]
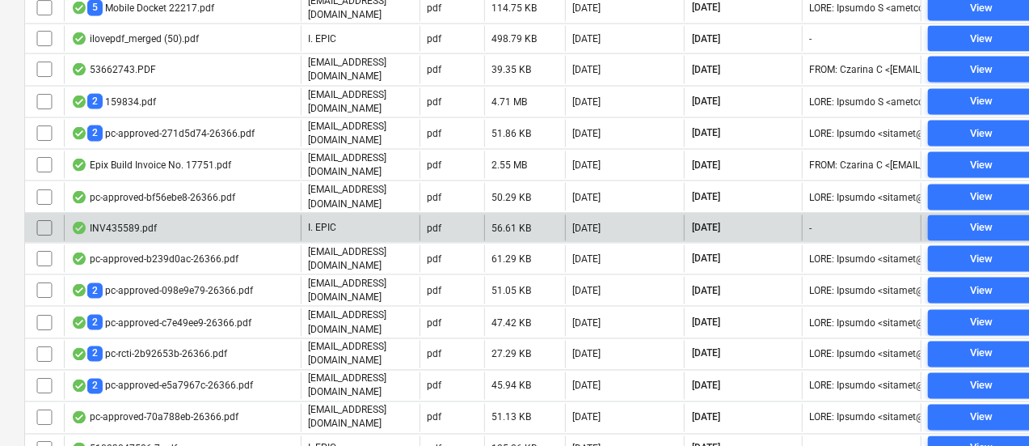
click at [204, 215] on div "INV435589.pdf" at bounding box center [182, 228] width 237 height 26
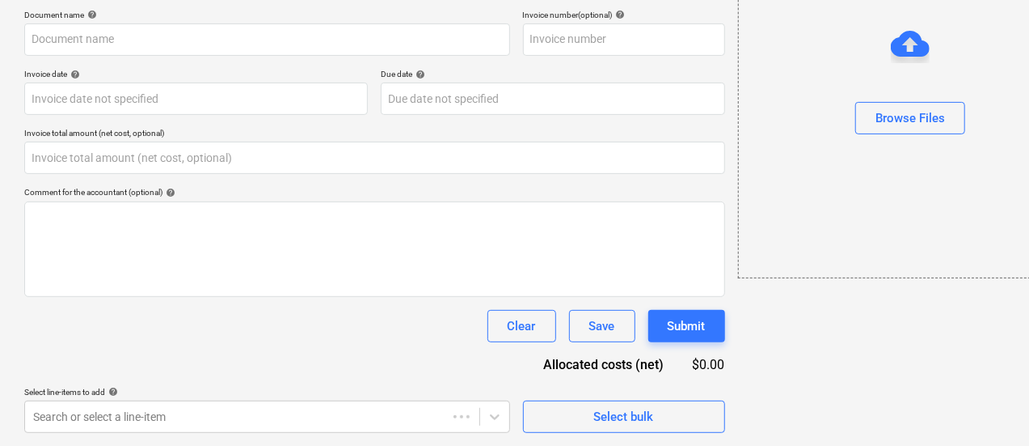
type input "0.00"
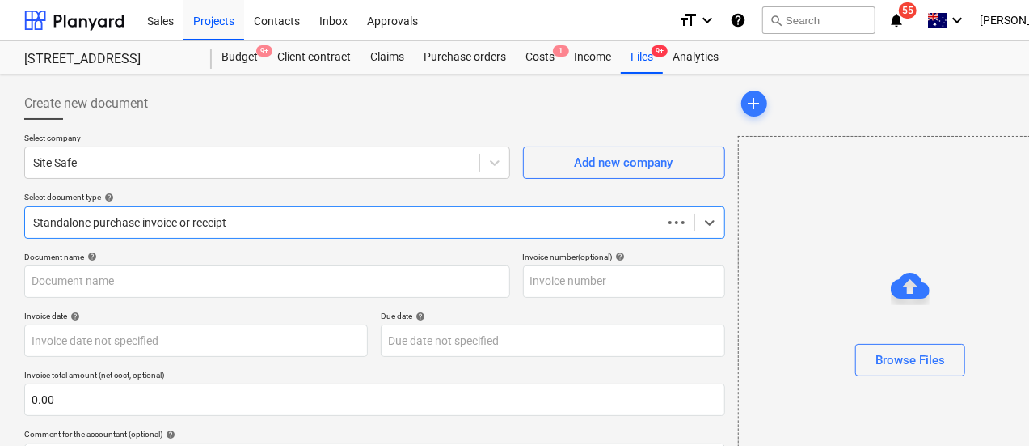
type input "435589"
type input "[DATE]"
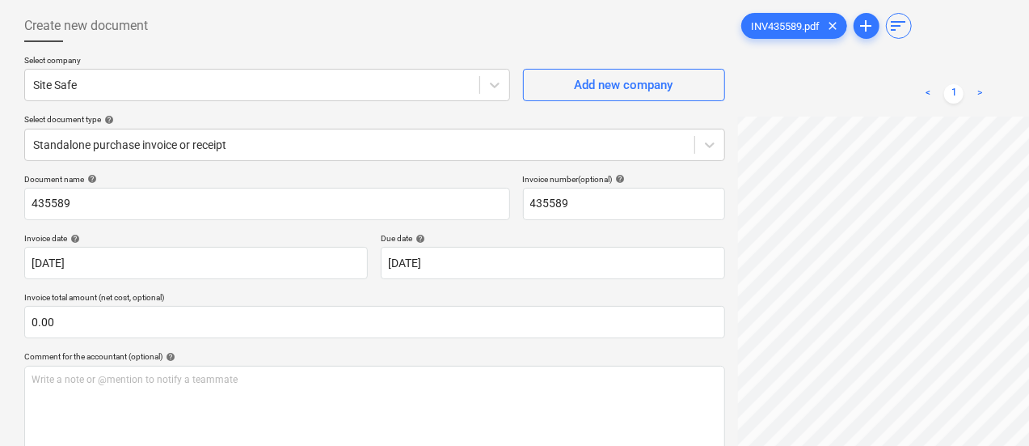
scroll to position [0, 68]
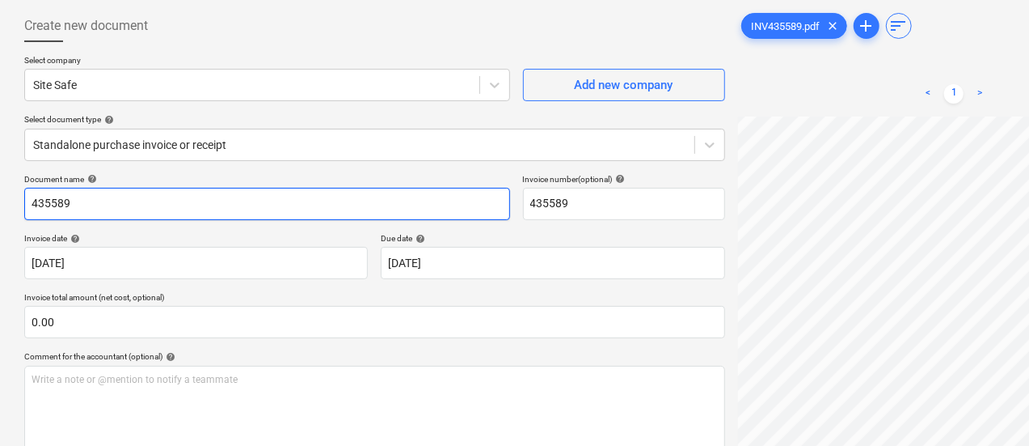
click at [233, 207] on input "435589" at bounding box center [267, 204] width 486 height 32
click at [161, 206] on input "435589" at bounding box center [267, 204] width 486 height 32
drag, startPoint x: 65, startPoint y: 209, endPoint x: 0, endPoint y: 174, distance: 73.4
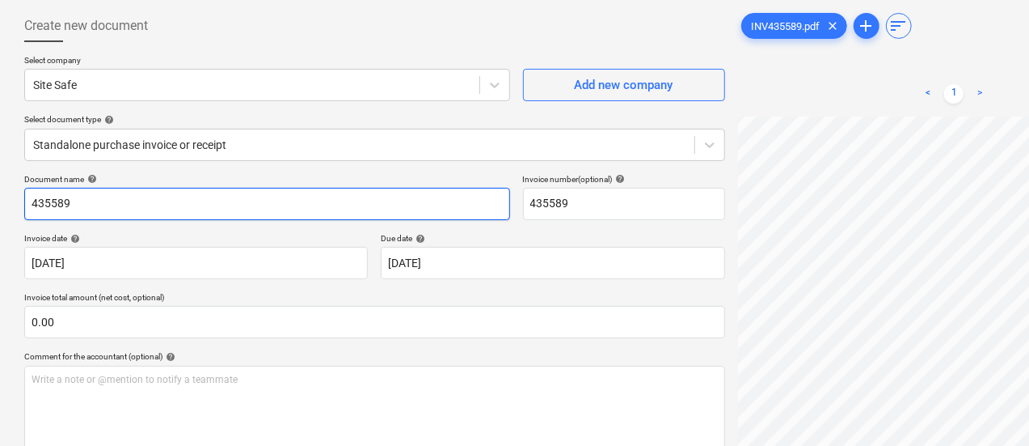
click at [0, 174] on div "Create new document Select company Site Safe Add new company Select document ty…" at bounding box center [553, 303] width 1106 height 613
click at [204, 206] on input "435589" at bounding box center [267, 204] width 486 height 32
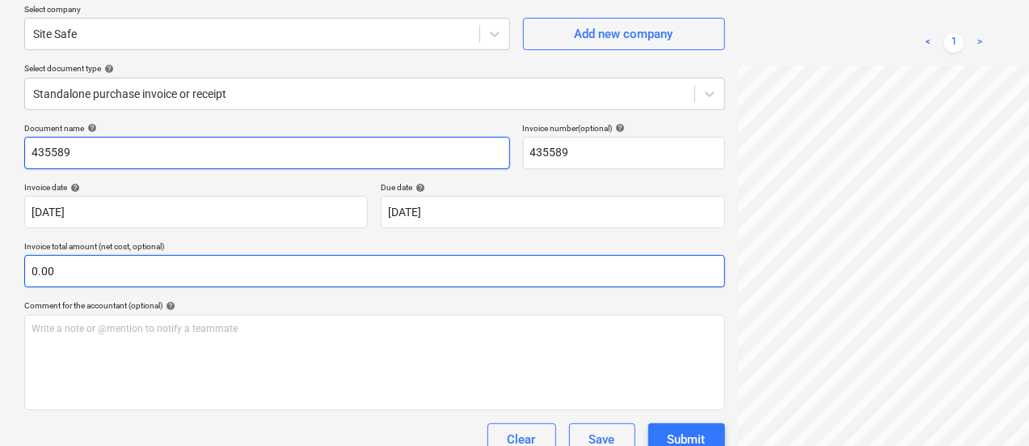
scroll to position [0, 0]
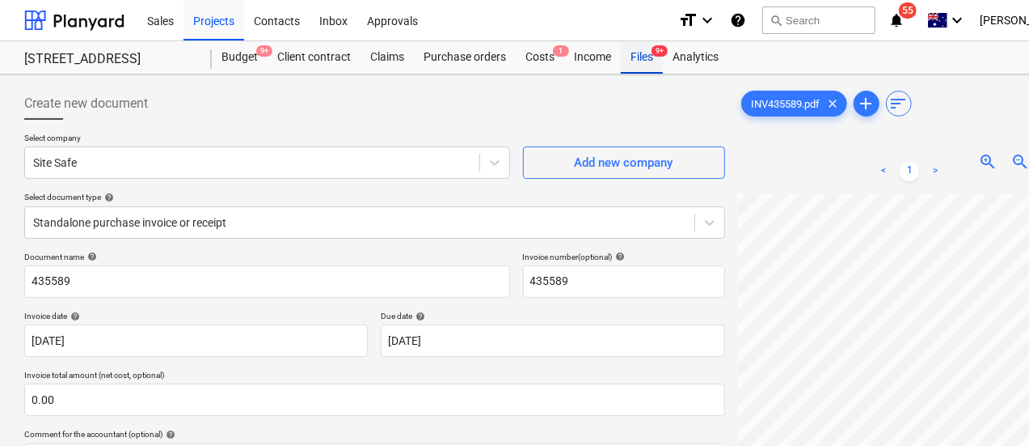
click at [640, 61] on div "Files 9+" at bounding box center [642, 57] width 42 height 32
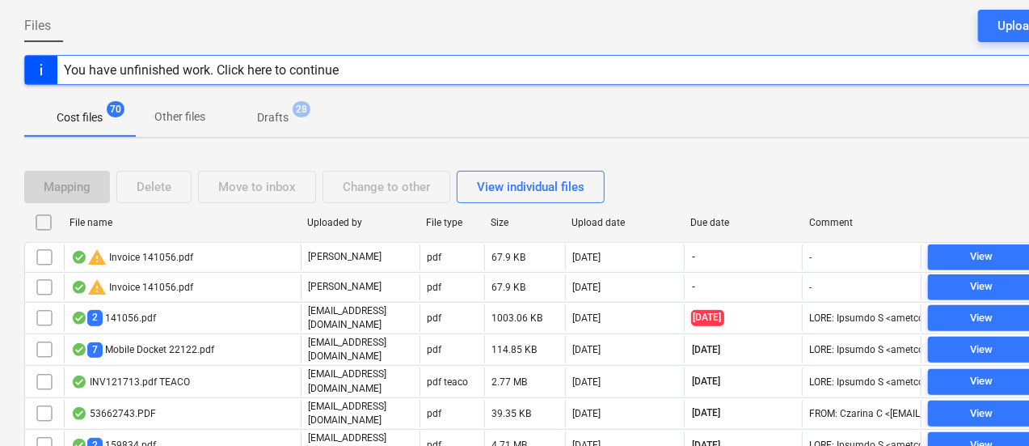
scroll to position [153, 0]
click at [296, 126] on span "Drafts 28" at bounding box center [273, 116] width 96 height 29
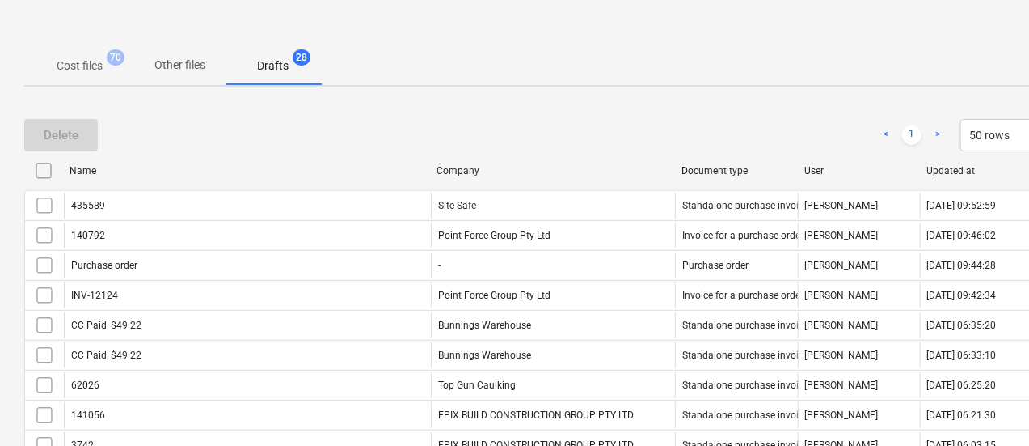
scroll to position [215, 0]
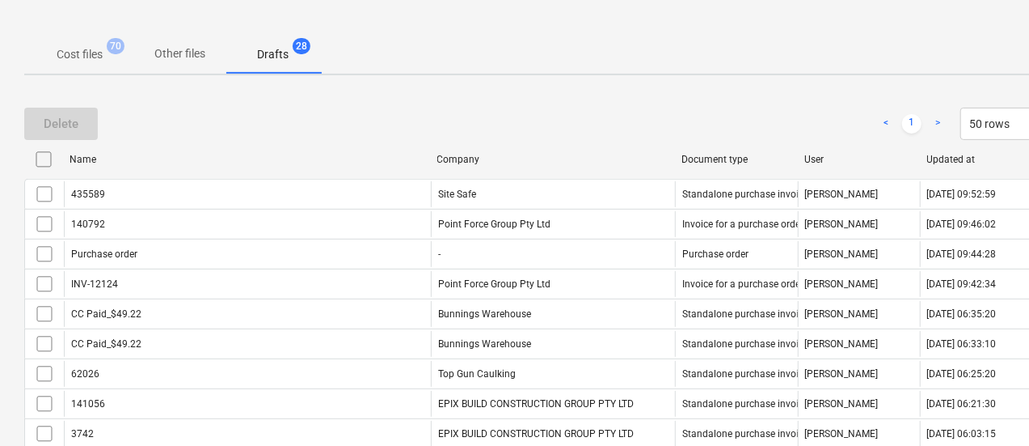
click at [414, 200] on div "435589" at bounding box center [247, 194] width 367 height 26
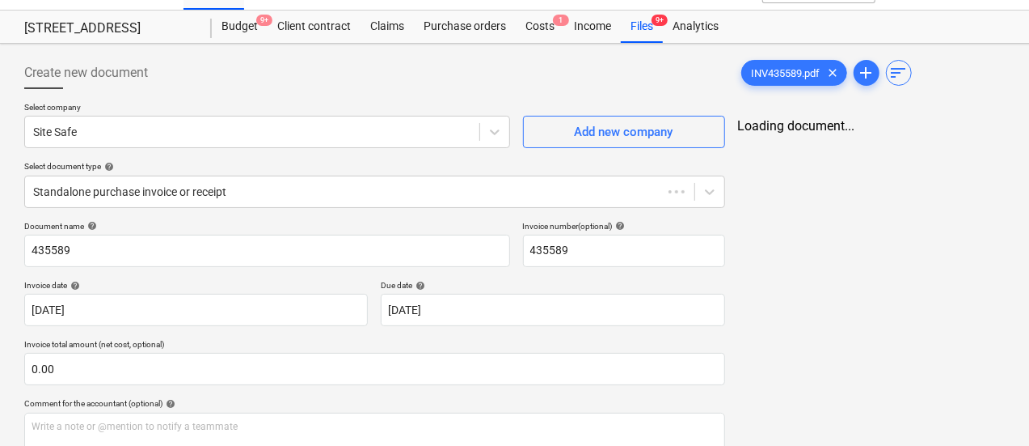
scroll to position [30, 0]
click at [629, 26] on div "Files 9+" at bounding box center [642, 27] width 42 height 32
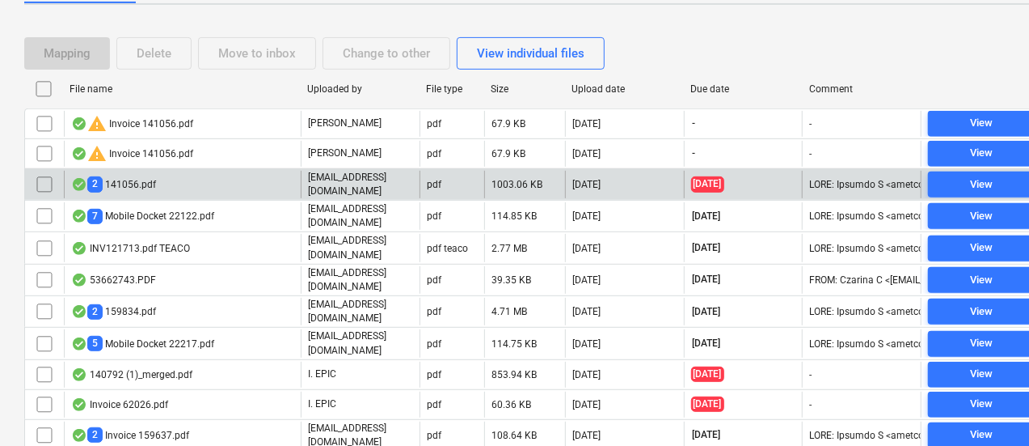
scroll to position [288, 0]
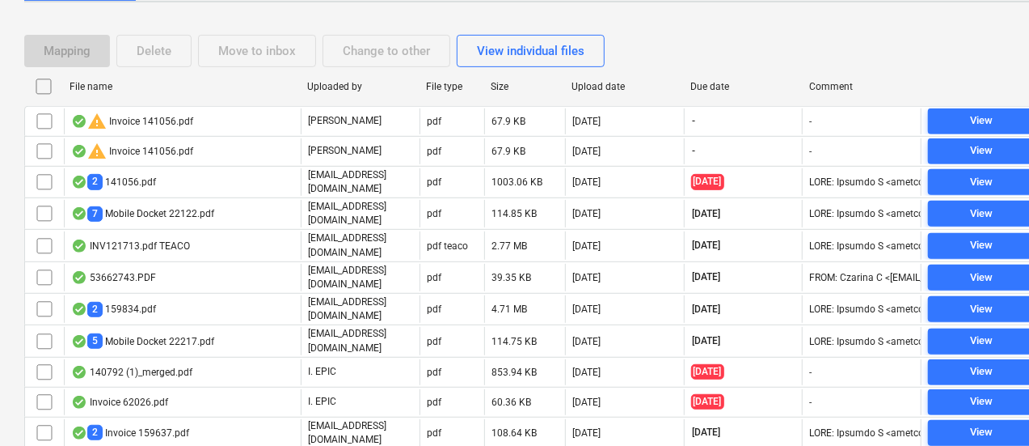
click at [707, 76] on div "Due date" at bounding box center [743, 87] width 119 height 26
checkbox input "false"
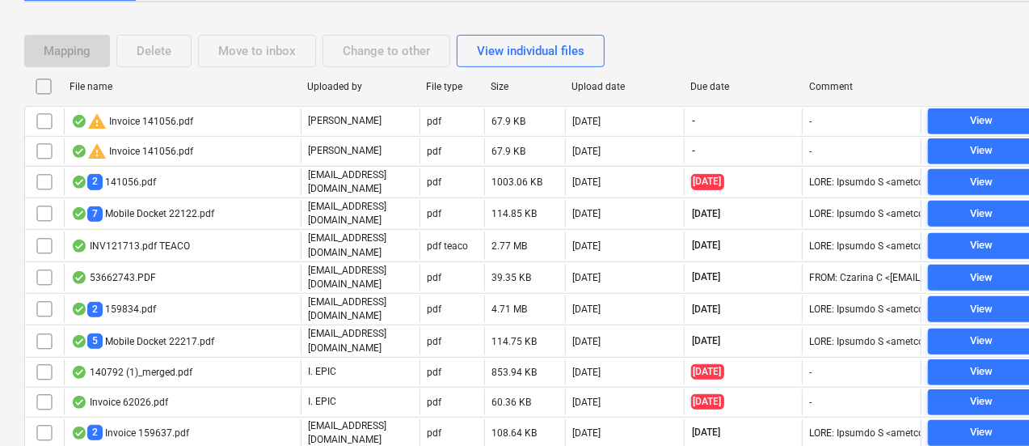
checkbox input "false"
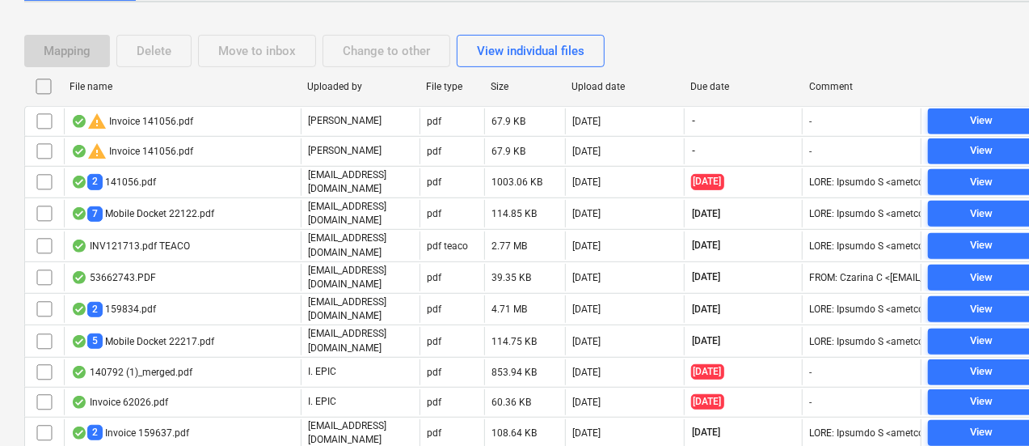
checkbox input "false"
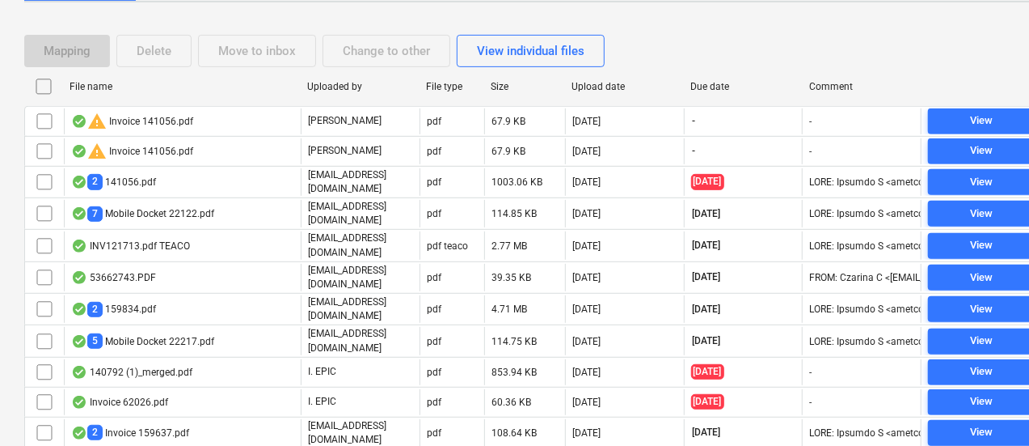
checkbox input "false"
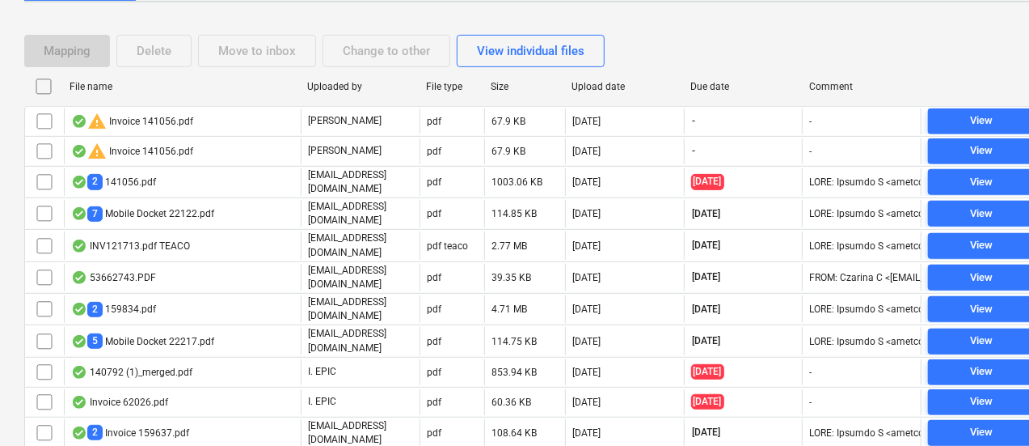
checkbox input "false"
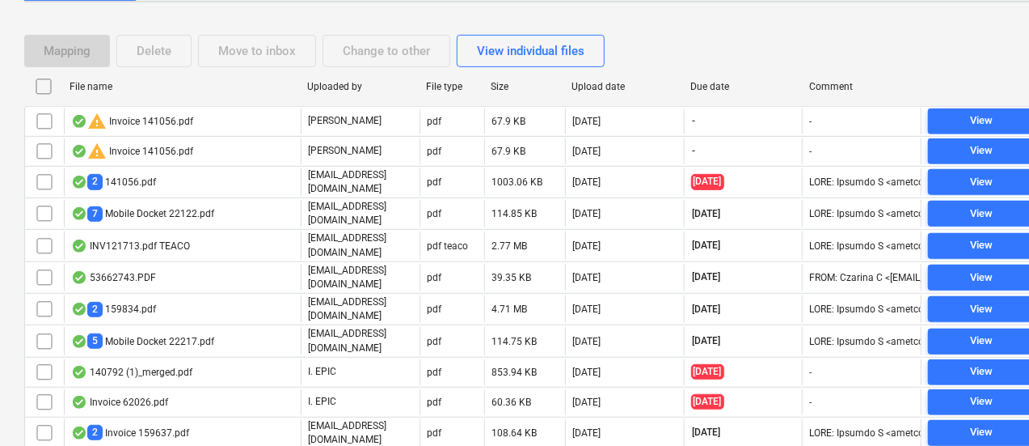
checkbox input "false"
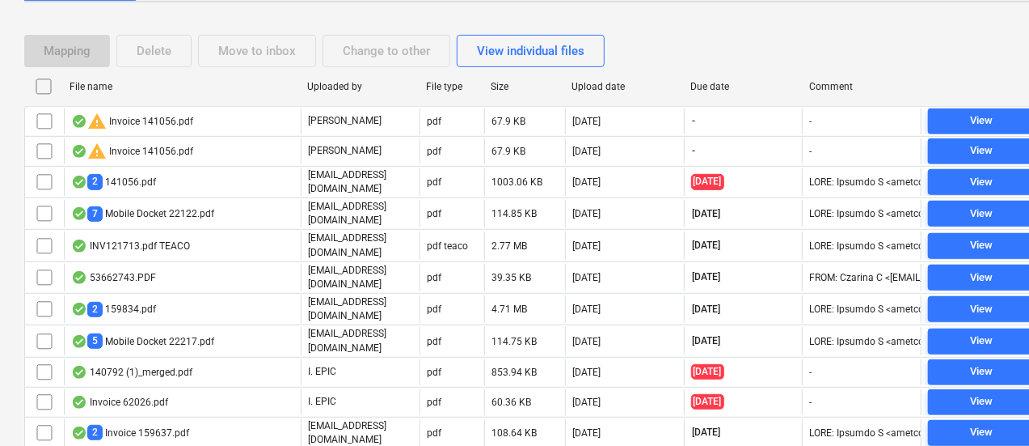
checkbox input "false"
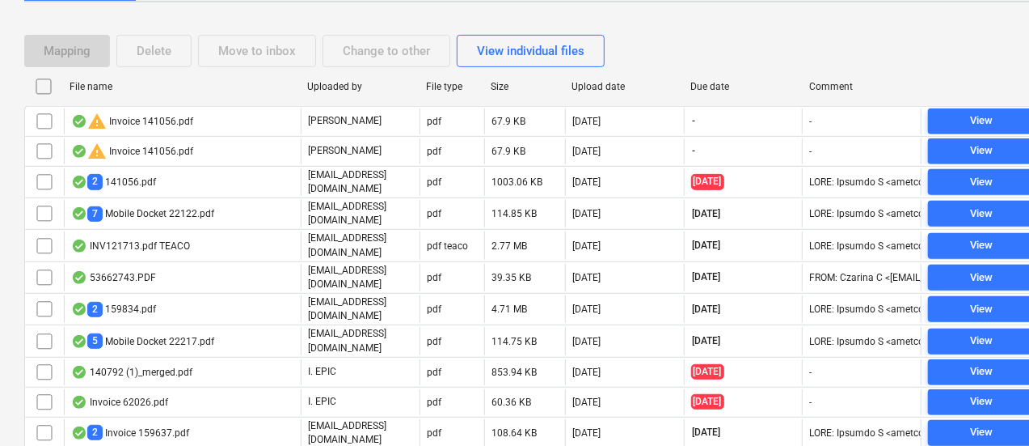
checkbox input "false"
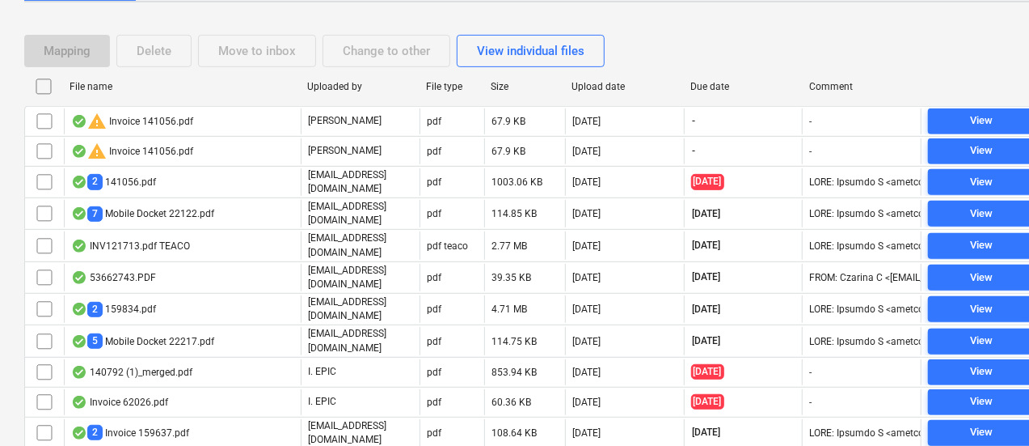
checkbox input "false"
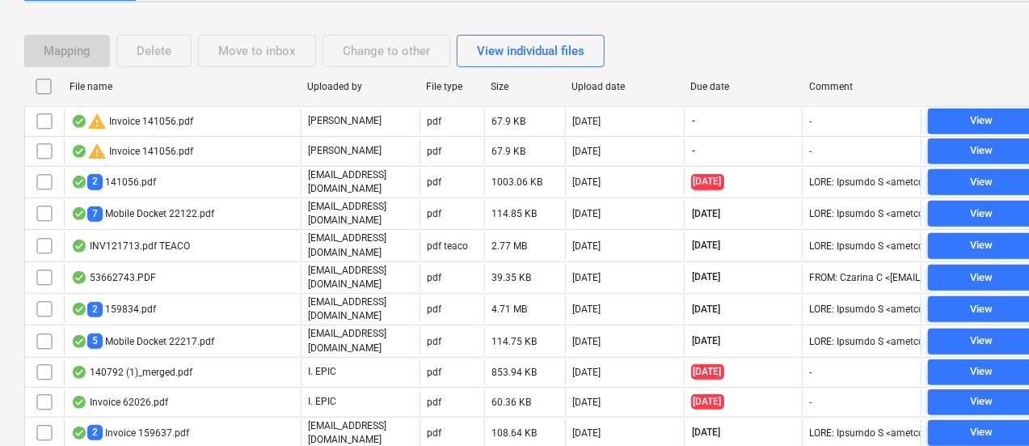
checkbox input "false"
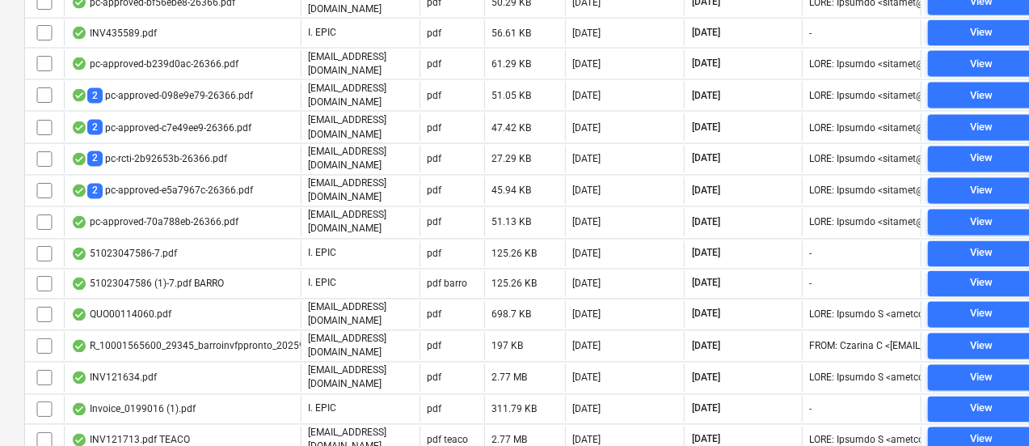
scroll to position [1397, 0]
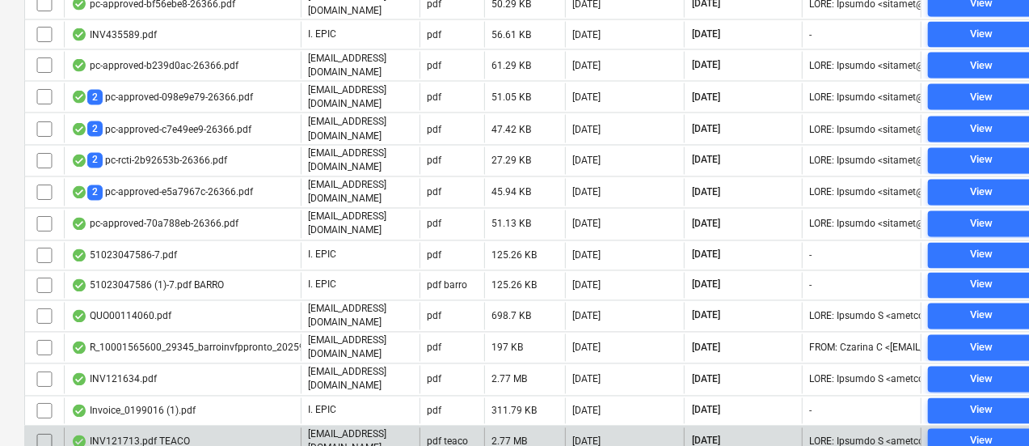
click at [213, 428] on div "INV121713.pdf TEACO" at bounding box center [182, 441] width 237 height 27
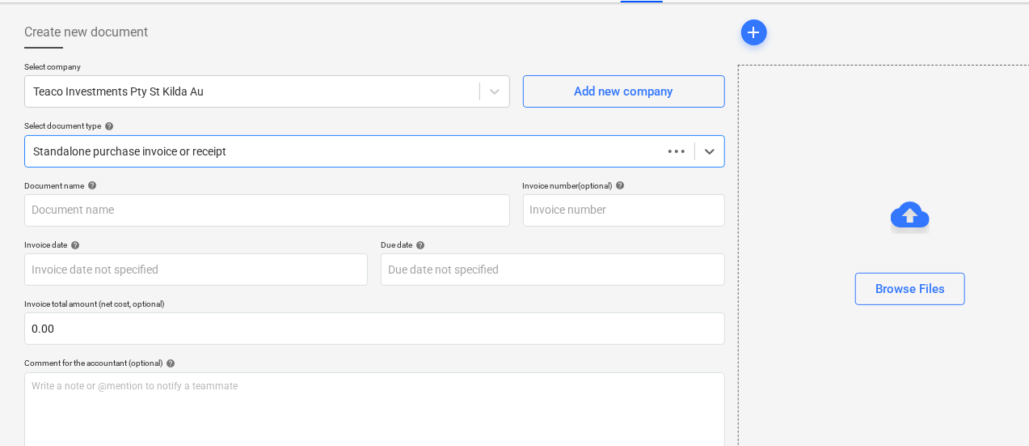
scroll to position [72, 0]
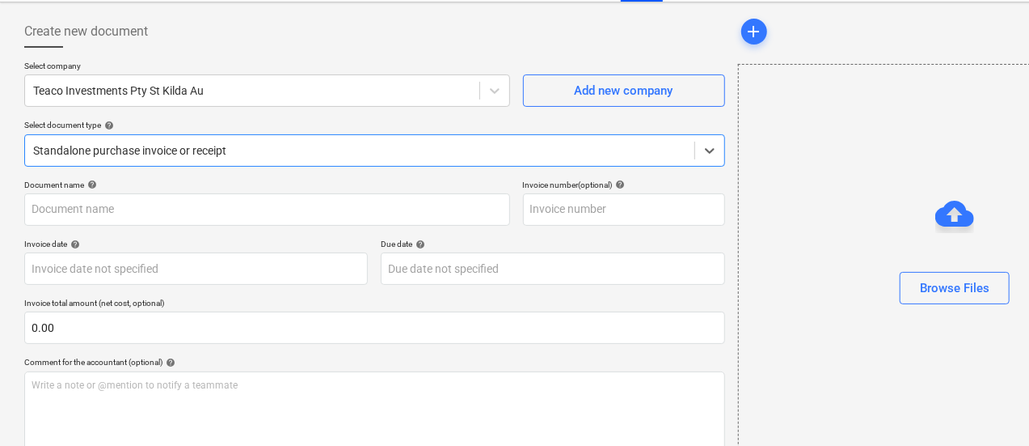
click at [294, 154] on div at bounding box center [359, 150] width 653 height 16
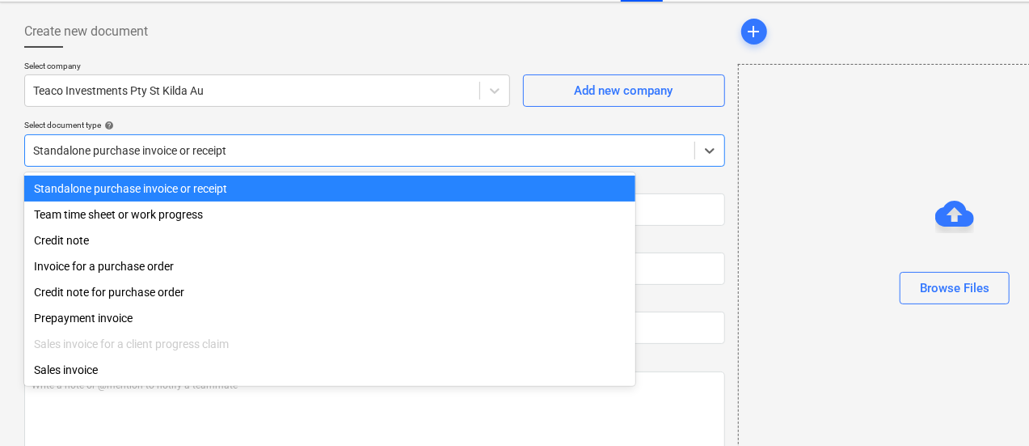
type input "121713"
type input "[DATE]"
type input "31 Oct 2025"
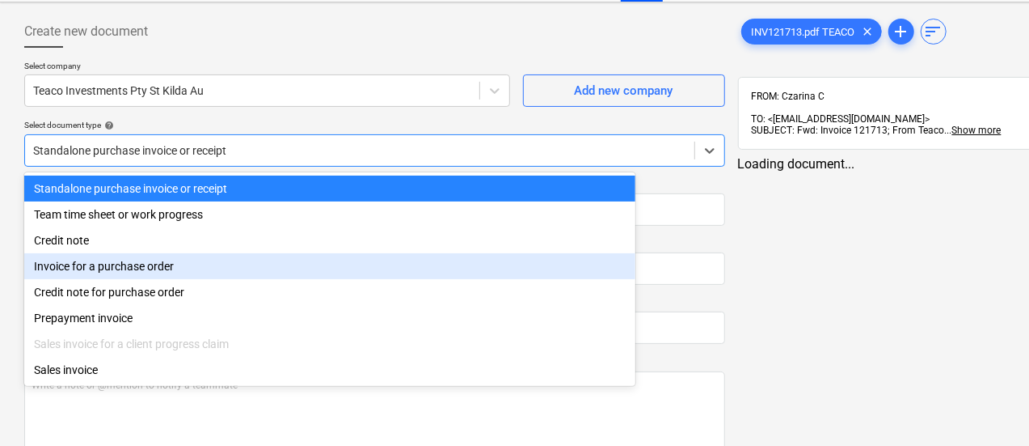
click at [257, 276] on div "Invoice for a purchase order" at bounding box center [329, 266] width 611 height 26
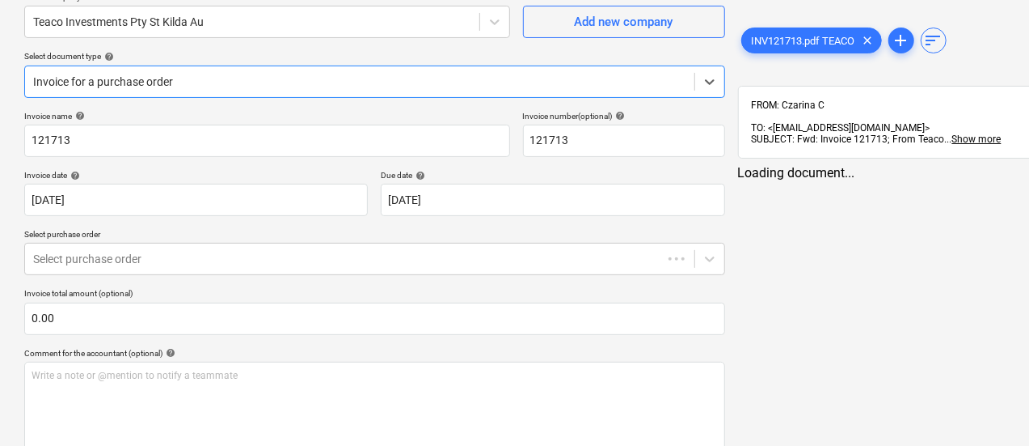
scroll to position [141, 0]
click at [254, 269] on div "Select purchase order" at bounding box center [374, 258] width 701 height 32
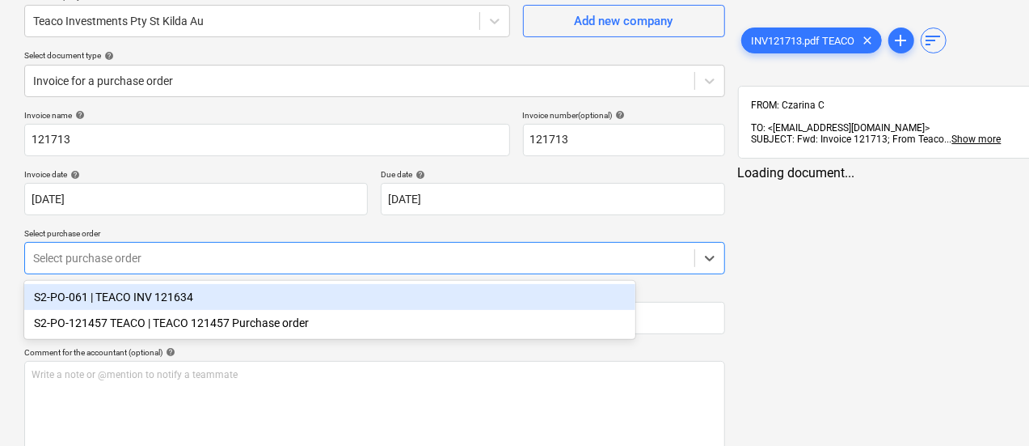
click at [272, 242] on div "Select purchase order" at bounding box center [374, 258] width 701 height 32
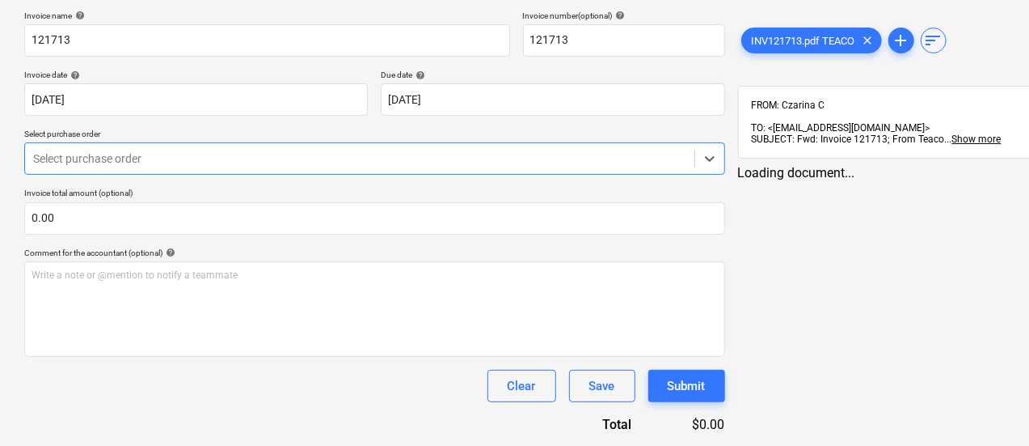
scroll to position [0, 0]
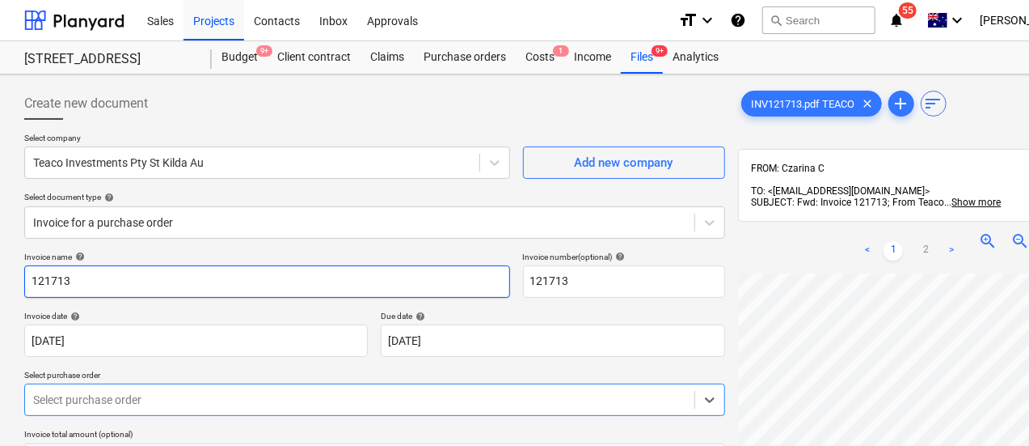
click at [100, 269] on input "121713" at bounding box center [267, 281] width 486 height 32
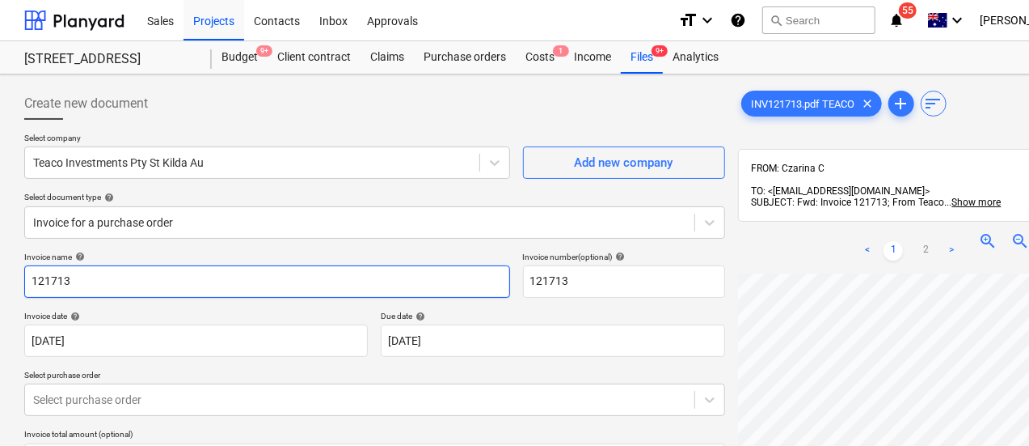
click at [100, 269] on input "121713" at bounding box center [267, 281] width 486 height 32
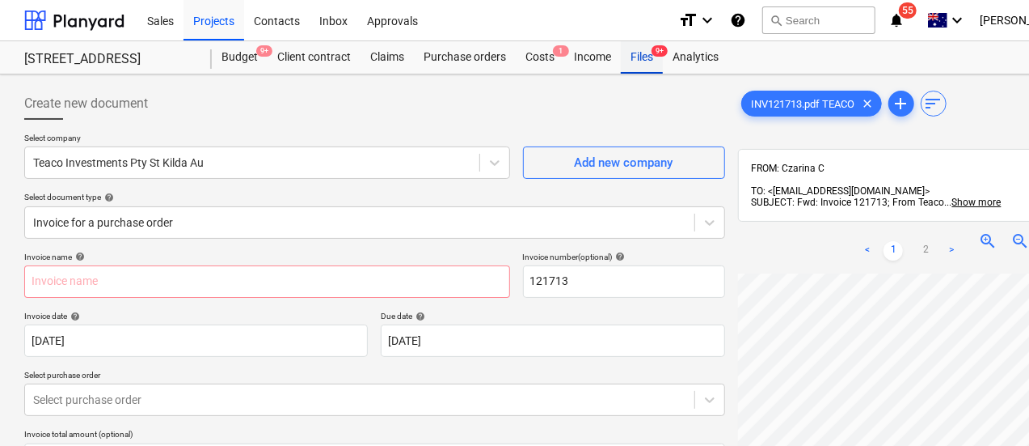
click at [652, 59] on div "Files 9+" at bounding box center [642, 57] width 42 height 32
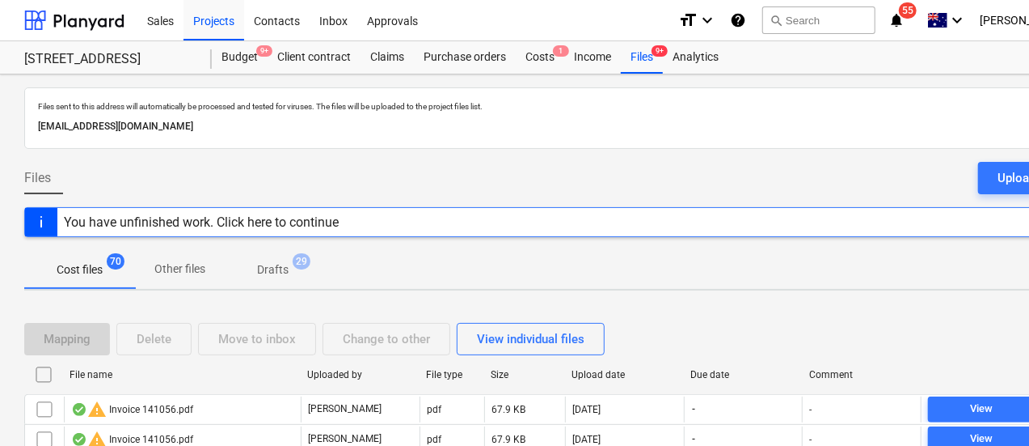
click at [834, 167] on div "Files Upload files" at bounding box center [553, 184] width 1058 height 45
click at [644, 65] on div "Files 9+" at bounding box center [642, 56] width 42 height 32
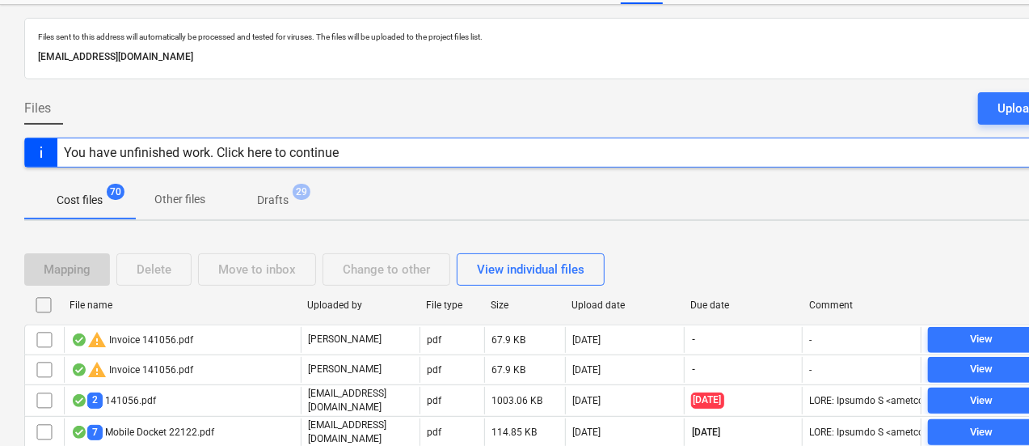
scroll to position [0, 0]
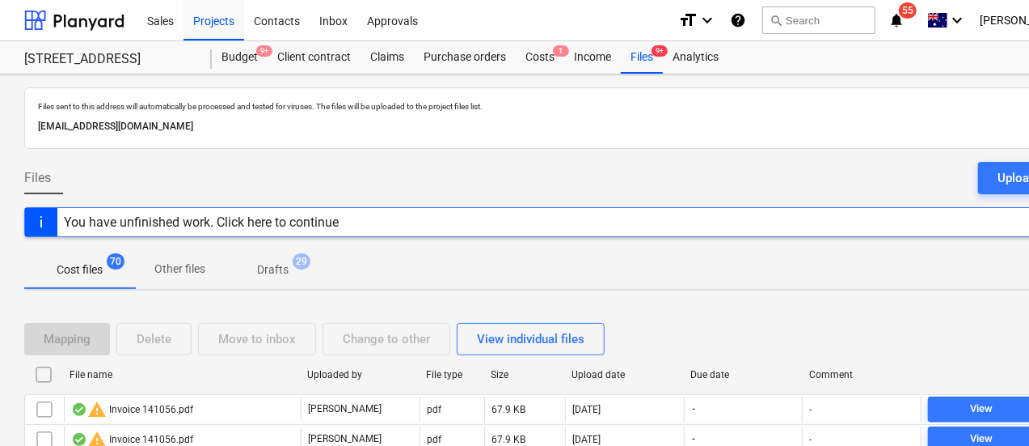
click at [726, 359] on div "Mapping Delete Move to inbox Change to other View individual files" at bounding box center [553, 338] width 1058 height 45
click at [729, 373] on div "Due date" at bounding box center [744, 374] width 106 height 11
checkbox input "false"
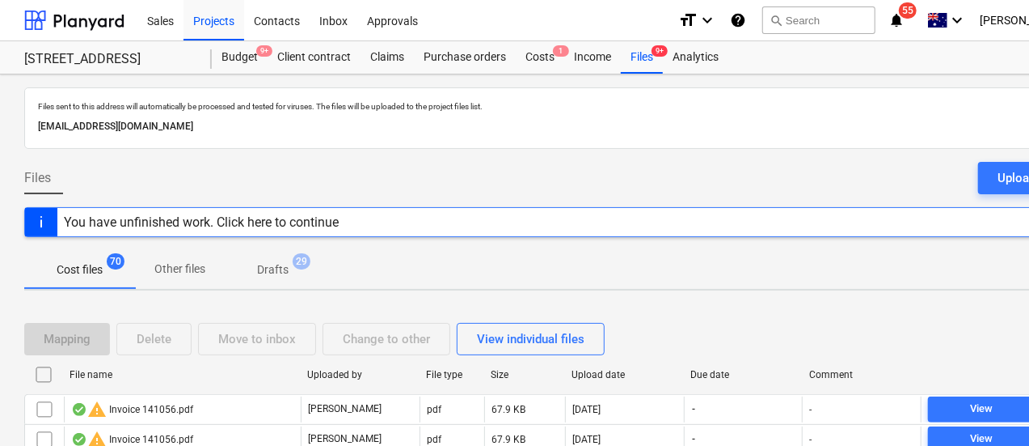
checkbox input "false"
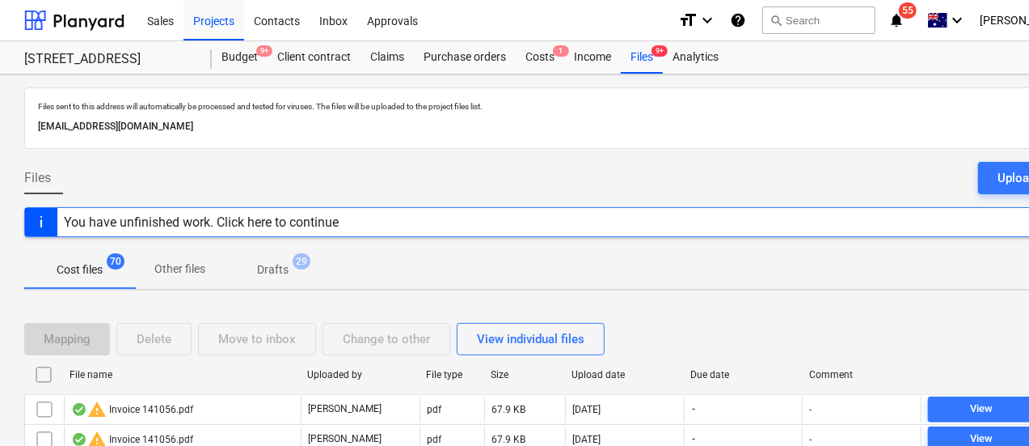
checkbox input "false"
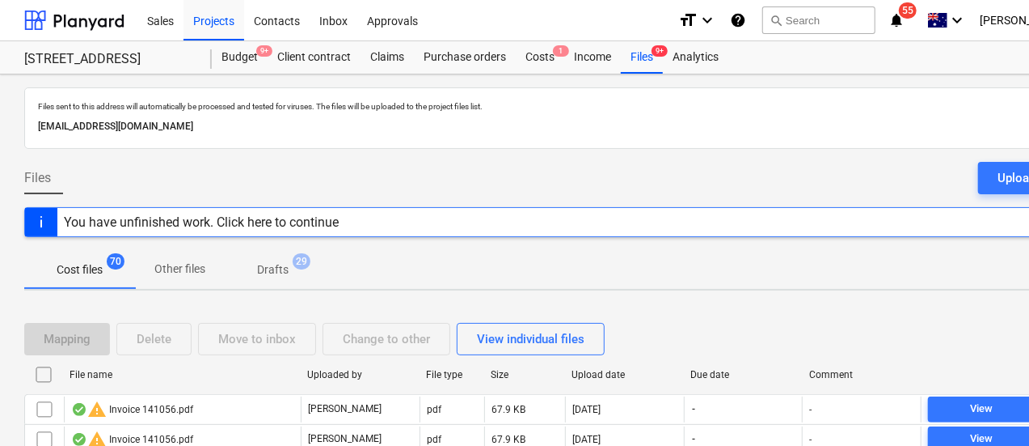
checkbox input "false"
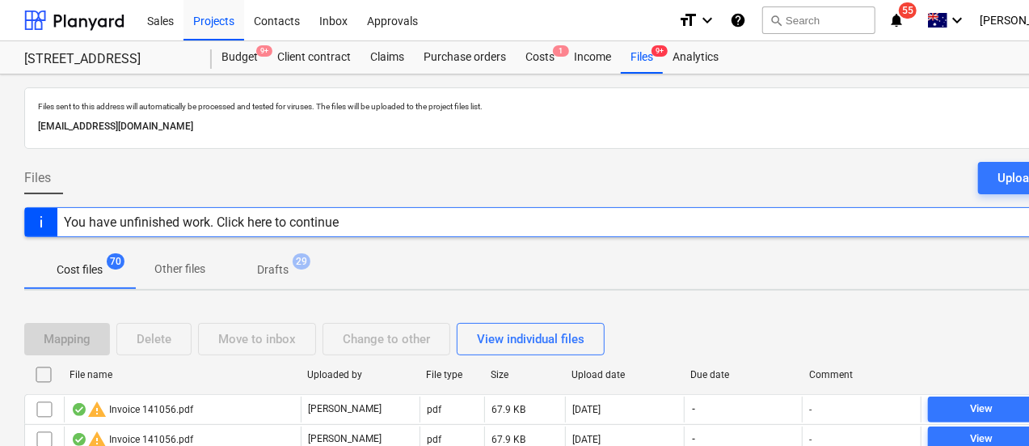
checkbox input "false"
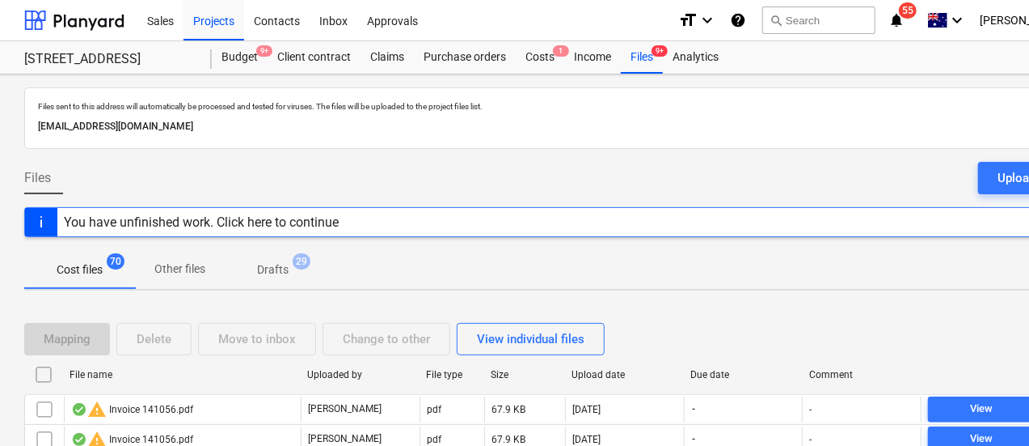
checkbox input "false"
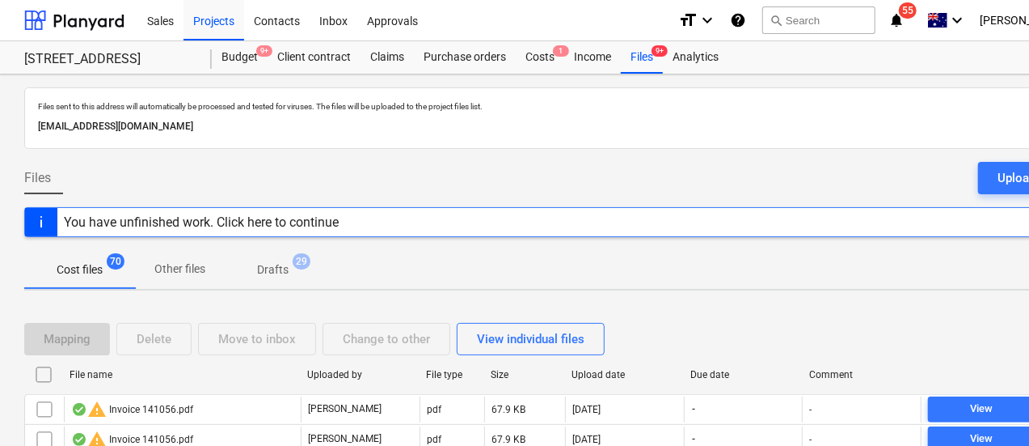
checkbox input "false"
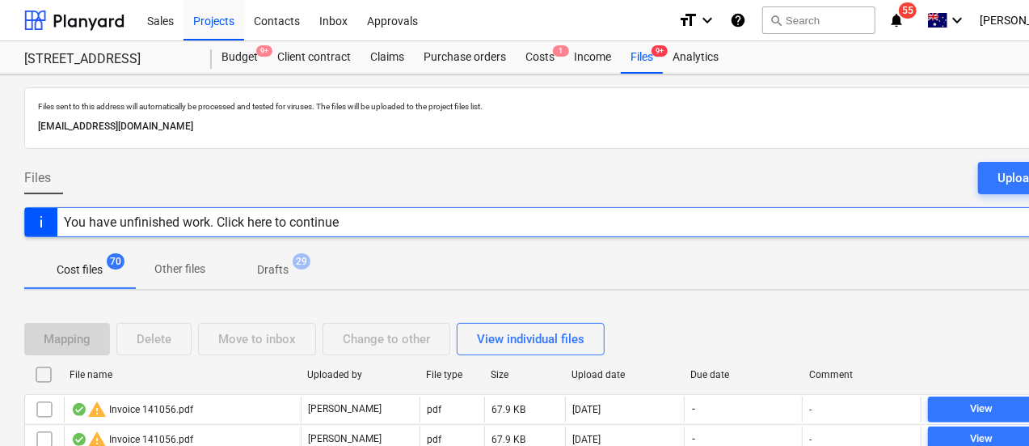
checkbox input "false"
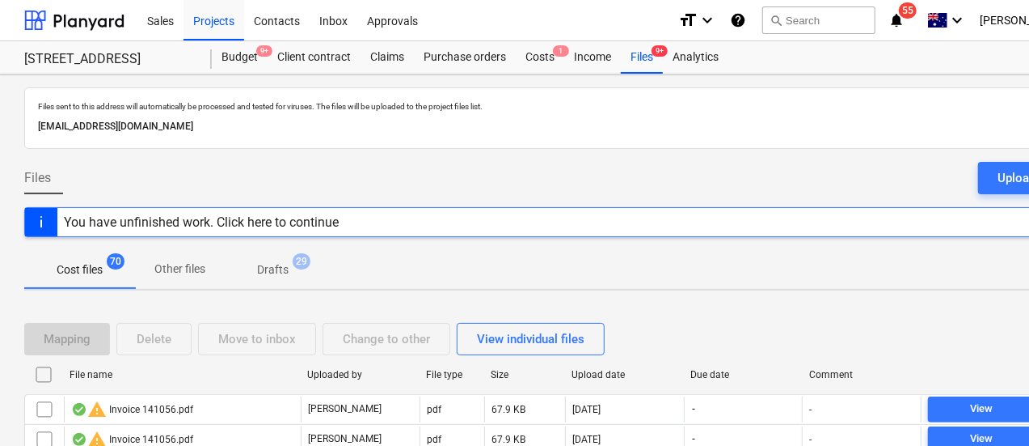
checkbox input "false"
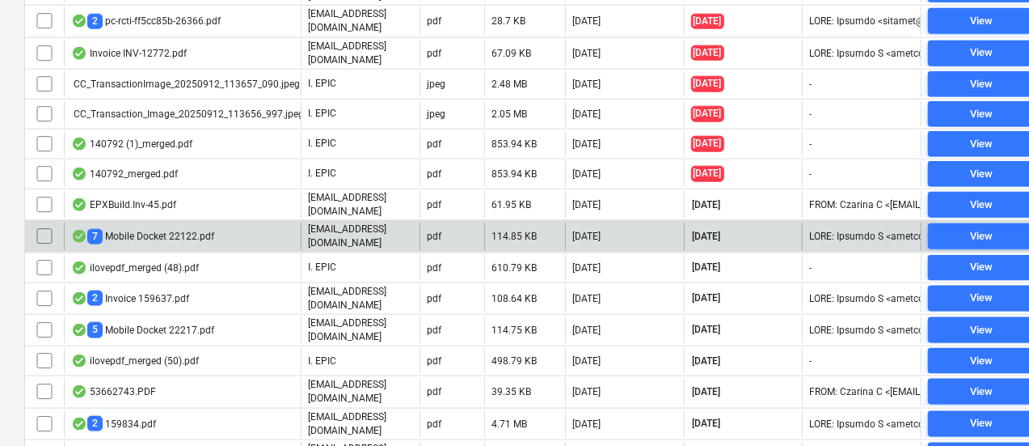
scroll to position [921, 0]
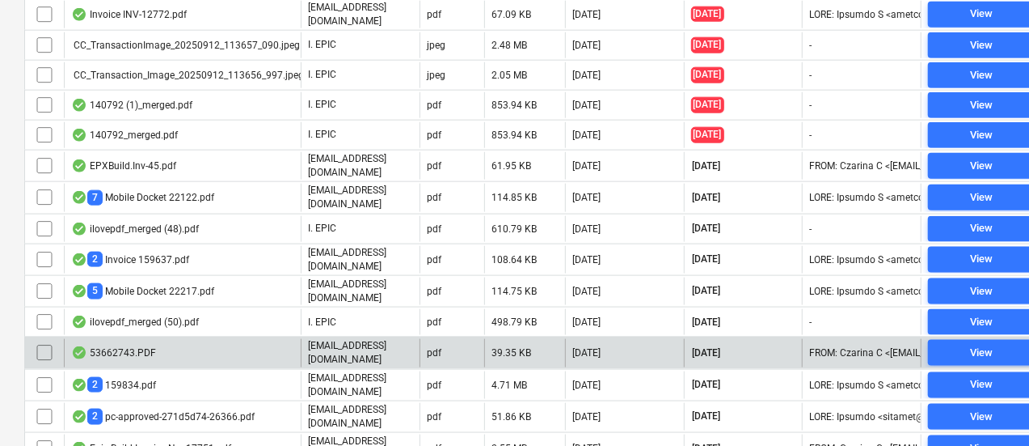
click at [220, 339] on div "53662743.PDF" at bounding box center [182, 352] width 237 height 27
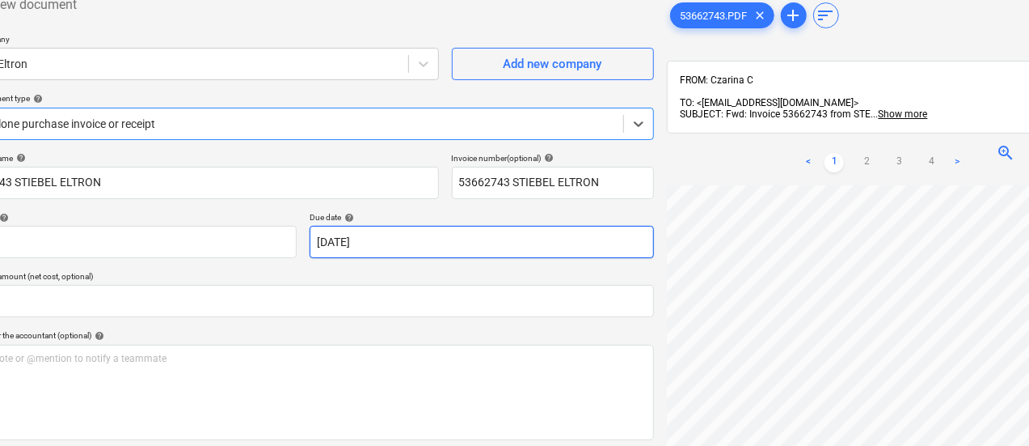
scroll to position [98, 0]
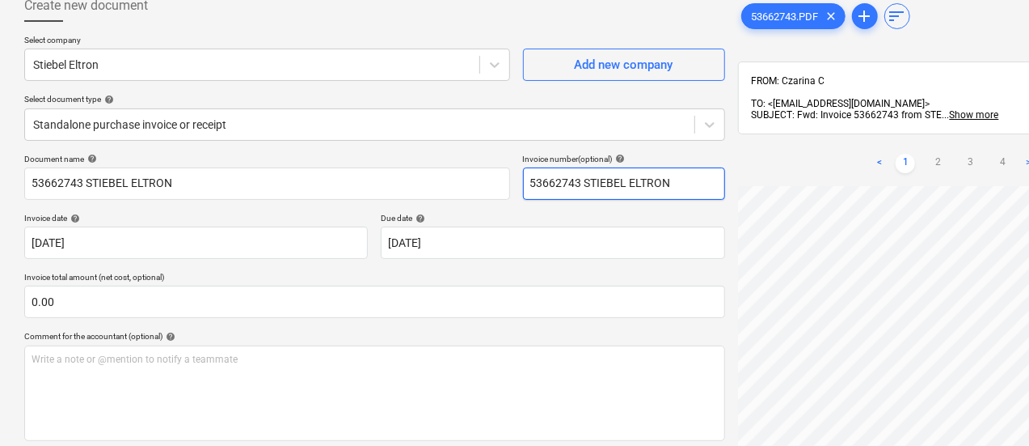
click at [523, 184] on input "53662743 STIEBEL ELTRON" at bounding box center [624, 183] width 202 height 32
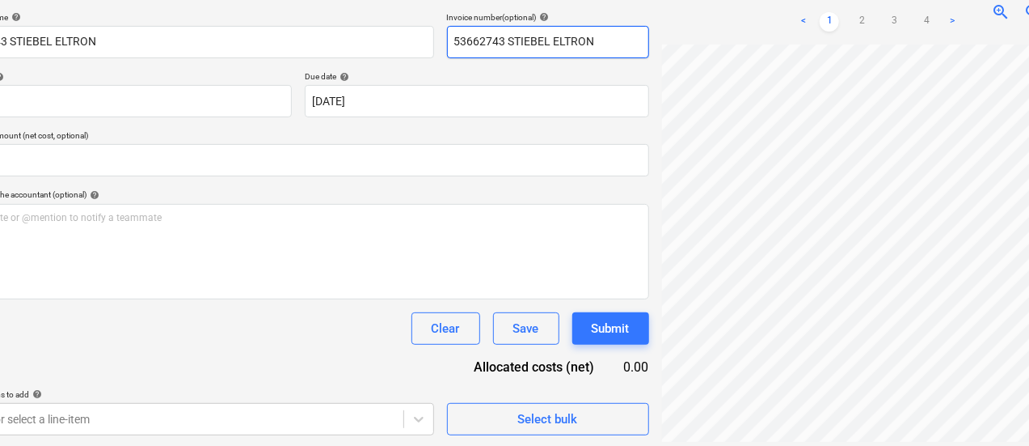
scroll to position [292, 57]
click at [447, 49] on input "53662743 STIEBEL ELTRON" at bounding box center [548, 42] width 202 height 32
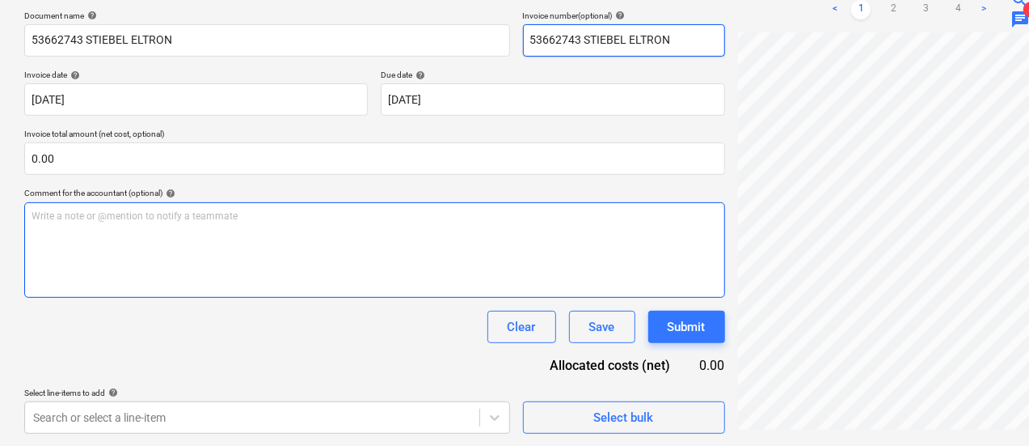
scroll to position [0, 0]
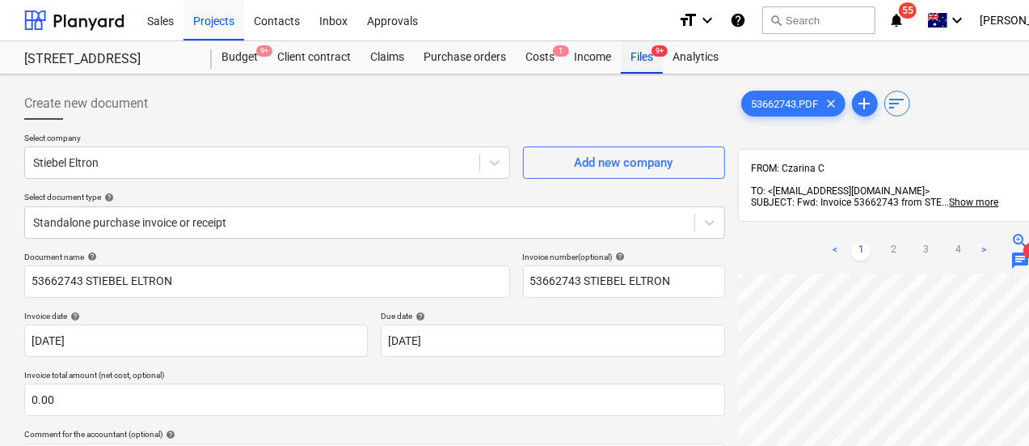
click at [632, 51] on div "Files 9+" at bounding box center [642, 57] width 42 height 32
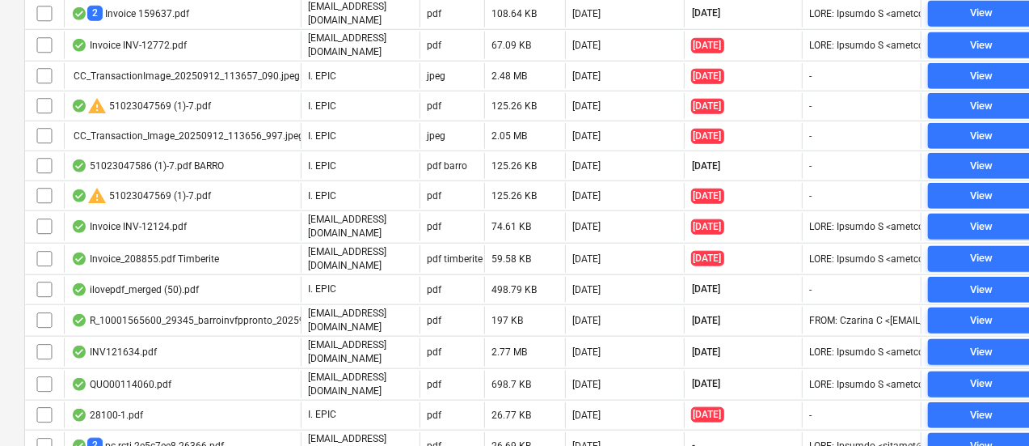
scroll to position [1032, 0]
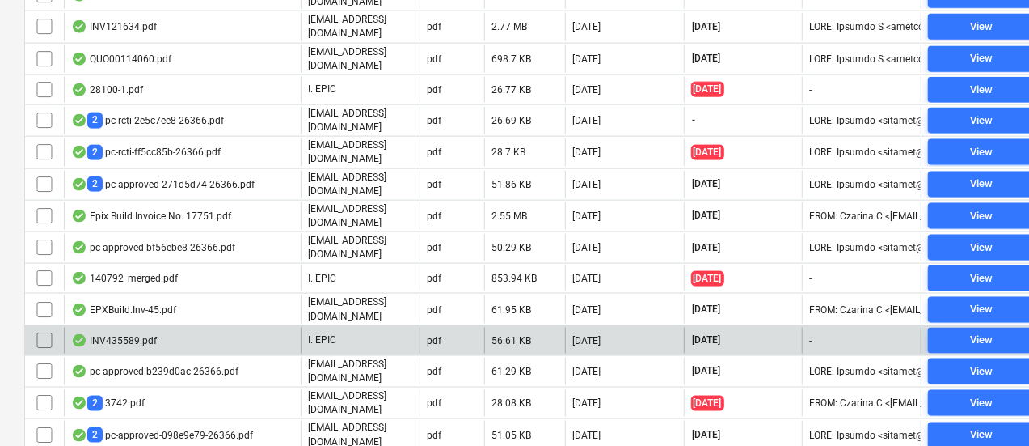
click at [162, 327] on div "INV435589.pdf" at bounding box center [182, 340] width 237 height 26
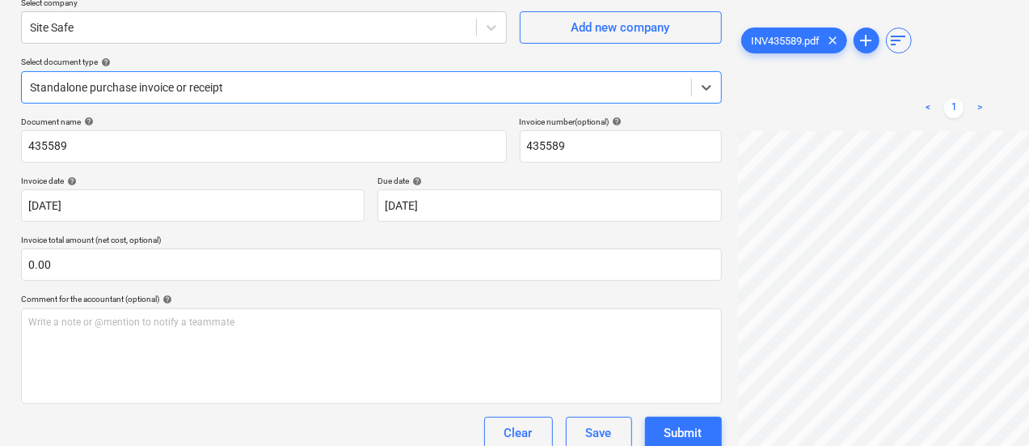
scroll to position [129, 3]
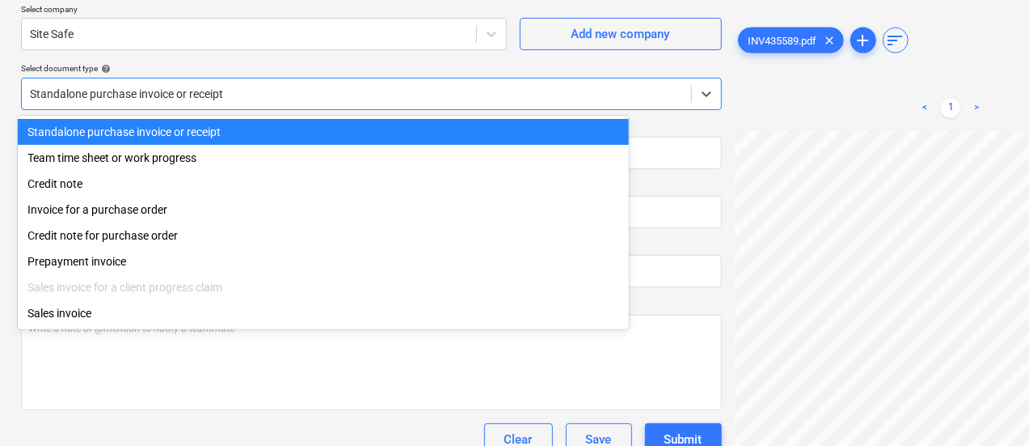
click at [351, 95] on div at bounding box center [356, 94] width 653 height 16
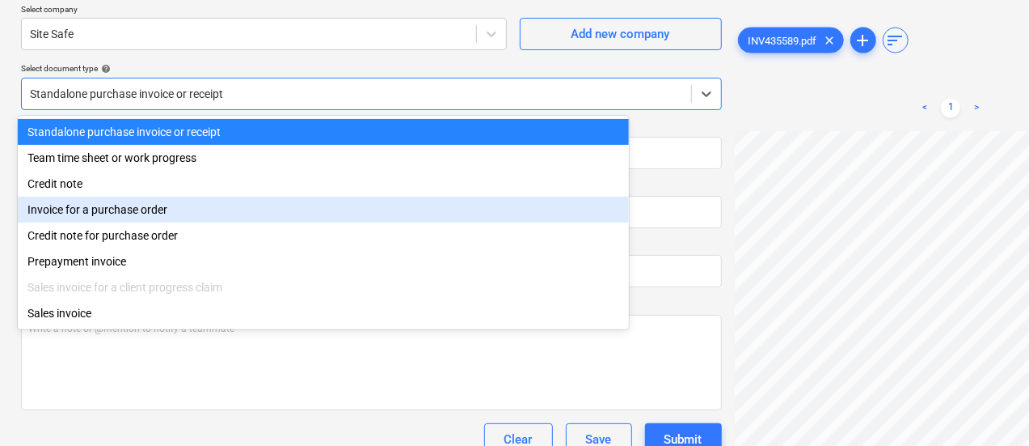
click at [264, 217] on div "Invoice for a purchase order" at bounding box center [323, 209] width 611 height 26
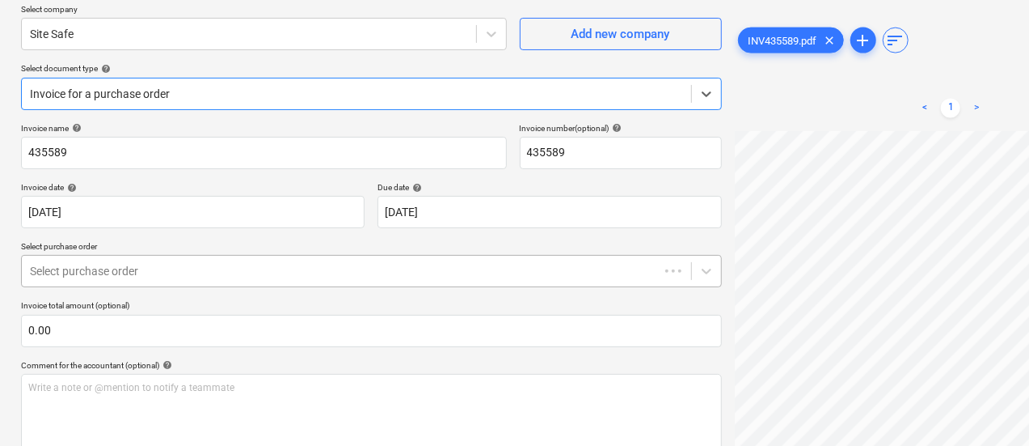
click at [260, 260] on div "Select purchase order" at bounding box center [340, 271] width 637 height 23
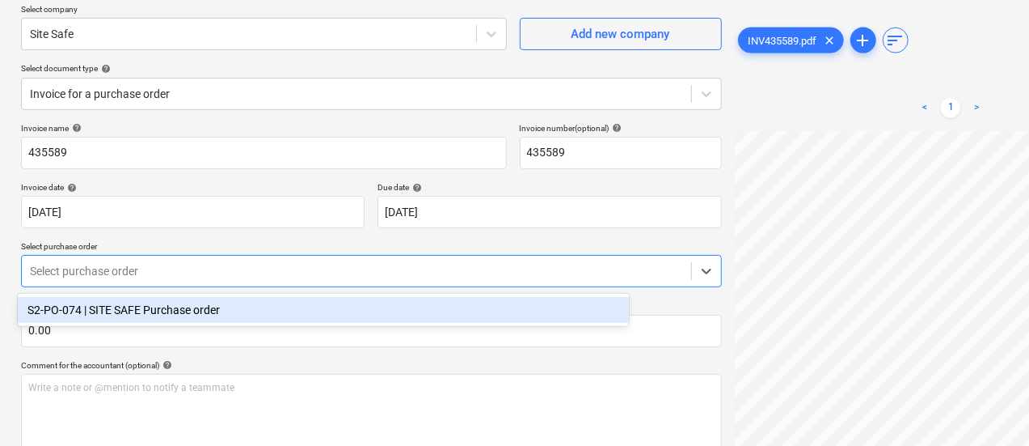
click at [268, 306] on div "S2-PO-074 | SITE SAFE Purchase order" at bounding box center [323, 310] width 611 height 26
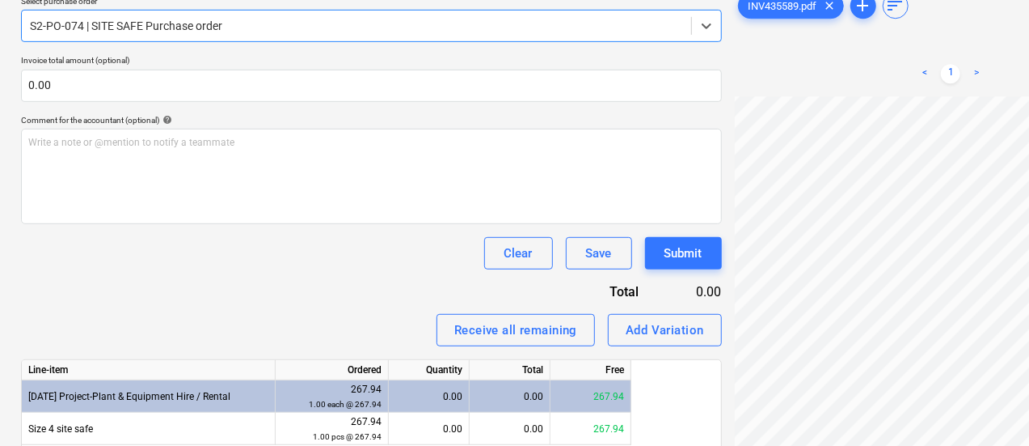
scroll to position [437, 3]
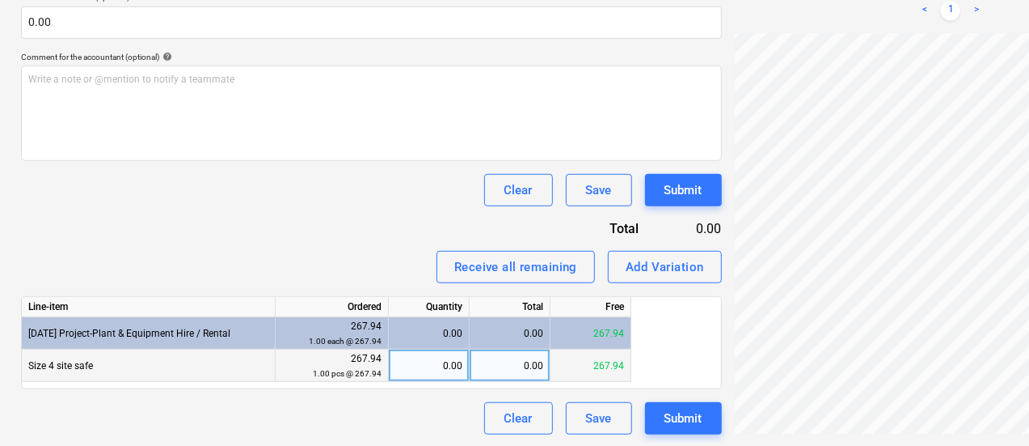
click at [427, 351] on div "0.00" at bounding box center [428, 365] width 67 height 32
click at [257, 237] on div "Invoice name help 435589 Invoice number (optional) help 435589 Invoice date hel…" at bounding box center [371, 124] width 701 height 619
click at [514, 374] on div "267.94" at bounding box center [510, 365] width 81 height 32
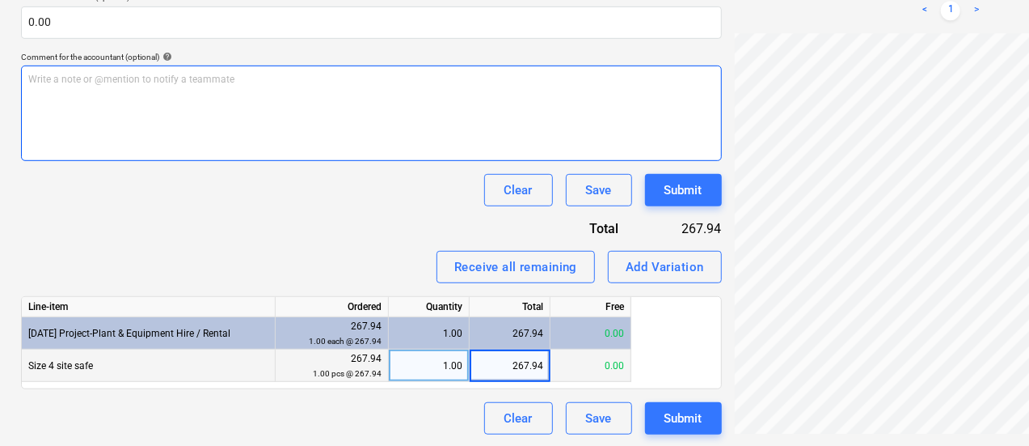
click at [197, 85] on div "Write a note or @mention to notify a teammate ﻿" at bounding box center [371, 112] width 701 height 95
click at [178, 124] on div "Write a note or @mention to notify a teammate ﻿" at bounding box center [371, 112] width 701 height 95
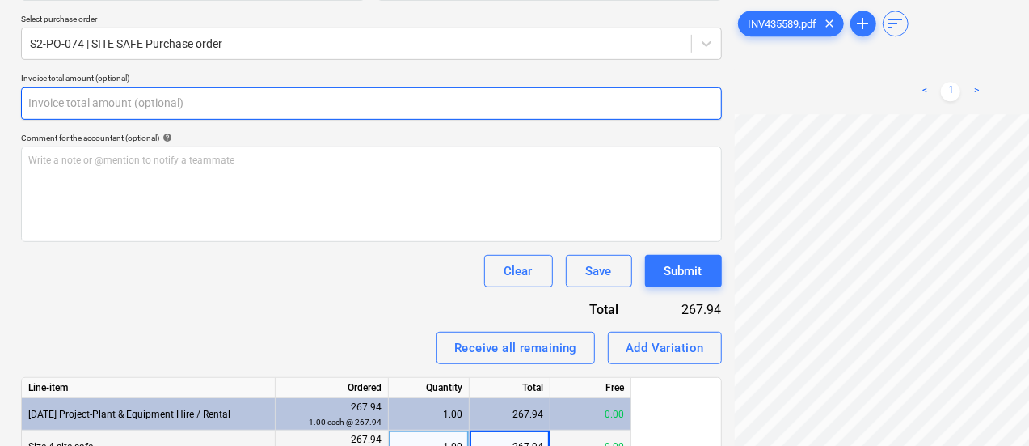
click at [131, 91] on input "text" at bounding box center [371, 103] width 701 height 32
paste input "267.94"
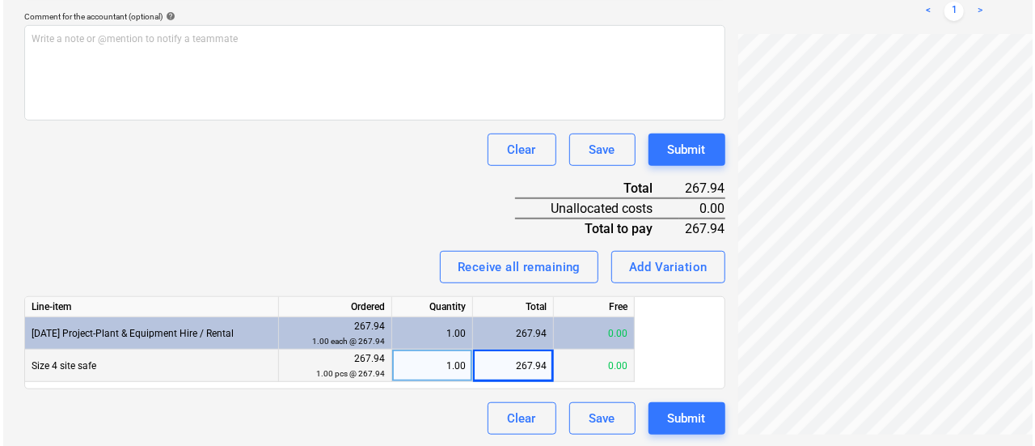
scroll to position [478, 3]
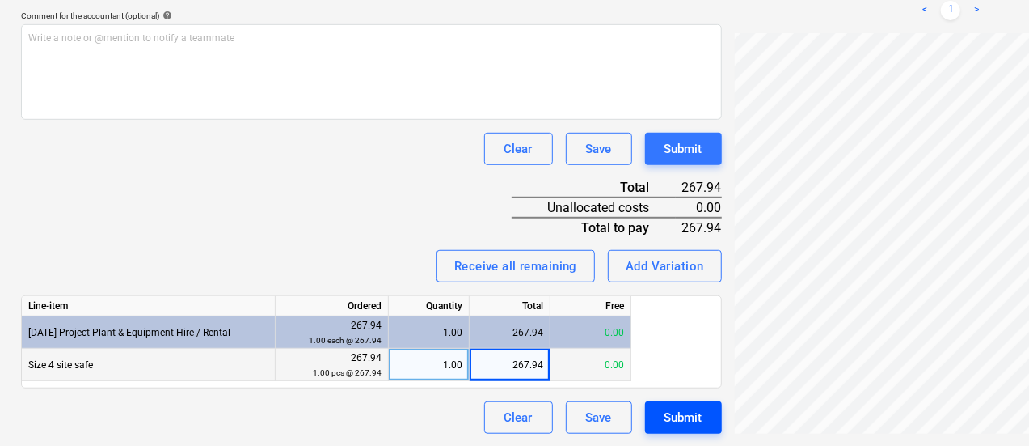
click at [665, 416] on div "Submit" at bounding box center [684, 417] width 38 height 21
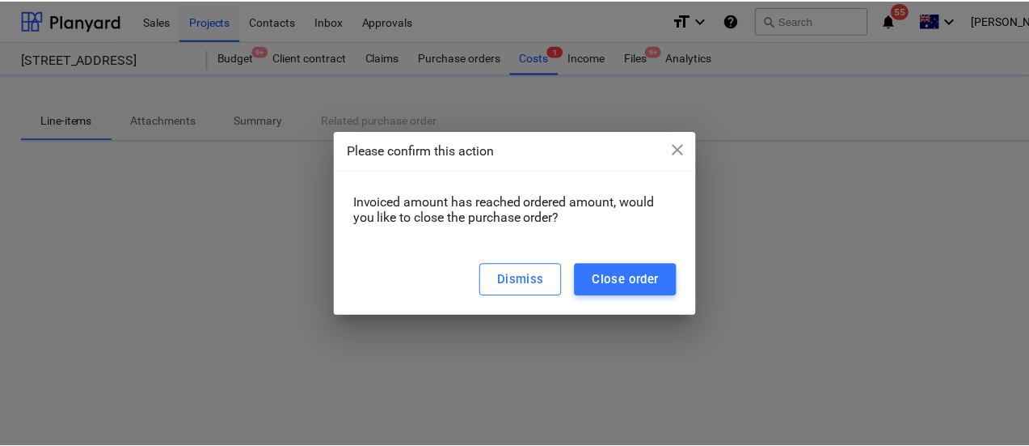
scroll to position [0, 3]
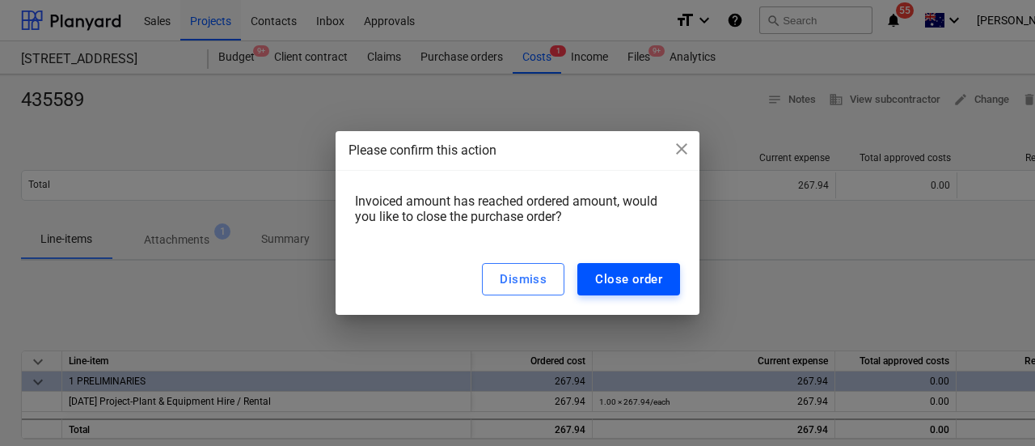
click at [652, 277] on div "Close order" at bounding box center [628, 278] width 67 height 21
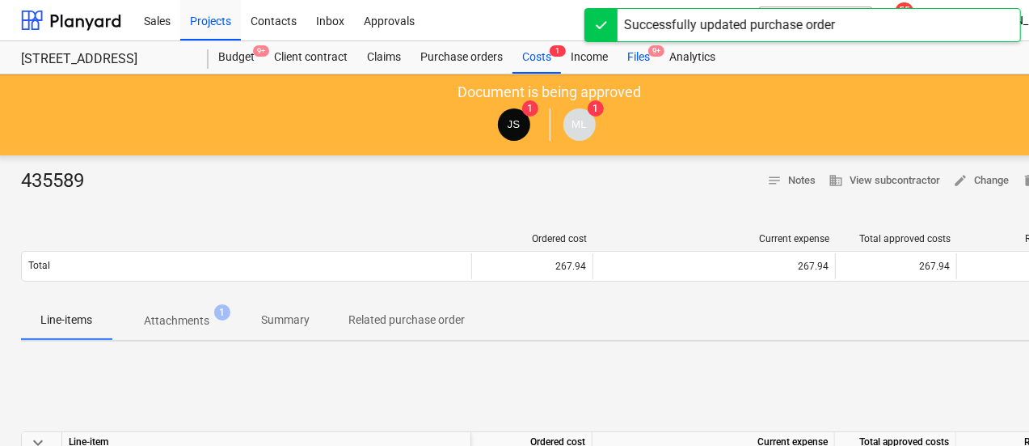
click at [634, 55] on div "Files 9+" at bounding box center [639, 57] width 42 height 32
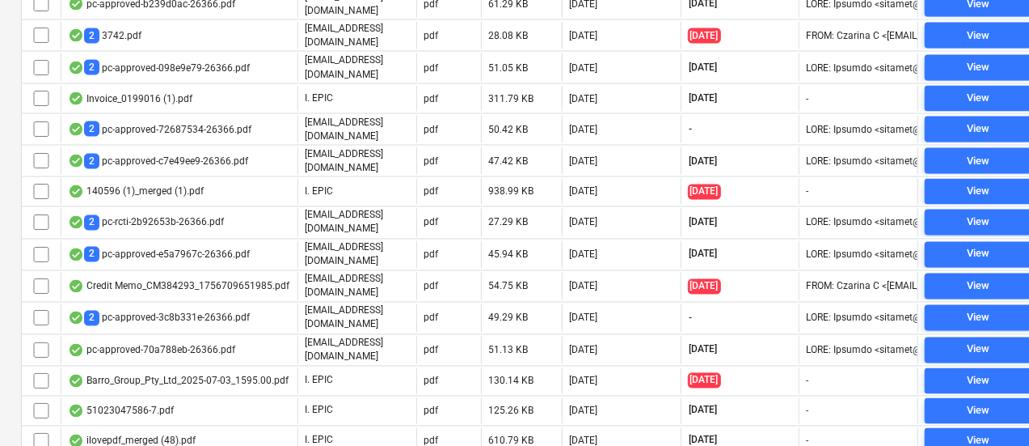
scroll to position [0, 3]
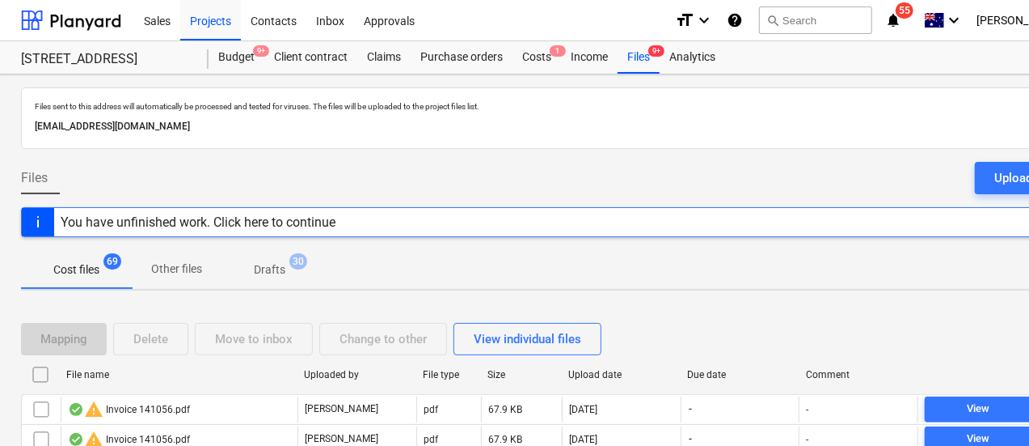
click at [735, 378] on div "Due date" at bounding box center [740, 374] width 106 height 11
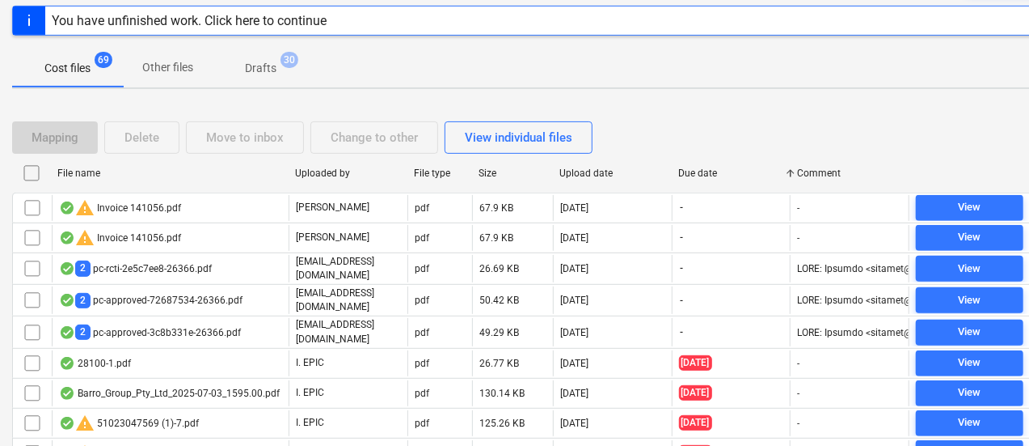
scroll to position [201, 12]
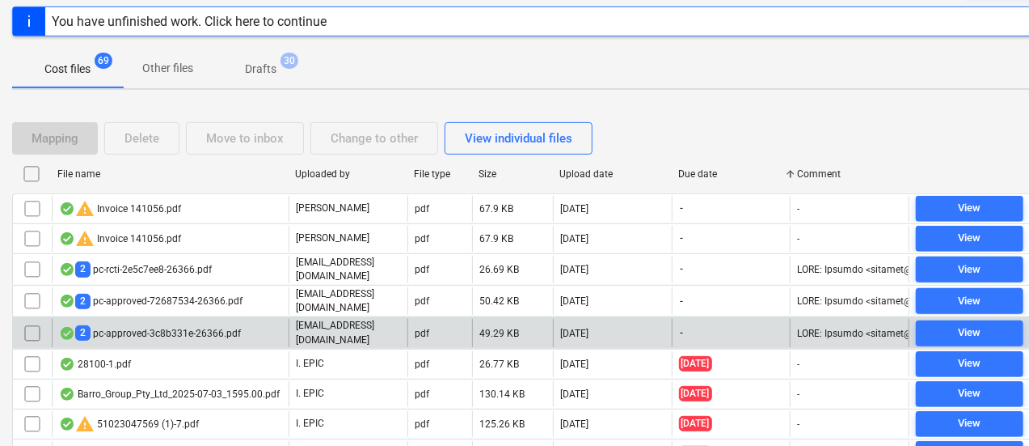
click at [170, 319] on div "2 pc-approved-3c8b331e-26366.pdf" at bounding box center [170, 332] width 237 height 27
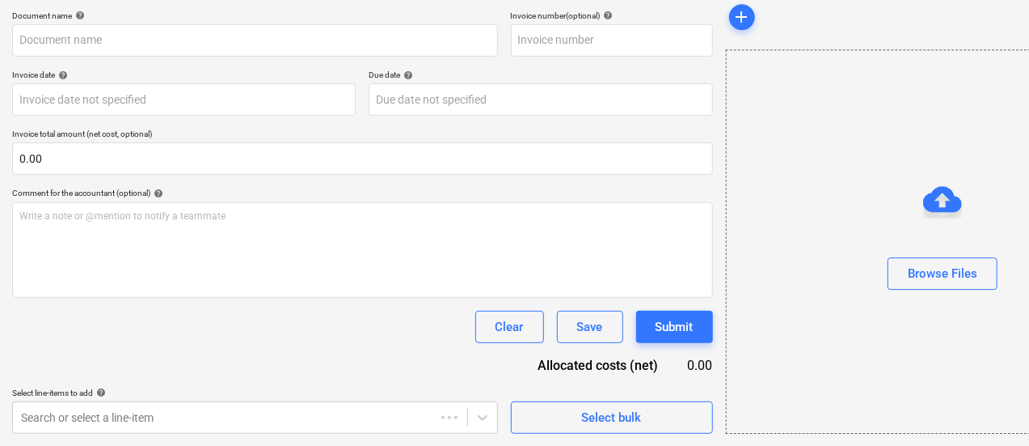
scroll to position [240, 12]
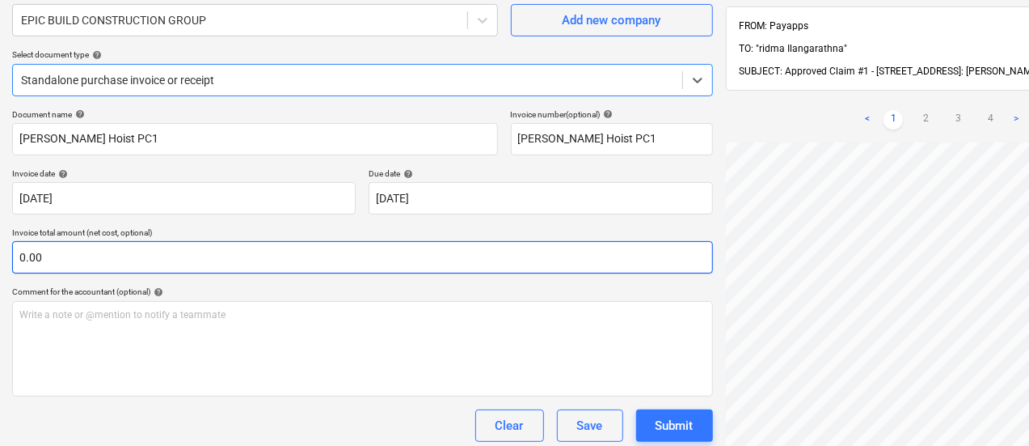
scroll to position [0, 12]
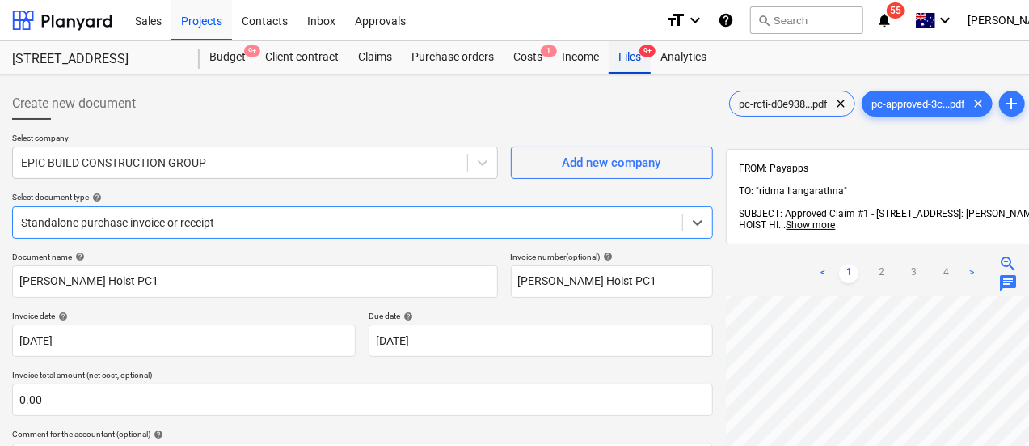
click at [644, 65] on div "Files 9+" at bounding box center [630, 57] width 42 height 32
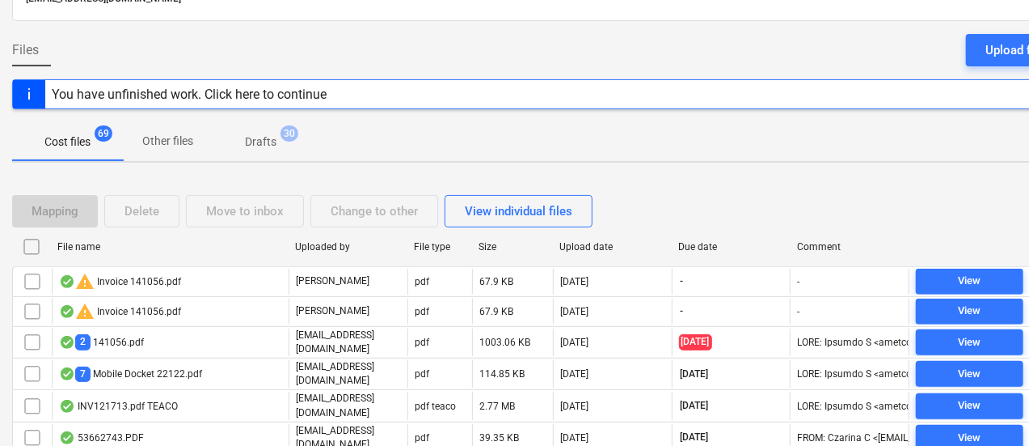
scroll to position [145, 12]
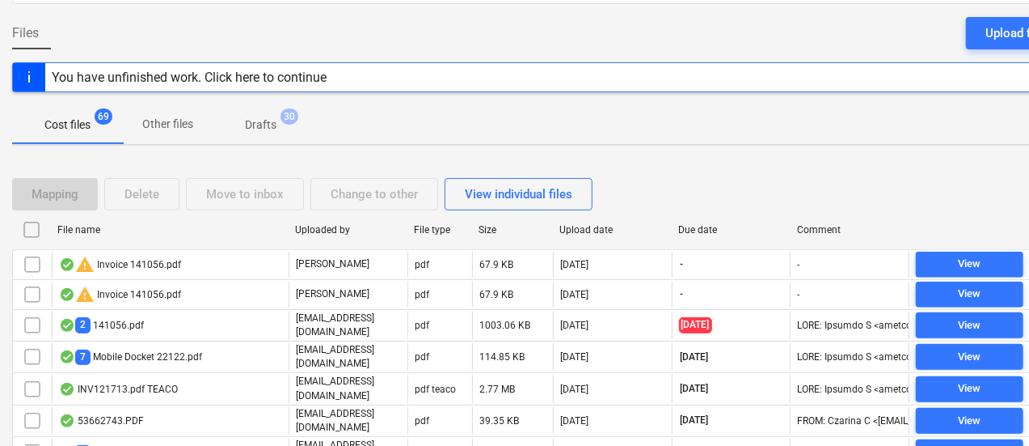
click at [686, 227] on div "Due date" at bounding box center [731, 229] width 106 height 11
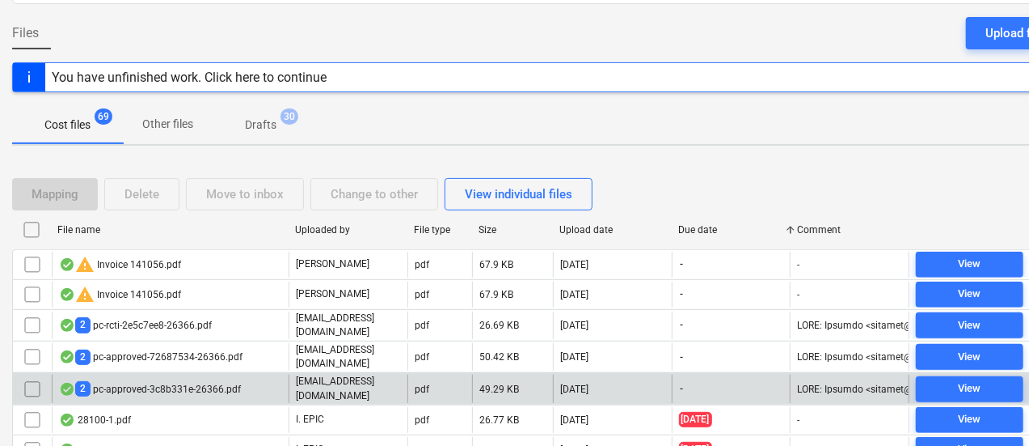
click at [188, 381] on div "2 pc-approved-3c8b331e-26366.pdf" at bounding box center [150, 388] width 182 height 15
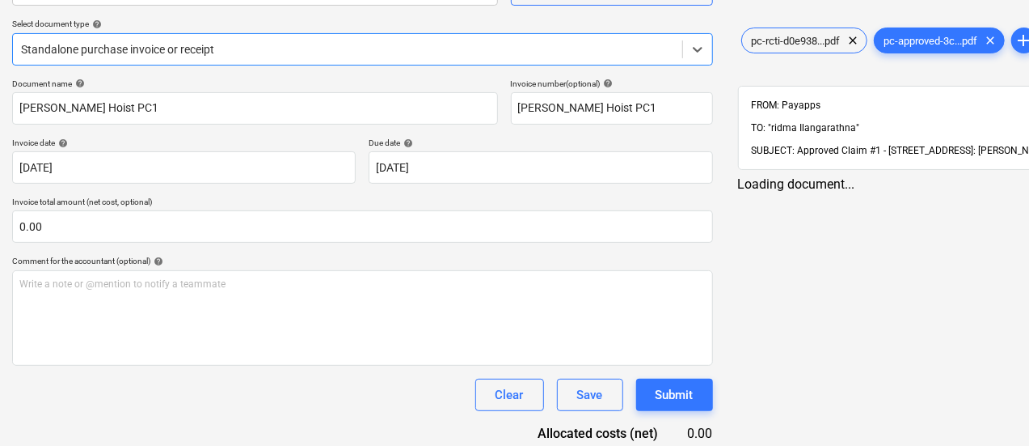
scroll to position [172, 12]
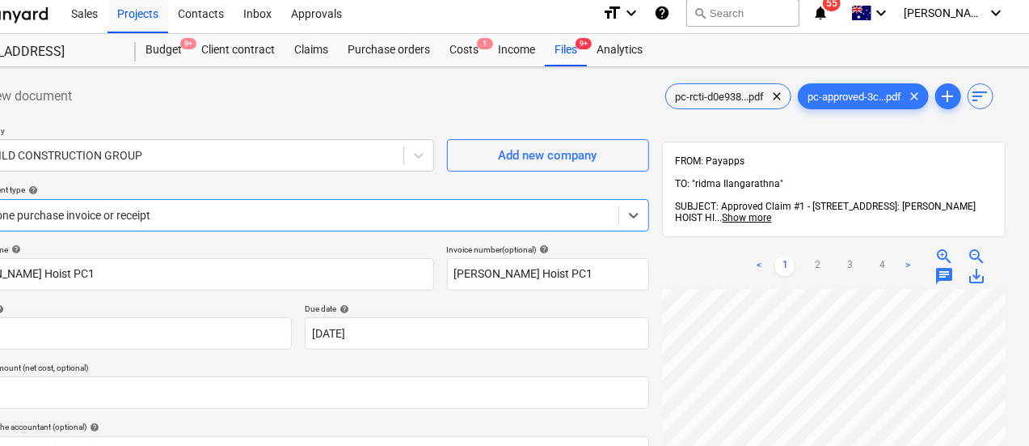
scroll to position [7, 0]
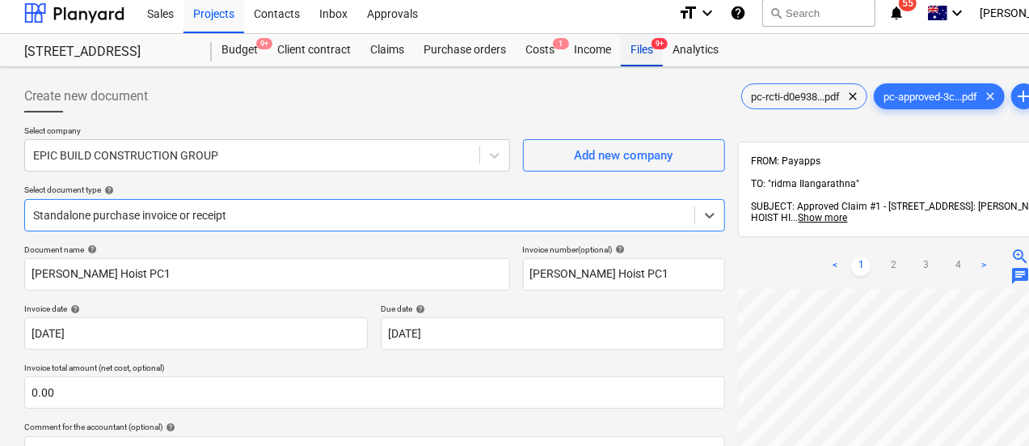
click at [650, 62] on div "Files 9+" at bounding box center [642, 50] width 42 height 32
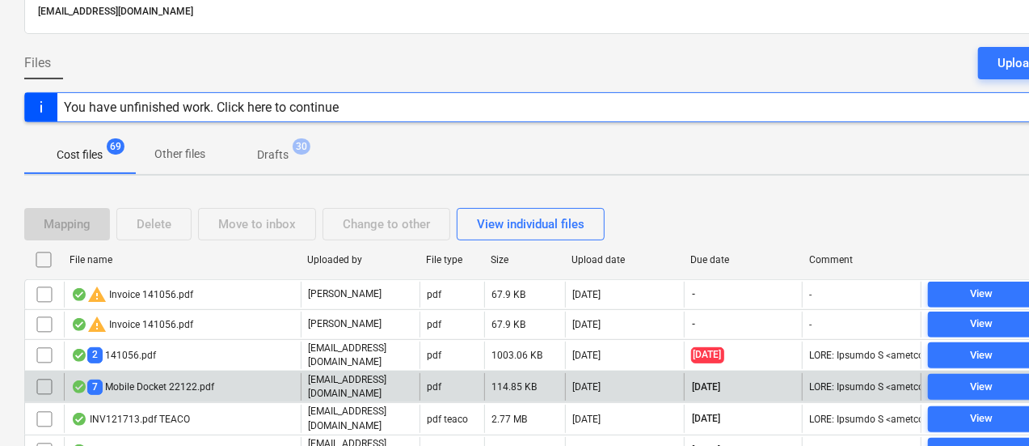
scroll to position [183, 0]
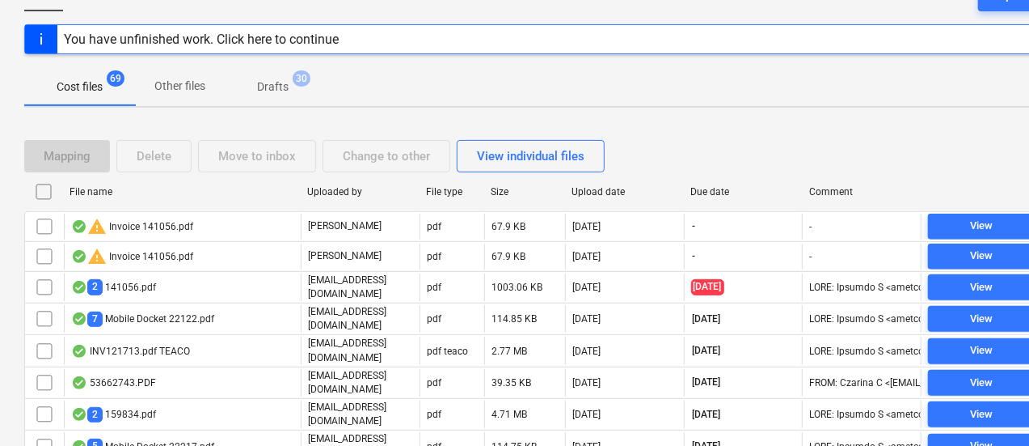
click at [726, 175] on div "Mapping Delete Move to inbox Change to other View individual files" at bounding box center [553, 155] width 1058 height 45
click at [726, 179] on div "Due date" at bounding box center [743, 192] width 119 height 26
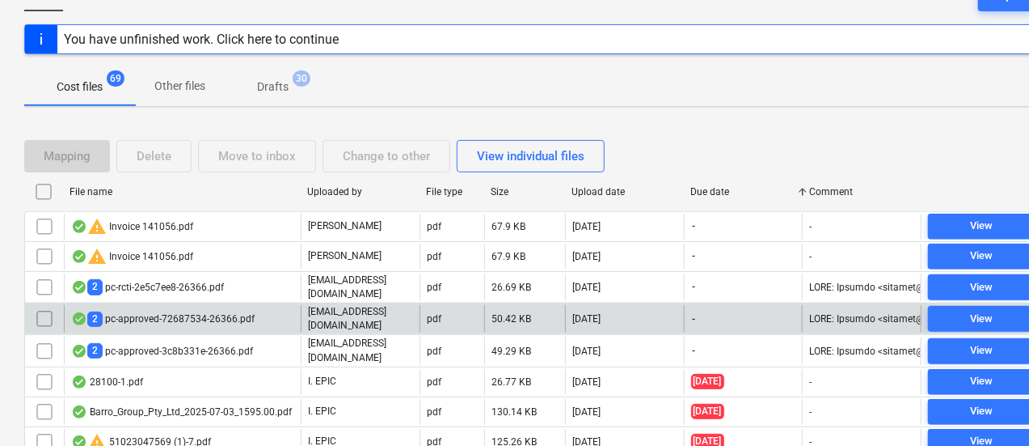
click at [367, 309] on p "[EMAIL_ADDRESS][DOMAIN_NAME]" at bounding box center [360, 318] width 105 height 27
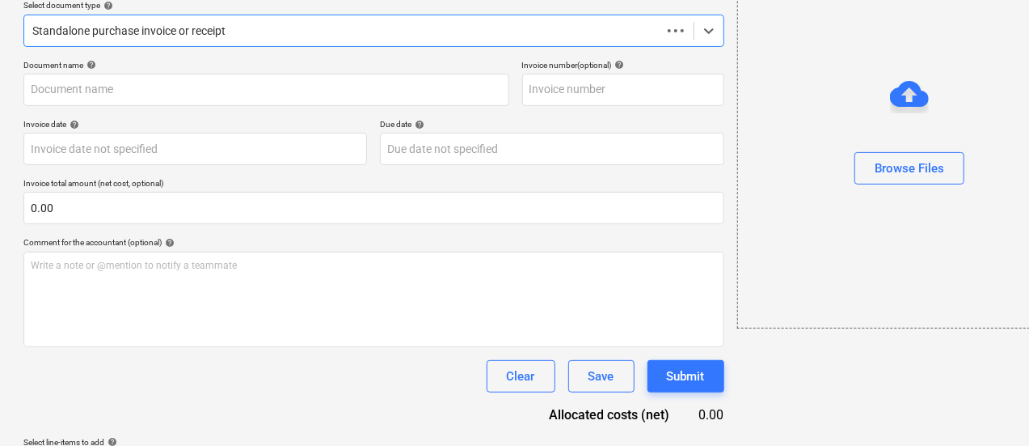
scroll to position [0, 1]
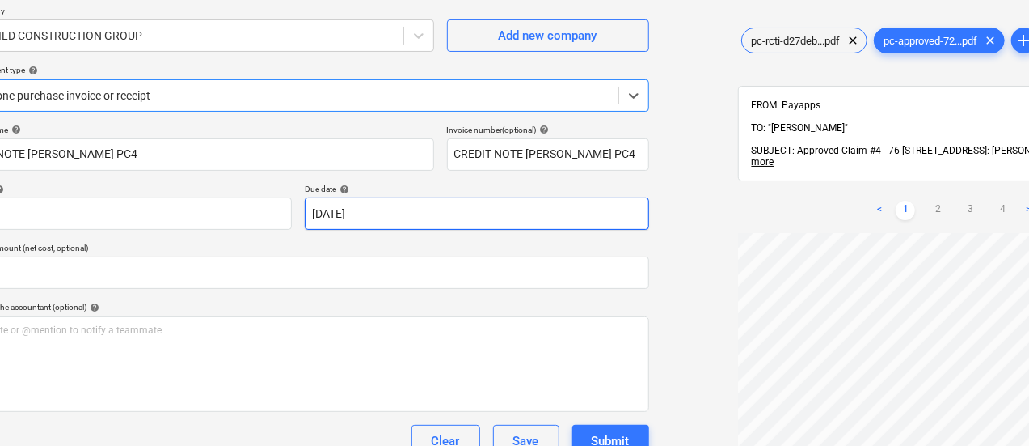
scroll to position [0, 76]
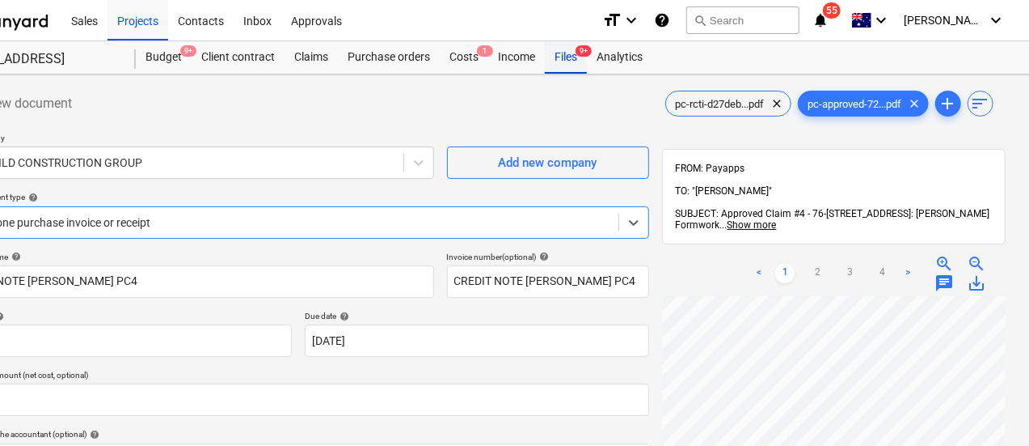
click at [576, 56] on div "Files 9+" at bounding box center [566, 57] width 42 height 32
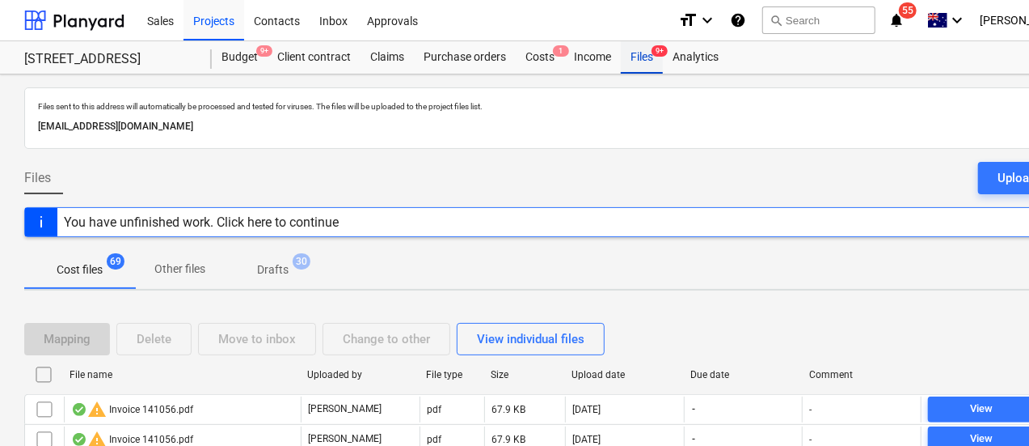
scroll to position [264, 0]
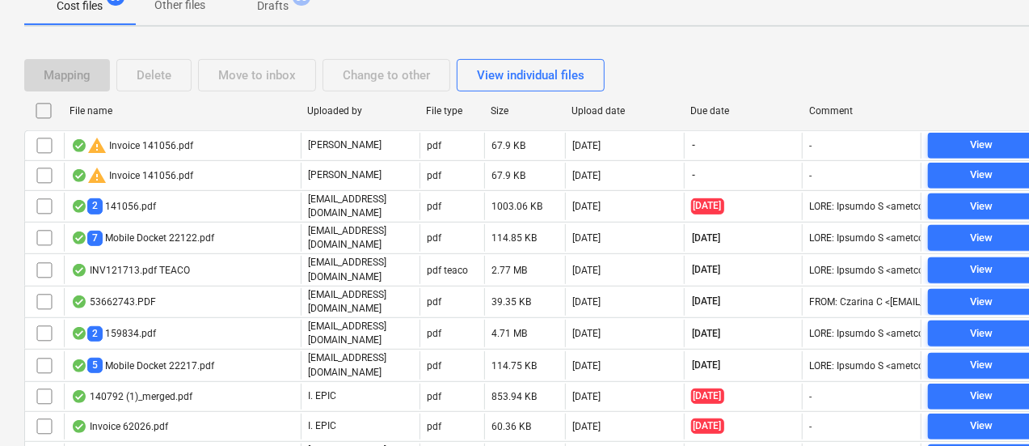
click at [728, 112] on div "Due date" at bounding box center [744, 110] width 106 height 11
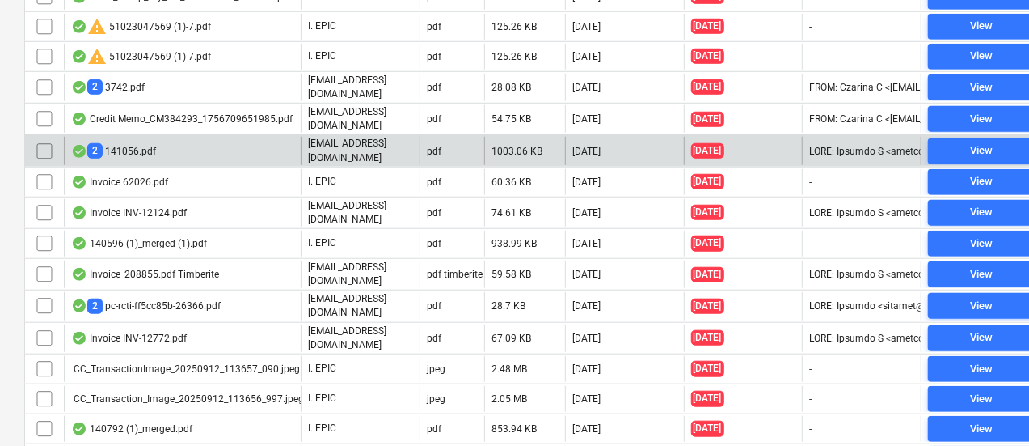
scroll to position [597, 0]
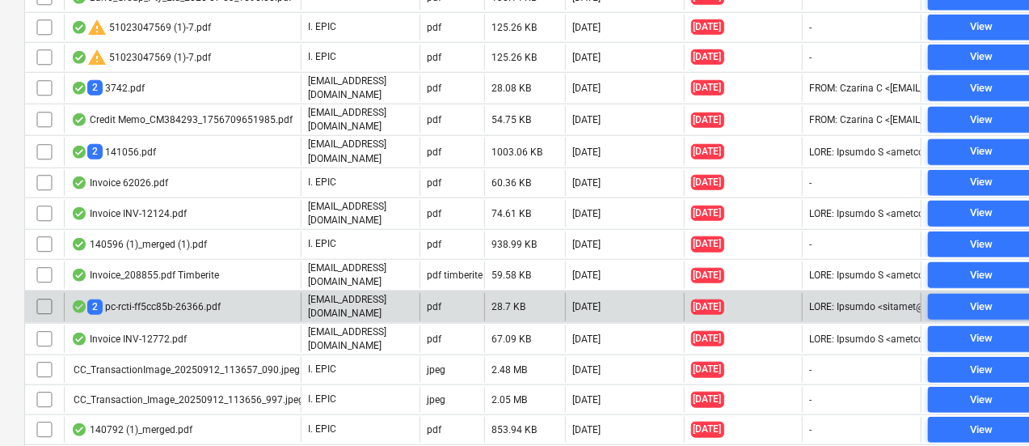
click at [239, 293] on div "2 pc-rcti-ff5cc85b-26366.pdf" at bounding box center [182, 306] width 237 height 27
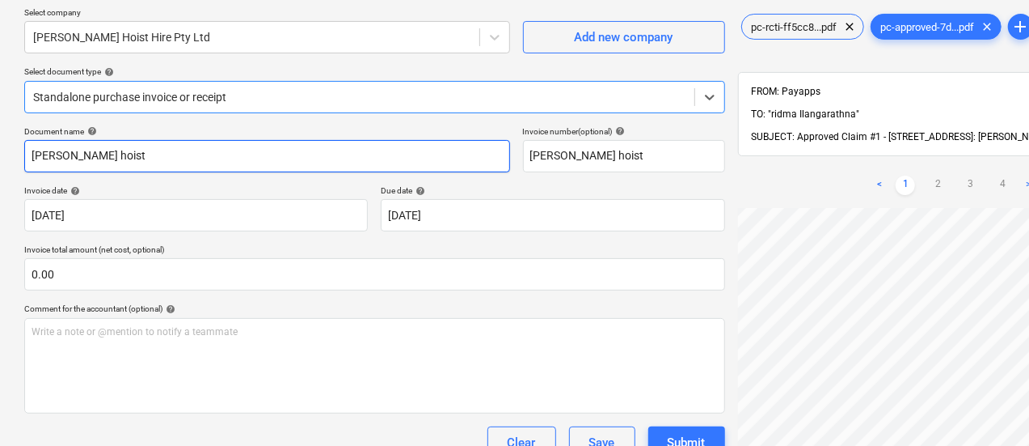
scroll to position [134, 0]
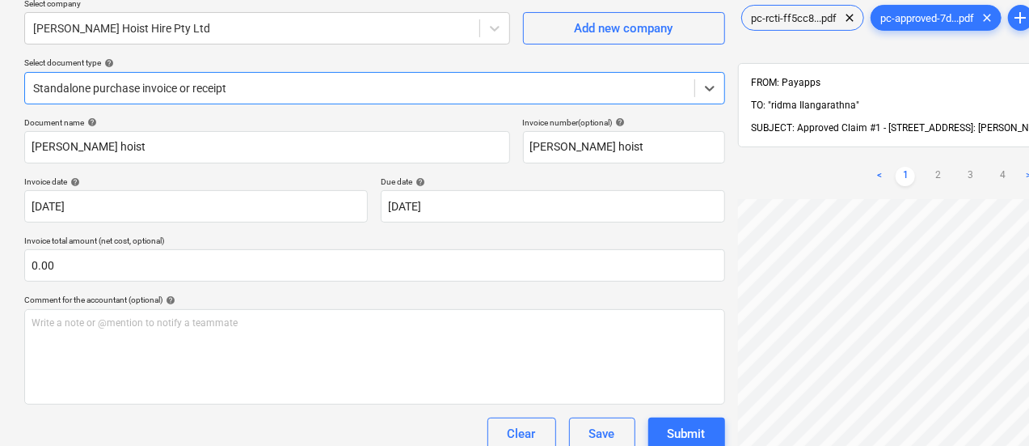
click at [243, 90] on div at bounding box center [359, 88] width 653 height 16
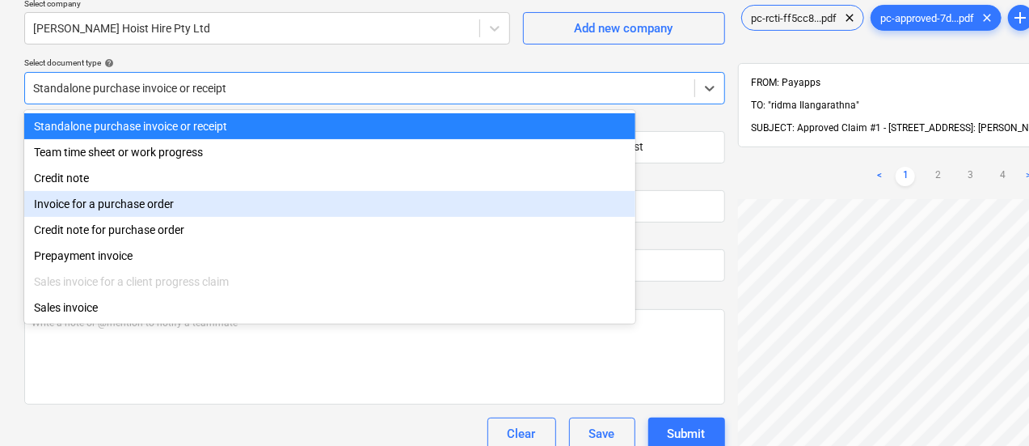
click at [215, 217] on div "Invoice for a purchase order" at bounding box center [329, 204] width 611 height 26
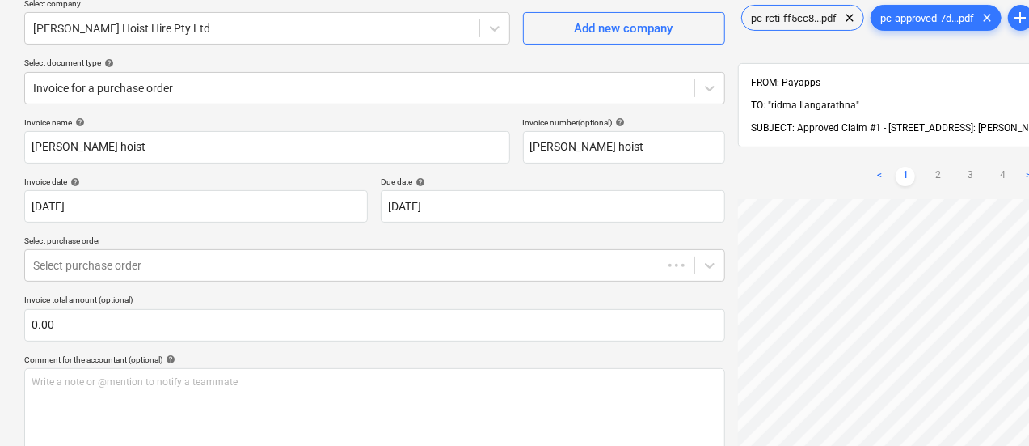
click at [171, 289] on div "Invoice name help Clark hoist Invoice number (optional) help Clark hoist Invoic…" at bounding box center [374, 328] width 701 height 423
click at [163, 267] on div at bounding box center [343, 265] width 621 height 16
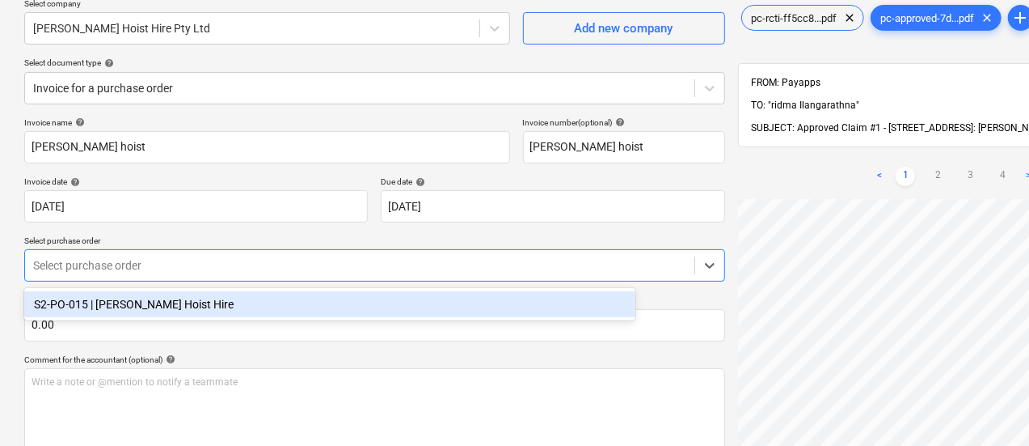
click at [165, 313] on div "S2-PO-015 | Clark Hoist Hire" at bounding box center [329, 304] width 611 height 26
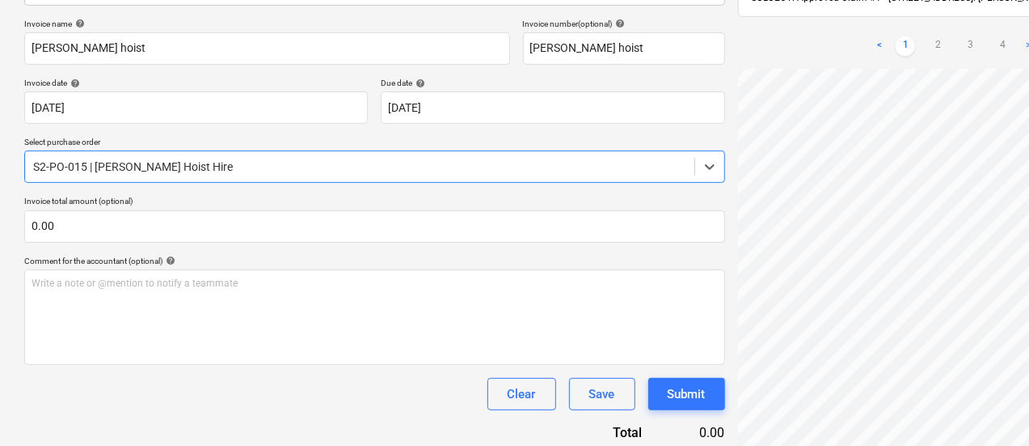
scroll to position [233, 76]
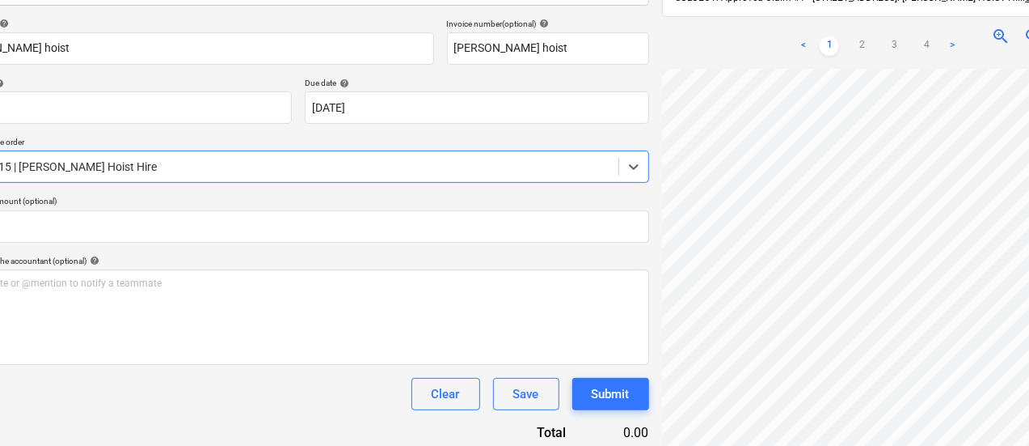
click at [991, 27] on span "zoom_in" at bounding box center [1000, 36] width 19 height 19
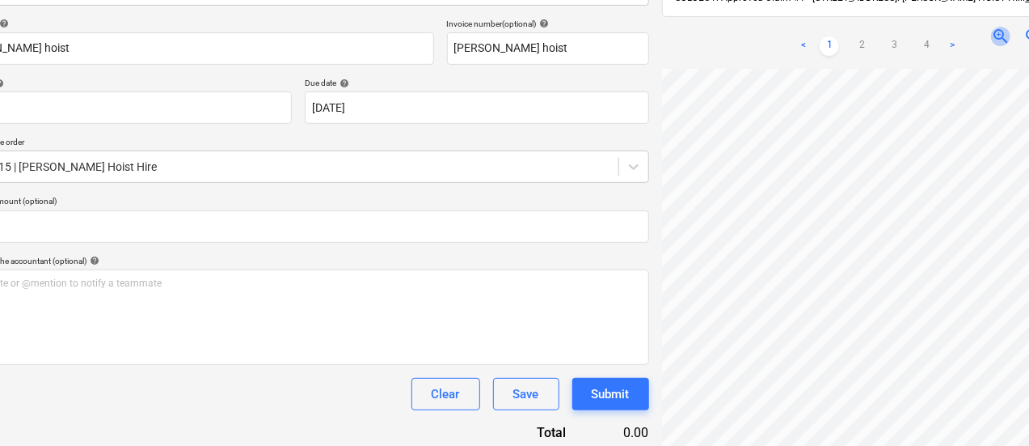
click at [991, 27] on span "zoom_in" at bounding box center [1000, 36] width 19 height 19
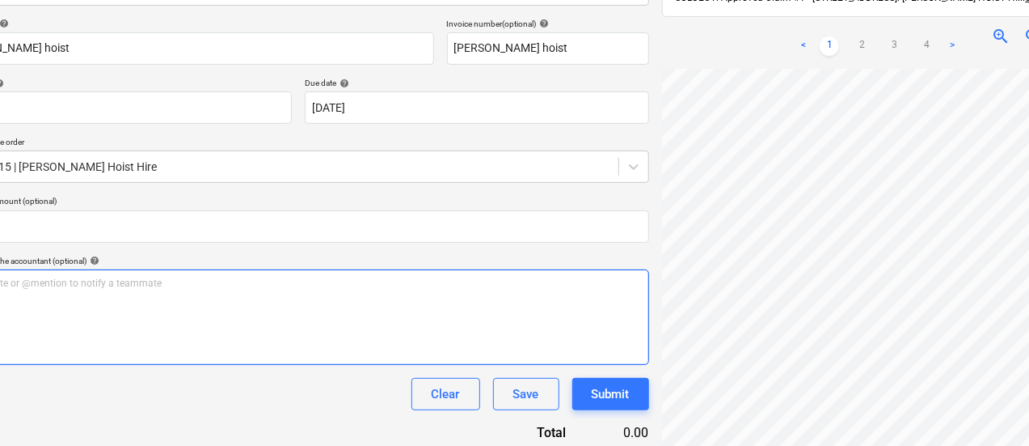
scroll to position [233, 0]
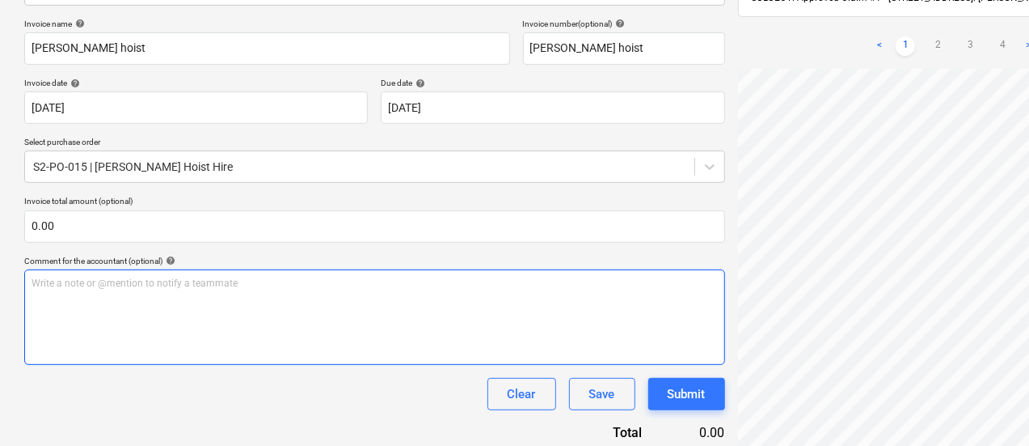
click at [243, 354] on div "Write a note or @mention to notify a teammate ﻿" at bounding box center [374, 316] width 701 height 95
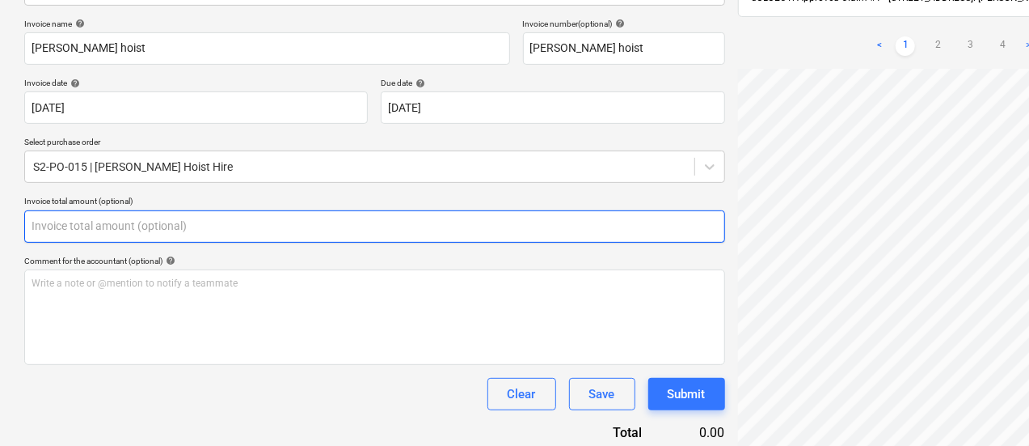
click at [154, 231] on input "text" at bounding box center [374, 226] width 701 height 32
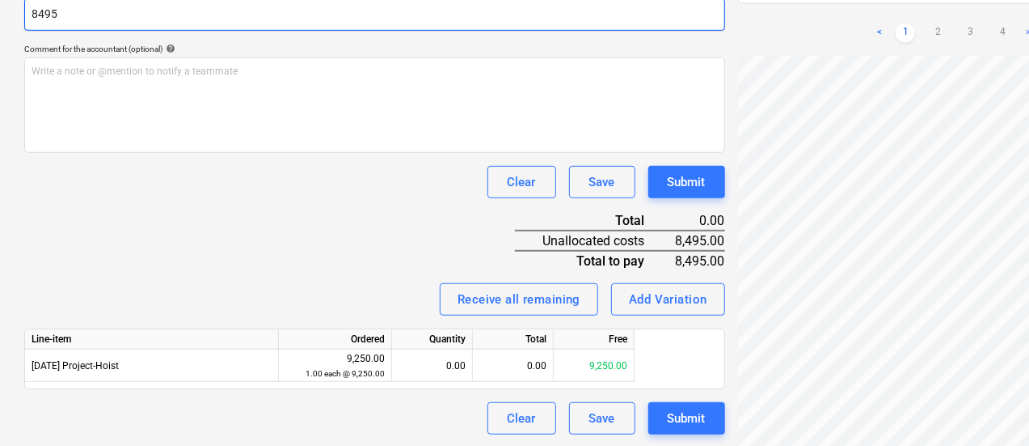
scroll to position [446, 0]
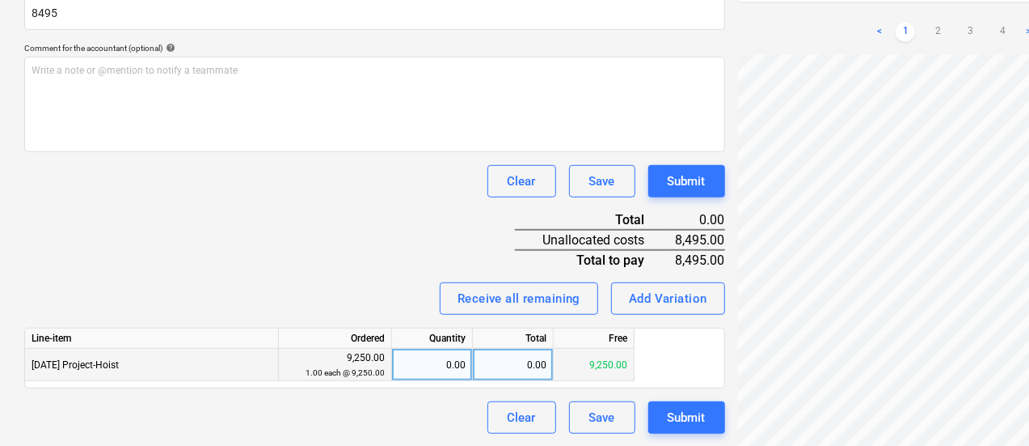
click at [526, 349] on div "0.00" at bounding box center [513, 364] width 81 height 32
click at [284, 246] on div "Invoice name help Clark hoist Invoice number (optional) help Clark hoist Invoic…" at bounding box center [374, 119] width 701 height 627
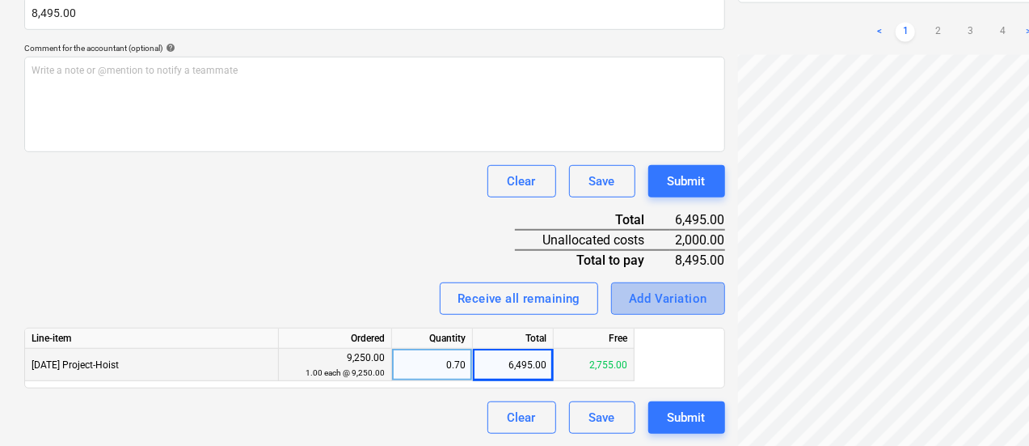
click at [629, 305] on div "Add Variation" at bounding box center [668, 298] width 78 height 21
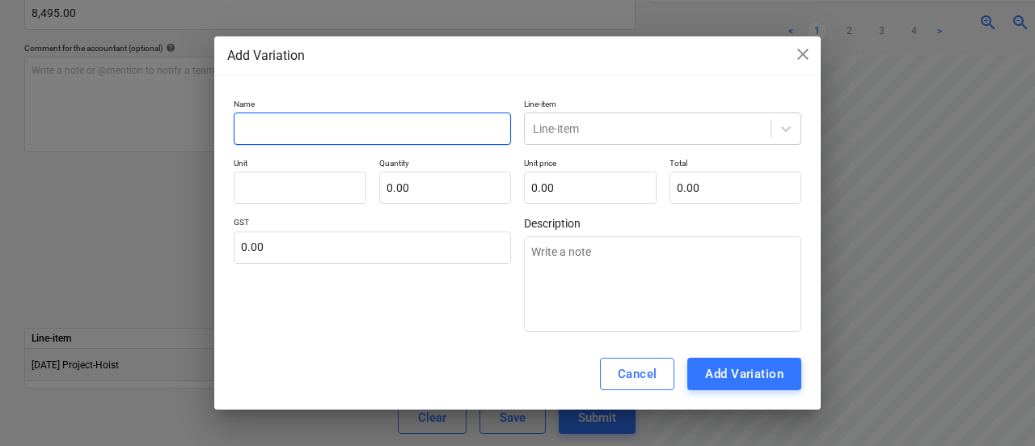
click at [351, 133] on input "text" at bounding box center [372, 128] width 277 height 32
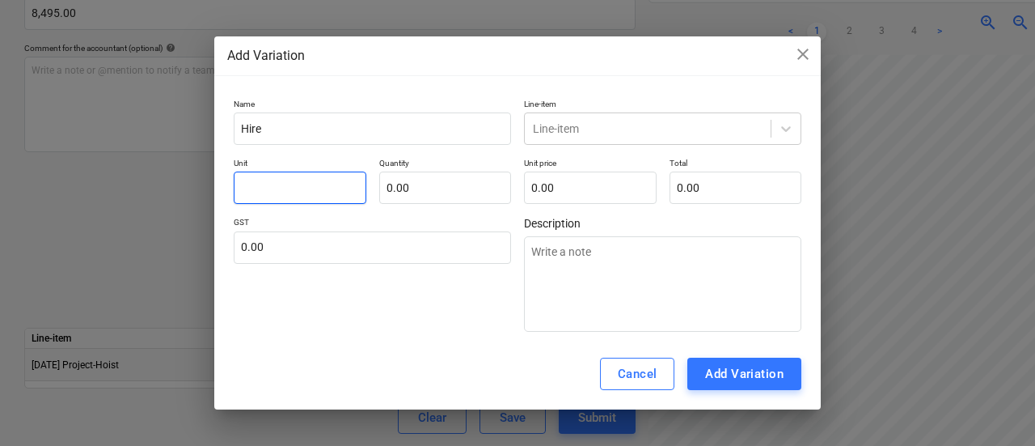
click at [259, 203] on input "text" at bounding box center [300, 187] width 133 height 32
click at [553, 141] on div "Line-item" at bounding box center [662, 128] width 277 height 32
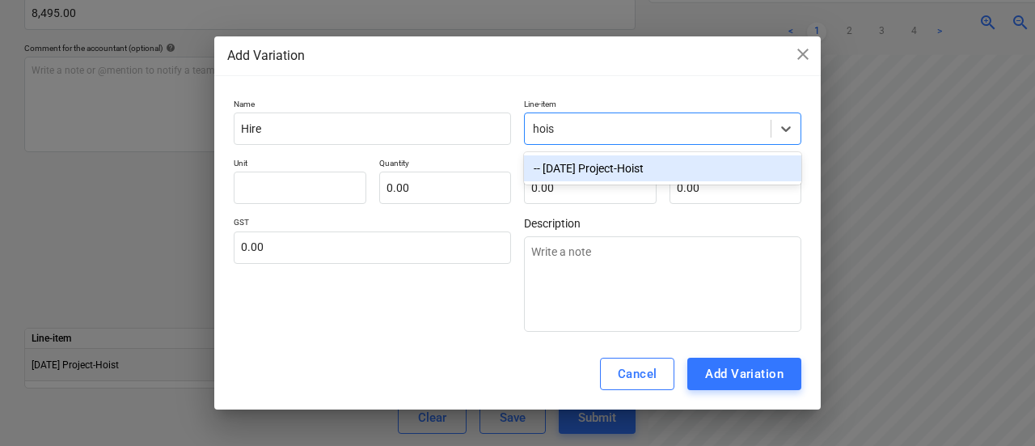
click at [568, 162] on div "-- [DATE] Project-Hoist" at bounding box center [662, 168] width 277 height 26
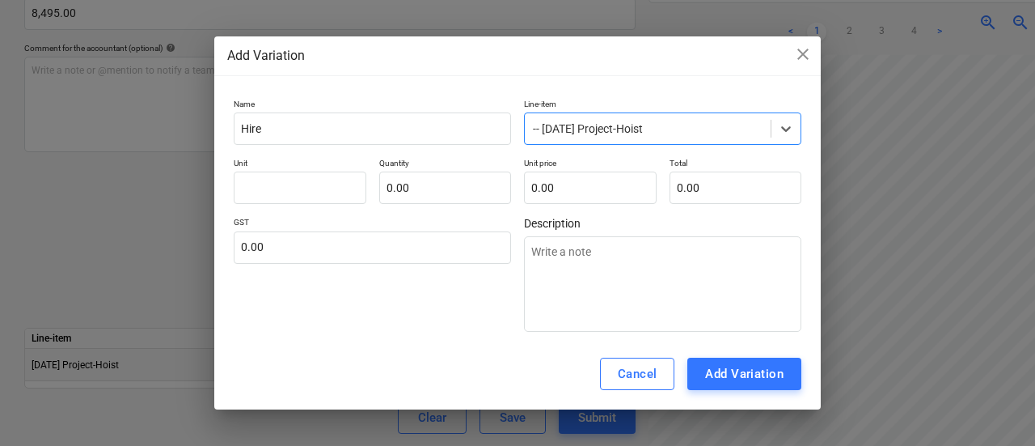
click at [553, 204] on div "0.00" at bounding box center [590, 187] width 133 height 32
click at [366, 365] on div "Cancel Add Variation" at bounding box center [517, 373] width 606 height 71
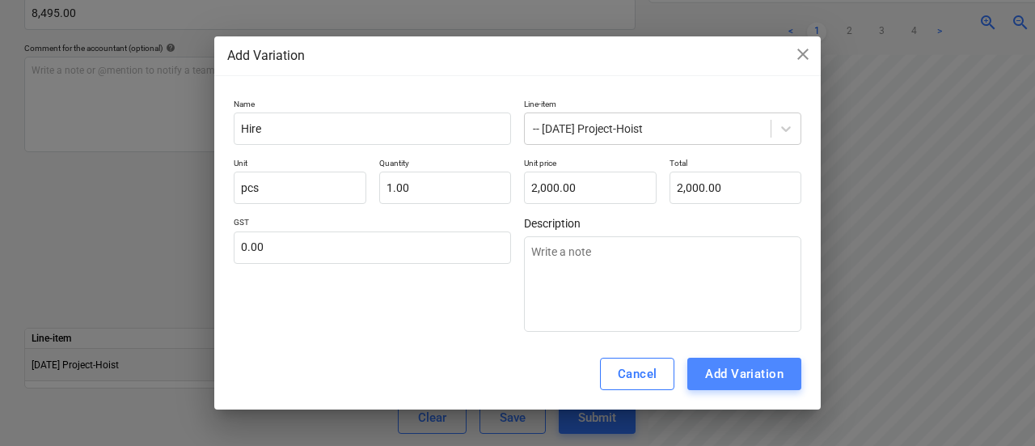
click at [743, 376] on div "Add Variation" at bounding box center [744, 373] width 78 height 21
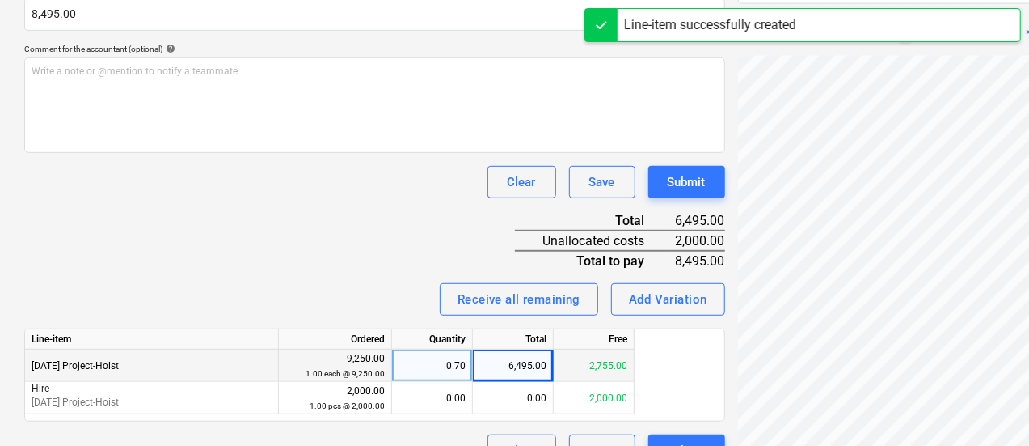
scroll to position [478, 0]
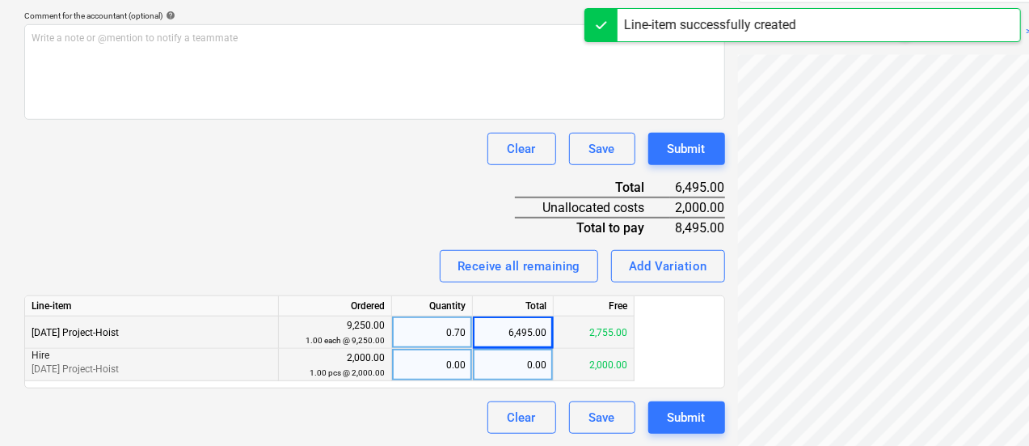
click at [441, 372] on div "0.00" at bounding box center [432, 364] width 67 height 32
click at [262, 205] on div "Invoice name help Clark hoist Invoice number (optional) help Clark hoist Invoic…" at bounding box center [374, 104] width 701 height 660
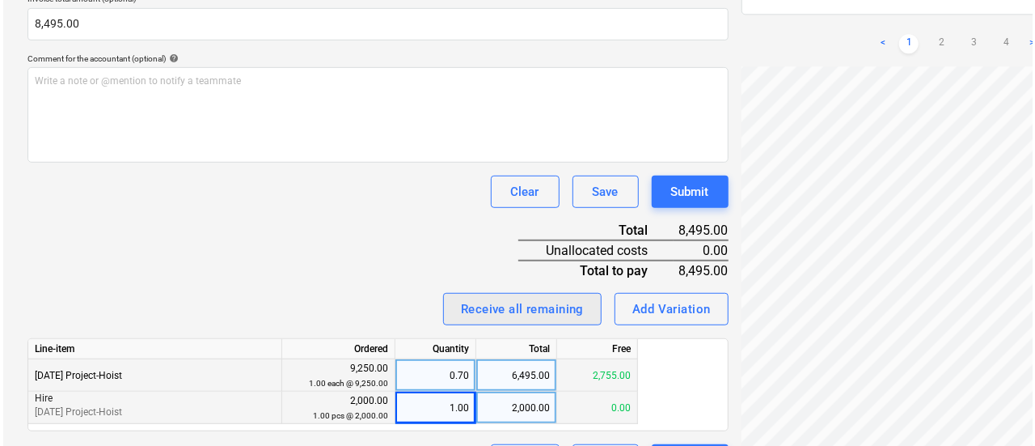
scroll to position [436, 0]
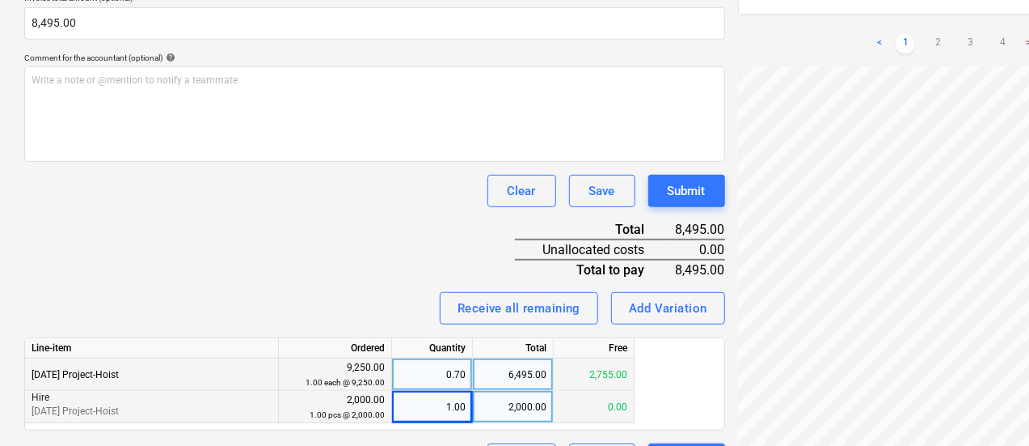
click at [612, 172] on div "Invoice name help Clark hoist Invoice number (optional) help Clark hoist Invoic…" at bounding box center [374, 146] width 701 height 660
click at [668, 184] on div "Submit" at bounding box center [687, 190] width 38 height 21
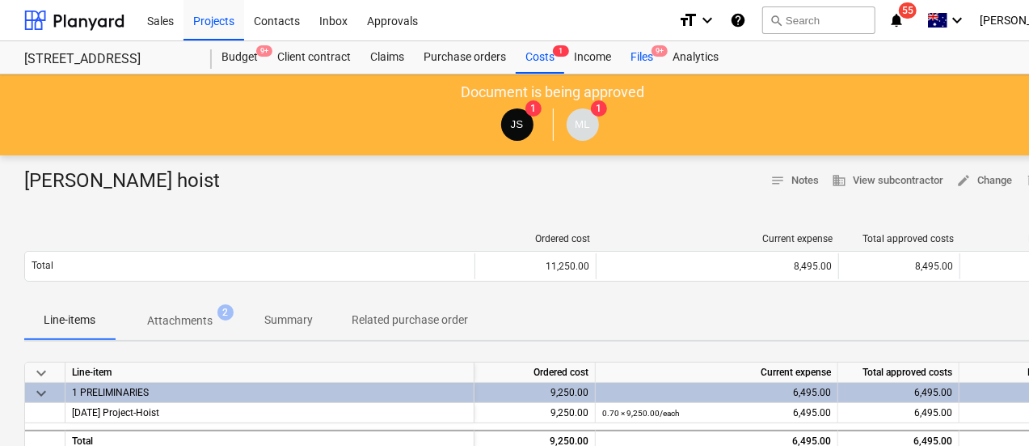
click at [639, 47] on div "Files 9+" at bounding box center [642, 57] width 42 height 32
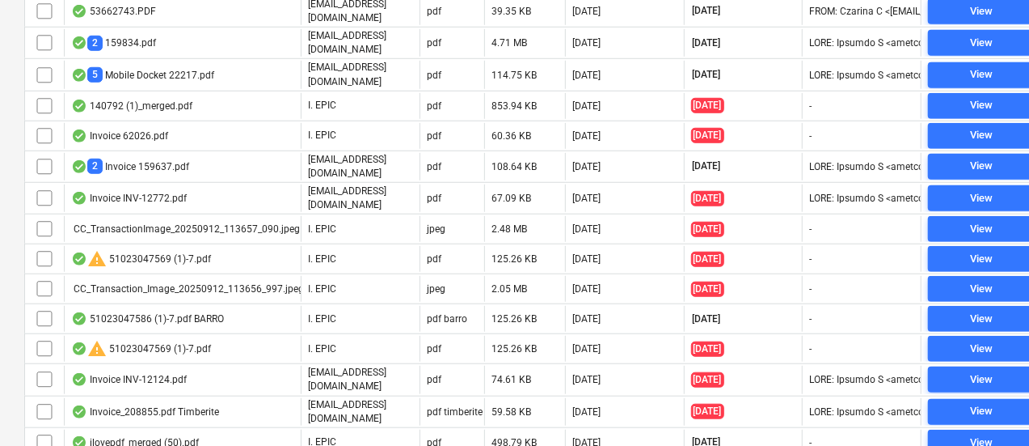
scroll to position [206, 0]
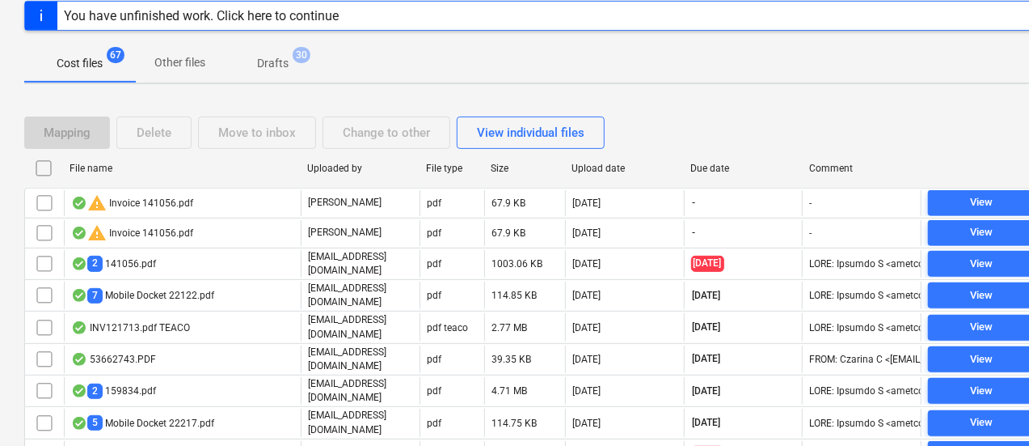
click at [720, 167] on div "Due date" at bounding box center [744, 168] width 106 height 11
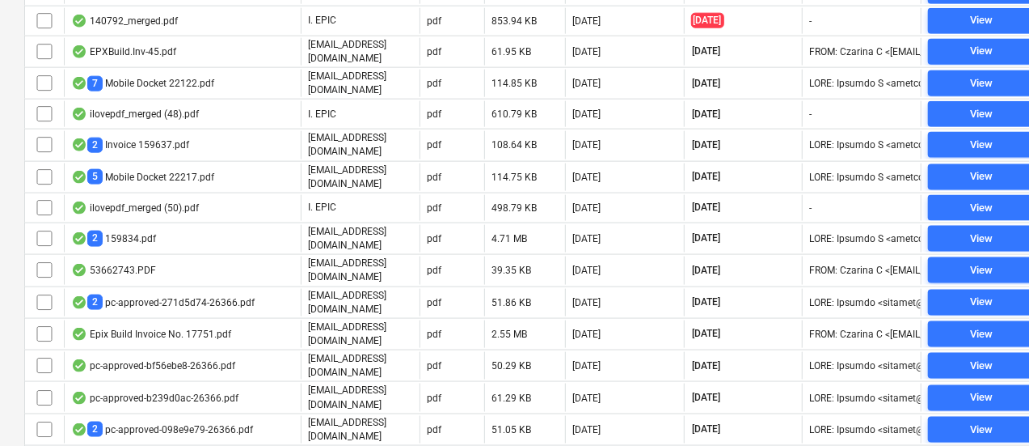
scroll to position [1158, 0]
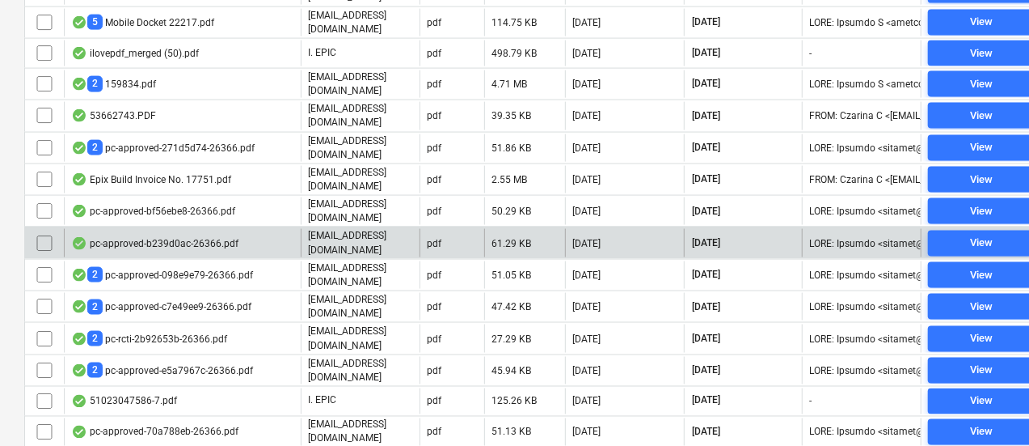
click at [192, 237] on div "pc-approved-b239d0ac-26366.pdf" at bounding box center [154, 243] width 167 height 13
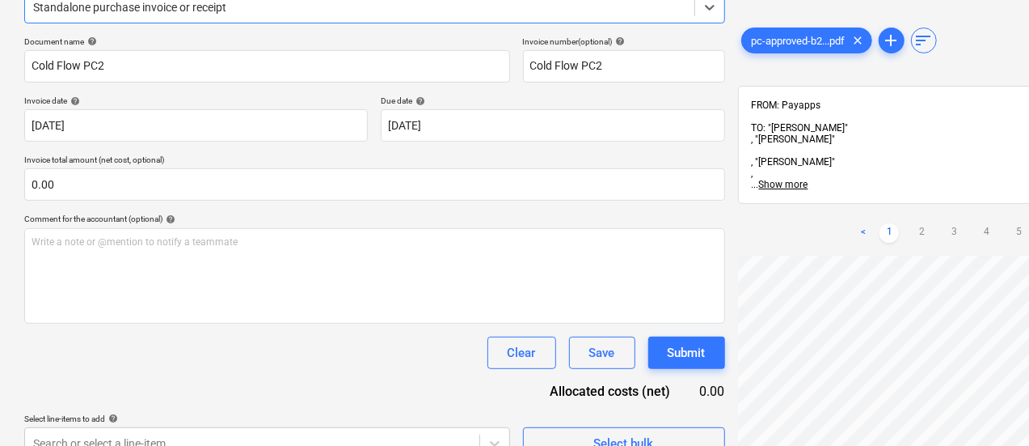
scroll to position [124, 0]
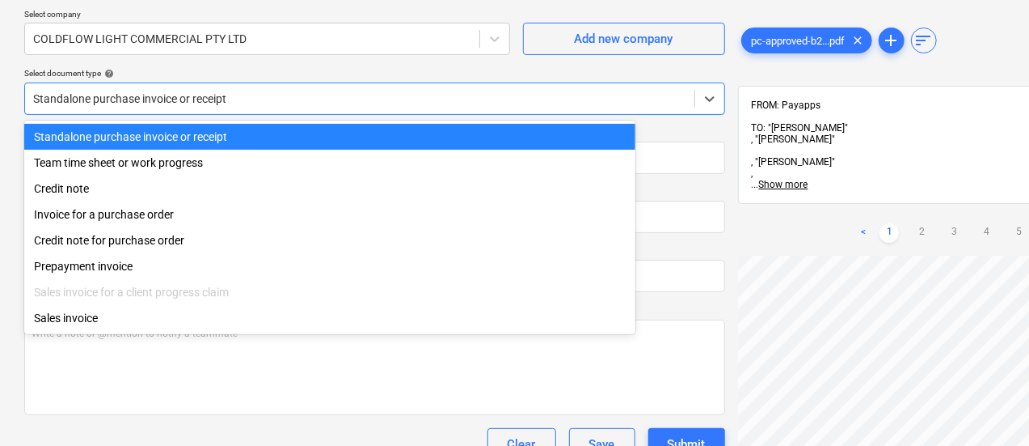
click at [268, 111] on div "Standalone purchase invoice or receipt" at bounding box center [374, 98] width 701 height 32
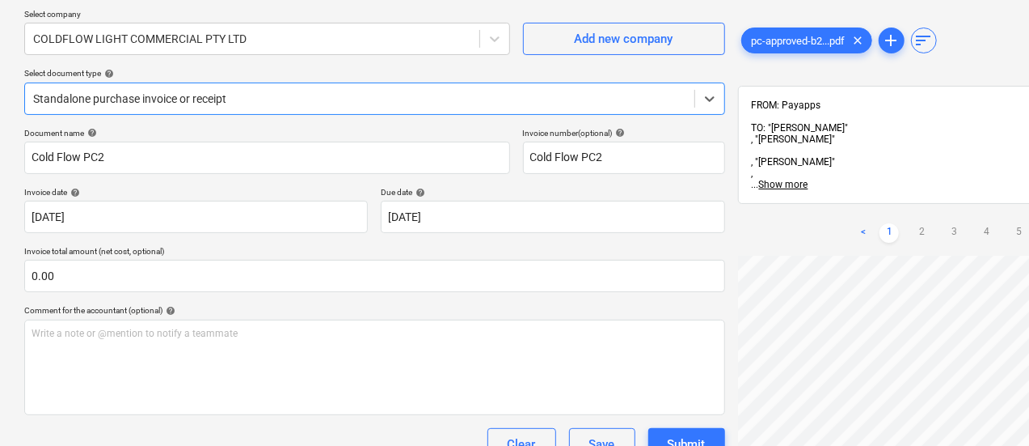
click at [264, 87] on div "Standalone purchase invoice or receipt" at bounding box center [359, 98] width 669 height 23
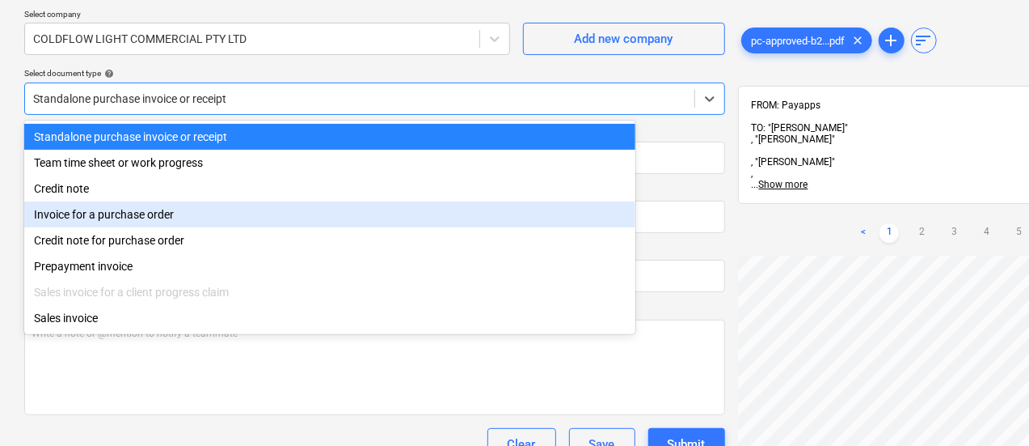
click at [213, 212] on div "Invoice for a purchase order" at bounding box center [329, 214] width 611 height 26
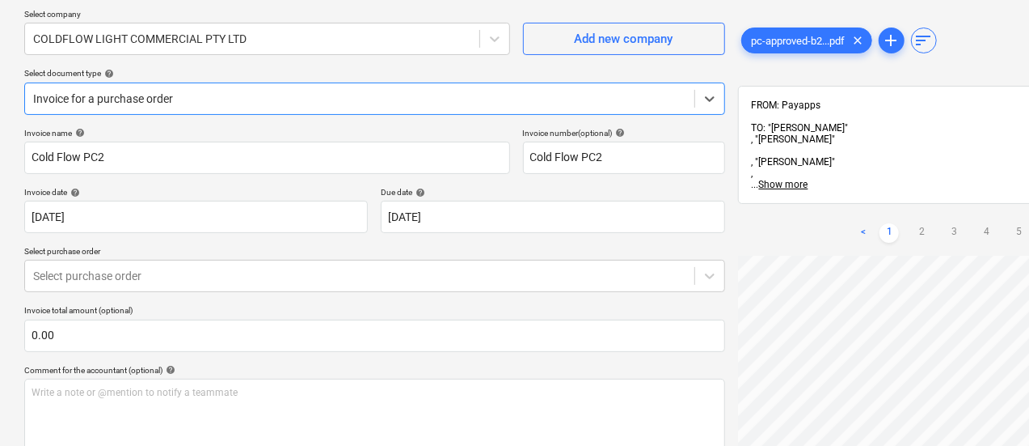
click at [157, 294] on div "Invoice name help Cold Flow PC2 Invoice number (optional) help Cold Flow PC2 In…" at bounding box center [374, 339] width 701 height 423
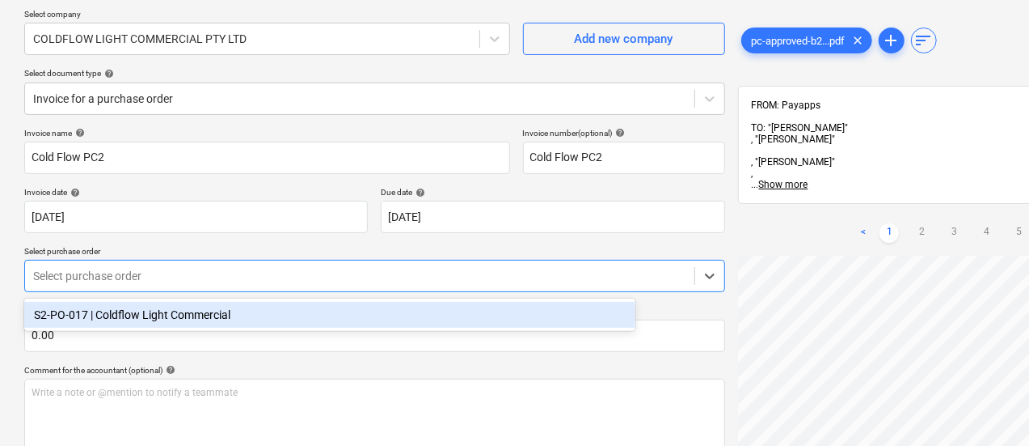
click at [155, 289] on div "Select purchase order" at bounding box center [374, 276] width 701 height 32
click at [157, 308] on div "S2-PO-017 | Coldflow Light Commercial" at bounding box center [329, 315] width 611 height 26
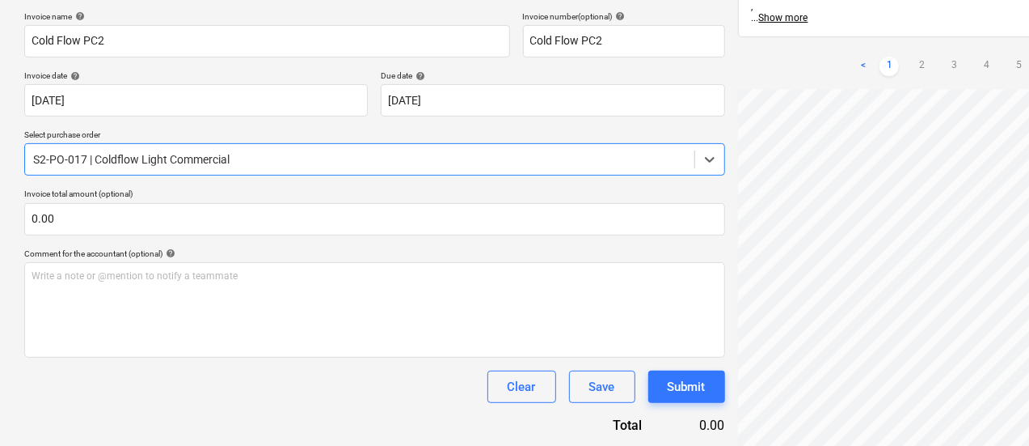
scroll to position [240, 3]
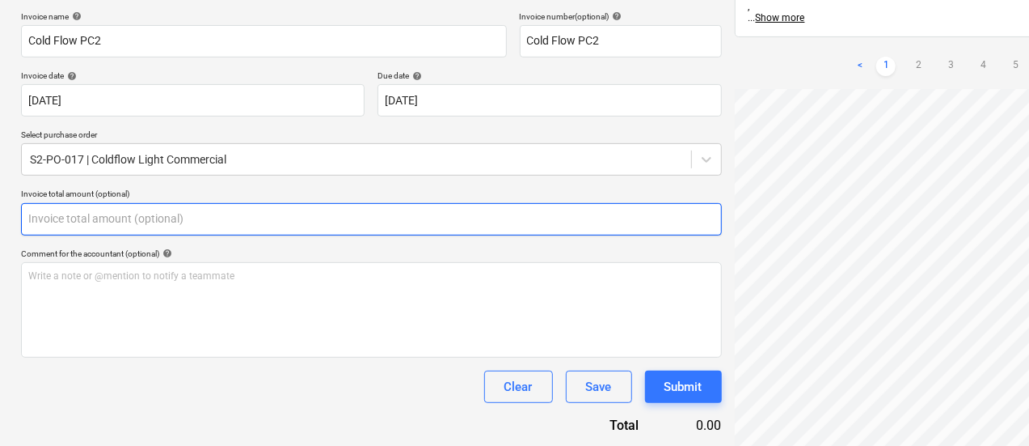
click at [103, 217] on input "text" at bounding box center [371, 219] width 701 height 32
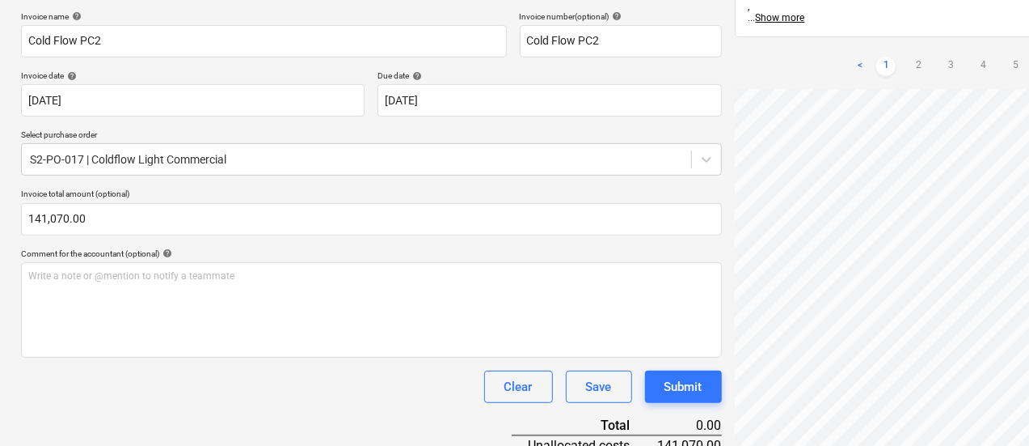
click at [150, 196] on p "Invoice total amount (optional)" at bounding box center [371, 195] width 701 height 14
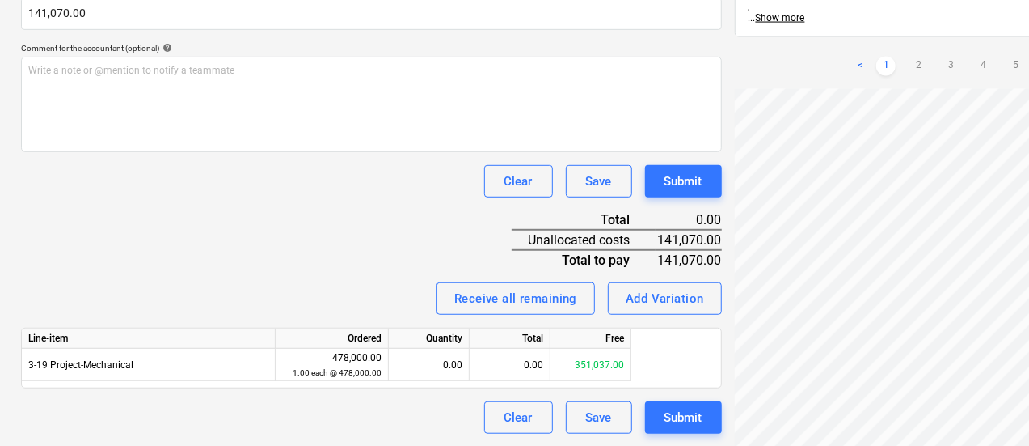
scroll to position [444, 3]
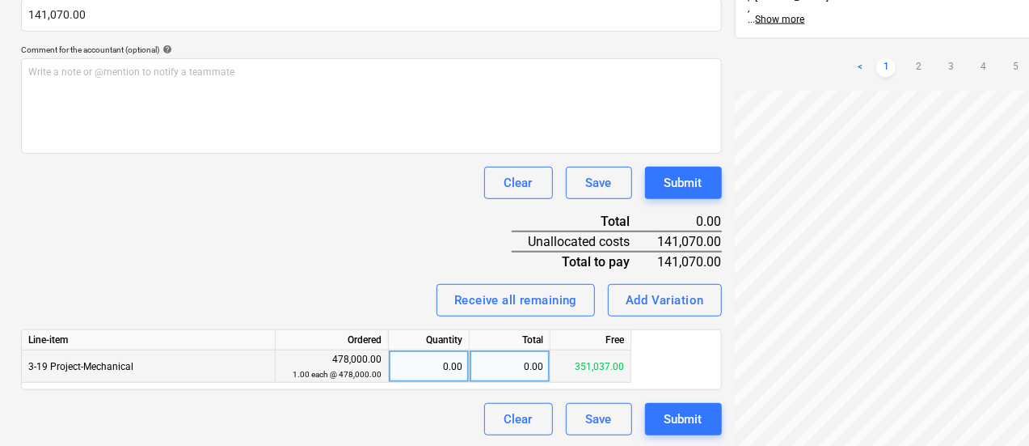
click at [502, 374] on div "0.00" at bounding box center [510, 366] width 81 height 32
click at [195, 192] on div "Clear Save Submit" at bounding box center [371, 183] width 701 height 32
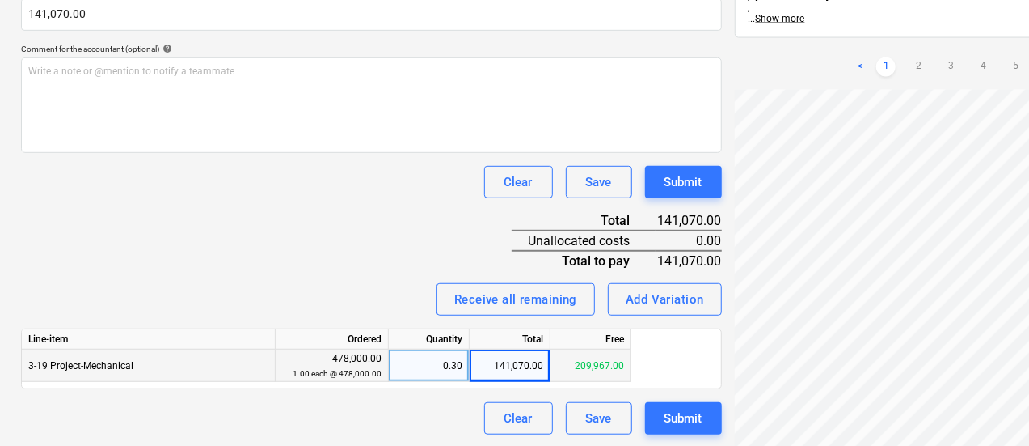
scroll to position [2, 554]
click at [511, 360] on div "141,070.00" at bounding box center [510, 365] width 81 height 32
click at [511, 360] on input "141070" at bounding box center [510, 365] width 80 height 32
click at [291, 246] on div "Invoice name help Cold Flow PC2 Invoice number (optional) help Cold Flow PC2 In…" at bounding box center [371, 120] width 701 height 627
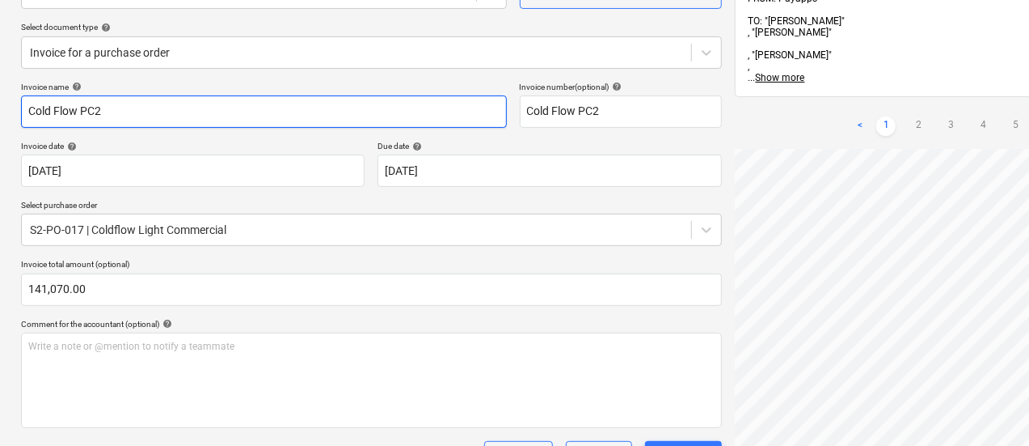
scroll to position [170, 0]
drag, startPoint x: 218, startPoint y: 112, endPoint x: 0, endPoint y: 99, distance: 218.7
click at [0, 99] on div "Create new document Select company COLDFLOW LIGHT COMMERCIAL PTY LTD Add new co…" at bounding box center [553, 313] width 1106 height 817
paste input "PC-244170-1468638"
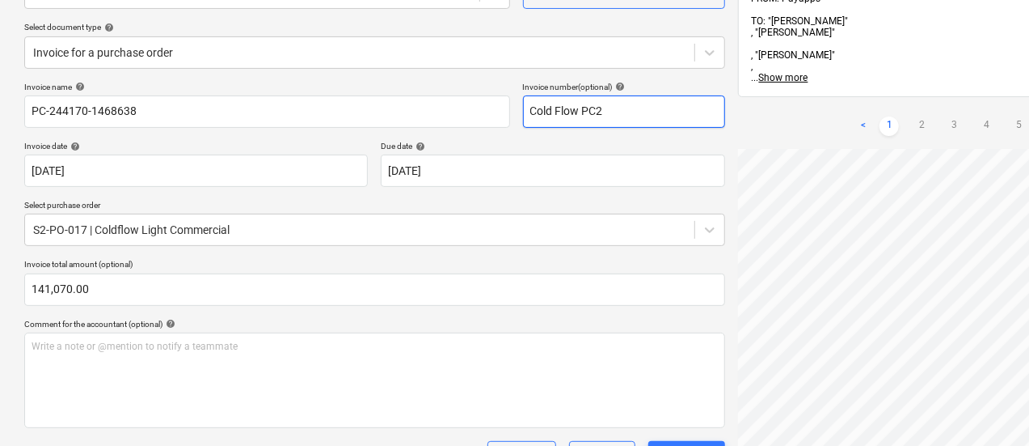
drag, startPoint x: 595, startPoint y: 116, endPoint x: 372, endPoint y: 80, distance: 226.0
click at [372, 82] on div "Invoice name help PC-244170-1468638 Invoice number (optional) help Cold Flow PC2" at bounding box center [374, 105] width 701 height 46
paste input "PC-244170-1468638"
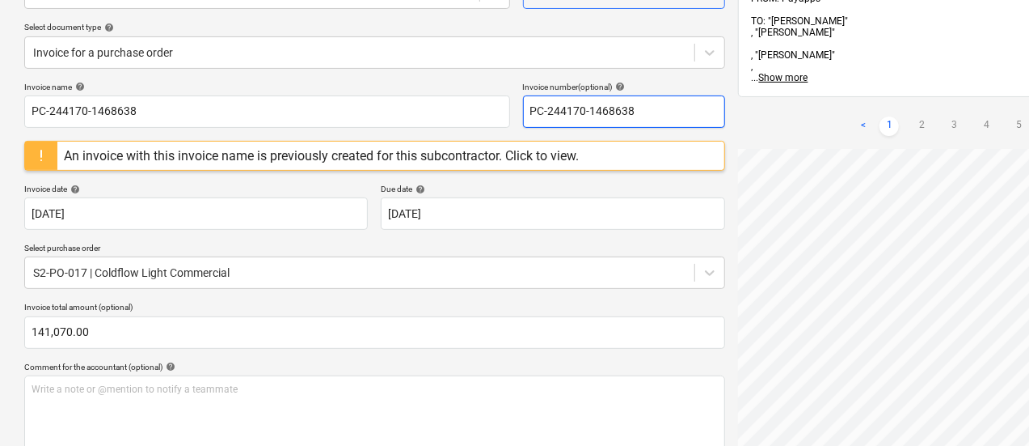
drag, startPoint x: 576, startPoint y: 109, endPoint x: 433, endPoint y: 78, distance: 145.6
click at [433, 78] on div "Create new document Select company COLDFLOW LIGHT COMMERCIAL PTY LTD Add new co…" at bounding box center [374, 335] width 701 height 834
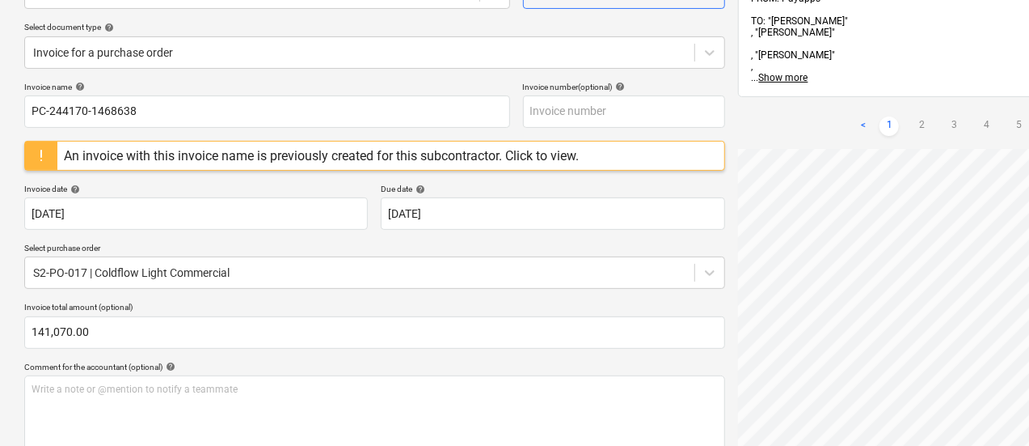
click at [398, 75] on div "Select company COLDFLOW LIGHT COMMERCIAL PTY LTD Add new company Select documen…" at bounding box center [374, 22] width 701 height 119
click at [445, 154] on div "An invoice with this invoice name is previously created for this subcontractor.…" at bounding box center [321, 155] width 515 height 15
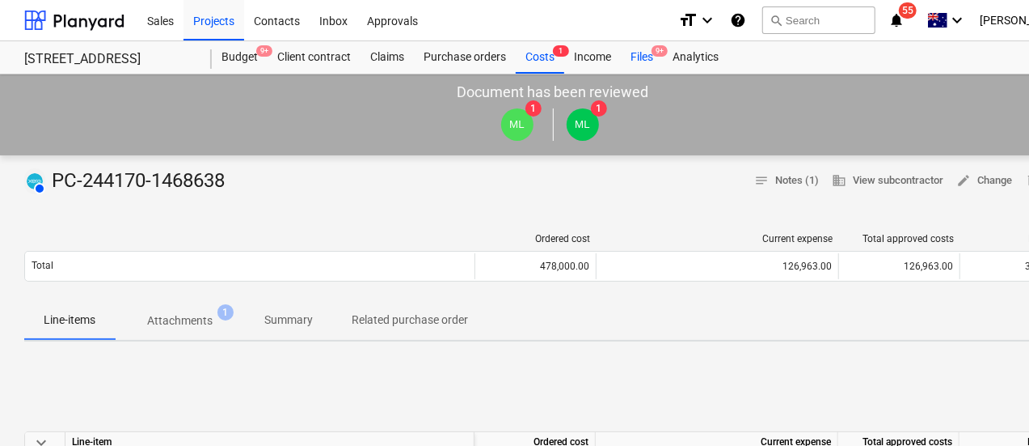
click at [636, 64] on div "Files 9+" at bounding box center [642, 57] width 42 height 32
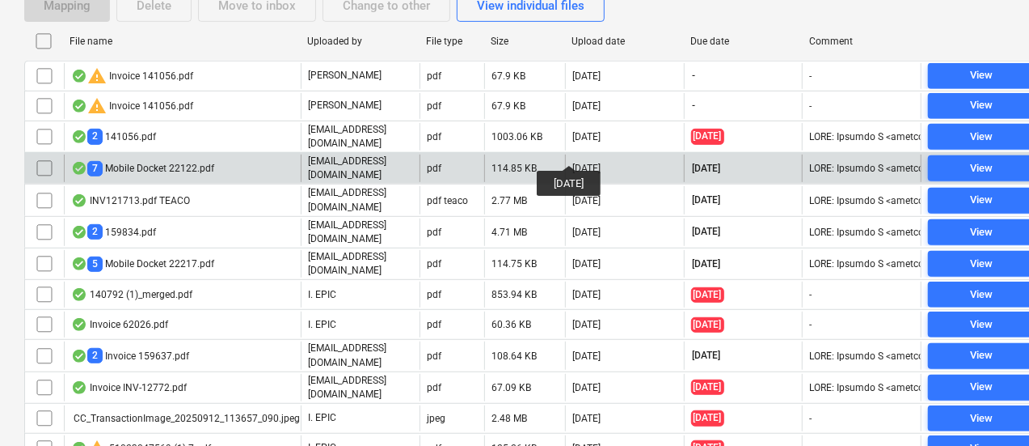
scroll to position [217, 0]
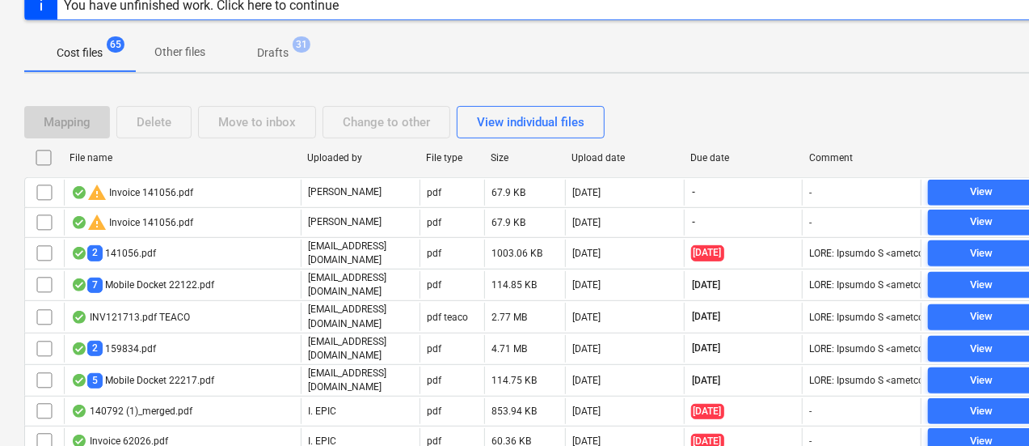
click at [783, 38] on div "Cost files 65 Other files Drafts 31" at bounding box center [553, 52] width 1058 height 39
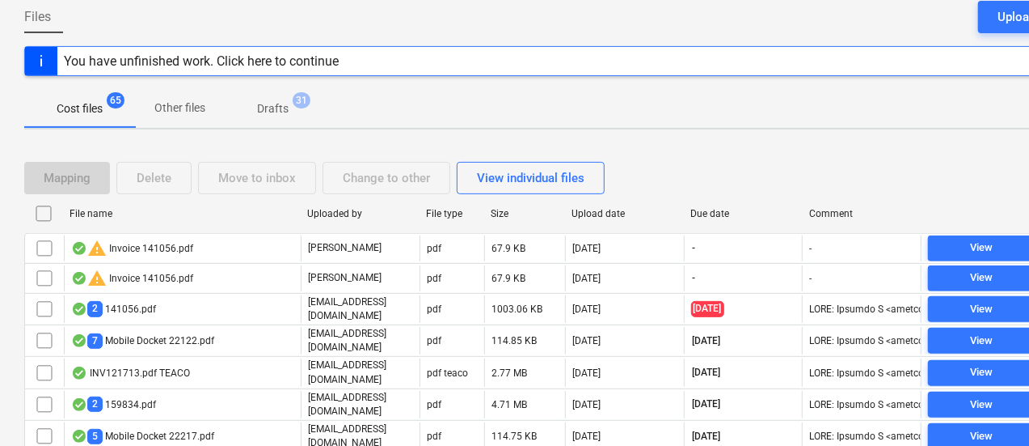
scroll to position [191, 0]
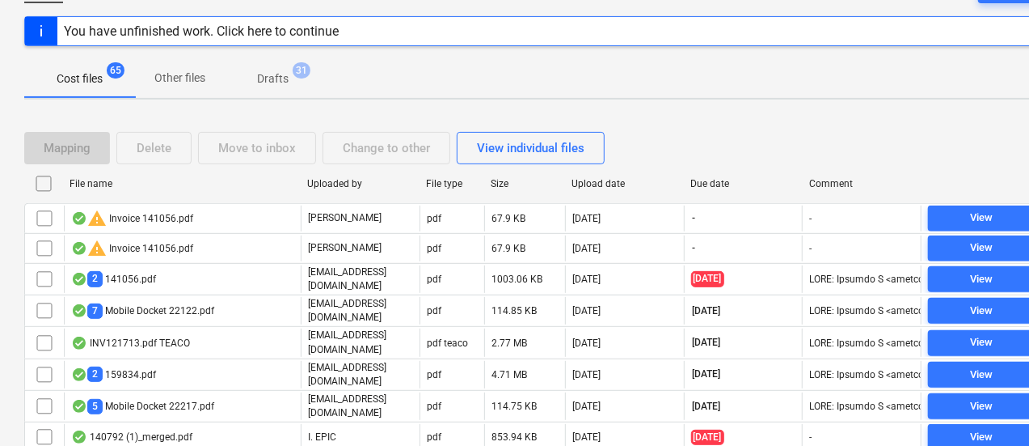
click at [720, 167] on div "Mapping Delete Move to inbox Change to other View individual files" at bounding box center [553, 147] width 1058 height 45
click at [721, 184] on div "Due date" at bounding box center [744, 183] width 106 height 11
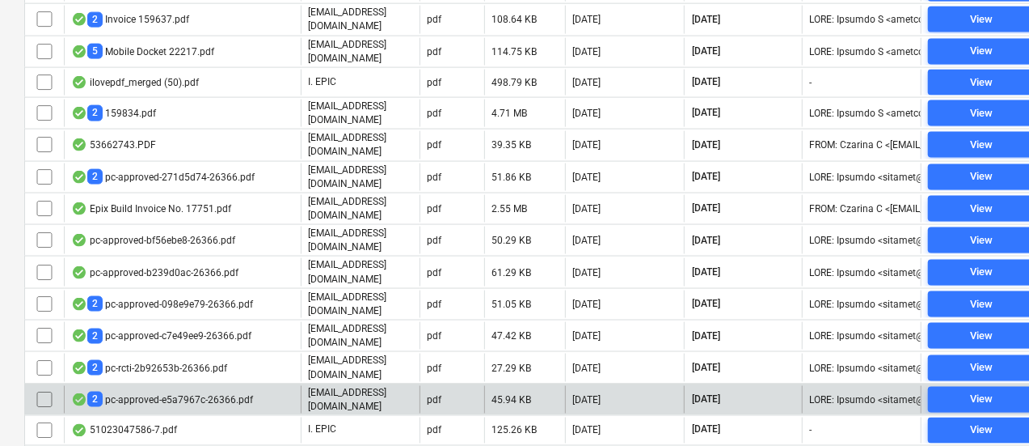
scroll to position [1165, 0]
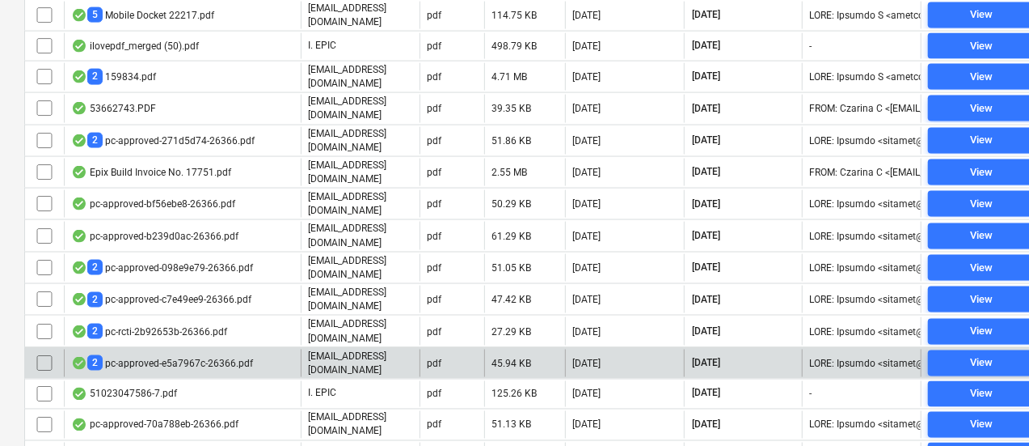
click at [252, 349] on div "2 pc-approved-e5a7967c-26366.pdf" at bounding box center [182, 362] width 237 height 27
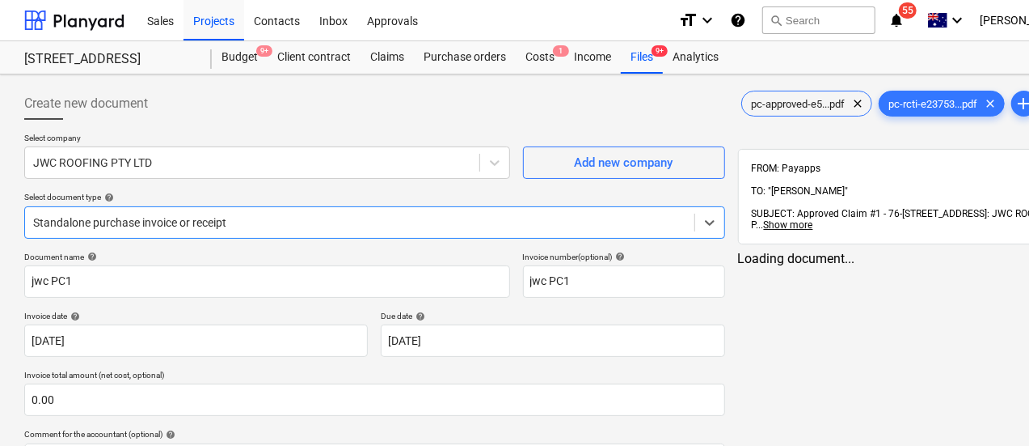
click at [239, 234] on body "Sales Projects Contacts Inbox Approvals format_size keyboard_arrow_down help se…" at bounding box center [514, 223] width 1029 height 446
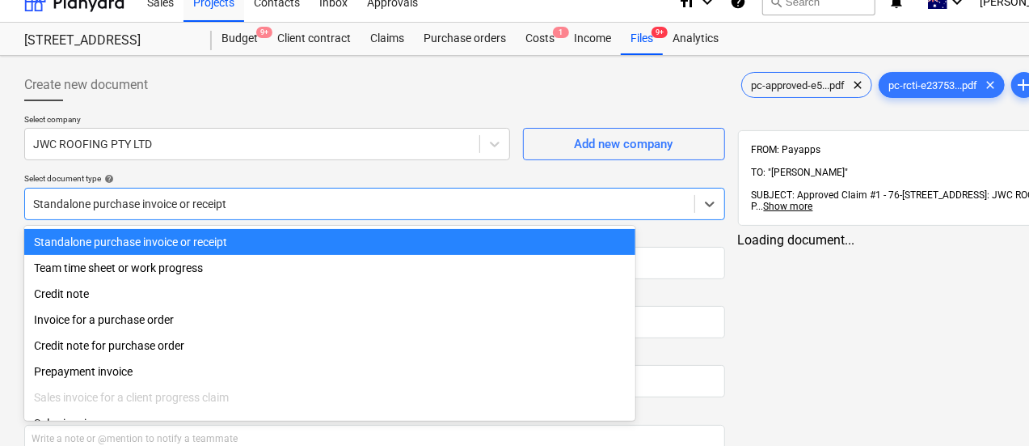
scroll to position [23, 0]
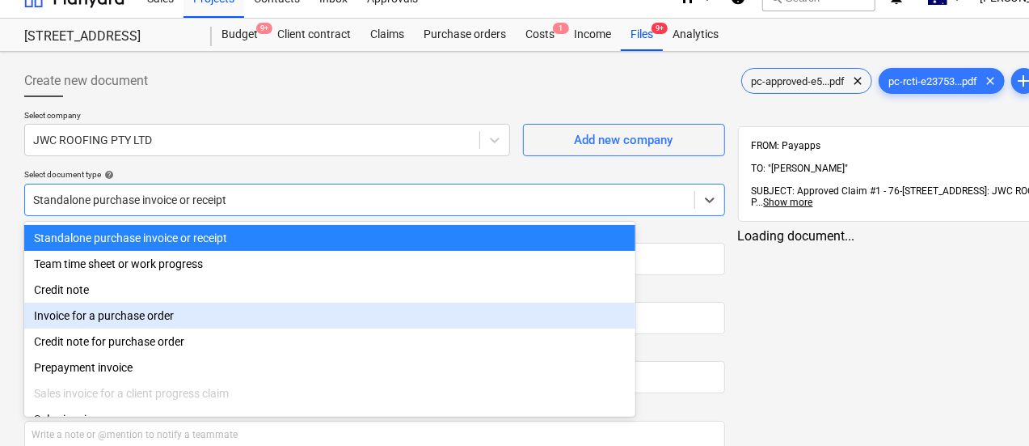
click at [195, 312] on div "Invoice for a purchase order" at bounding box center [329, 315] width 611 height 26
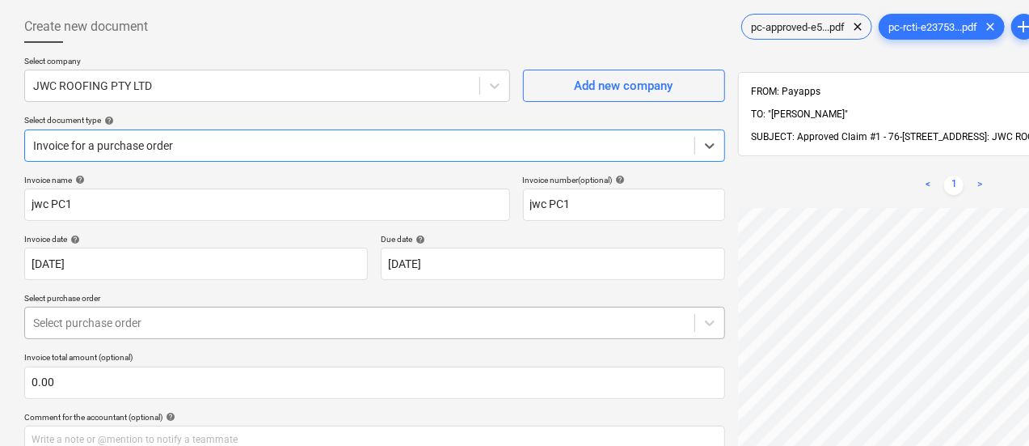
scroll to position [91, 0]
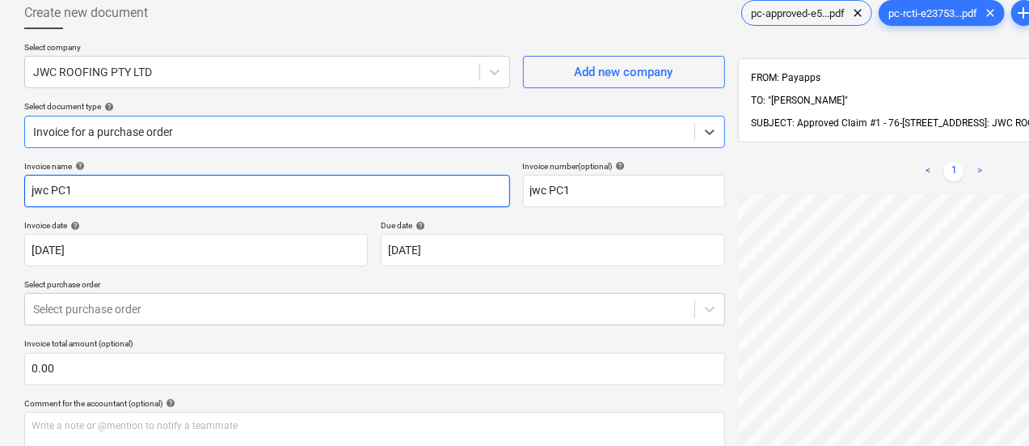
click at [277, 187] on input "jwc PC1" at bounding box center [267, 191] width 486 height 32
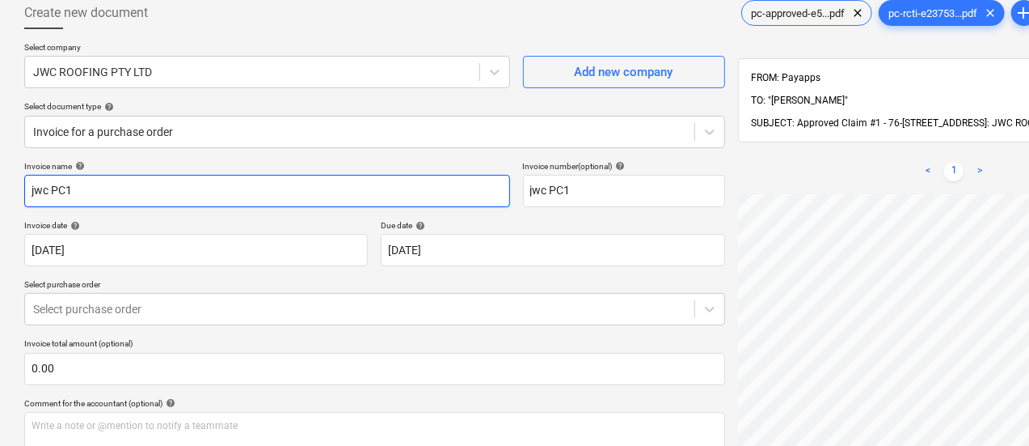
paste input "PC-249285-1470623"
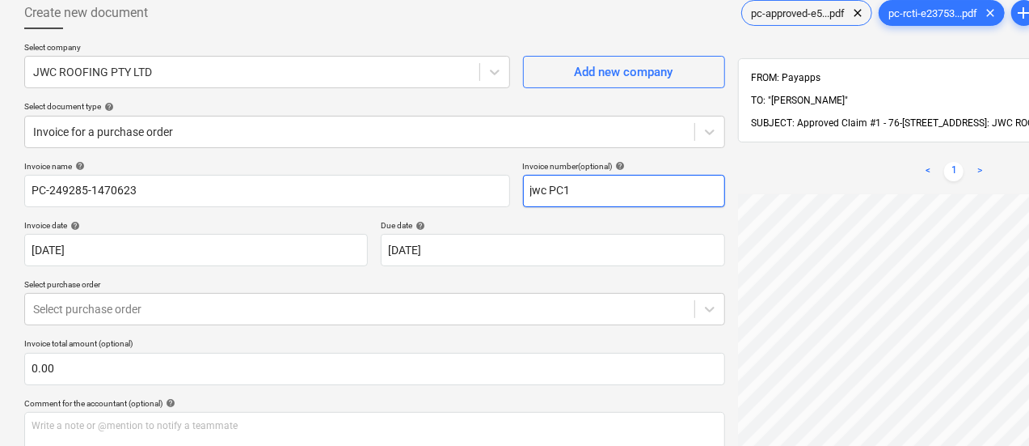
click at [542, 195] on input "jwc PC1" at bounding box center [624, 191] width 202 height 32
paste input "PC-249285-1470623"
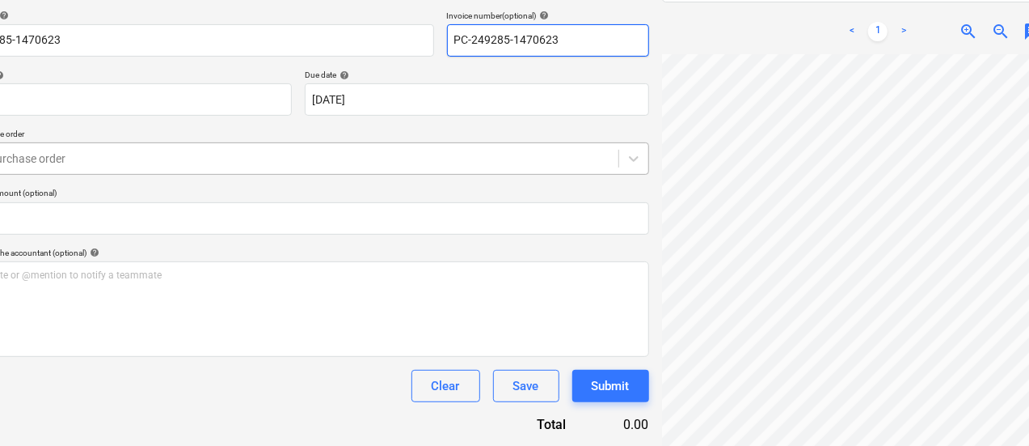
scroll to position [241, 0]
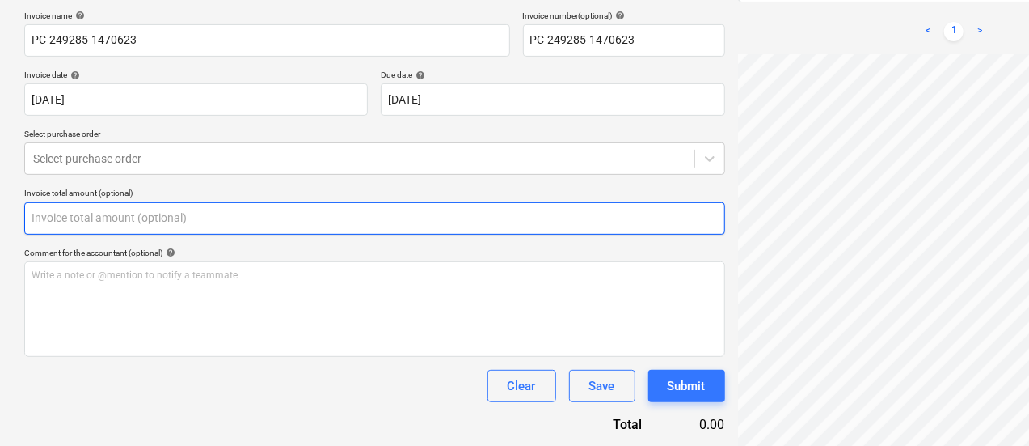
click at [148, 205] on input "text" at bounding box center [374, 218] width 701 height 32
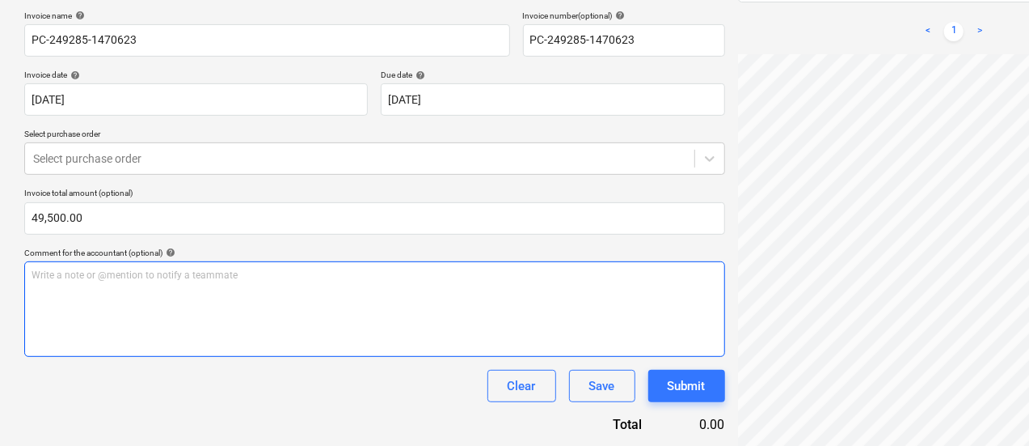
click at [344, 342] on div "Write a note or @mention to notify a teammate ﻿" at bounding box center [374, 308] width 701 height 95
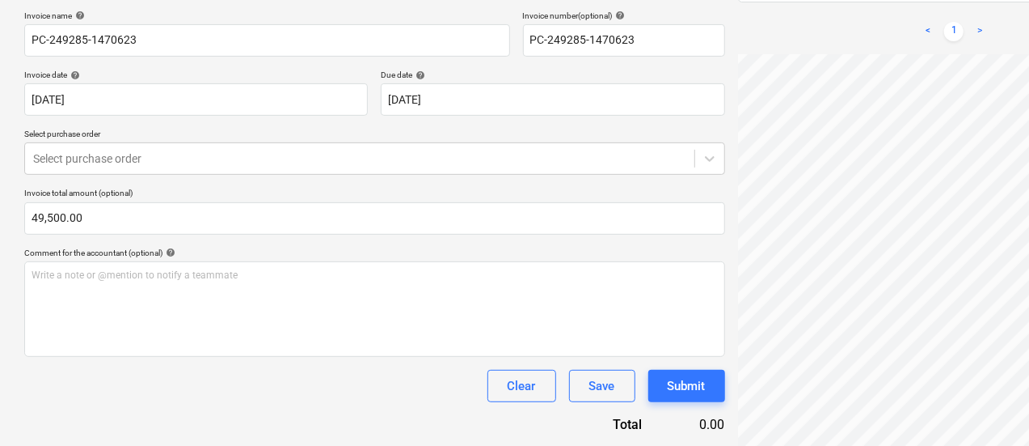
click at [332, 407] on div "Invoice name help PC-249285-1470623 Invoice number (optional) help PC-249285-14…" at bounding box center [374, 222] width 701 height 423
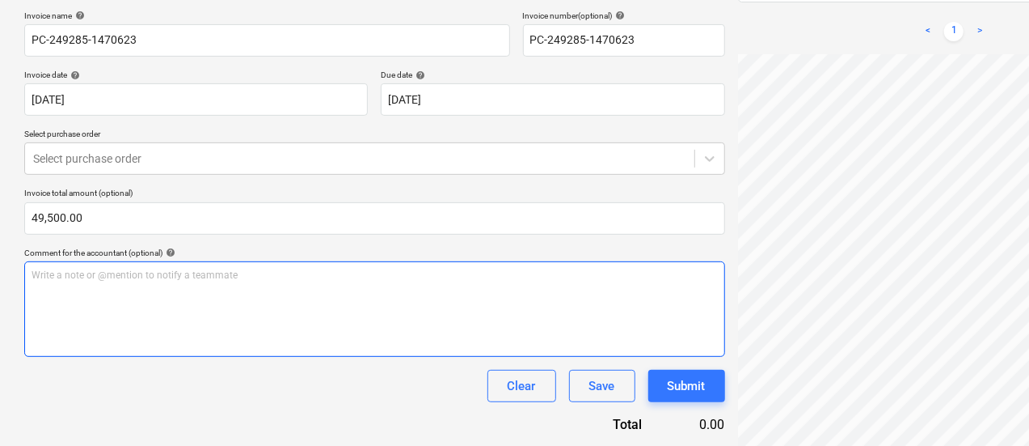
click at [379, 287] on div "Write a note or @mention to notify a teammate ﻿" at bounding box center [374, 308] width 701 height 95
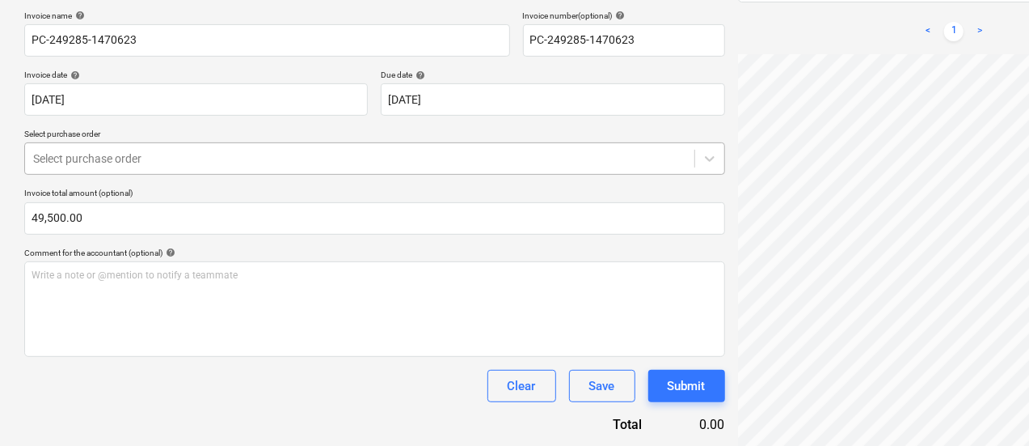
click at [478, 154] on div at bounding box center [359, 158] width 653 height 16
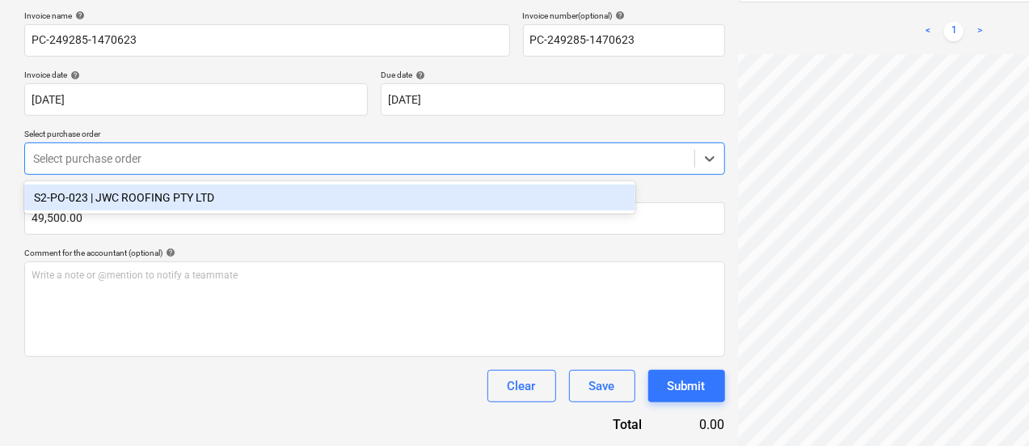
click at [482, 202] on div "S2-PO-023 | JWC ROOFING PTY LTD" at bounding box center [329, 197] width 611 height 26
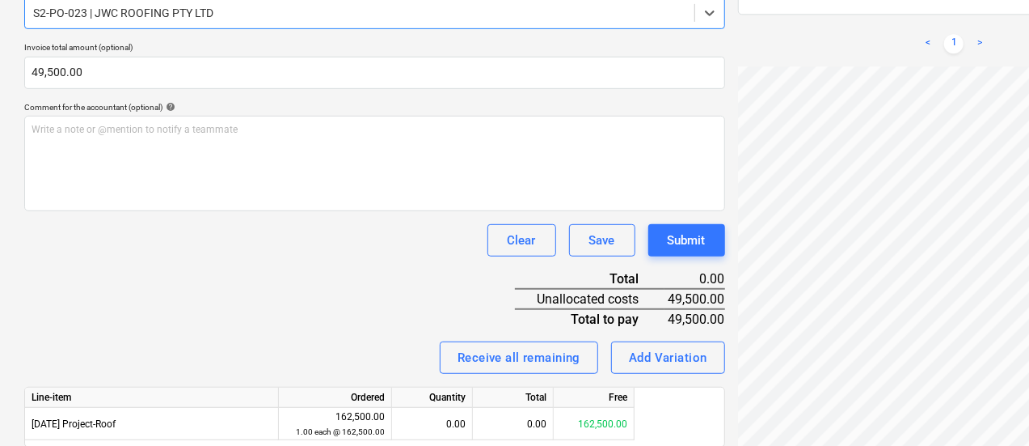
scroll to position [446, 0]
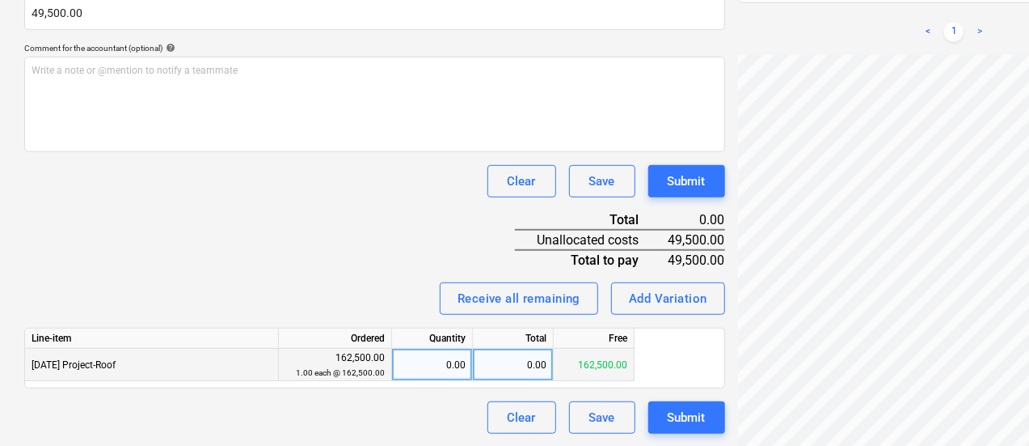
click at [538, 361] on div "0.00" at bounding box center [513, 364] width 81 height 32
click at [243, 246] on div "Invoice name help PC-249285-1470623 Invoice number (optional) help PC-249285-14…" at bounding box center [374, 119] width 701 height 627
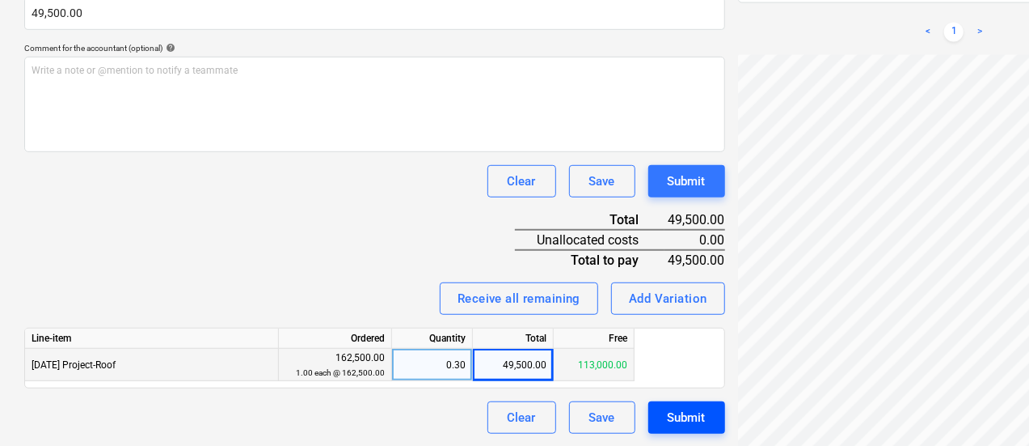
click at [648, 420] on button "Submit" at bounding box center [686, 417] width 77 height 32
